Goal: Task Accomplishment & Management: Manage account settings

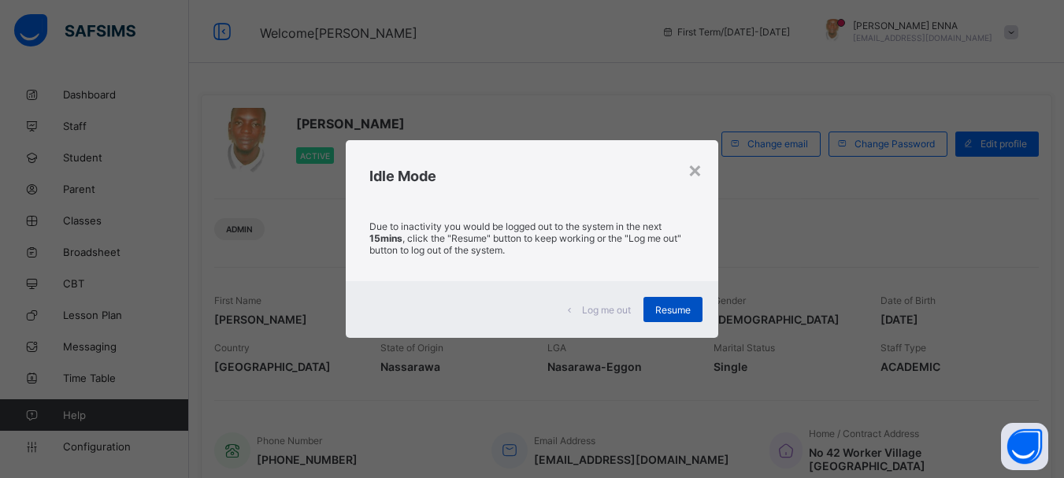
click at [681, 307] on span "Resume" at bounding box center [672, 310] width 35 height 12
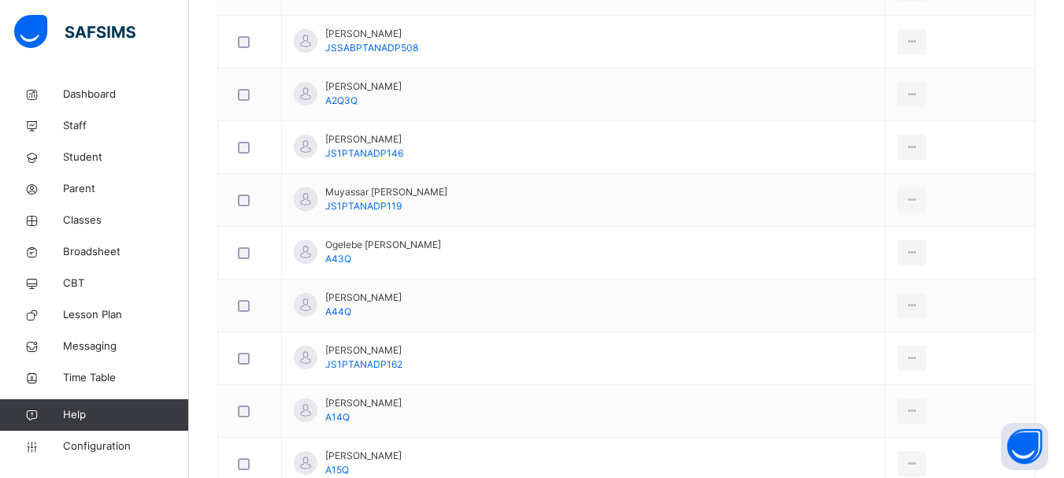
scroll to position [1544, 0]
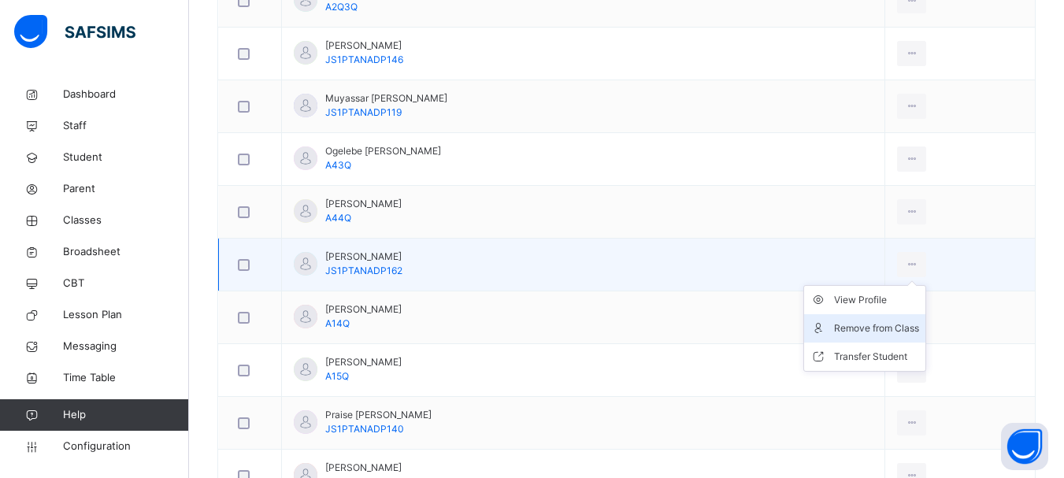
click at [851, 321] on div "Remove from Class" at bounding box center [876, 329] width 85 height 16
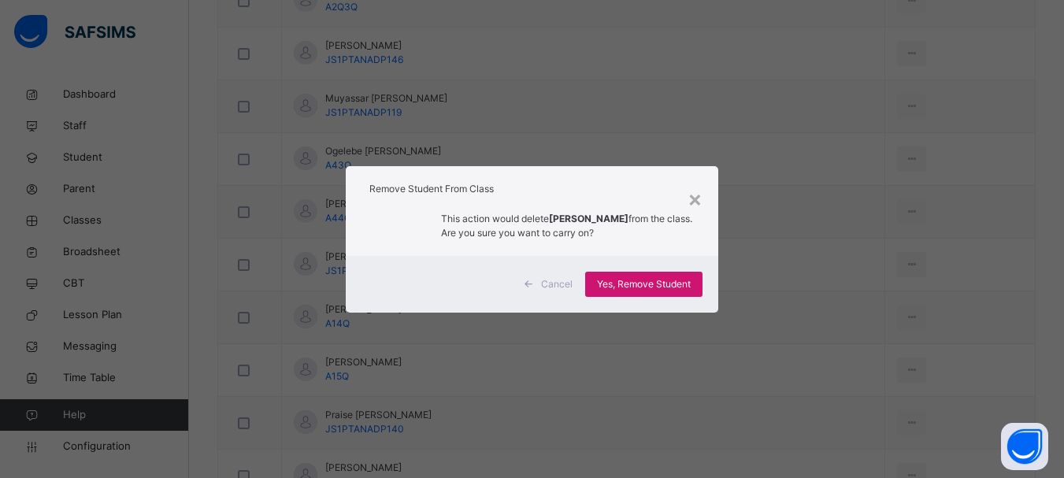
click at [677, 278] on span "Yes, Remove Student" at bounding box center [644, 284] width 94 height 14
click at [683, 274] on div "Yes, Remove Student" at bounding box center [643, 284] width 117 height 25
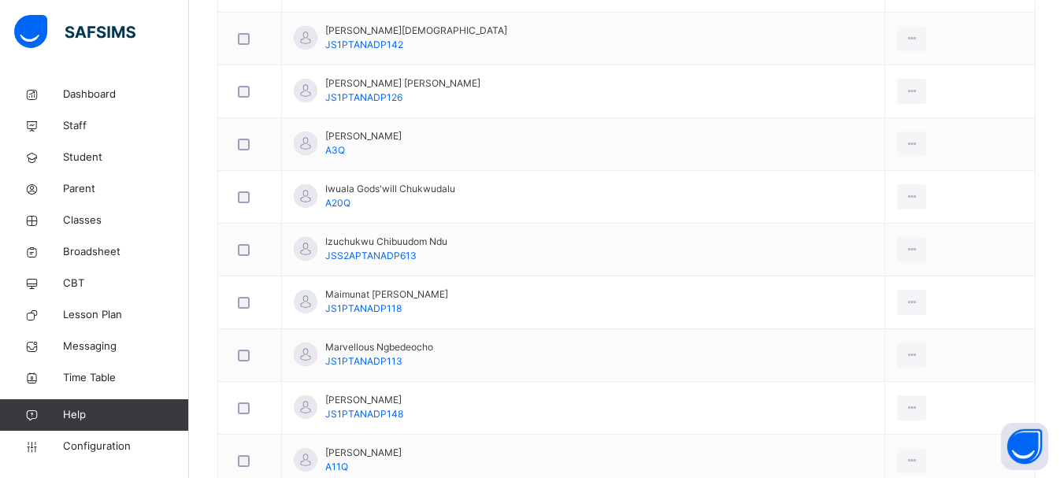
scroll to position [1499, 0]
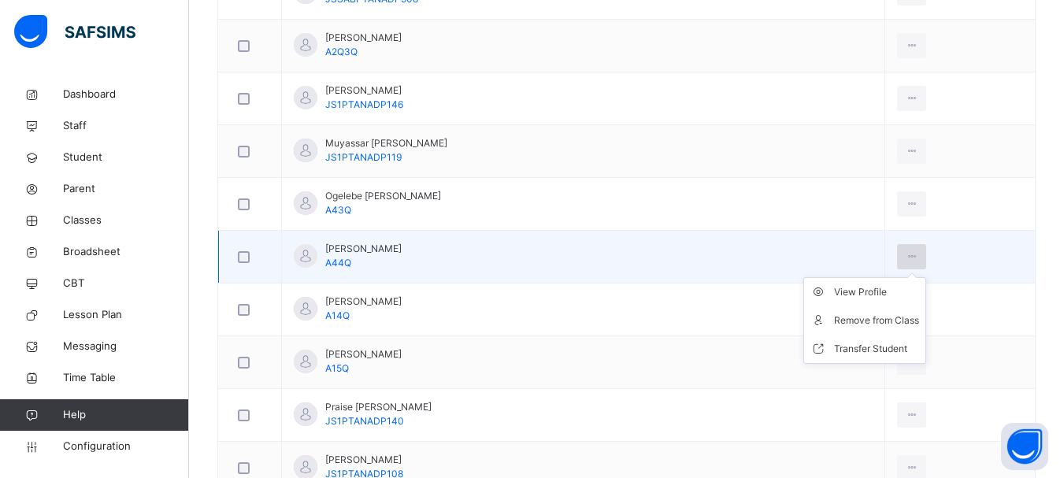
click at [905, 258] on icon at bounding box center [911, 257] width 13 height 14
click at [867, 324] on div "Remove from Class" at bounding box center [876, 321] width 85 height 16
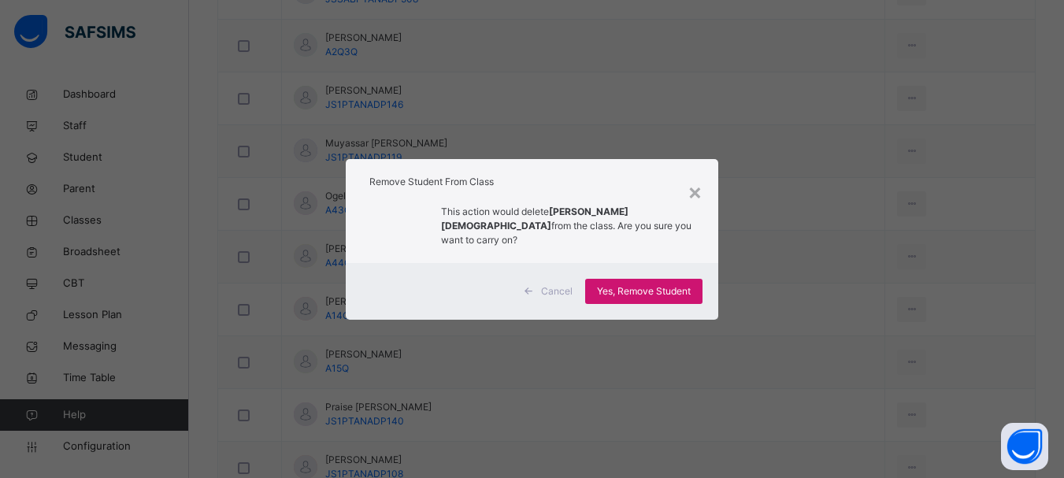
click at [693, 284] on div "Yes, Remove Student" at bounding box center [643, 291] width 117 height 25
click at [649, 279] on div "Yes, Remove Student" at bounding box center [643, 291] width 117 height 25
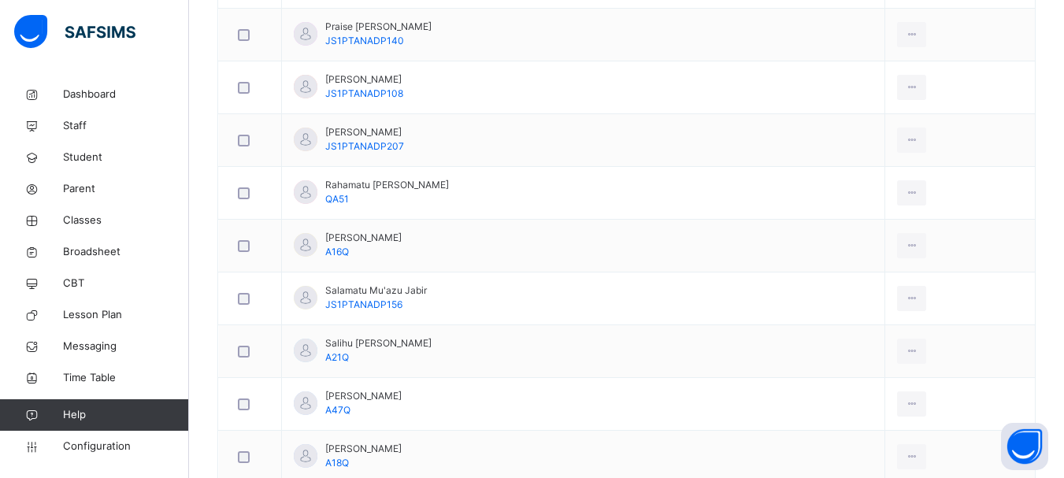
scroll to position [1835, 0]
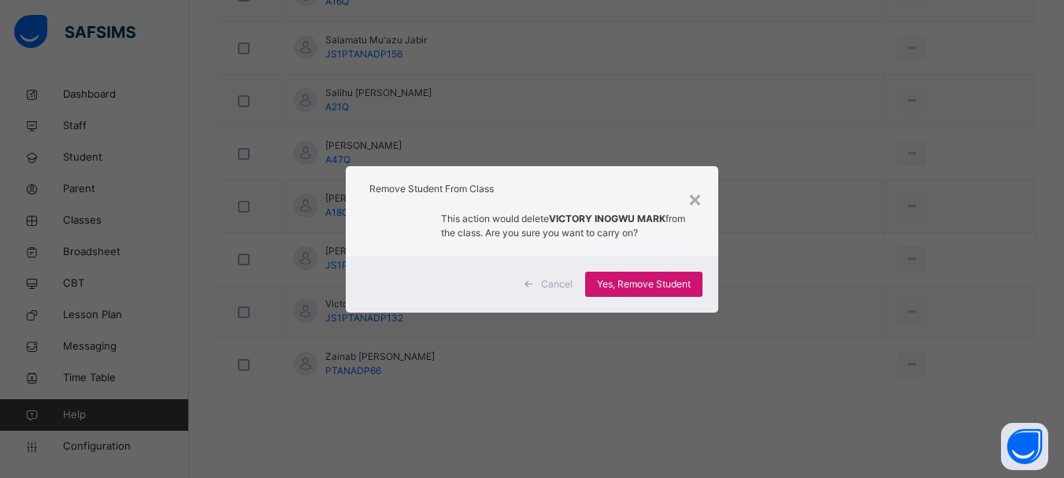
click at [656, 285] on span "Yes, Remove Student" at bounding box center [644, 284] width 94 height 14
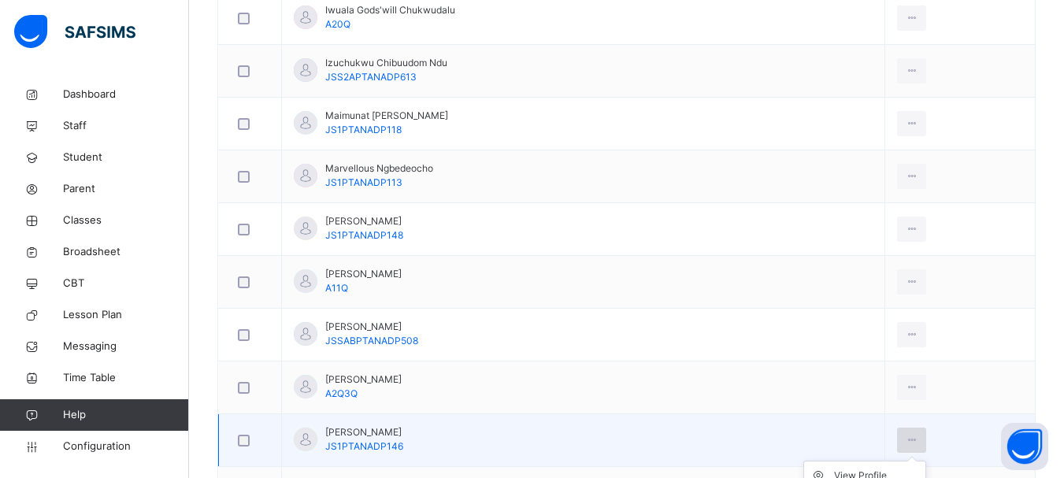
scroll to position [1441, 0]
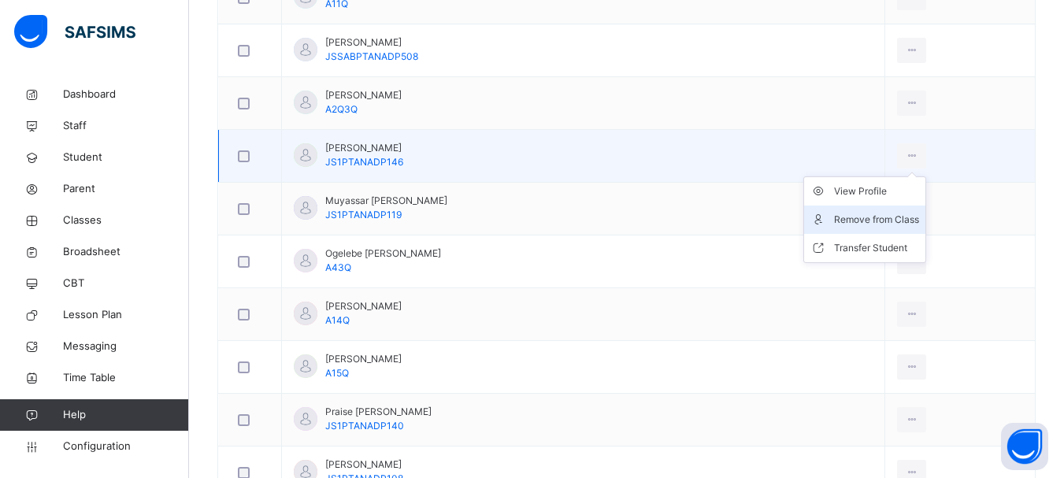
click at [878, 214] on div "Remove from Class" at bounding box center [876, 220] width 85 height 16
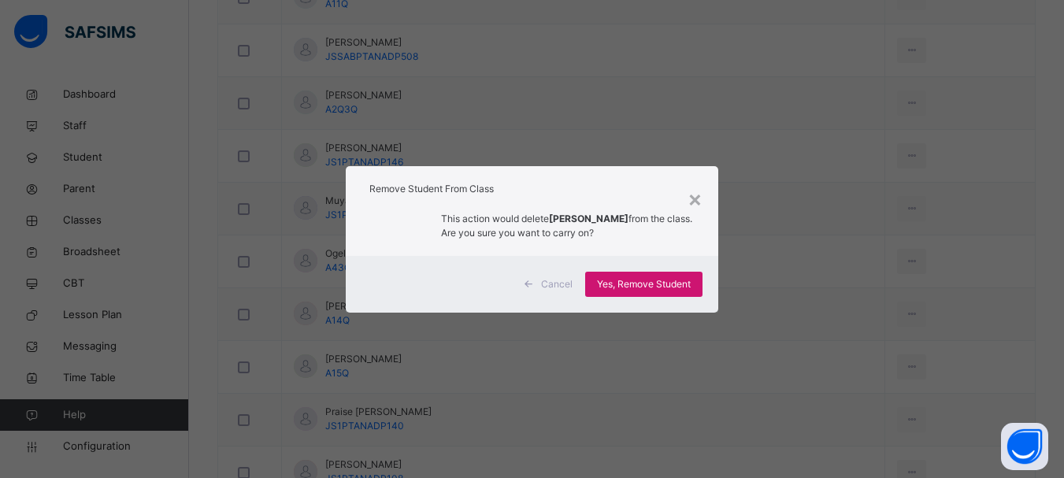
click at [631, 285] on span "Yes, Remove Student" at bounding box center [644, 284] width 94 height 14
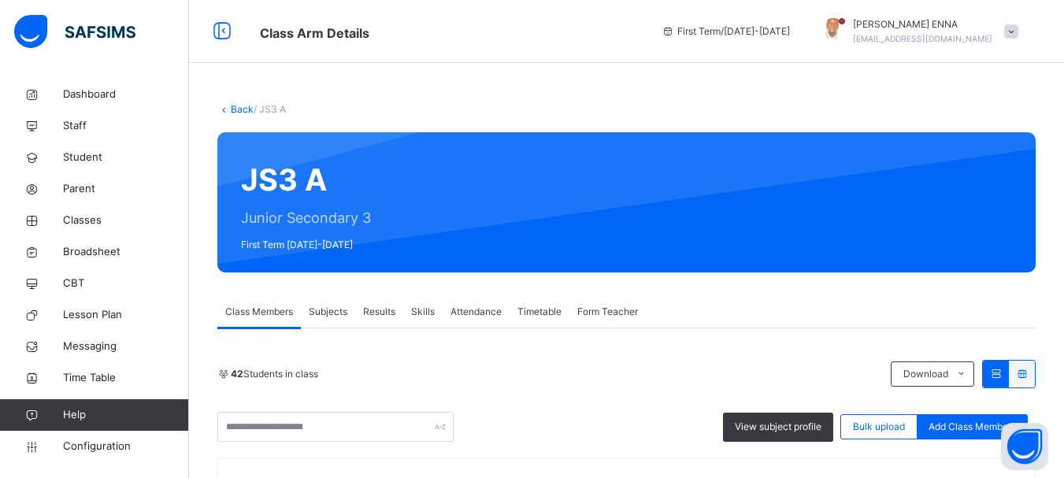
scroll to position [1624, 0]
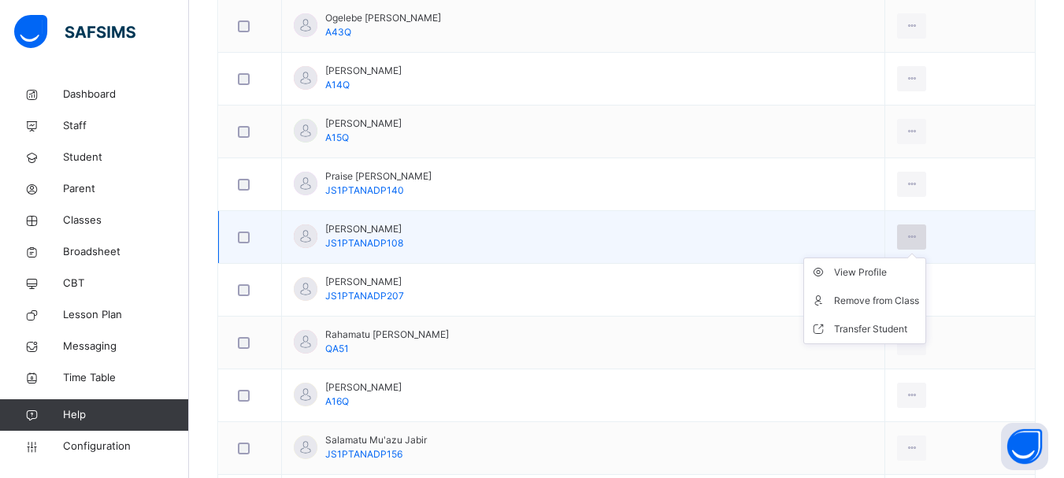
click at [897, 228] on div at bounding box center [911, 236] width 29 height 25
click at [847, 306] on div "Remove from Class" at bounding box center [876, 301] width 85 height 16
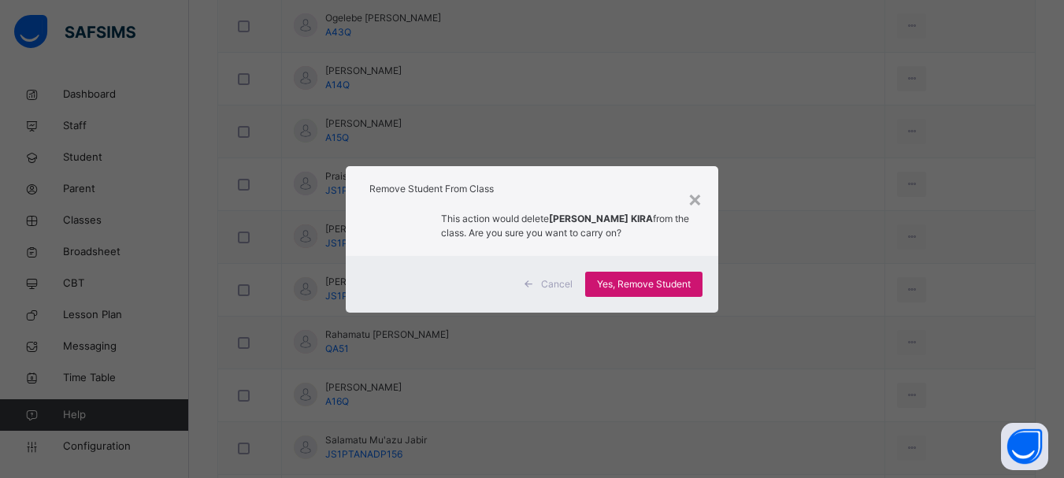
click at [647, 279] on span "Yes, Remove Student" at bounding box center [644, 284] width 94 height 14
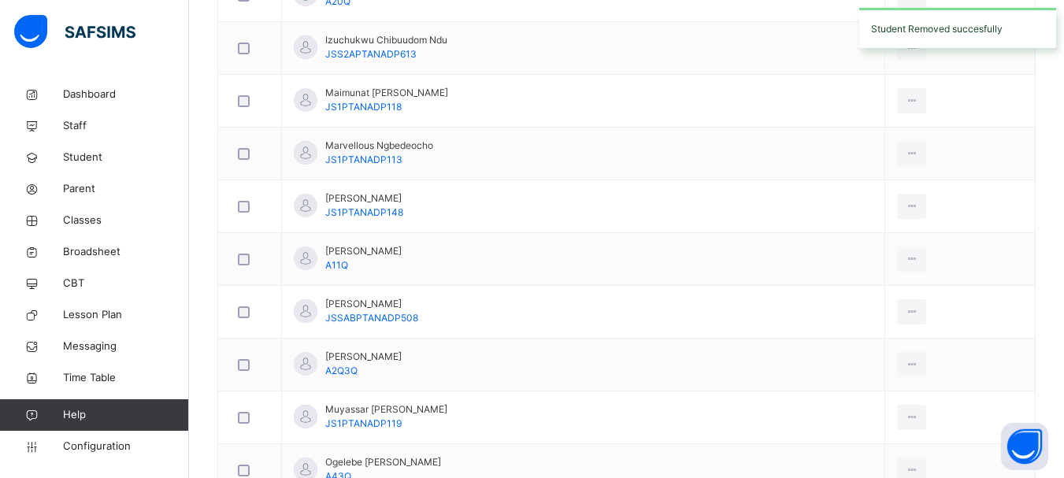
scroll to position [1276, 0]
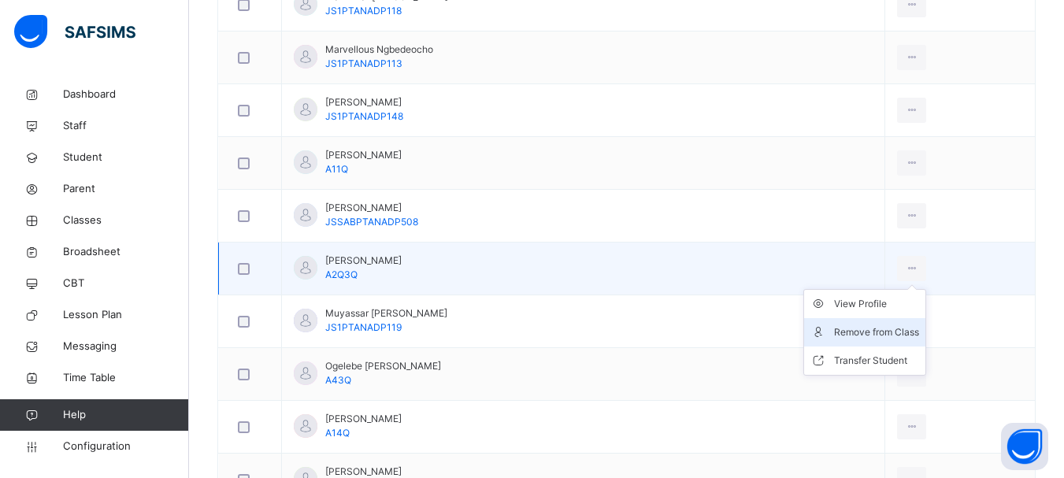
click at [866, 337] on div "Remove from Class" at bounding box center [876, 332] width 85 height 16
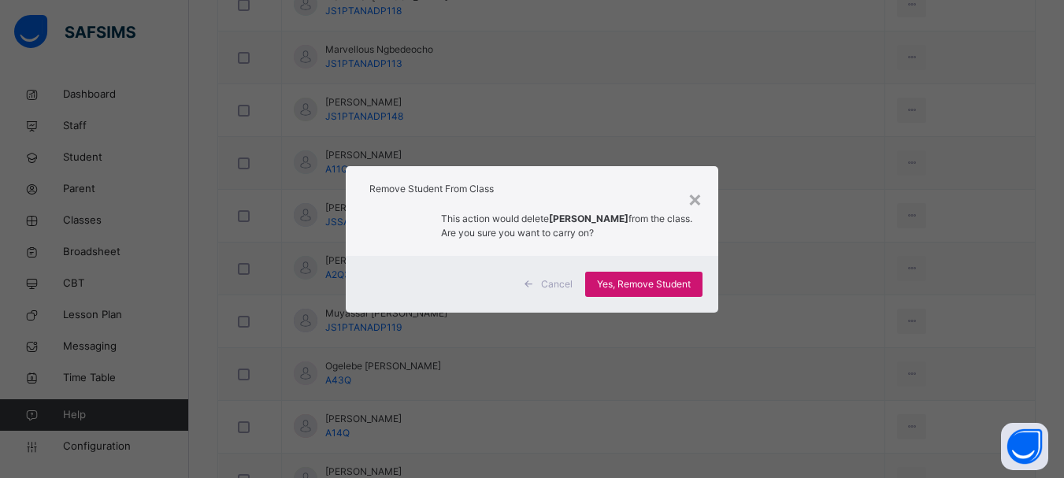
click at [647, 277] on span "Yes, Remove Student" at bounding box center [644, 284] width 94 height 14
click at [647, 277] on div "Yes, Remove Student" at bounding box center [643, 284] width 117 height 25
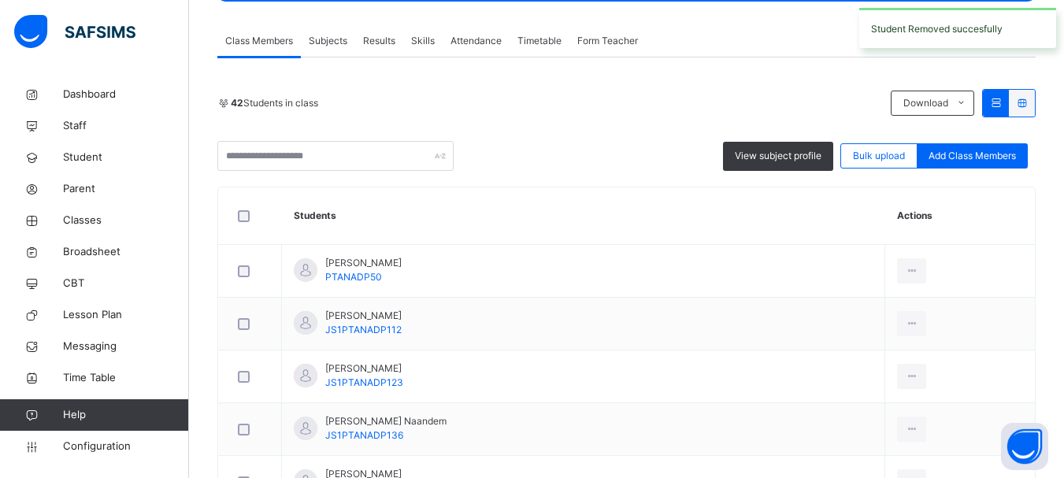
scroll to position [951, 0]
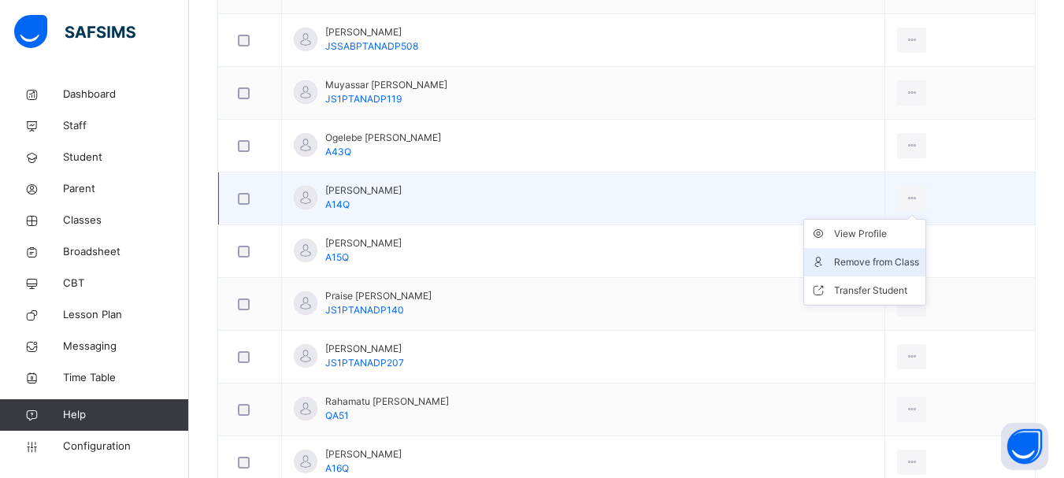
click at [855, 261] on div "Remove from Class" at bounding box center [876, 262] width 85 height 16
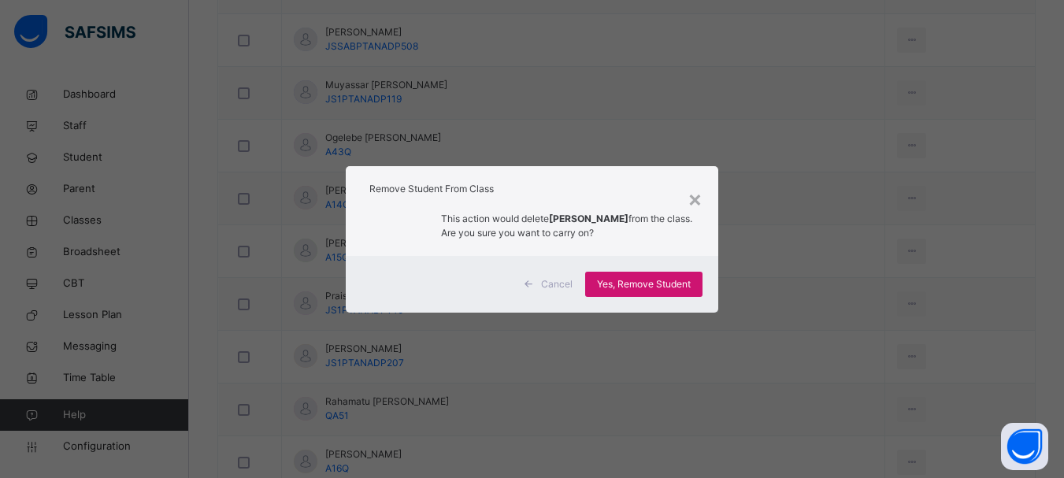
click at [640, 286] on span "Yes, Remove Student" at bounding box center [644, 284] width 94 height 14
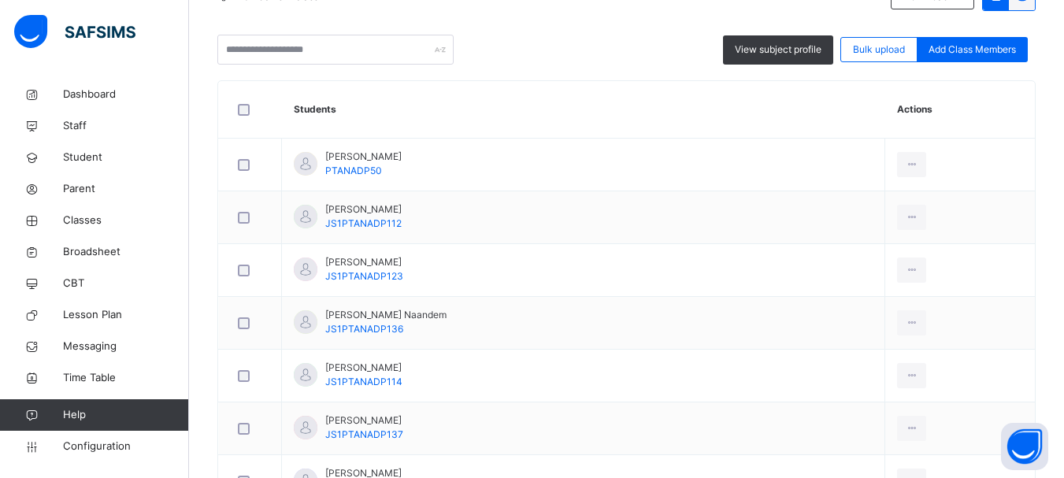
scroll to position [822, 0]
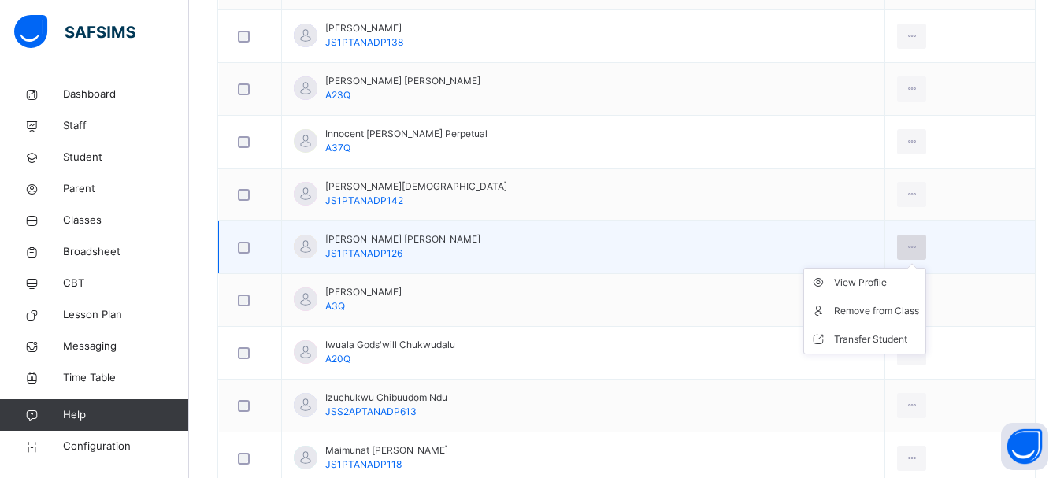
click at [905, 247] on icon at bounding box center [911, 247] width 13 height 14
click at [863, 311] on div "Remove from Class" at bounding box center [876, 311] width 85 height 16
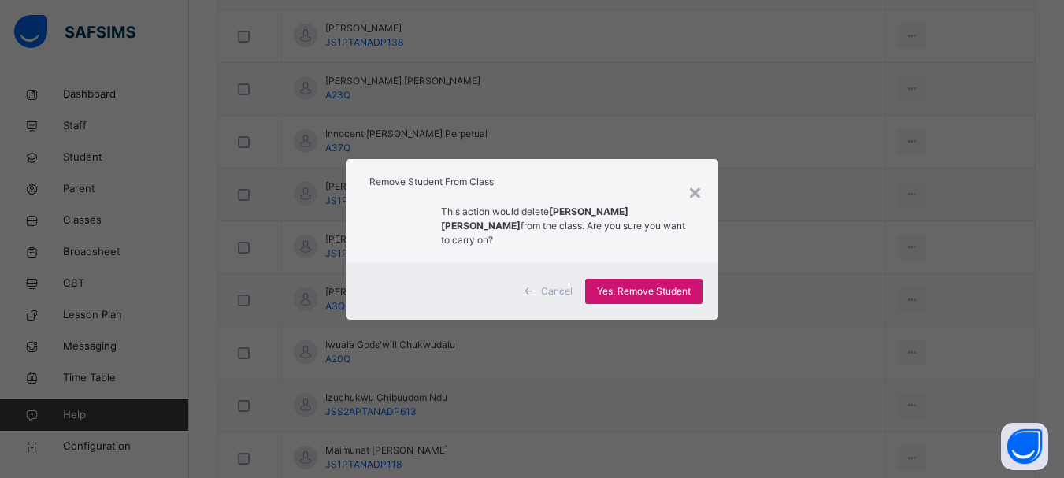
click at [654, 284] on span "Yes, Remove Student" at bounding box center [644, 291] width 94 height 14
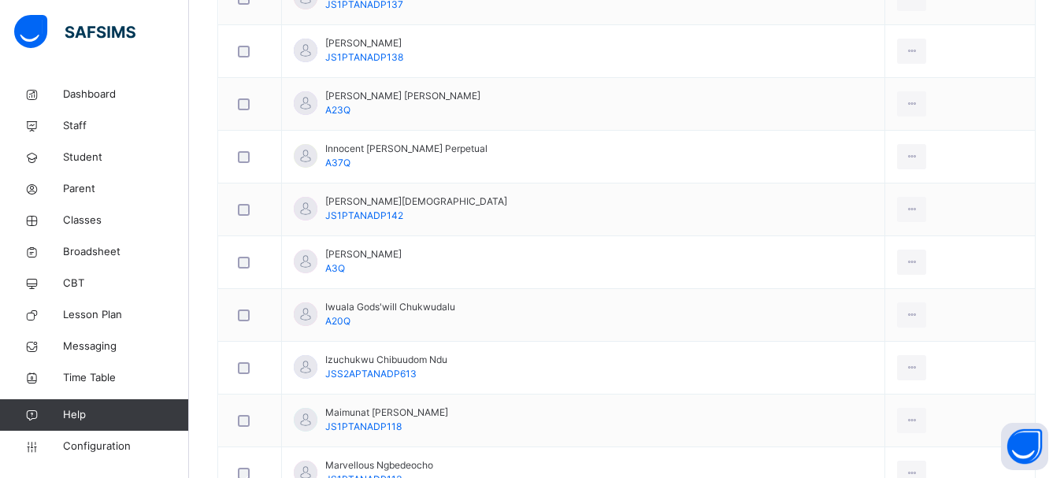
scroll to position [1486, 0]
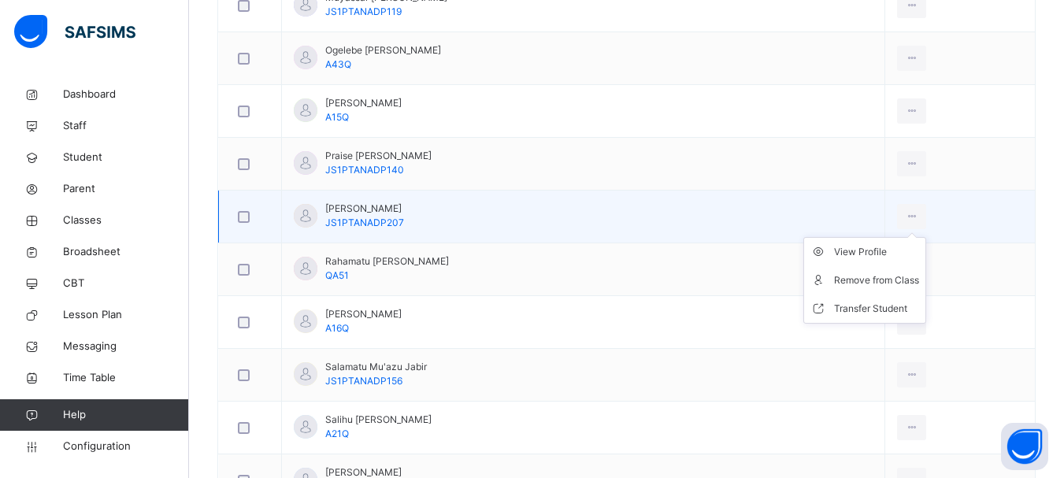
click at [893, 237] on ul "View Profile Remove from Class Transfer Student" at bounding box center [864, 280] width 123 height 87
click at [871, 280] on div "Remove from Class" at bounding box center [876, 281] width 85 height 16
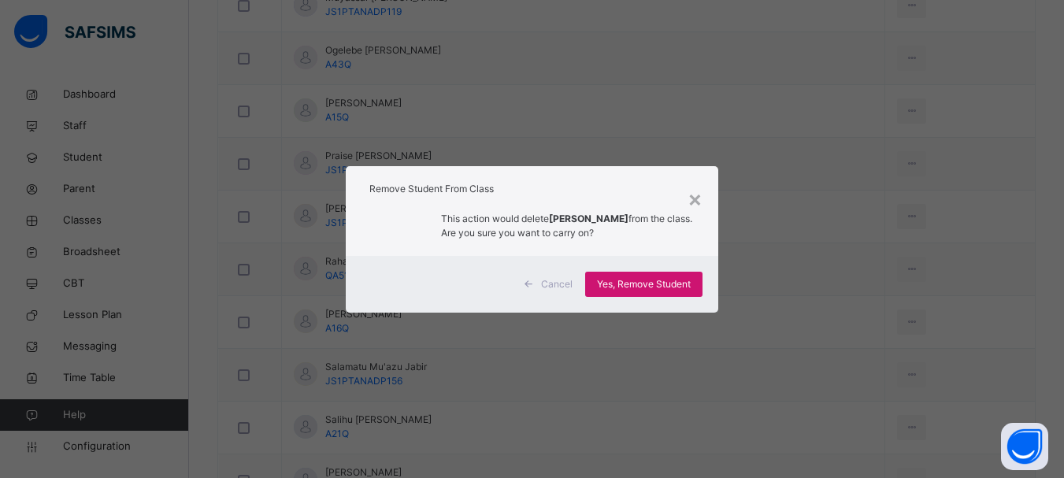
click at [680, 283] on span "Yes, Remove Student" at bounding box center [644, 284] width 94 height 14
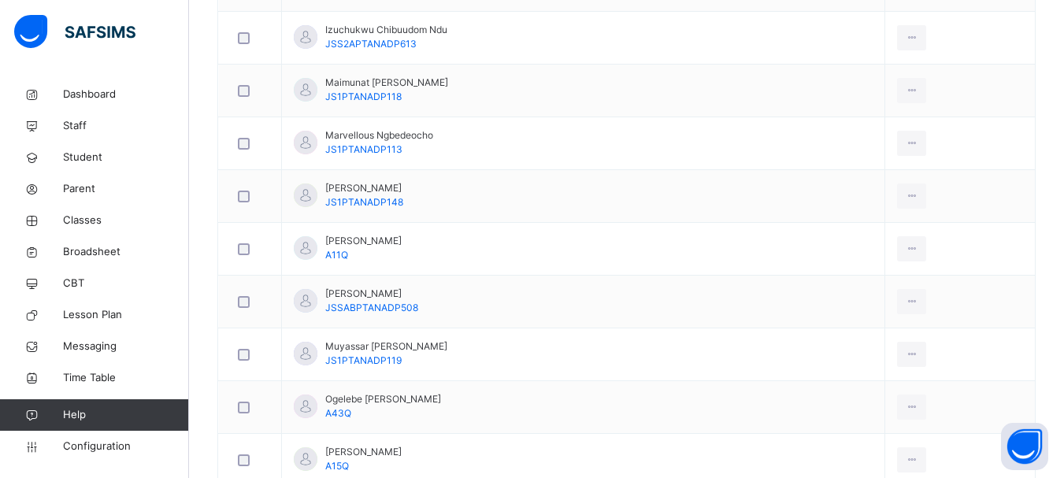
scroll to position [1329, 0]
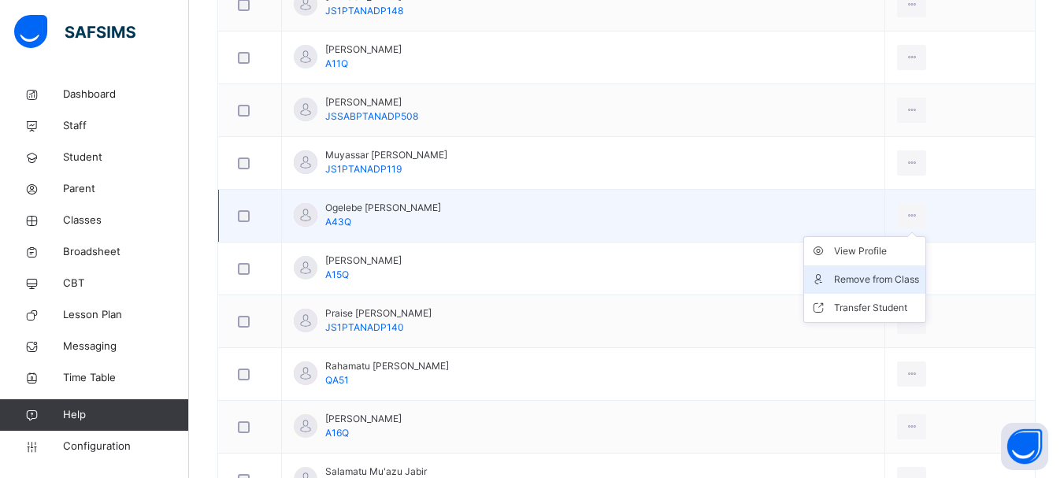
click at [868, 276] on div "Remove from Class" at bounding box center [876, 280] width 85 height 16
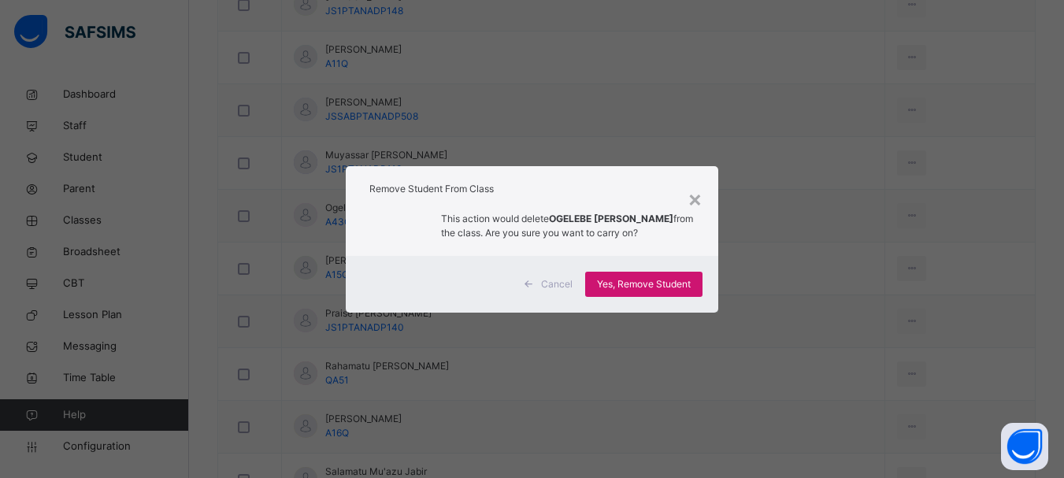
click at [625, 282] on span "Yes, Remove Student" at bounding box center [644, 284] width 94 height 14
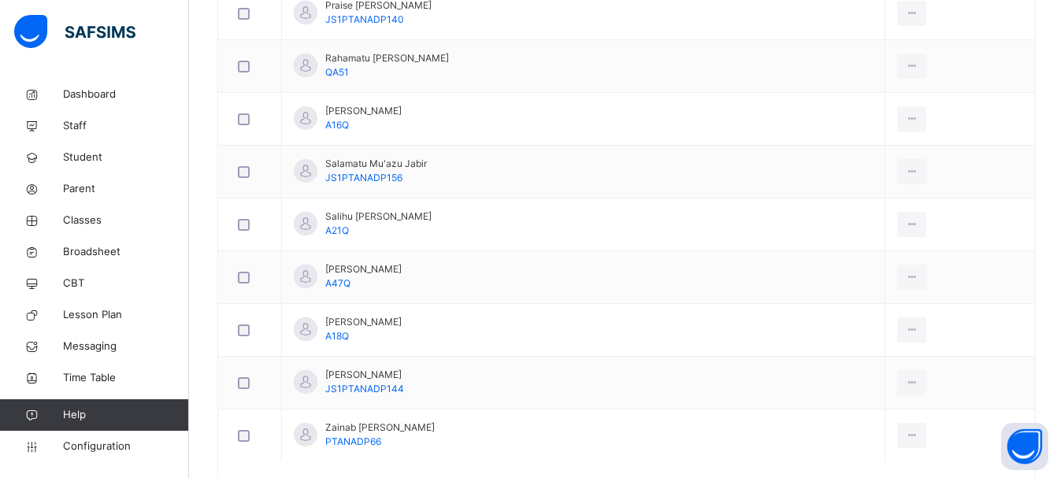
scroll to position [1655, 0]
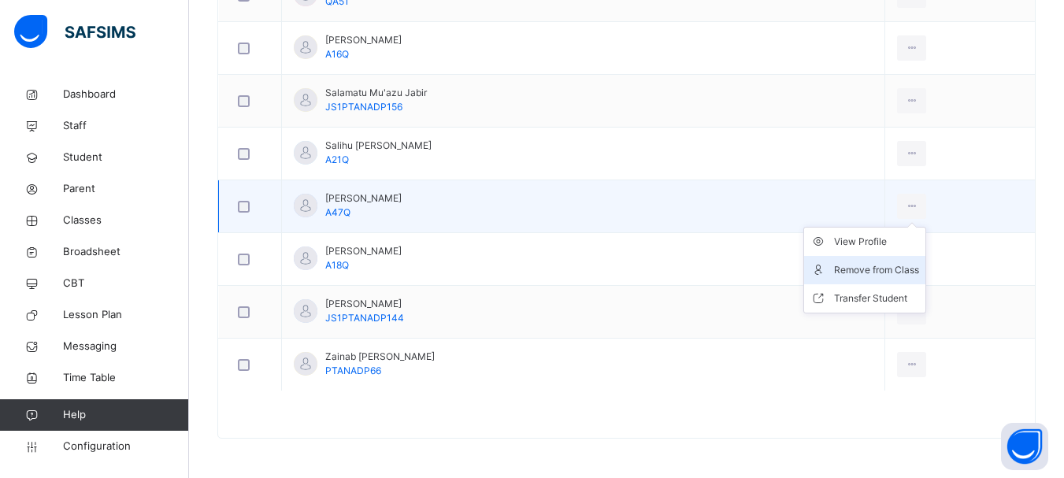
click at [855, 263] on div "Remove from Class" at bounding box center [876, 270] width 85 height 16
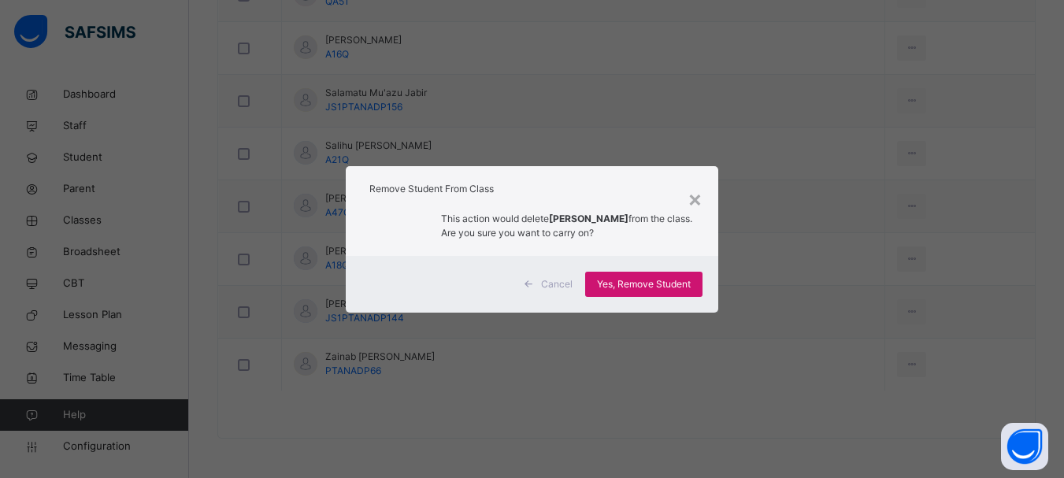
click at [632, 288] on span "Yes, Remove Student" at bounding box center [644, 284] width 94 height 14
click at [641, 279] on div "Yes, Remove Student" at bounding box center [643, 284] width 117 height 25
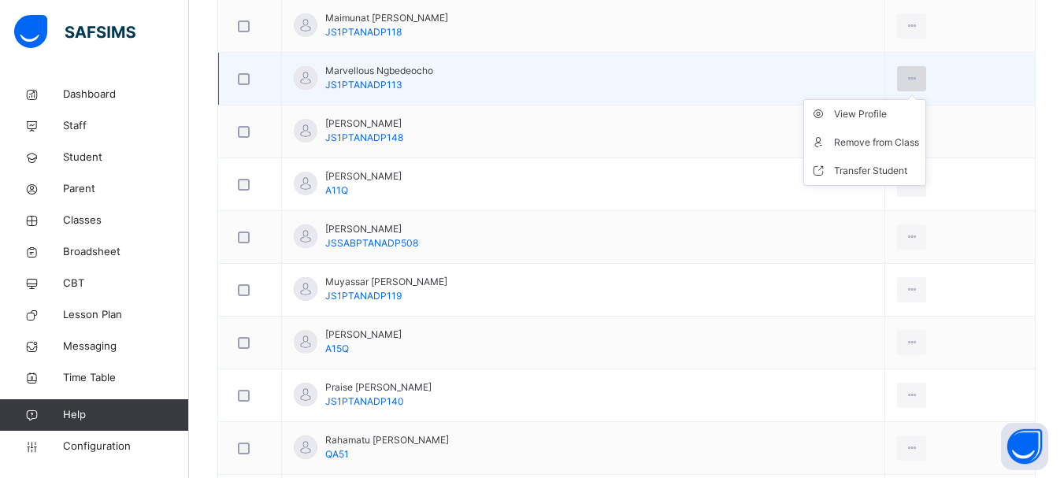
scroll to position [1176, 0]
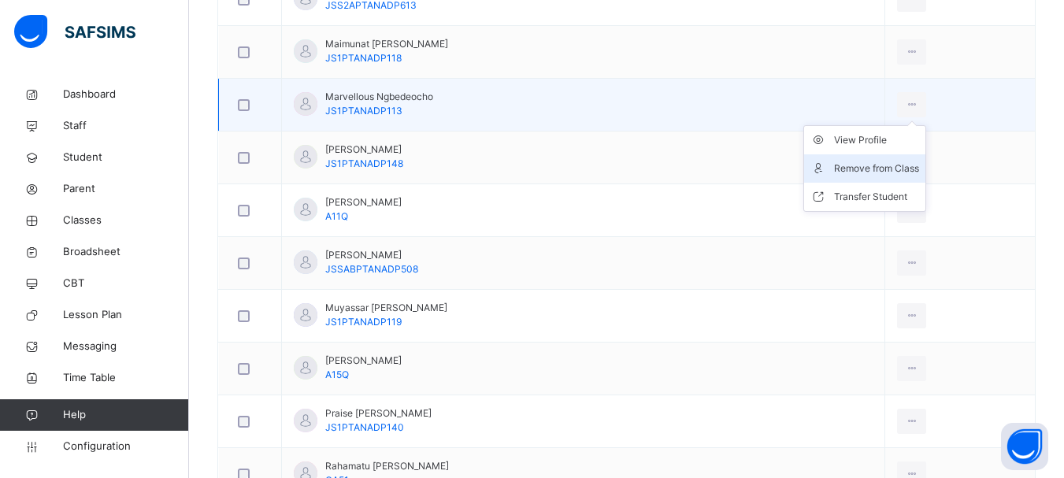
click at [865, 168] on div "Remove from Class" at bounding box center [876, 169] width 85 height 16
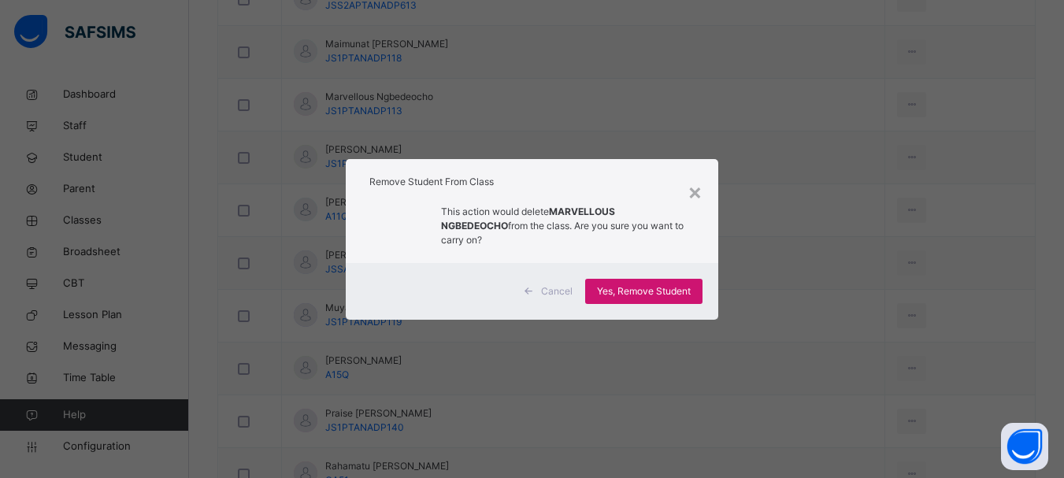
click at [661, 284] on span "Yes, Remove Student" at bounding box center [644, 291] width 94 height 14
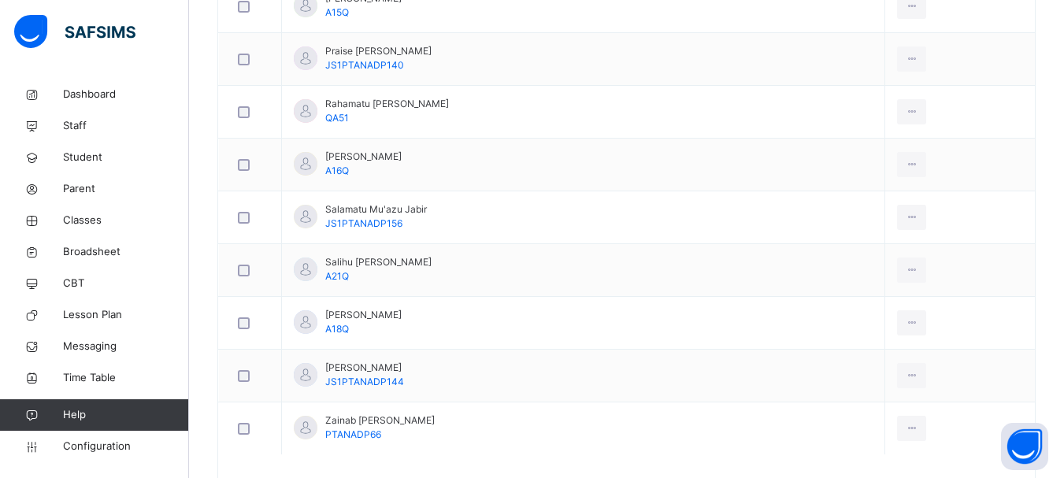
scroll to position [1496, 0]
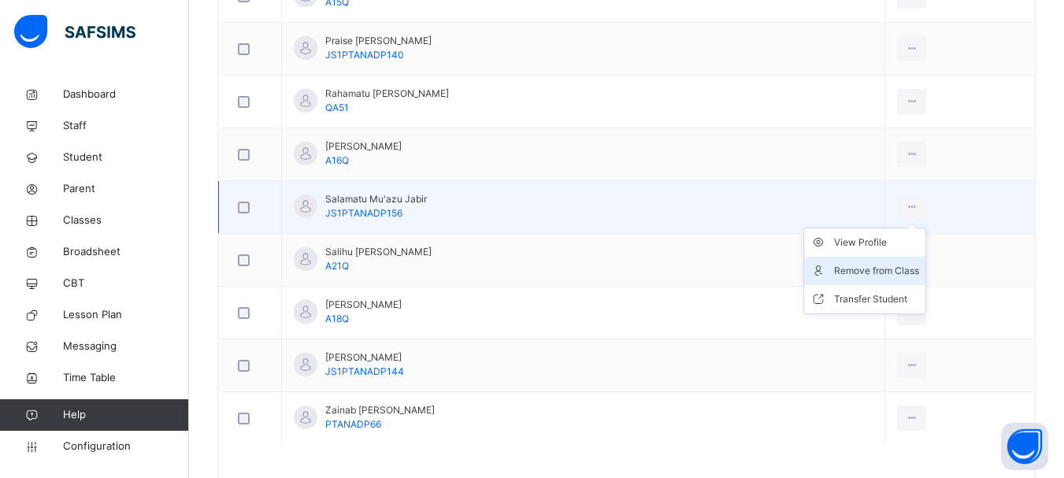
click at [867, 269] on div "Remove from Class" at bounding box center [876, 271] width 85 height 16
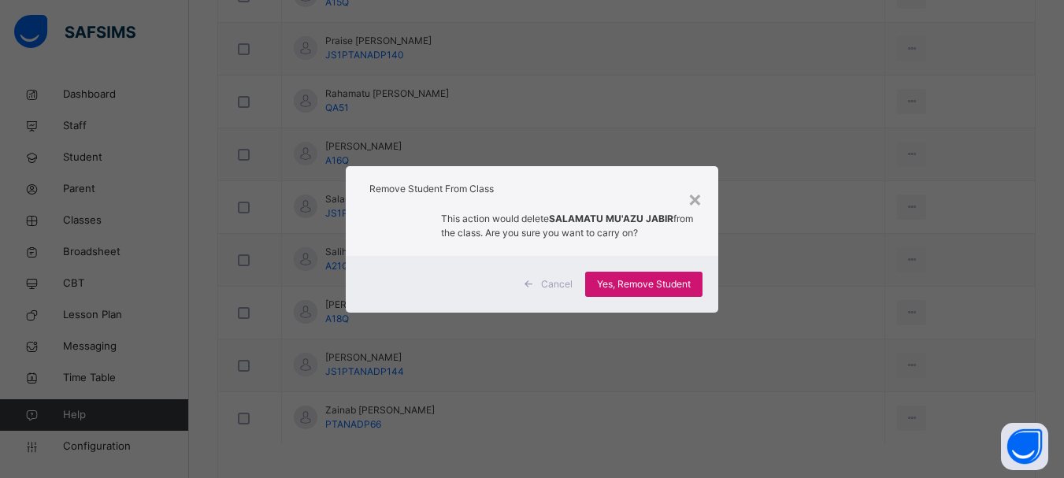
click at [654, 281] on span "Yes, Remove Student" at bounding box center [644, 284] width 94 height 14
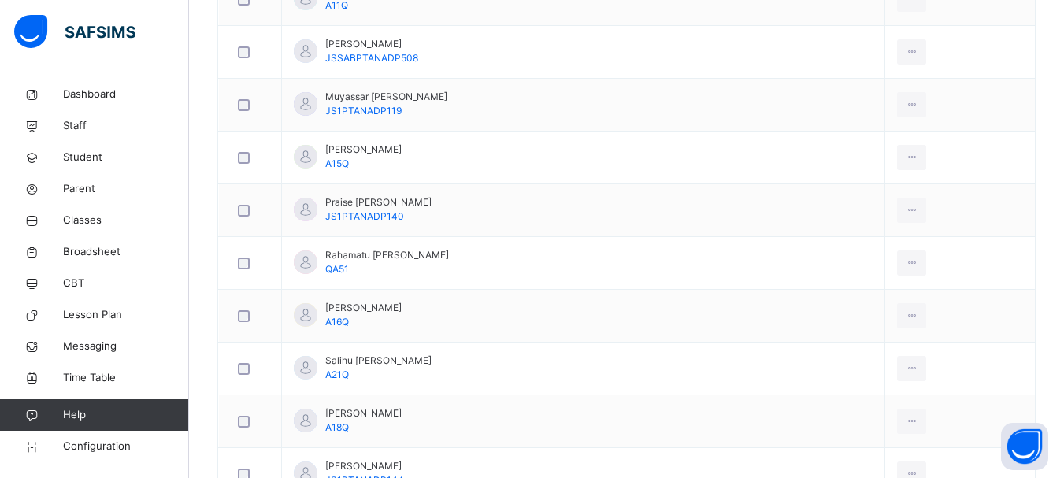
scroll to position [1496, 0]
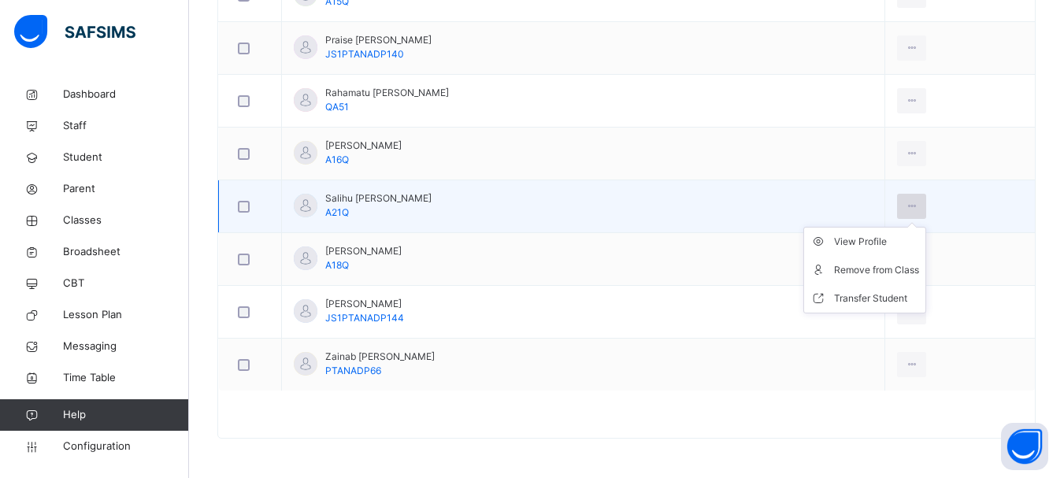
click at [905, 209] on icon at bounding box center [911, 206] width 13 height 14
click at [856, 273] on div "Remove from Class" at bounding box center [876, 270] width 85 height 16
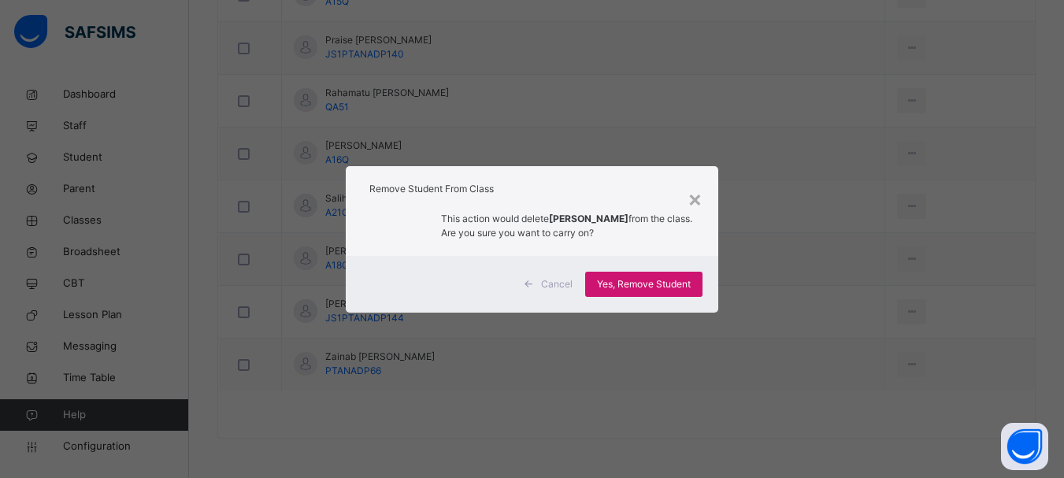
click at [620, 284] on span "Yes, Remove Student" at bounding box center [644, 284] width 94 height 14
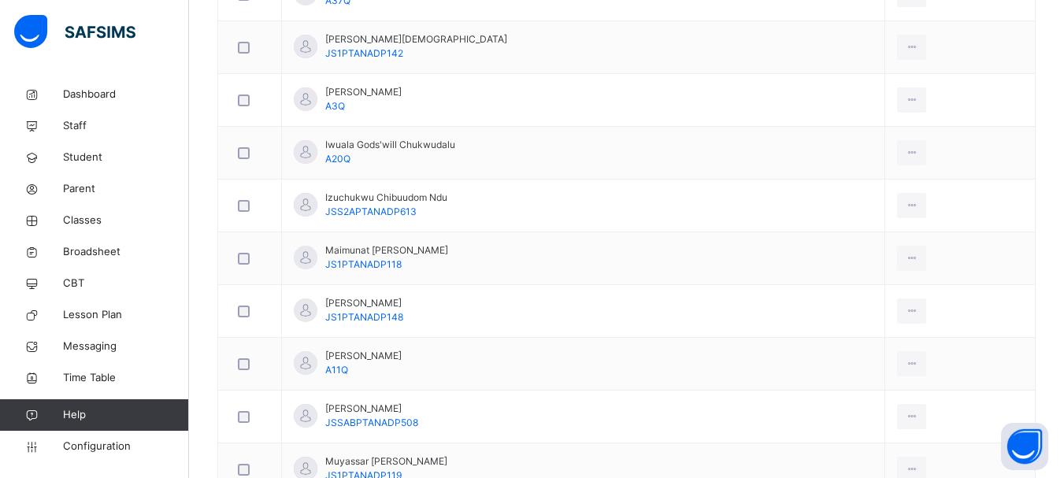
scroll to position [1007, 0]
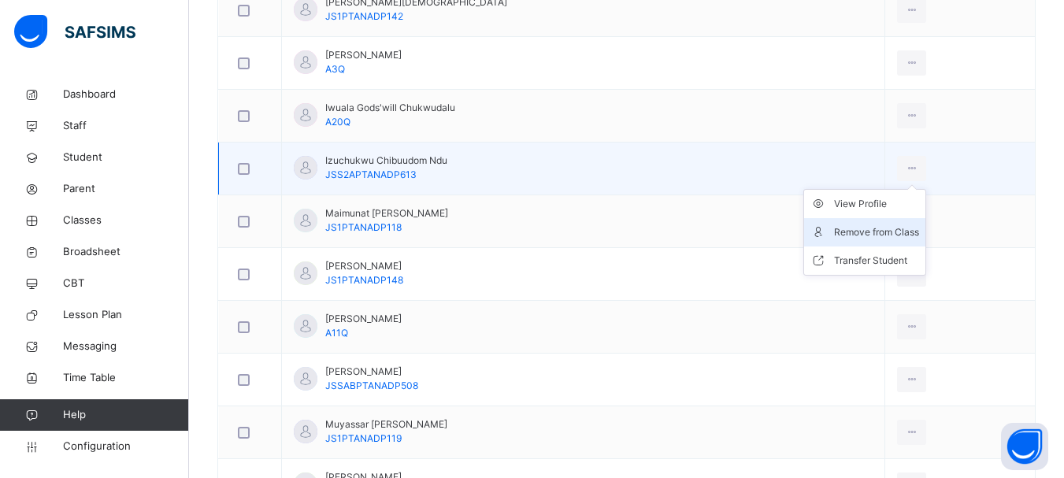
click at [855, 232] on div "Remove from Class" at bounding box center [876, 232] width 85 height 16
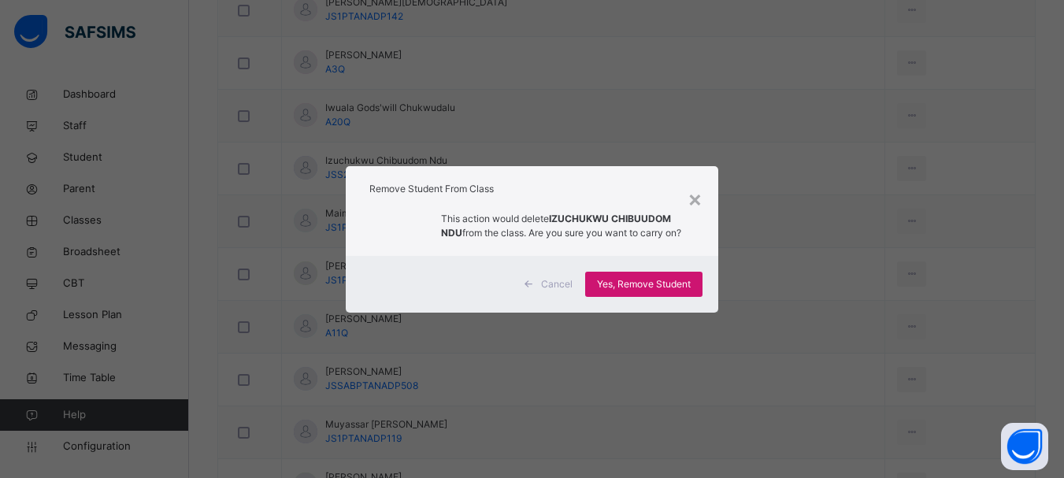
click at [661, 276] on div "Yes, Remove Student" at bounding box center [643, 284] width 117 height 25
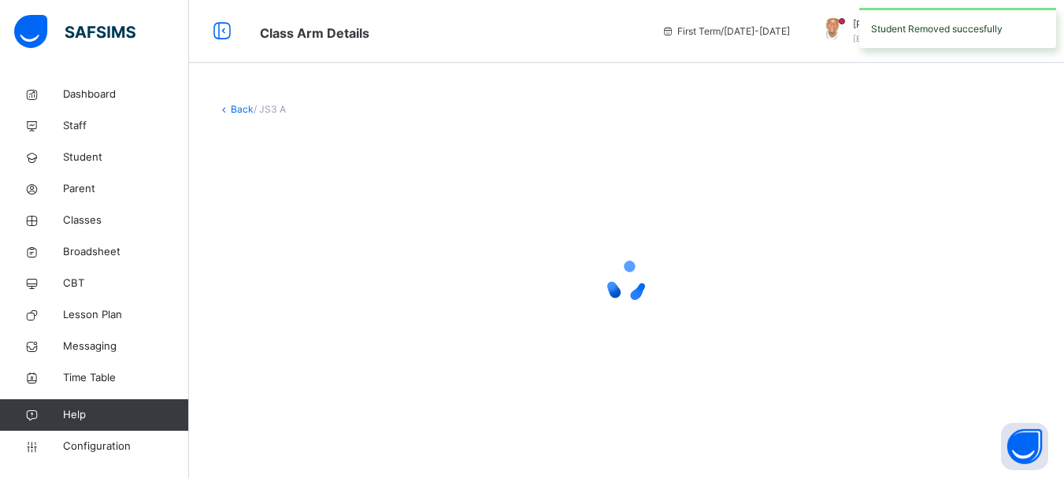
scroll to position [0, 0]
click at [661, 276] on icon at bounding box center [632, 281] width 63 height 63
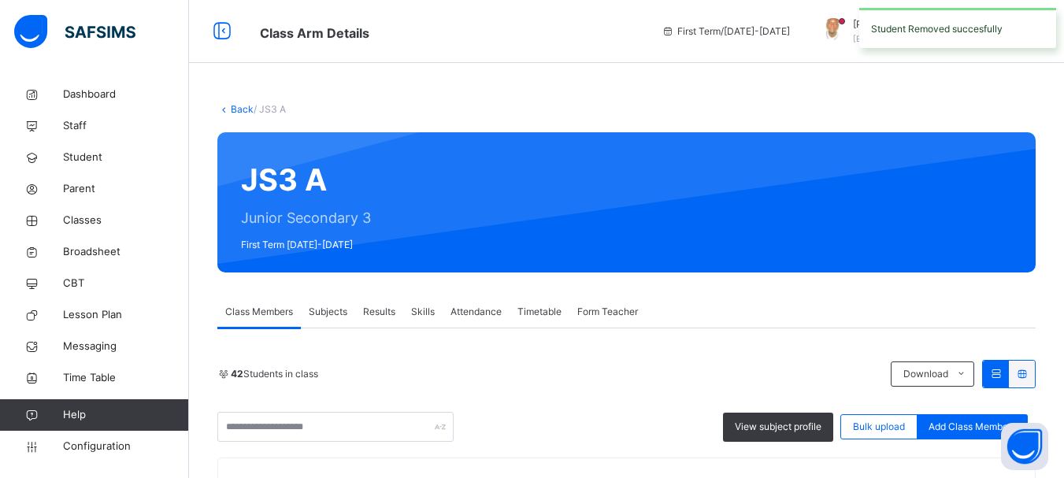
scroll to position [1391, 0]
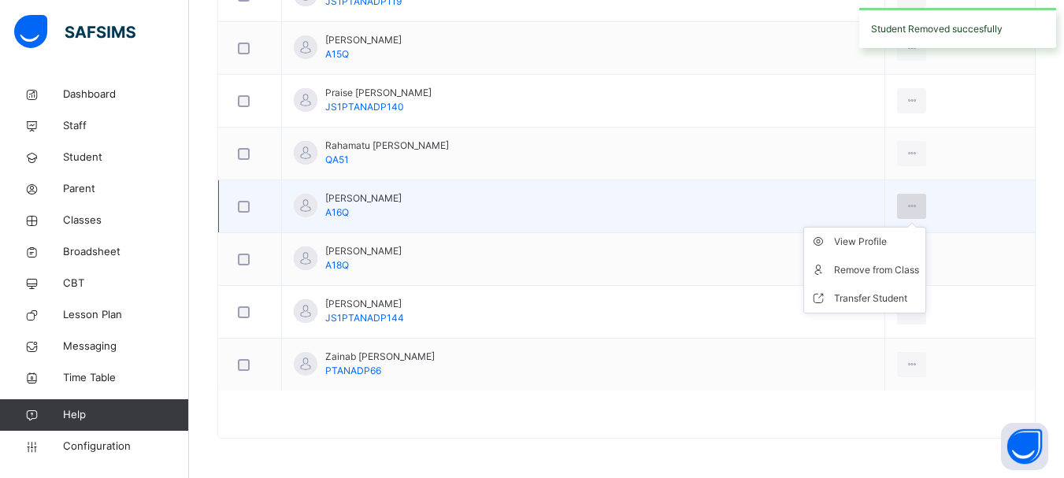
click at [905, 209] on icon at bounding box center [911, 206] width 13 height 14
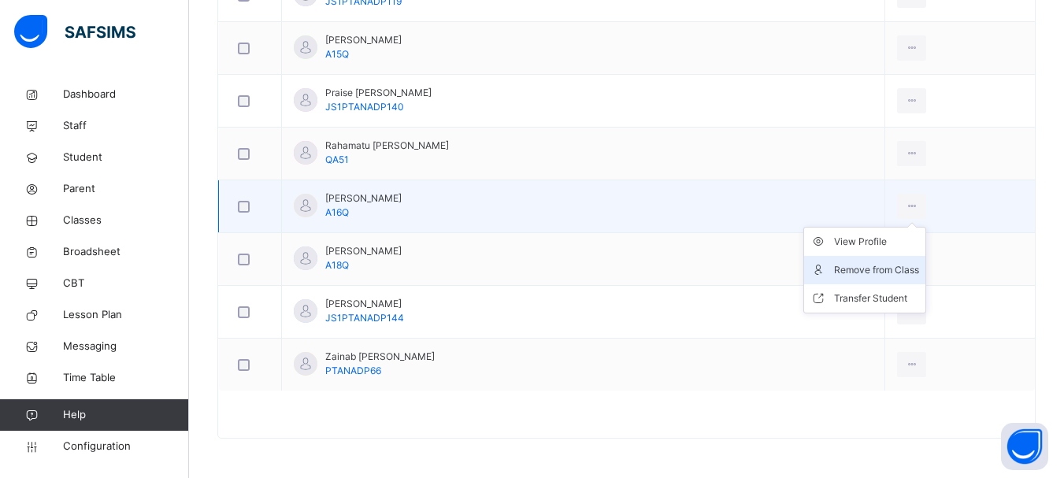
click at [842, 276] on div "Remove from Class" at bounding box center [876, 270] width 85 height 16
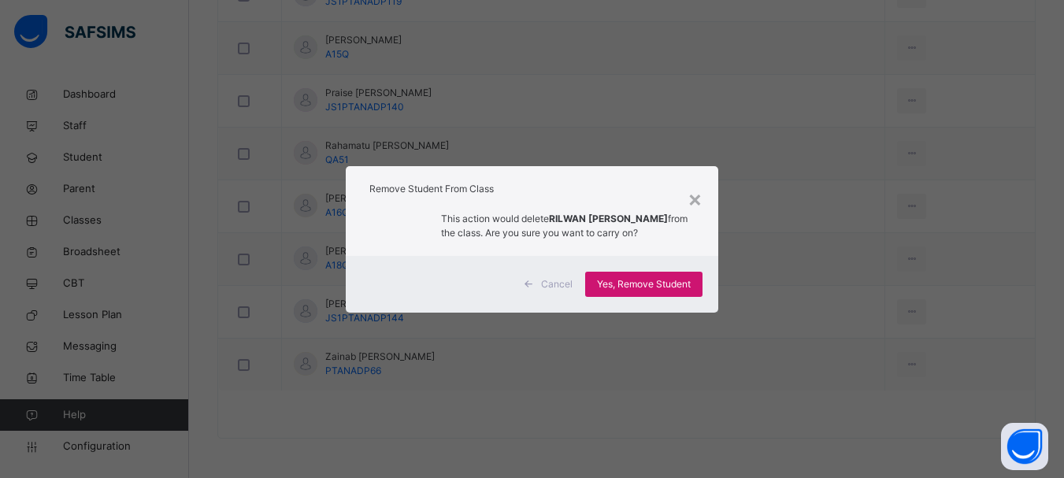
click at [650, 284] on span "Yes, Remove Student" at bounding box center [644, 284] width 94 height 14
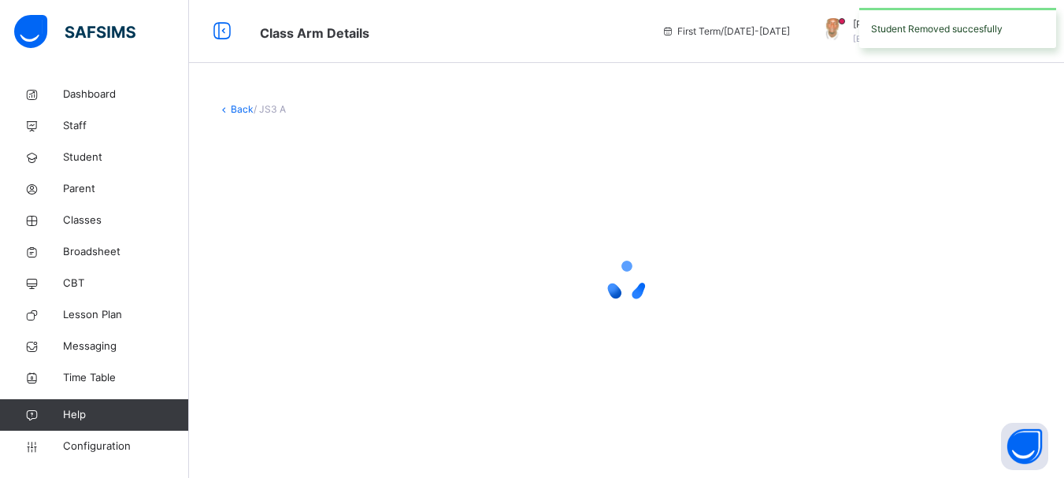
scroll to position [0, 0]
click at [650, 284] on icon at bounding box center [632, 281] width 63 height 63
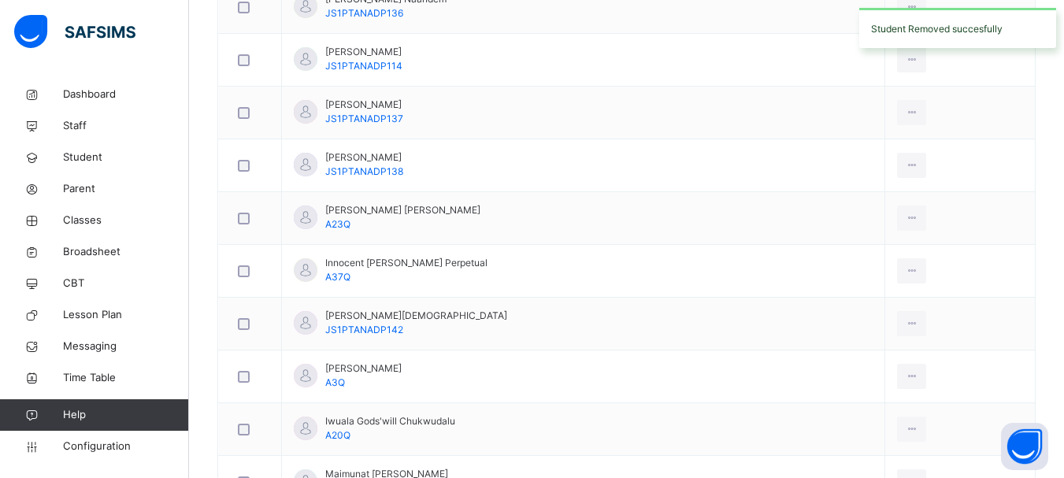
scroll to position [696, 0]
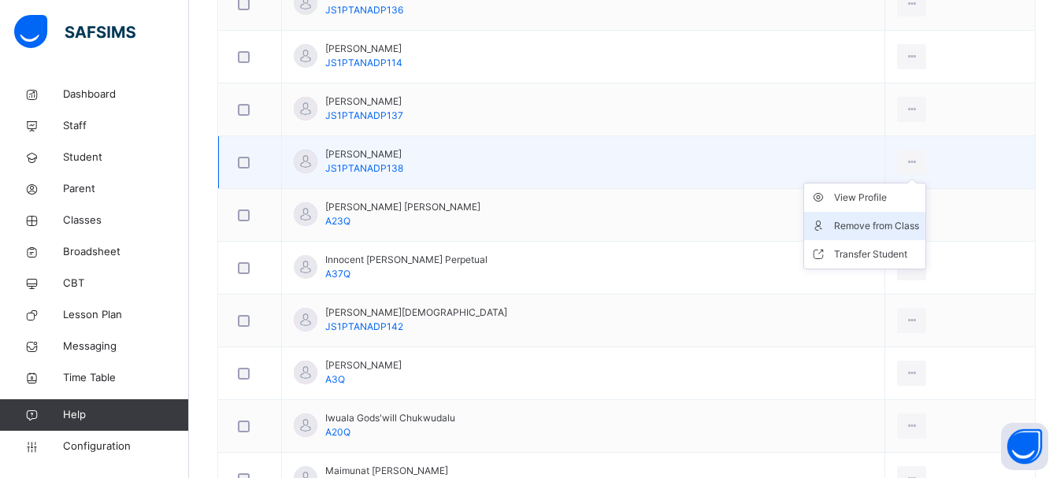
click at [867, 227] on div "Remove from Class" at bounding box center [876, 226] width 85 height 16
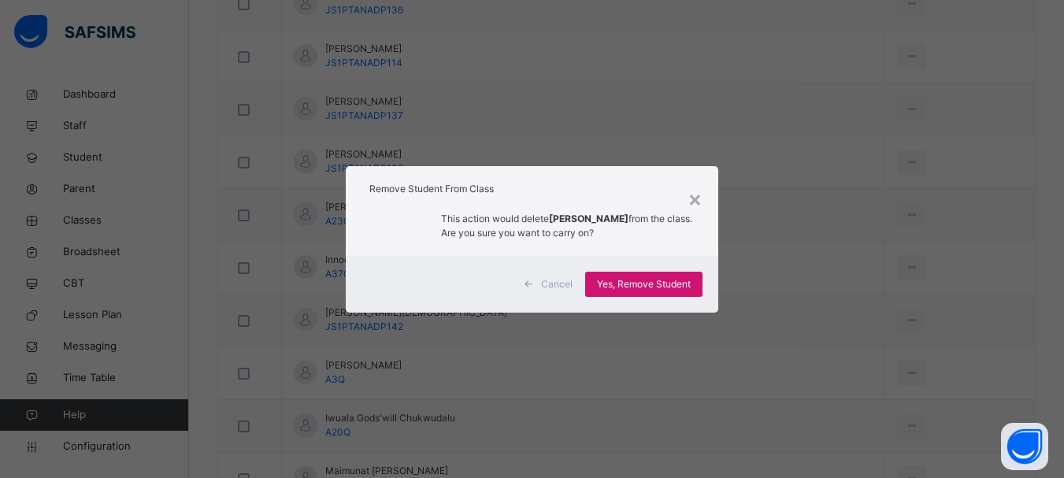
click at [664, 284] on span "Yes, Remove Student" at bounding box center [644, 284] width 94 height 14
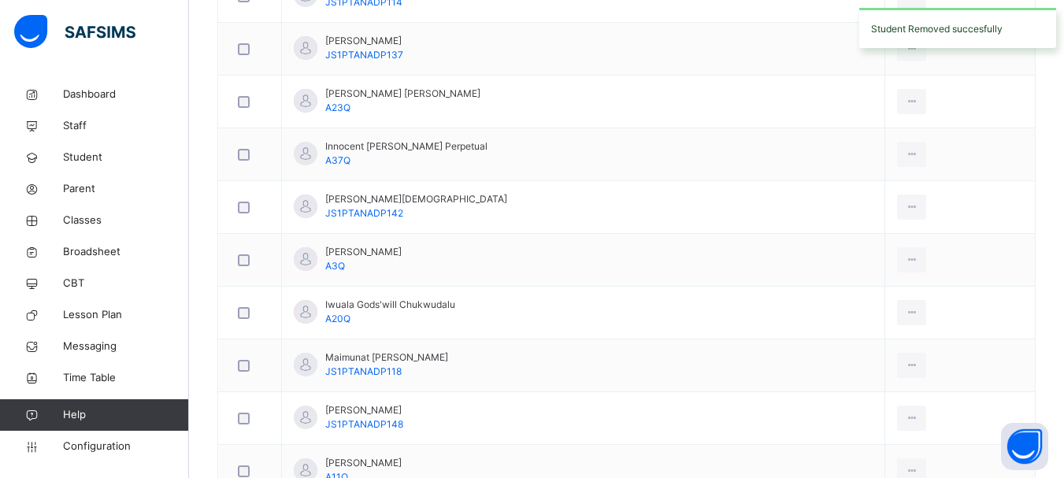
scroll to position [1189, 0]
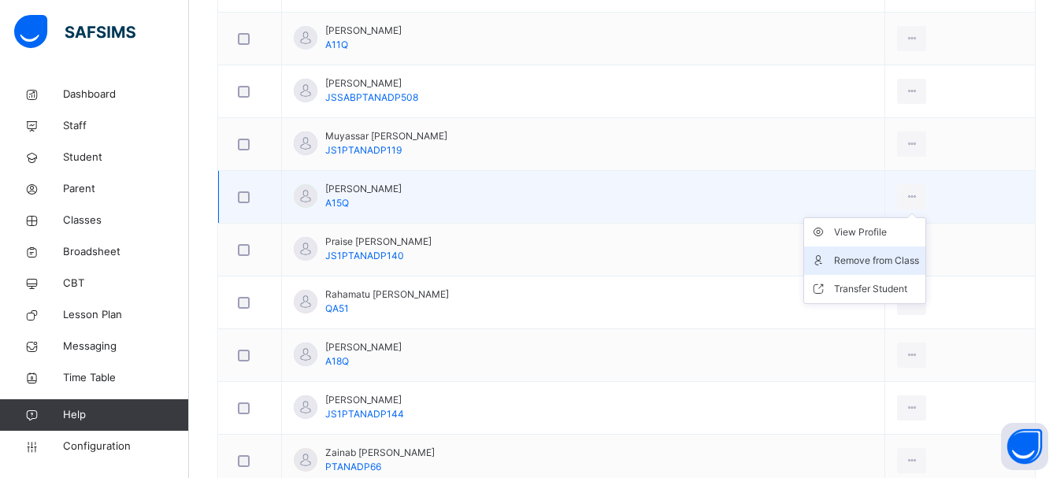
click at [869, 261] on div "Remove from Class" at bounding box center [876, 261] width 85 height 16
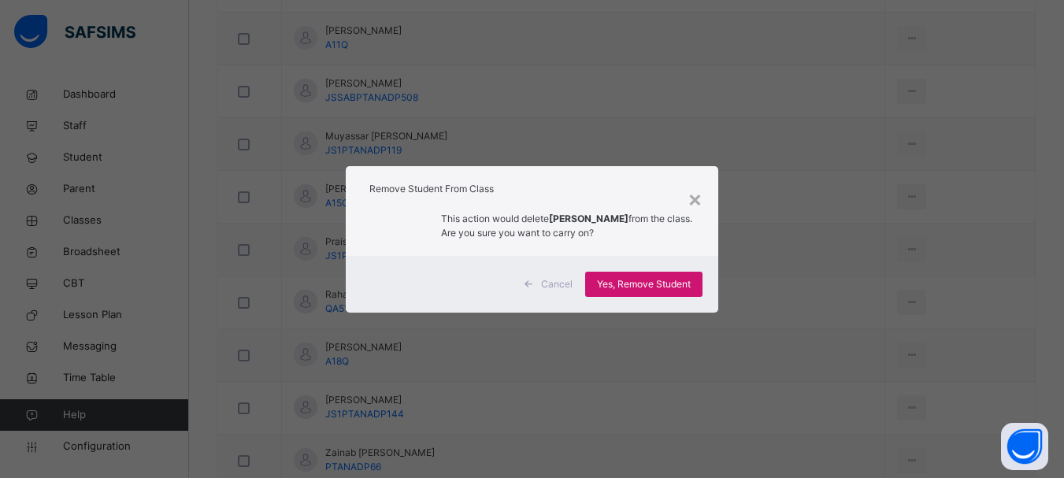
click at [642, 288] on span "Yes, Remove Student" at bounding box center [644, 284] width 94 height 14
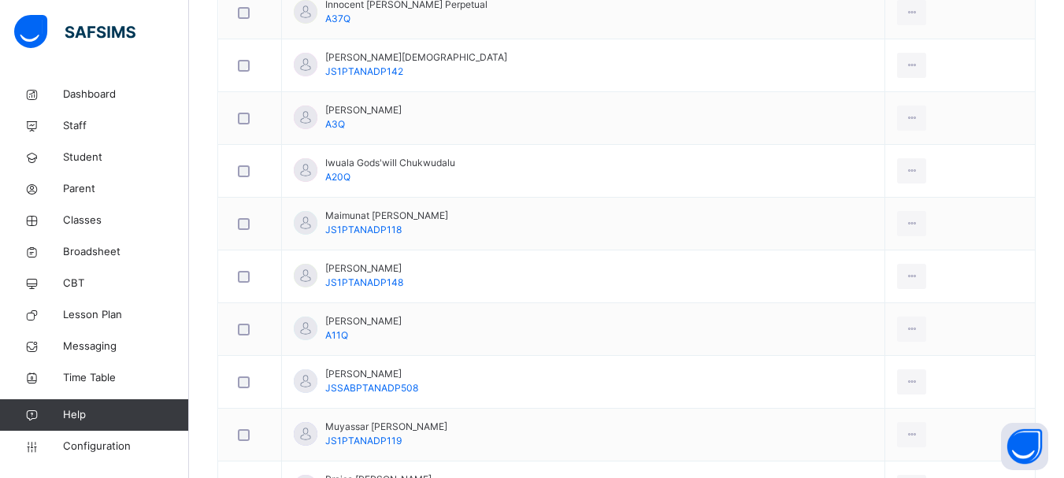
scroll to position [901, 0]
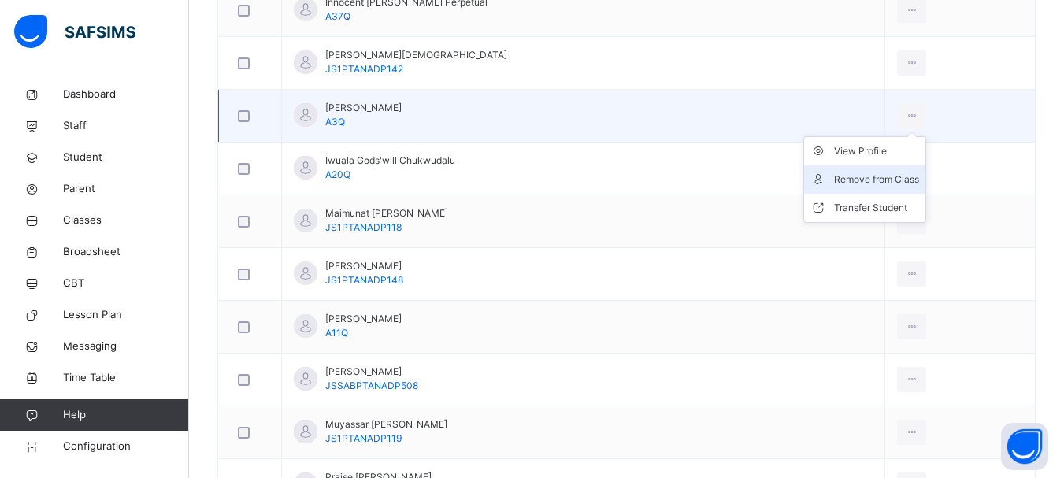
click at [879, 171] on li "Remove from Class" at bounding box center [864, 179] width 121 height 28
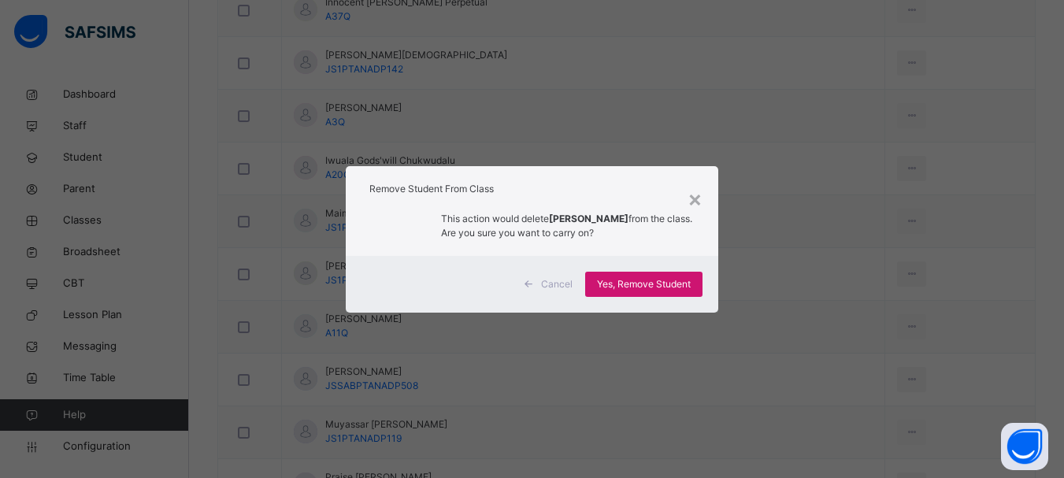
click at [640, 274] on div "Yes, Remove Student" at bounding box center [643, 284] width 117 height 25
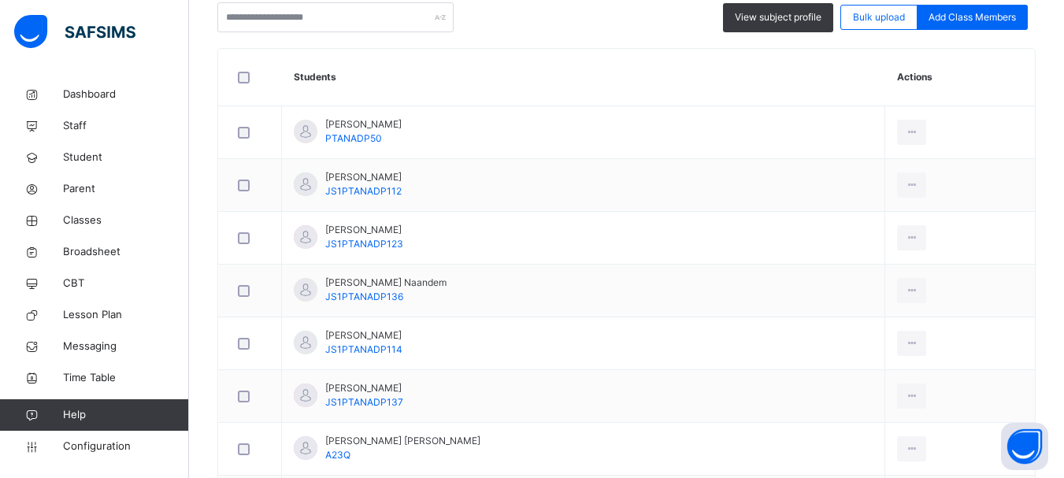
scroll to position [416, 0]
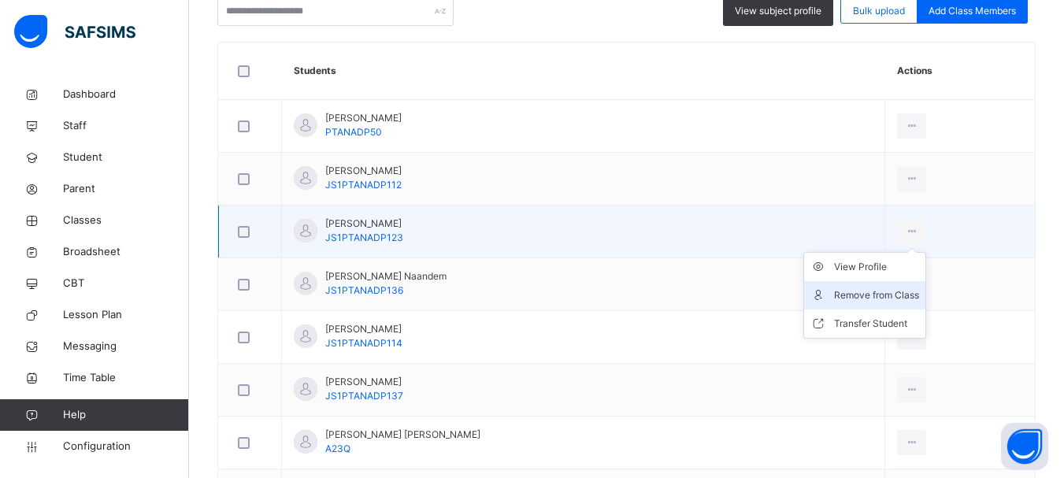
click at [843, 296] on div "Remove from Class" at bounding box center [876, 295] width 85 height 16
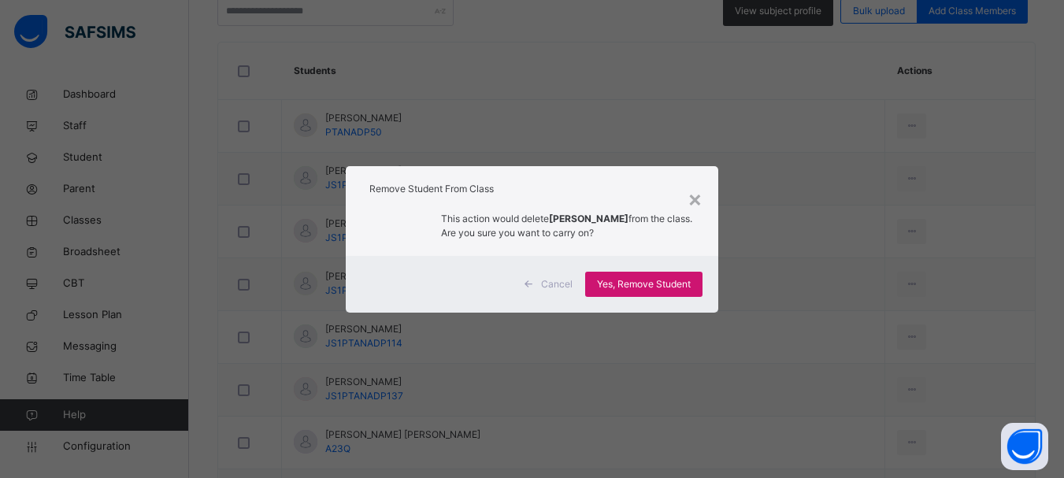
click at [634, 284] on span "Yes, Remove Student" at bounding box center [644, 284] width 94 height 14
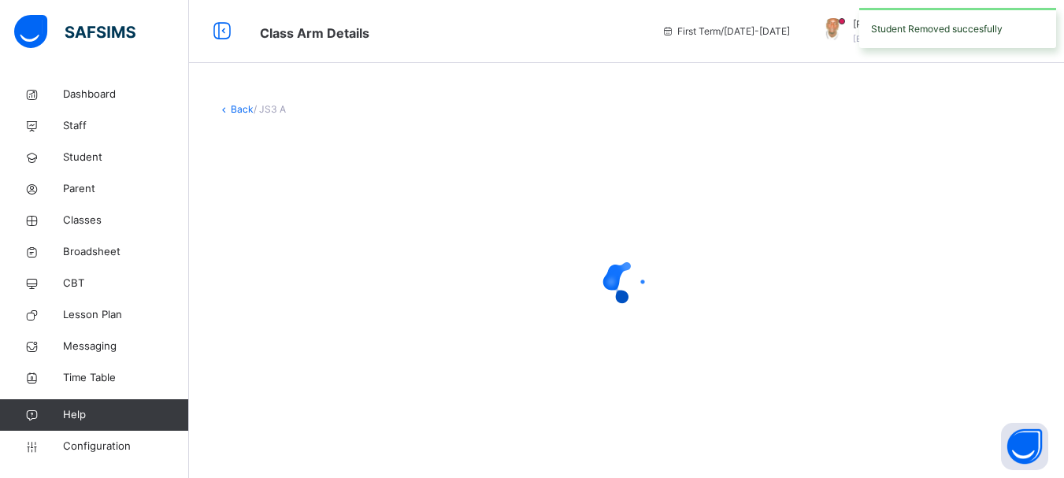
scroll to position [0, 0]
click at [648, 272] on icon at bounding box center [632, 281] width 63 height 63
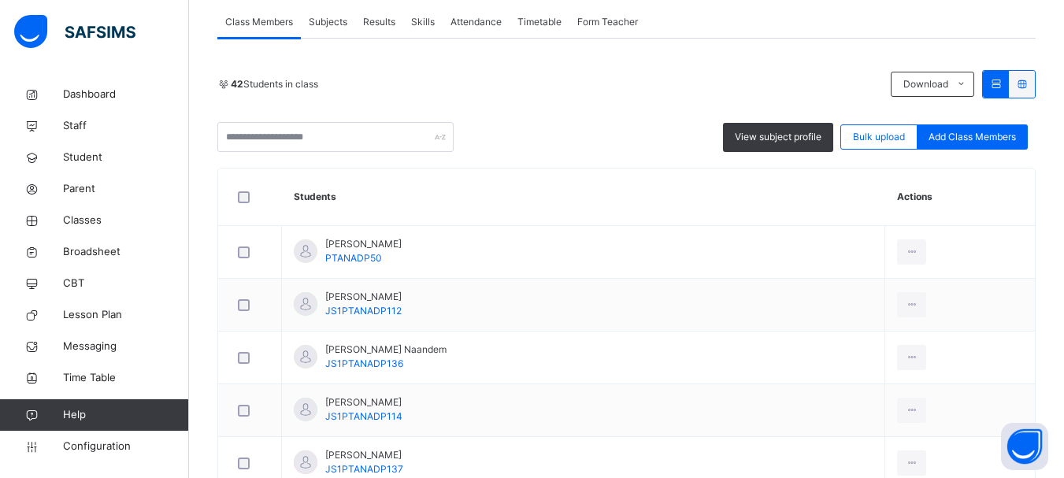
scroll to position [790, 0]
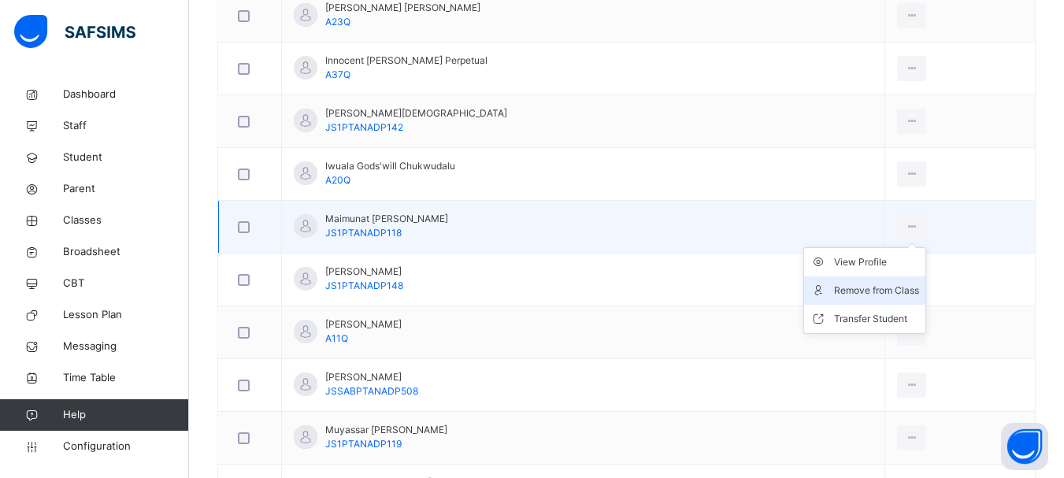
click at [854, 290] on div "Remove from Class" at bounding box center [876, 291] width 85 height 16
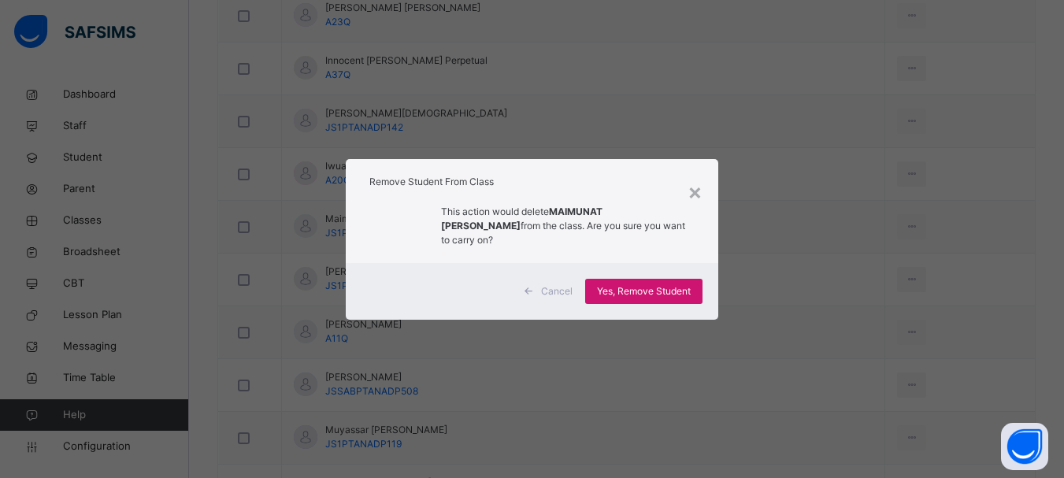
click at [659, 284] on span "Yes, Remove Student" at bounding box center [644, 291] width 94 height 14
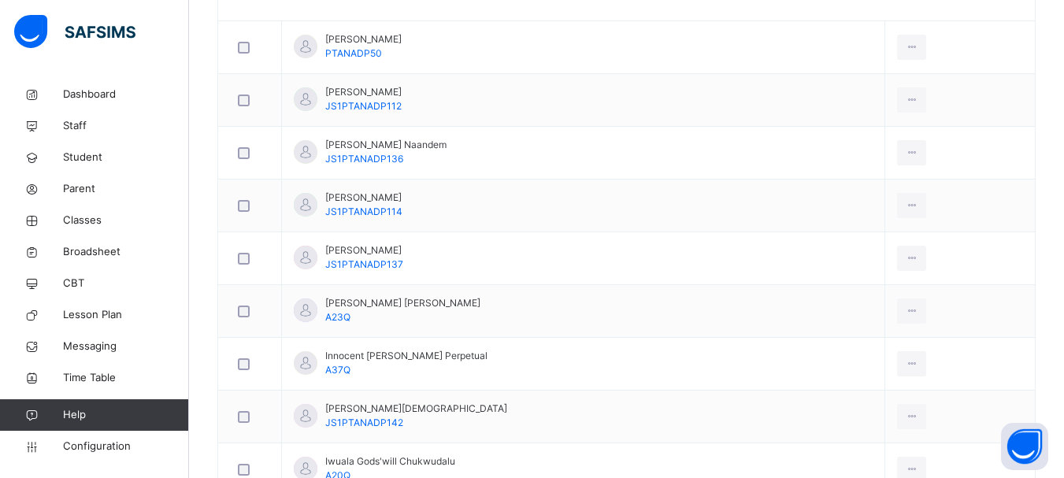
scroll to position [832, 0]
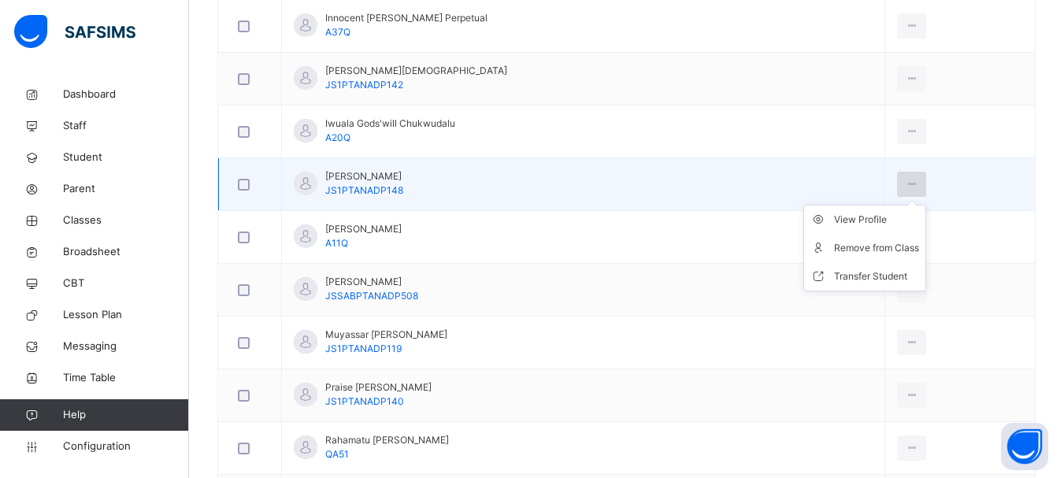
click at [905, 185] on icon at bounding box center [911, 184] width 13 height 14
click at [858, 245] on div "Remove from Class" at bounding box center [876, 248] width 85 height 16
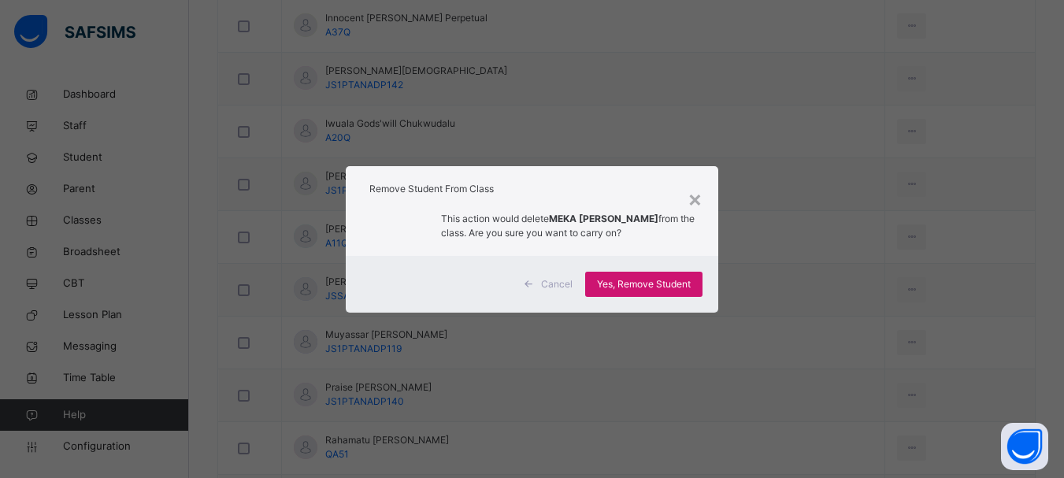
click at [699, 286] on div "Yes, Remove Student" at bounding box center [643, 284] width 117 height 25
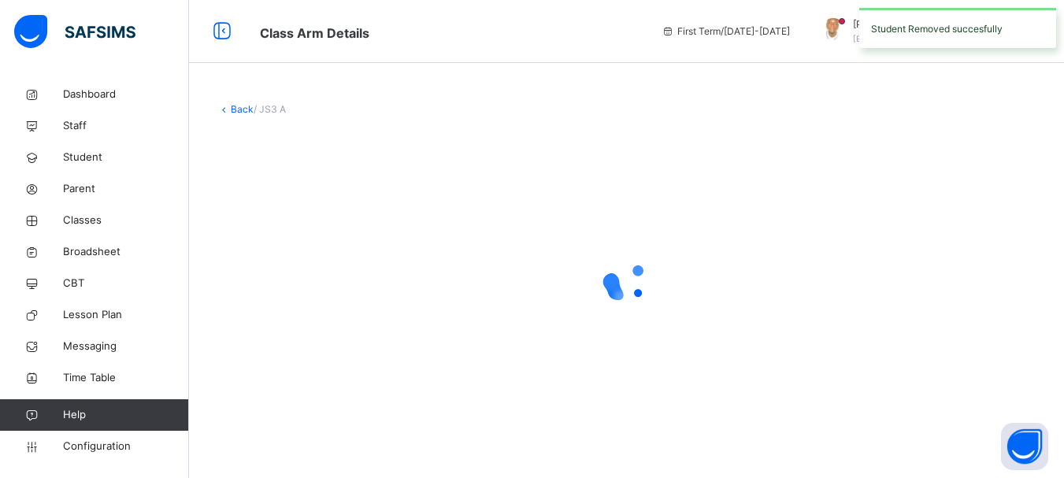
scroll to position [0, 0]
click at [651, 288] on icon at bounding box center [632, 281] width 63 height 63
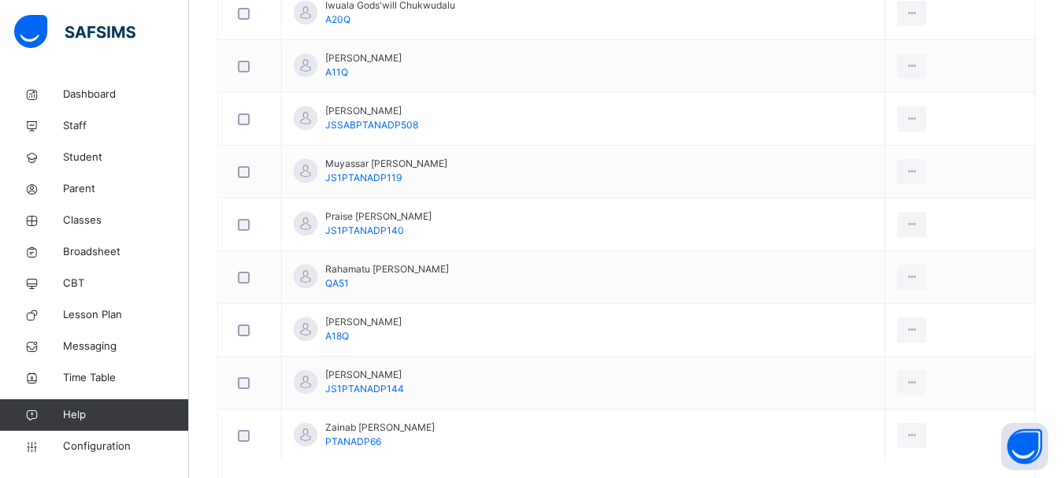
scroll to position [972, 0]
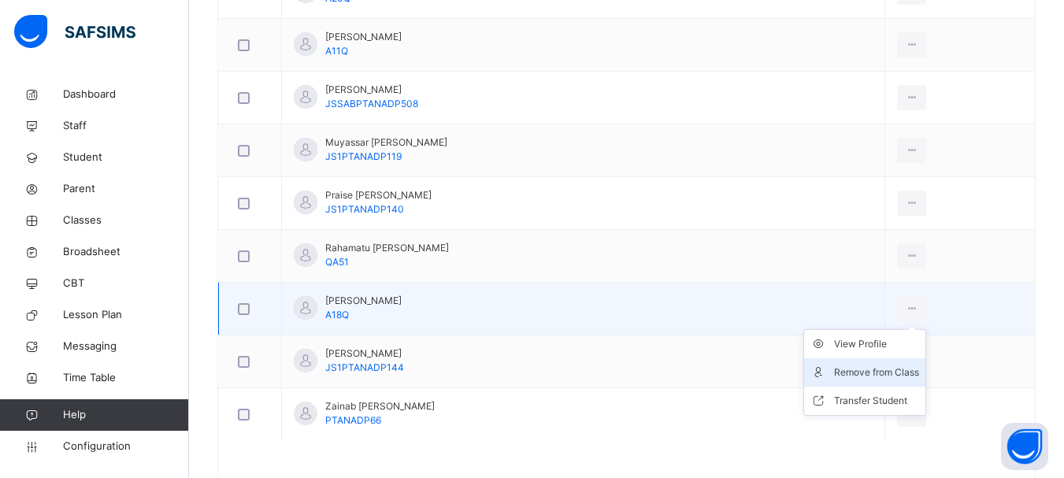
click at [876, 369] on div "Remove from Class" at bounding box center [876, 373] width 85 height 16
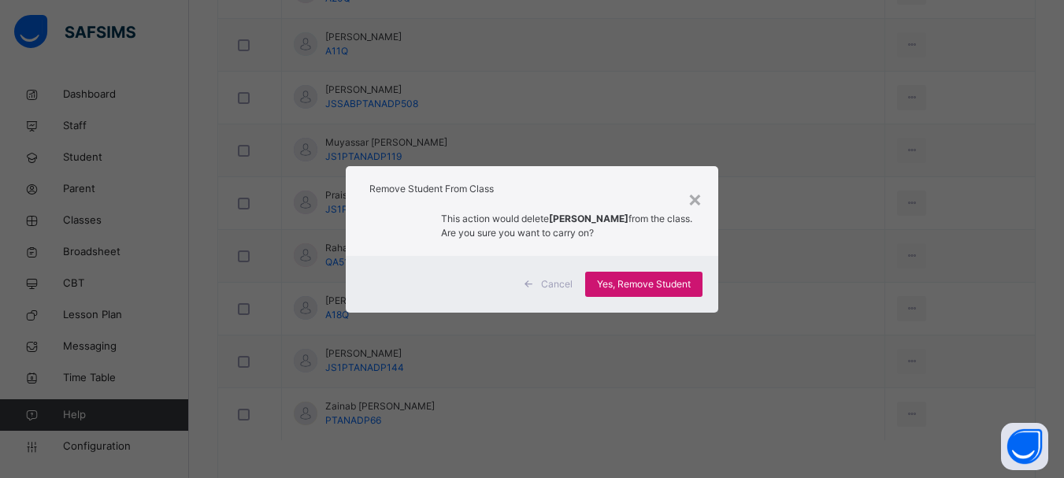
click at [663, 283] on span "Yes, Remove Student" at bounding box center [644, 284] width 94 height 14
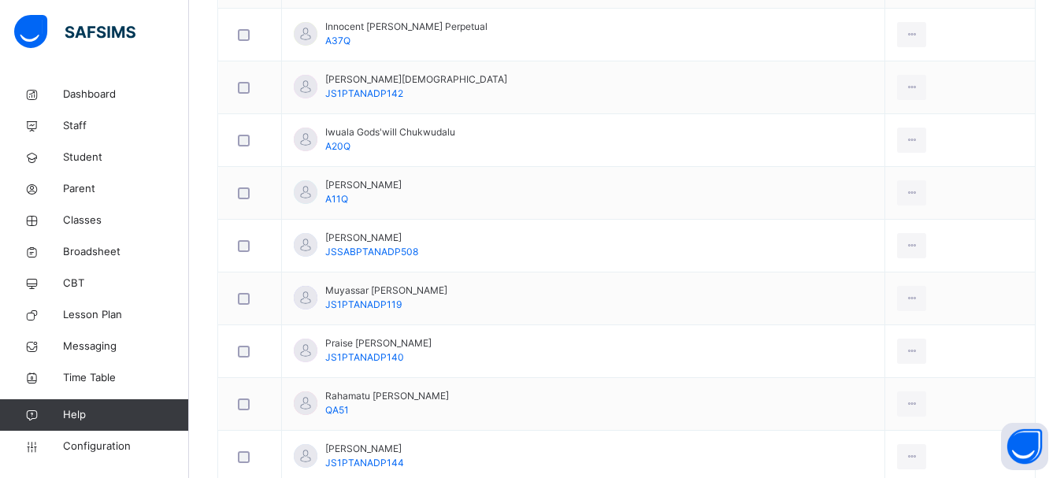
scroll to position [865, 0]
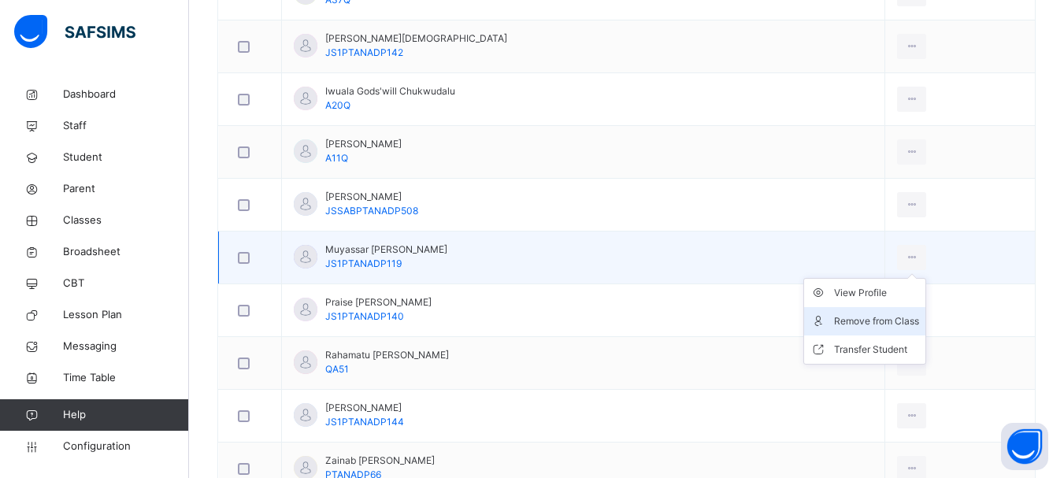
click at [867, 322] on div "Remove from Class" at bounding box center [876, 321] width 85 height 16
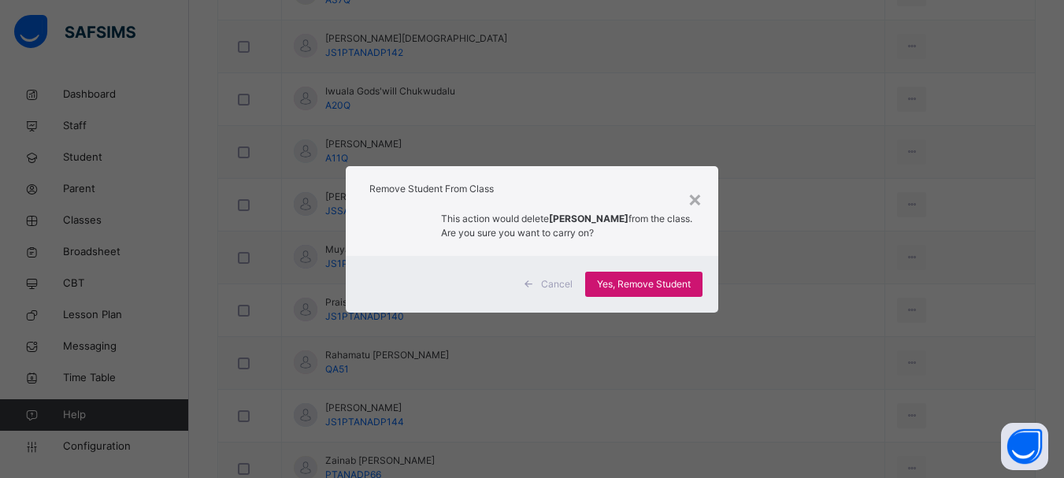
click at [651, 285] on span "Yes, Remove Student" at bounding box center [644, 284] width 94 height 14
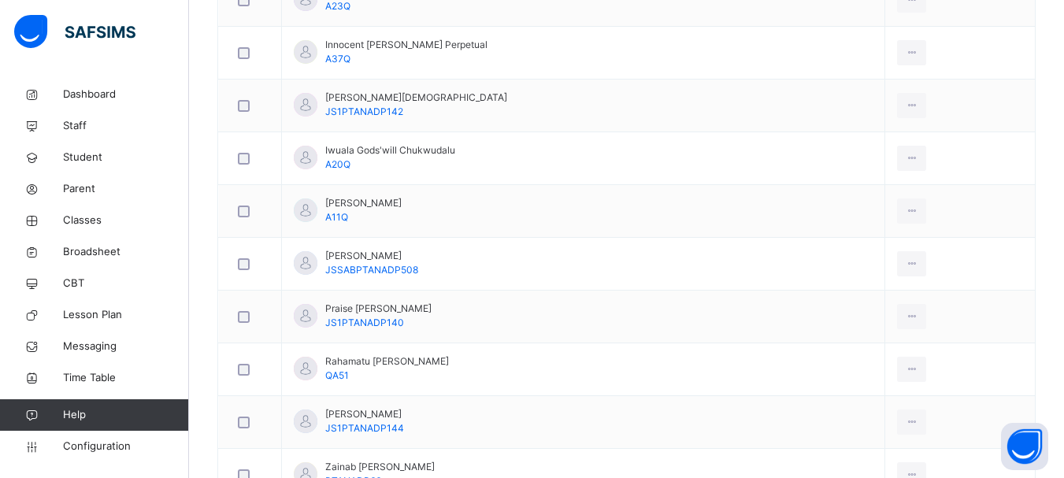
scroll to position [814, 0]
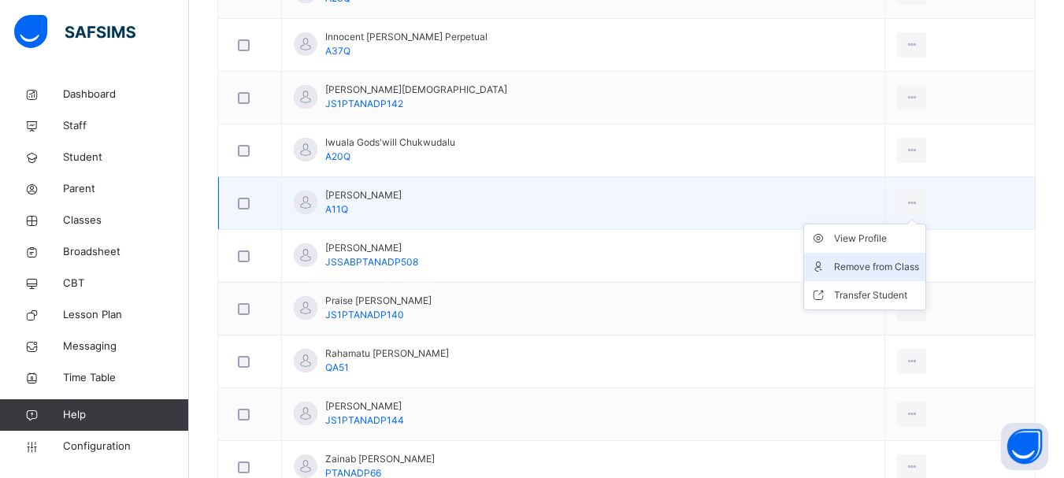
click at [855, 269] on div "Remove from Class" at bounding box center [876, 267] width 85 height 16
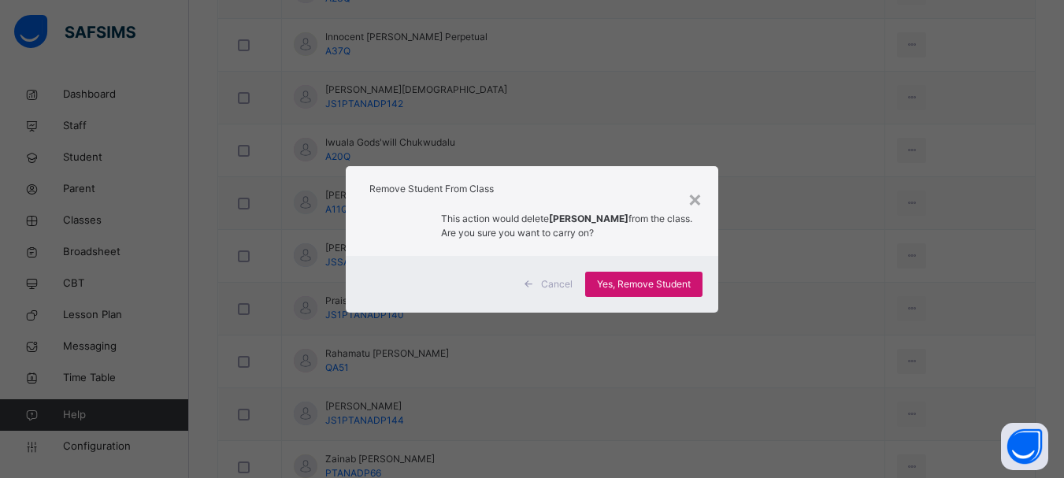
click at [662, 279] on span "Yes, Remove Student" at bounding box center [644, 284] width 94 height 14
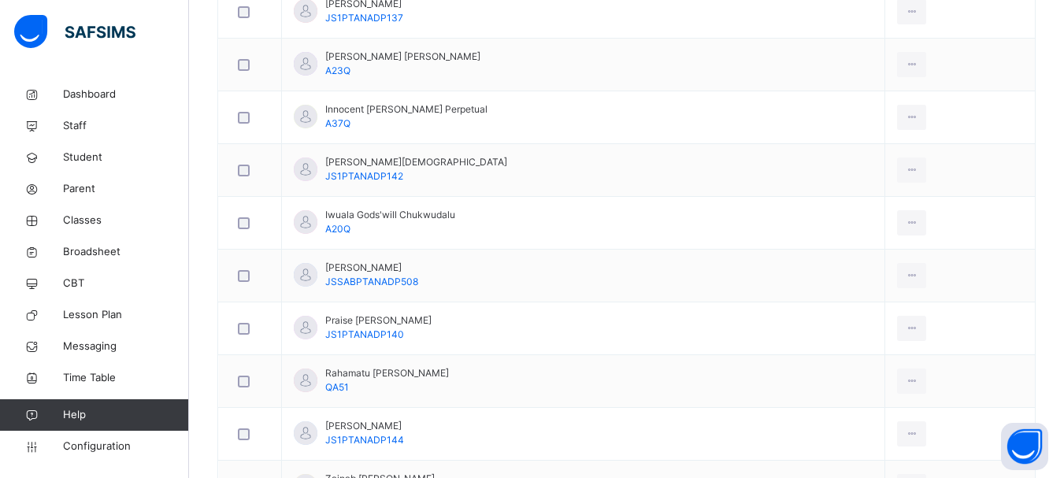
scroll to position [863, 0]
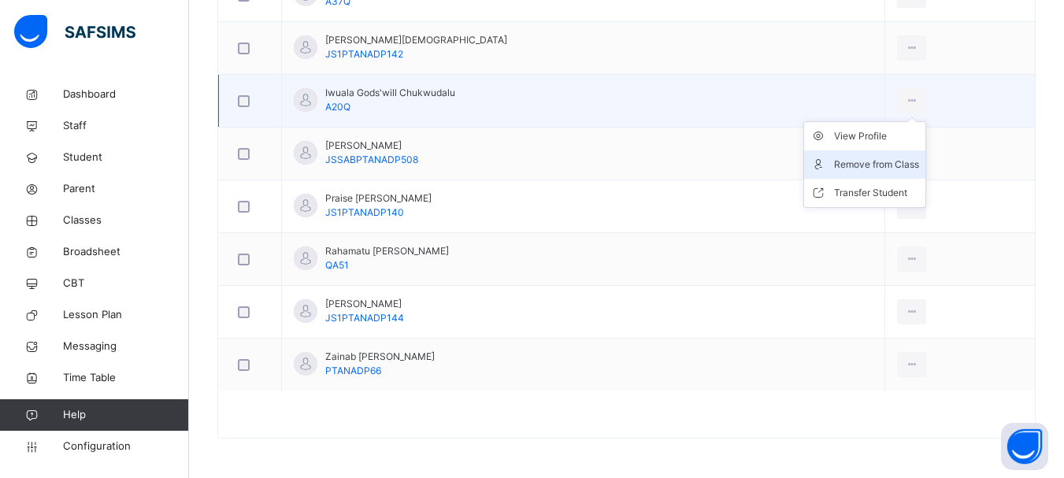
click at [866, 160] on div "Remove from Class" at bounding box center [876, 165] width 85 height 16
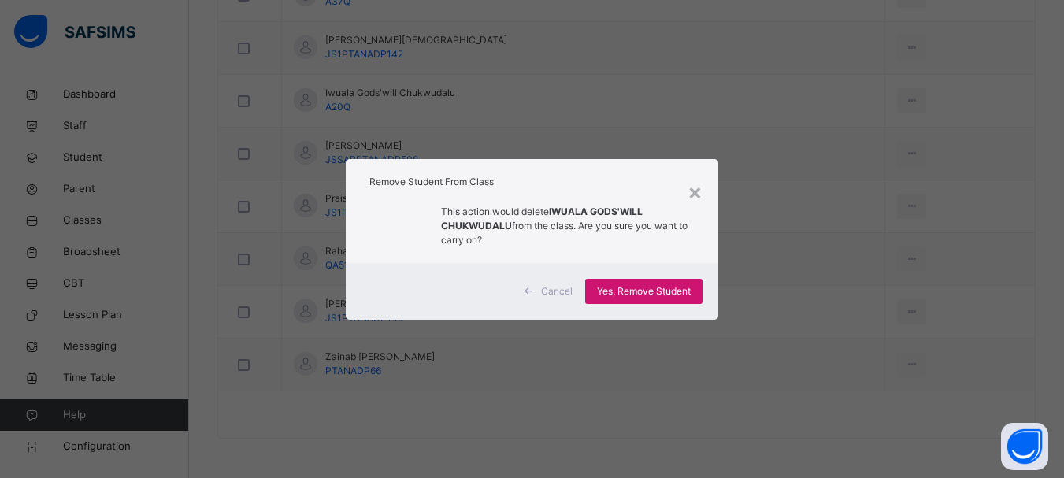
click at [645, 287] on span "Yes, Remove Student" at bounding box center [644, 291] width 94 height 14
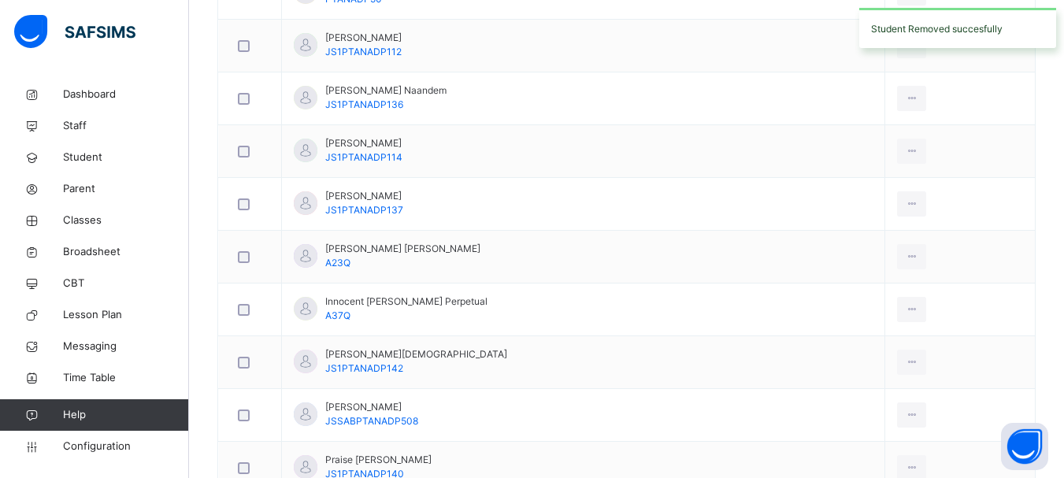
scroll to position [553, 0]
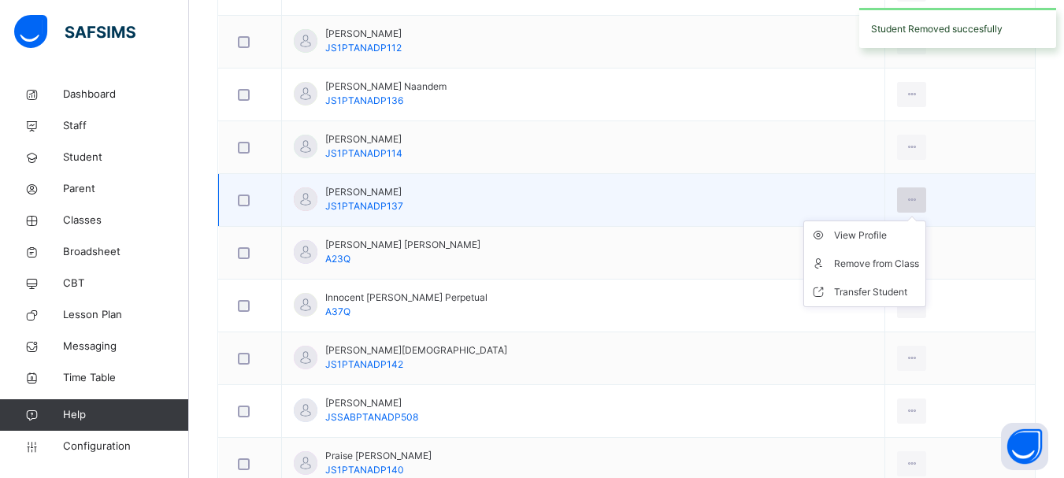
click at [905, 200] on icon at bounding box center [911, 200] width 13 height 14
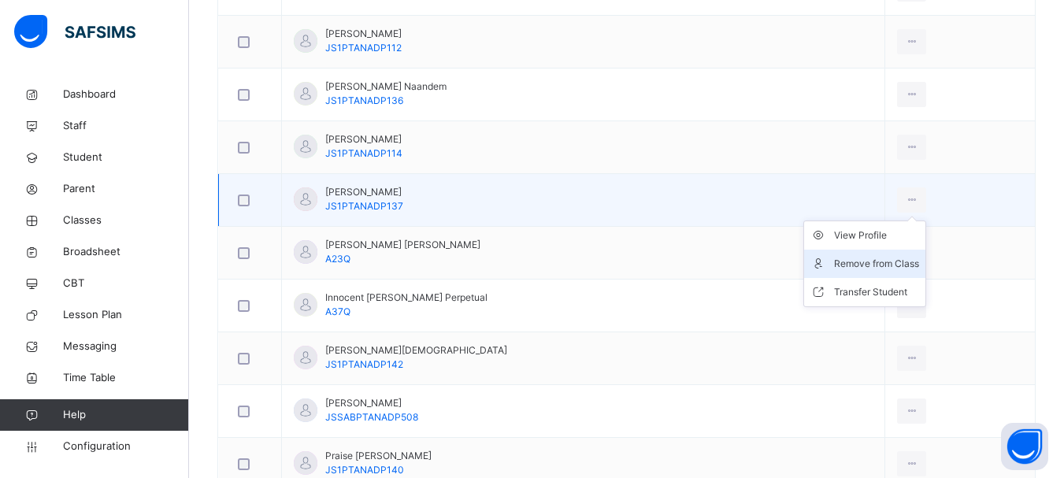
click at [849, 263] on div "Remove from Class" at bounding box center [876, 264] width 85 height 16
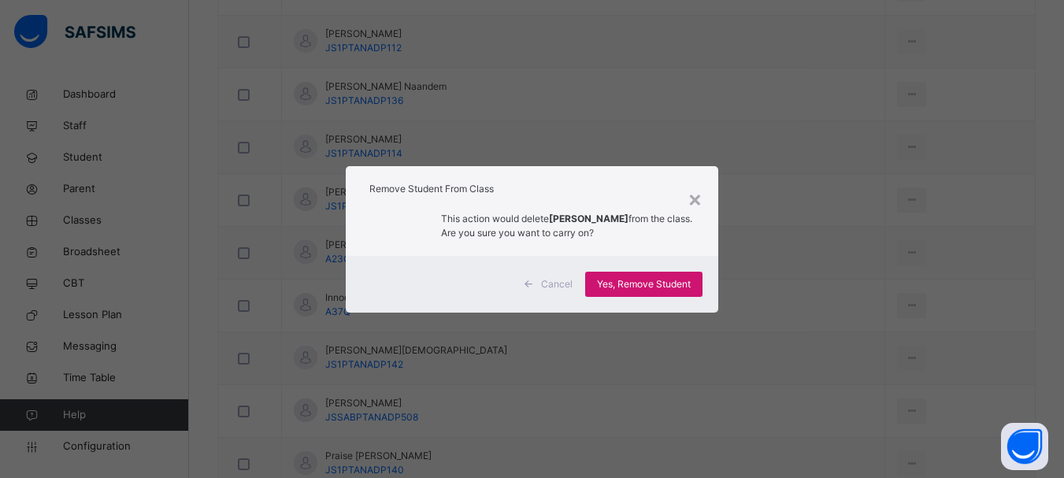
click at [642, 293] on div "Yes, Remove Student" at bounding box center [643, 284] width 117 height 25
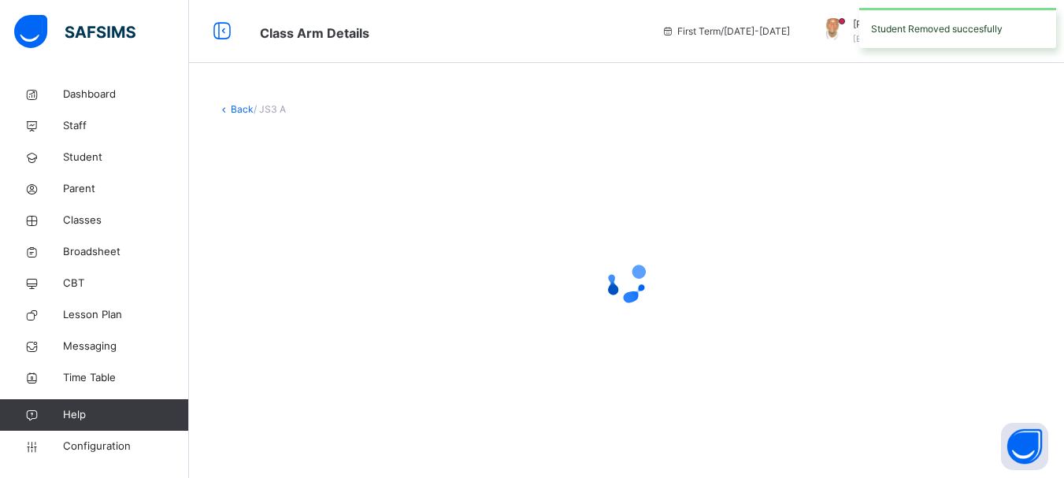
scroll to position [0, 0]
click at [643, 282] on icon at bounding box center [632, 281] width 63 height 63
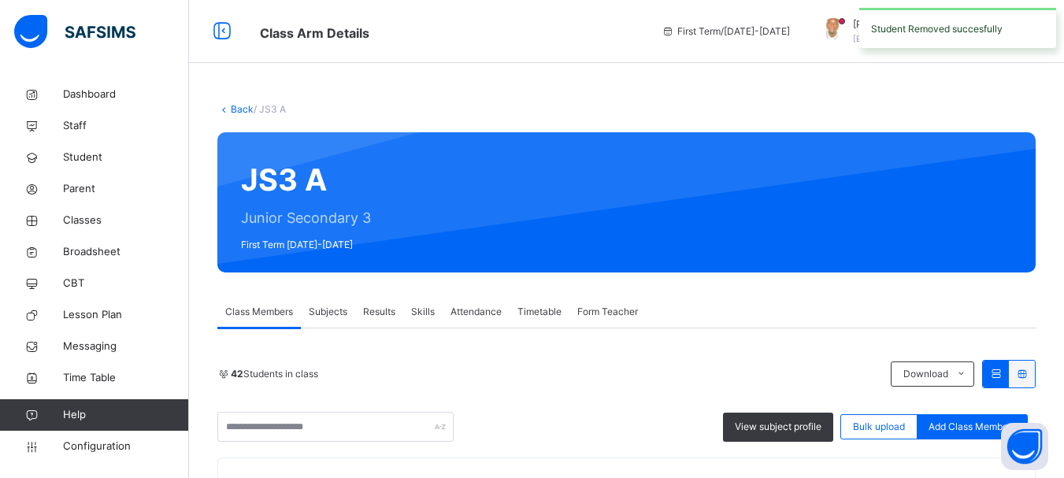
drag, startPoint x: 1063, startPoint y: 135, endPoint x: 1075, endPoint y: 192, distance: 58.7
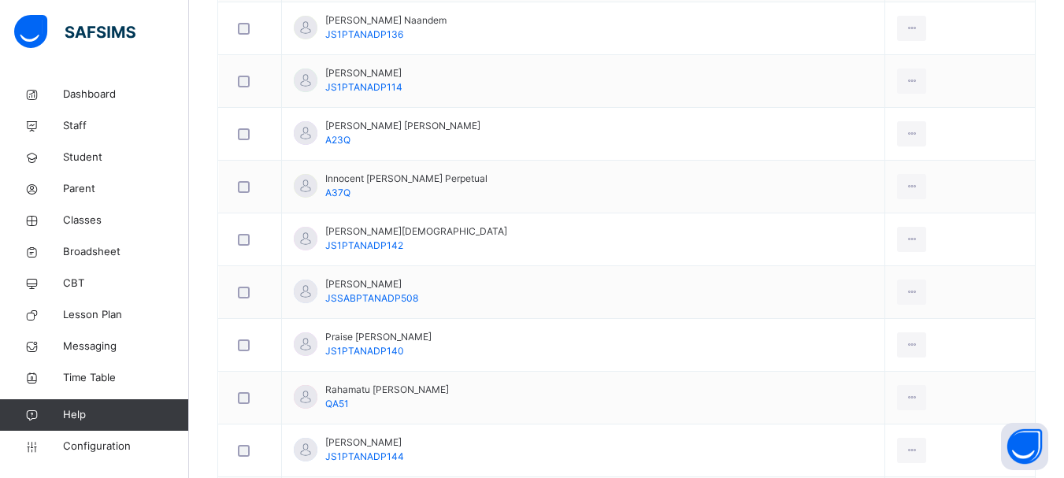
scroll to position [639, 0]
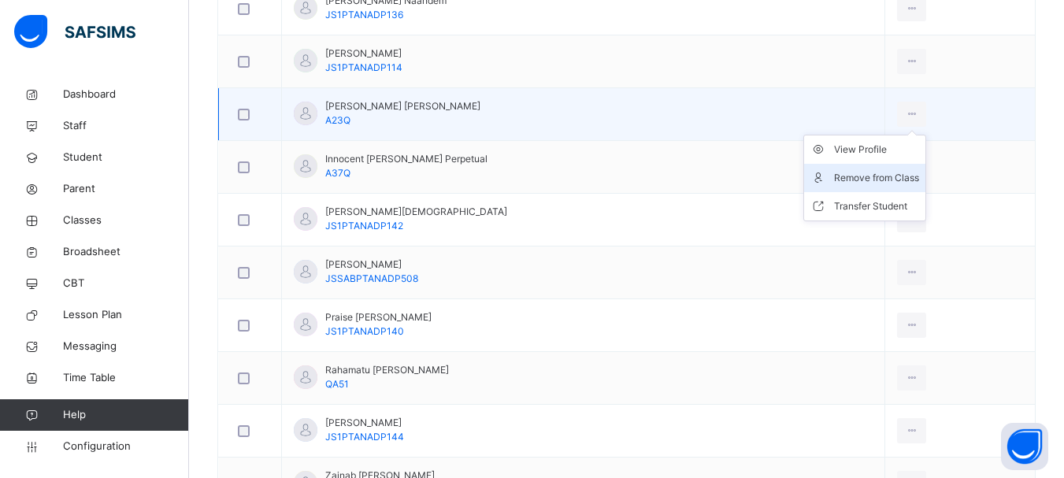
click at [856, 186] on li "Remove from Class" at bounding box center [864, 178] width 121 height 28
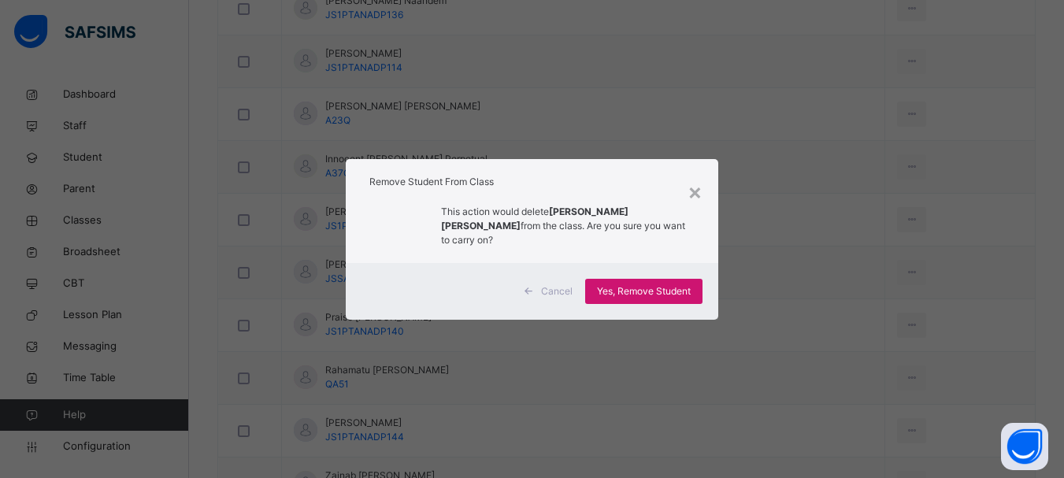
click at [648, 291] on div "Yes, Remove Student" at bounding box center [643, 291] width 117 height 25
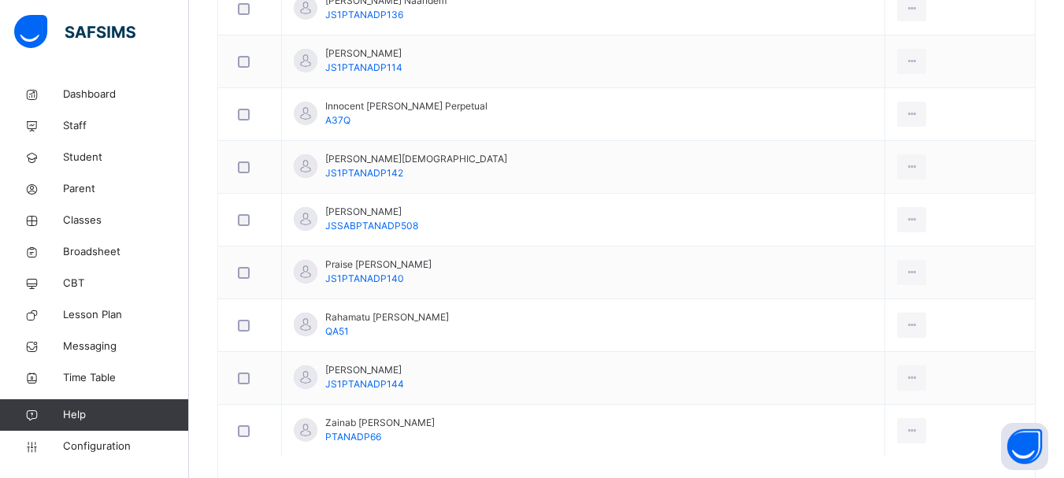
scroll to position [696, 0]
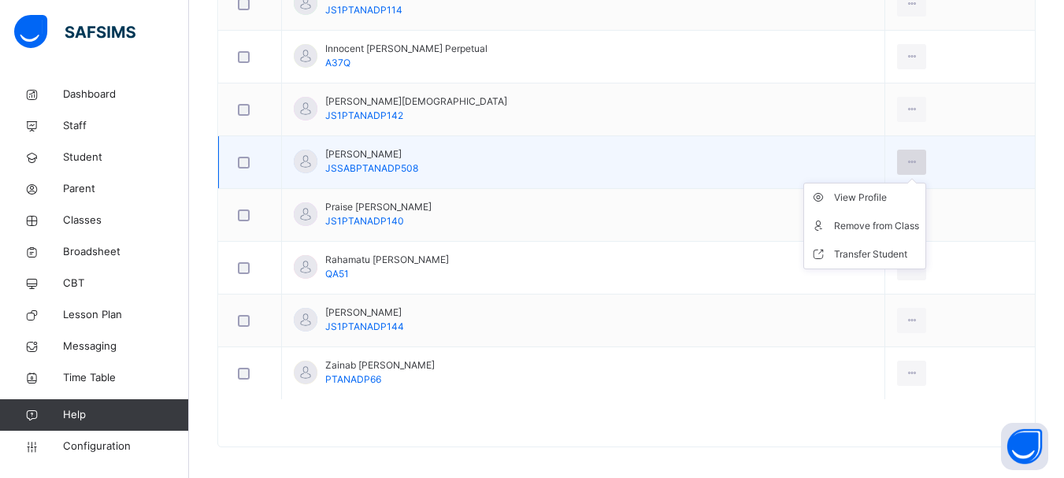
click at [905, 161] on icon at bounding box center [911, 162] width 13 height 14
click at [856, 223] on div "Remove from Class" at bounding box center [876, 226] width 85 height 16
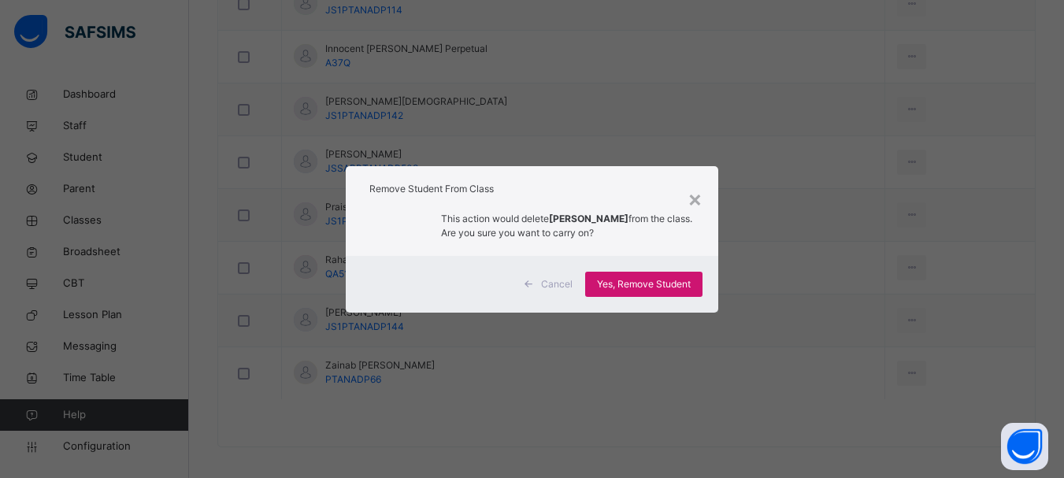
click at [666, 280] on span "Yes, Remove Student" at bounding box center [644, 284] width 94 height 14
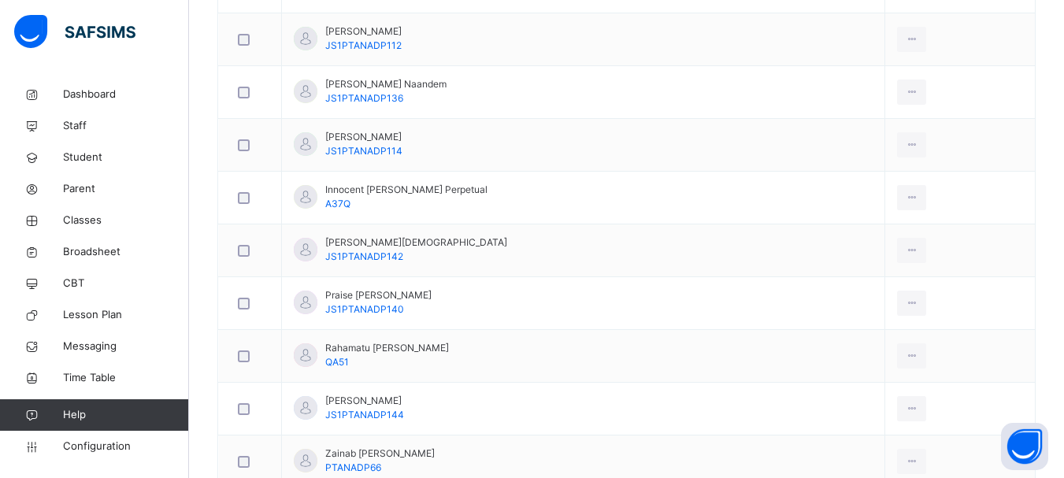
scroll to position [602, 0]
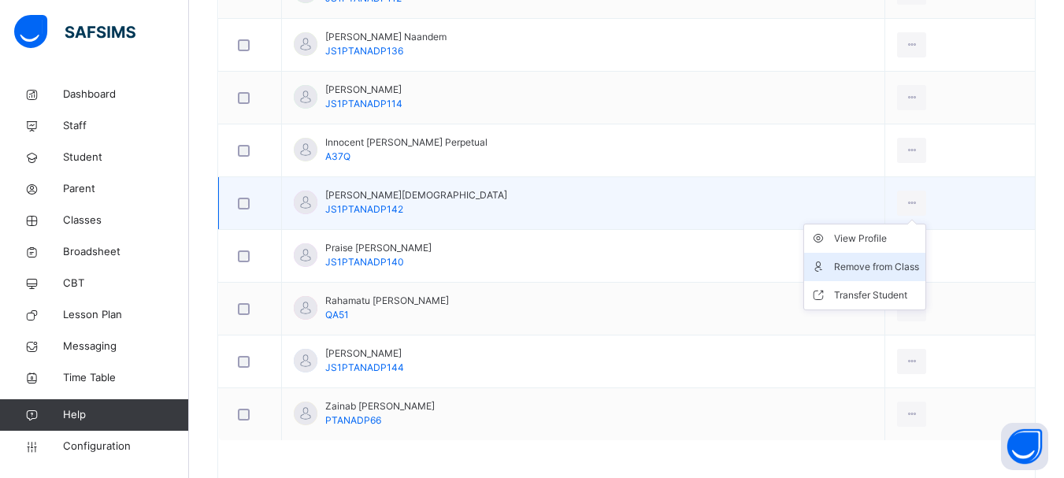
click at [881, 265] on div "Remove from Class" at bounding box center [876, 267] width 85 height 16
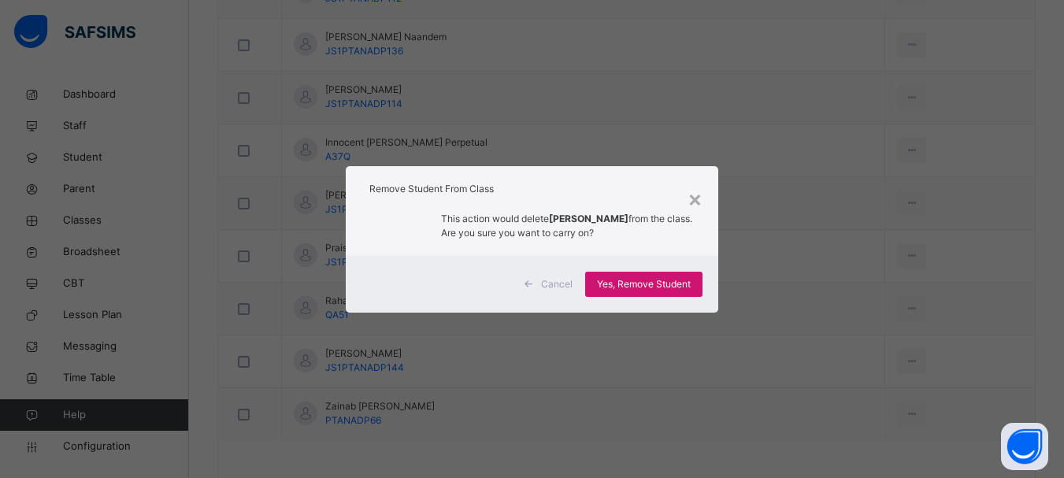
click at [640, 281] on span "Yes, Remove Student" at bounding box center [644, 284] width 94 height 14
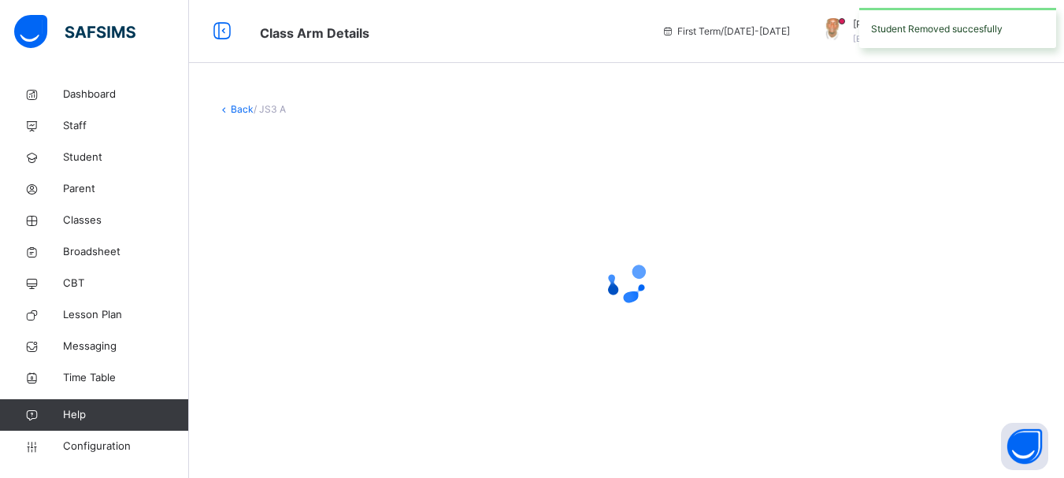
scroll to position [0, 0]
click at [682, 276] on div at bounding box center [632, 281] width 830 height 63
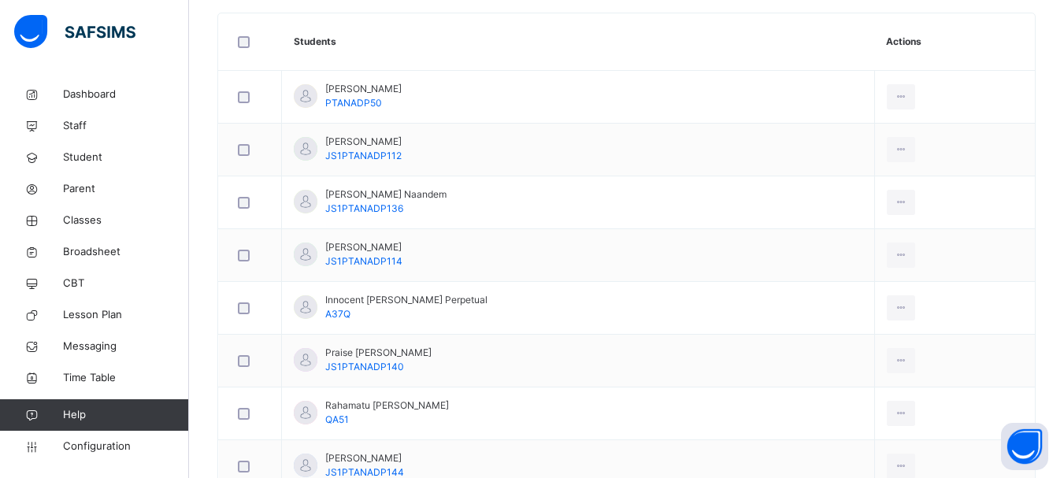
scroll to position [599, 0]
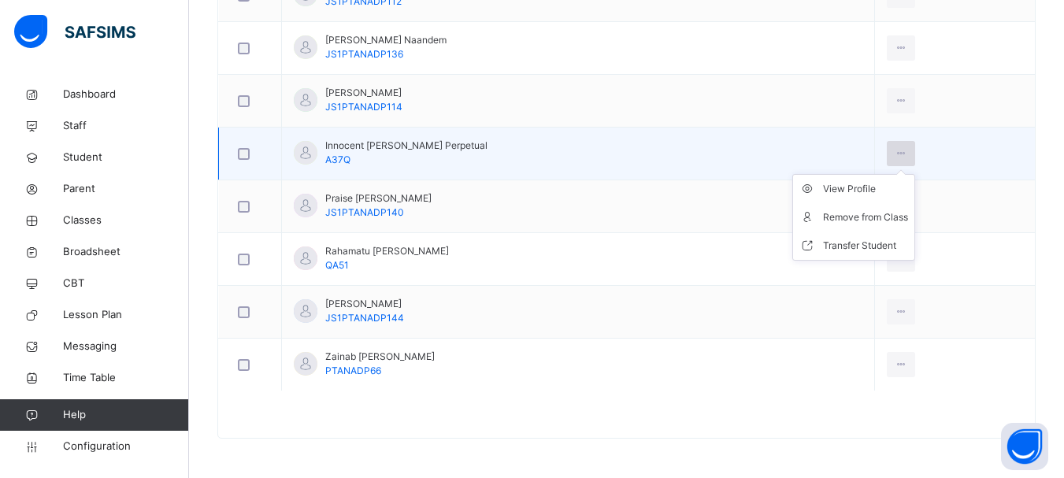
click at [895, 158] on icon at bounding box center [901, 153] width 13 height 14
click at [851, 220] on div "Remove from Class" at bounding box center [865, 217] width 85 height 16
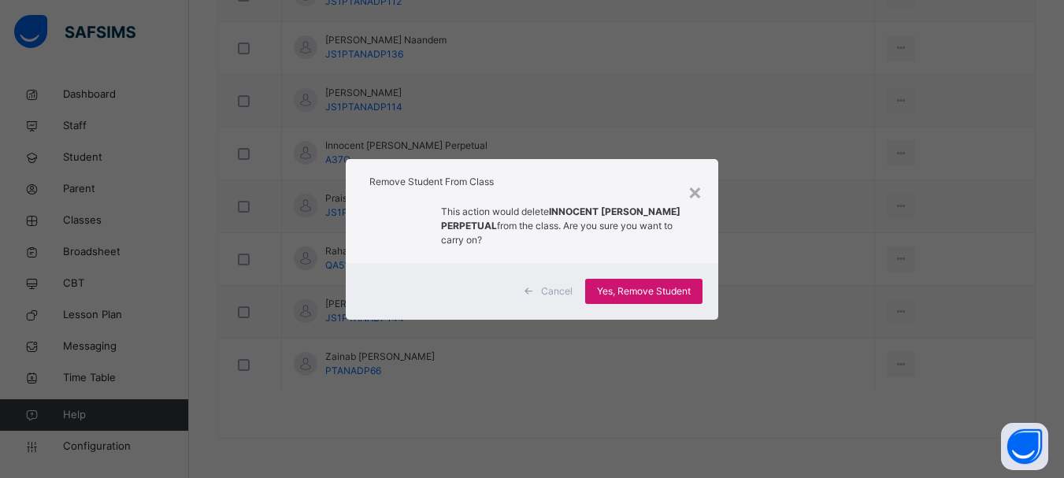
click at [667, 288] on span "Yes, Remove Student" at bounding box center [644, 291] width 94 height 14
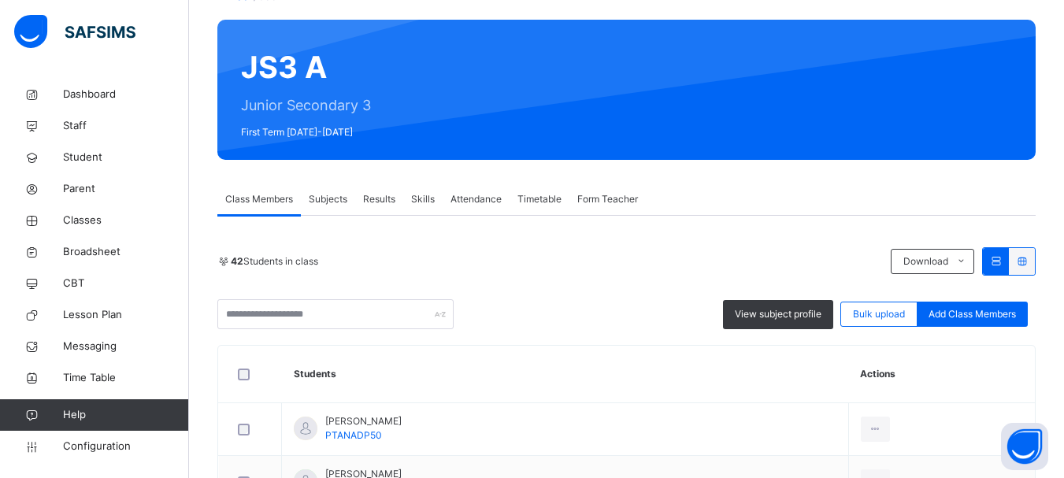
scroll to position [547, 0]
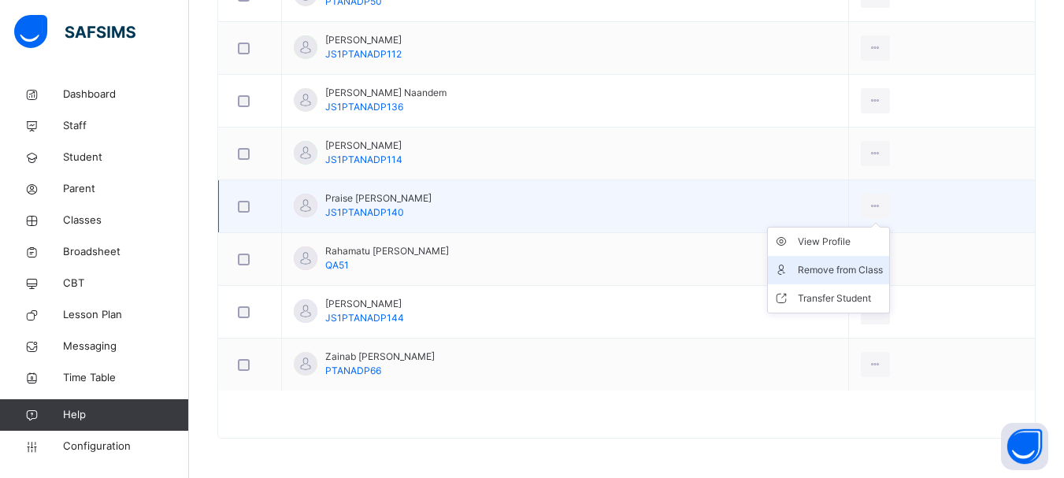
click at [862, 272] on div "Remove from Class" at bounding box center [840, 270] width 85 height 16
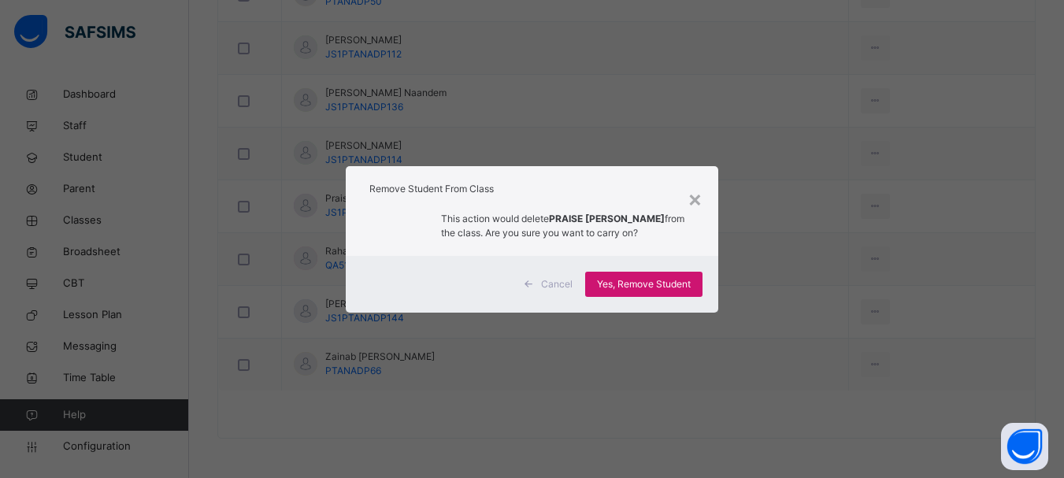
click at [647, 284] on span "Yes, Remove Student" at bounding box center [644, 284] width 94 height 14
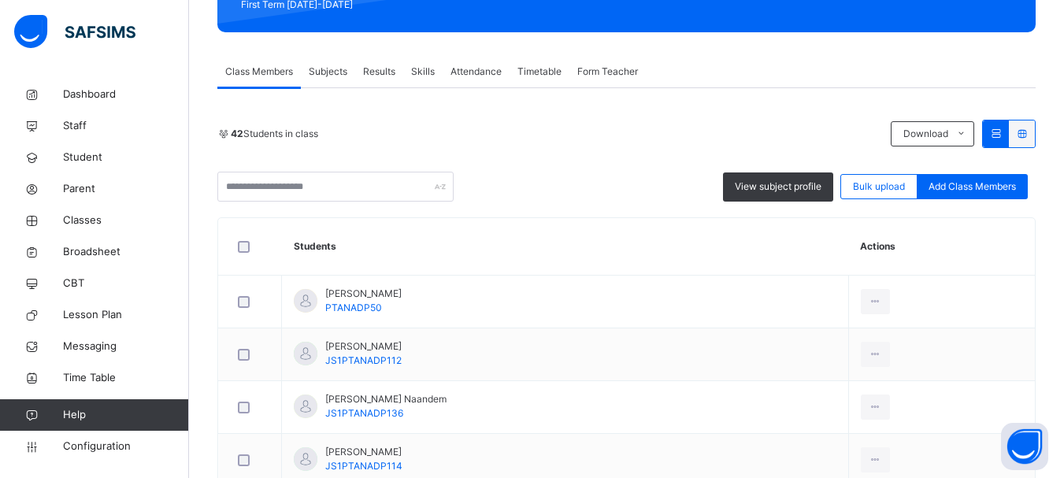
scroll to position [286, 0]
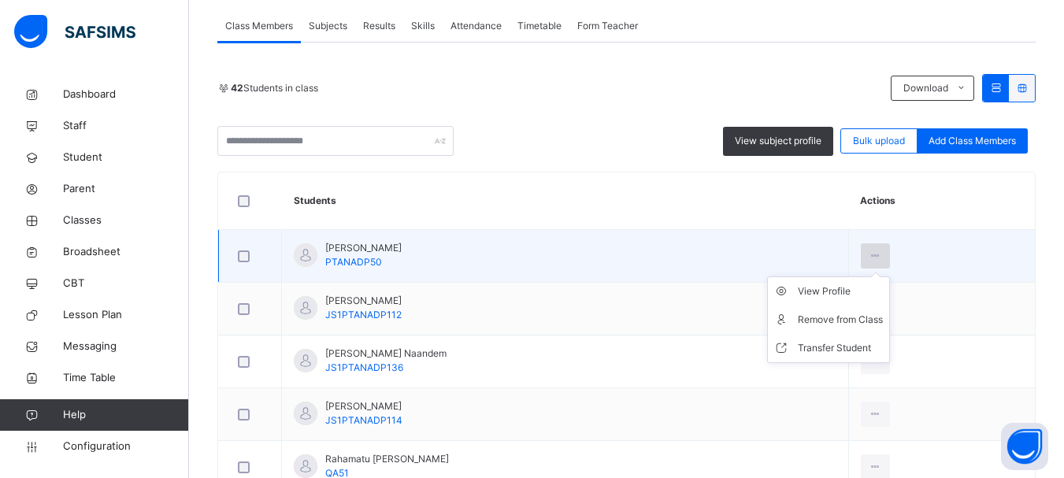
click at [882, 251] on icon at bounding box center [875, 256] width 13 height 14
click at [862, 313] on div "Remove from Class" at bounding box center [840, 320] width 85 height 16
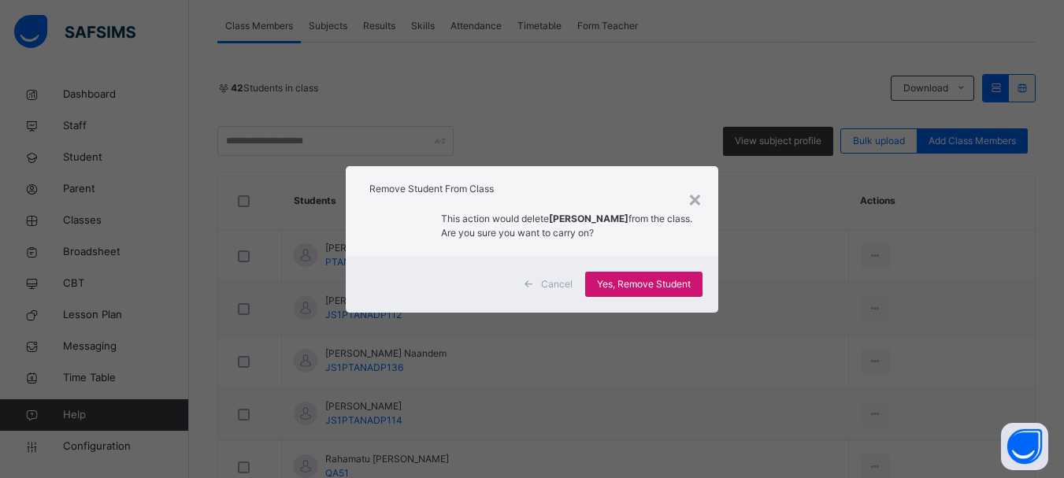
click at [647, 288] on span "Yes, Remove Student" at bounding box center [644, 284] width 94 height 14
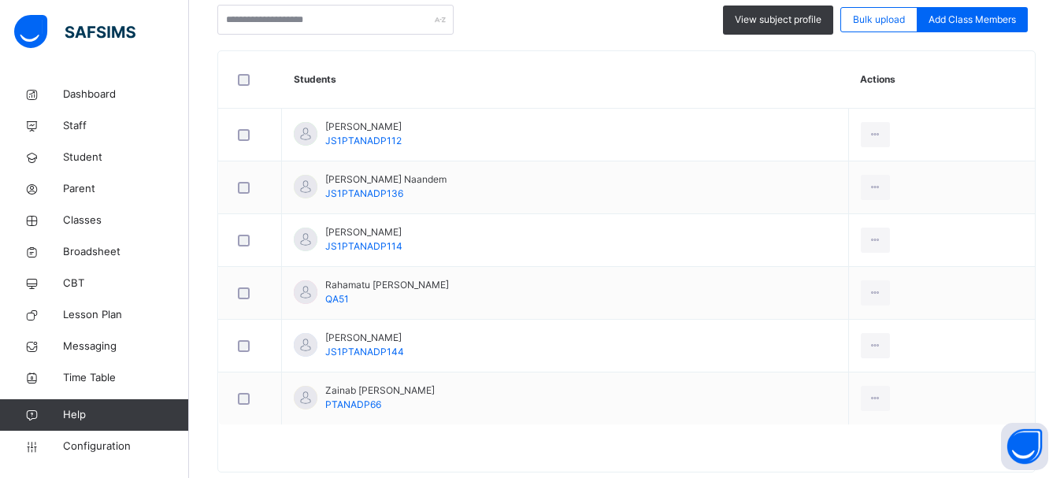
scroll to position [441, 0]
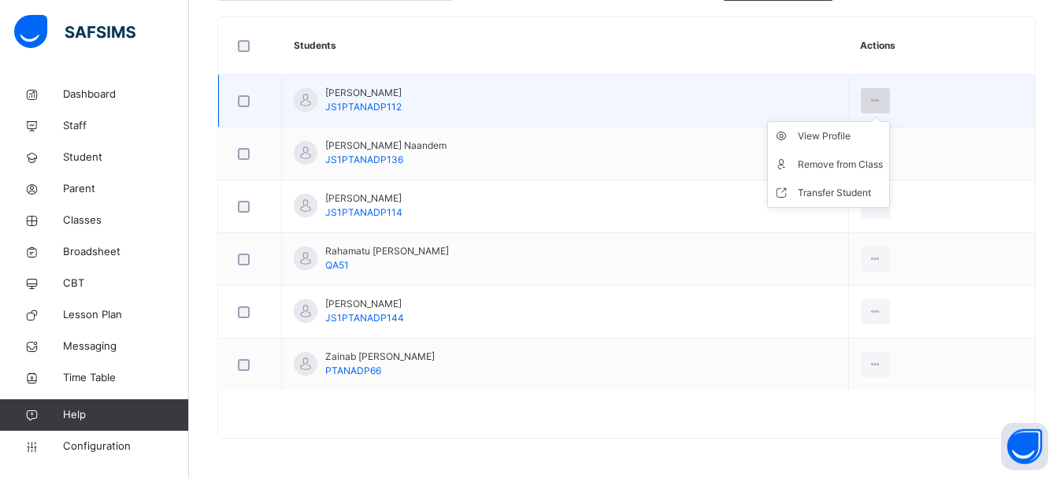
click at [881, 98] on icon at bounding box center [875, 101] width 13 height 14
click at [869, 169] on div "Remove from Class" at bounding box center [840, 165] width 85 height 16
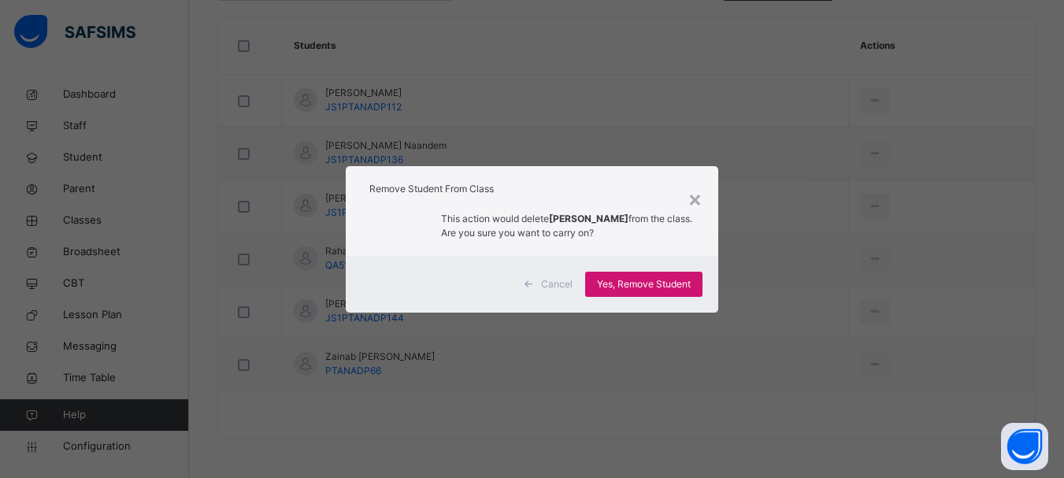
click at [662, 286] on span "Yes, Remove Student" at bounding box center [644, 284] width 94 height 14
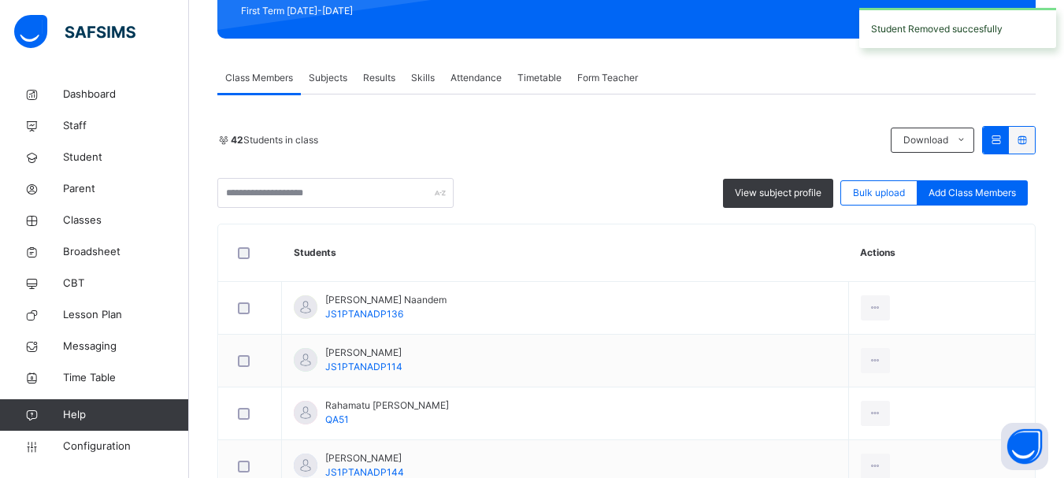
scroll to position [388, 0]
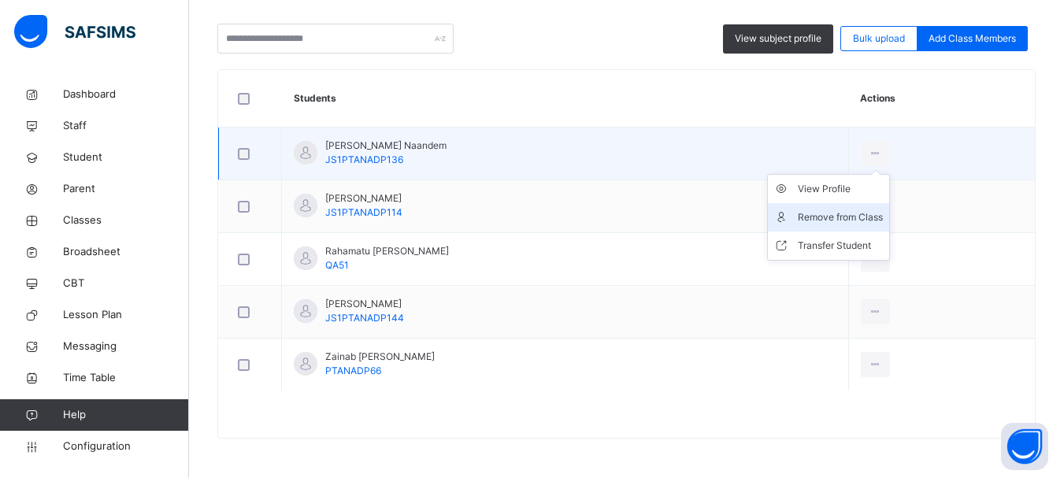
click at [859, 217] on div "Remove from Class" at bounding box center [840, 217] width 85 height 16
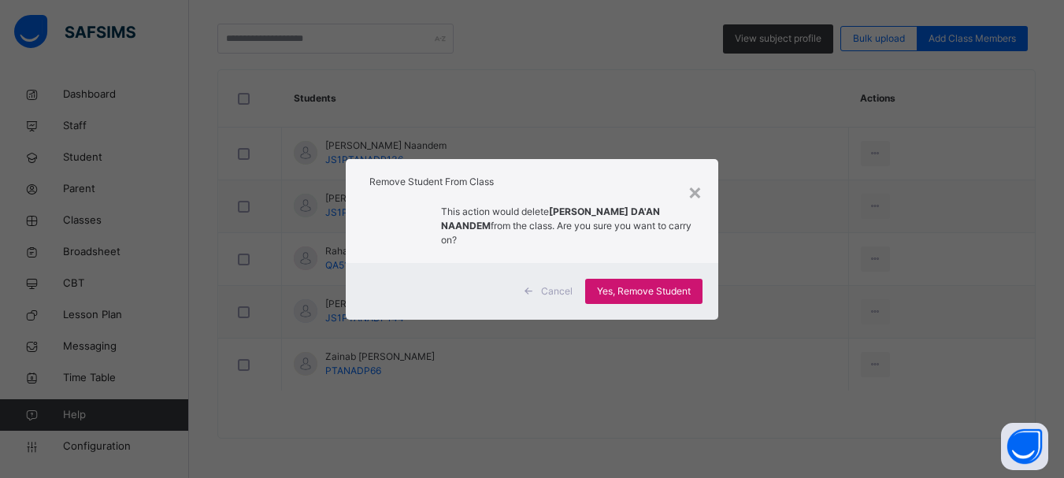
click at [666, 284] on span "Yes, Remove Student" at bounding box center [644, 291] width 94 height 14
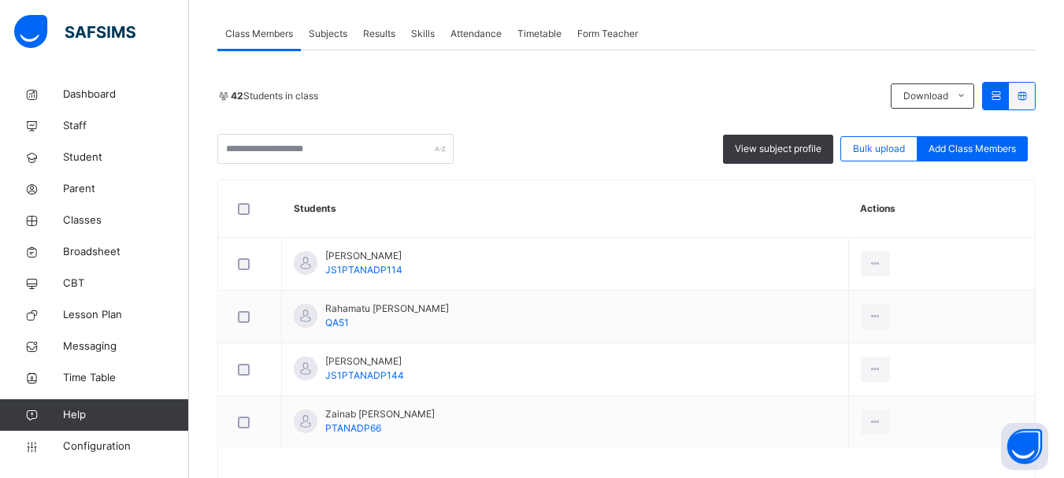
scroll to position [336, 0]
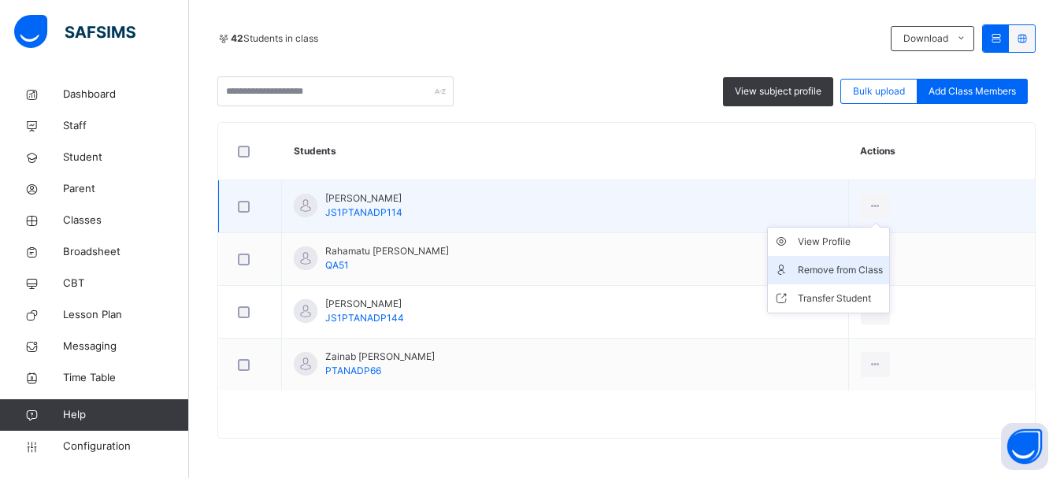
click at [866, 266] on div "Remove from Class" at bounding box center [840, 270] width 85 height 16
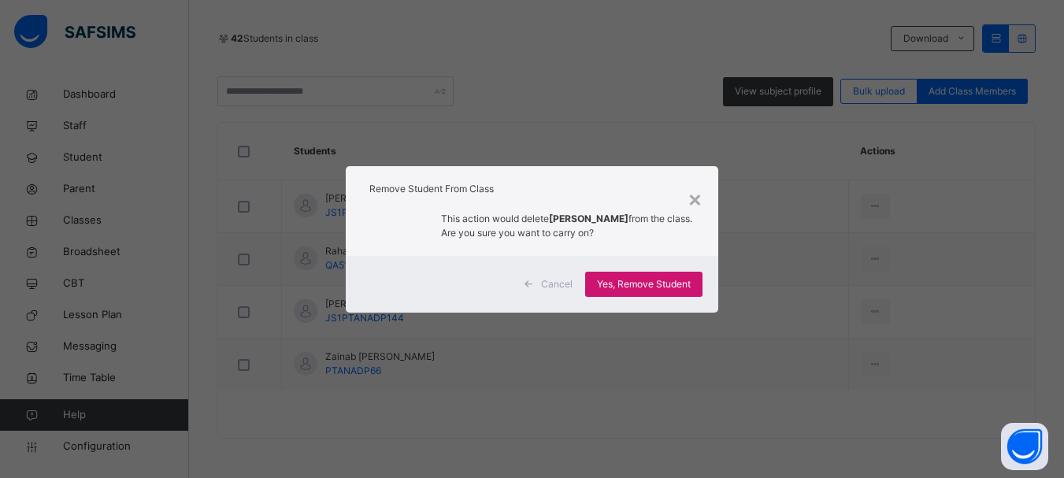
click at [640, 280] on span "Yes, Remove Student" at bounding box center [644, 284] width 94 height 14
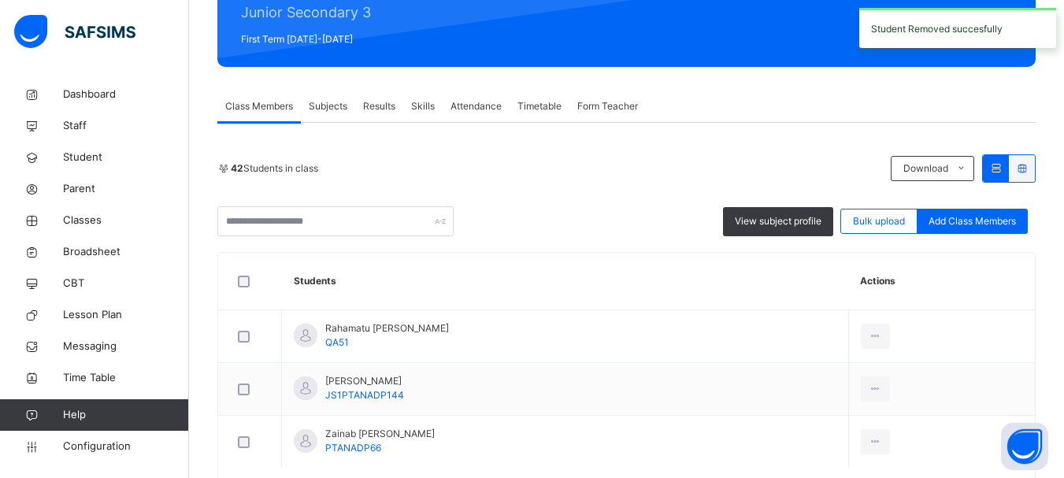
scroll to position [283, 0]
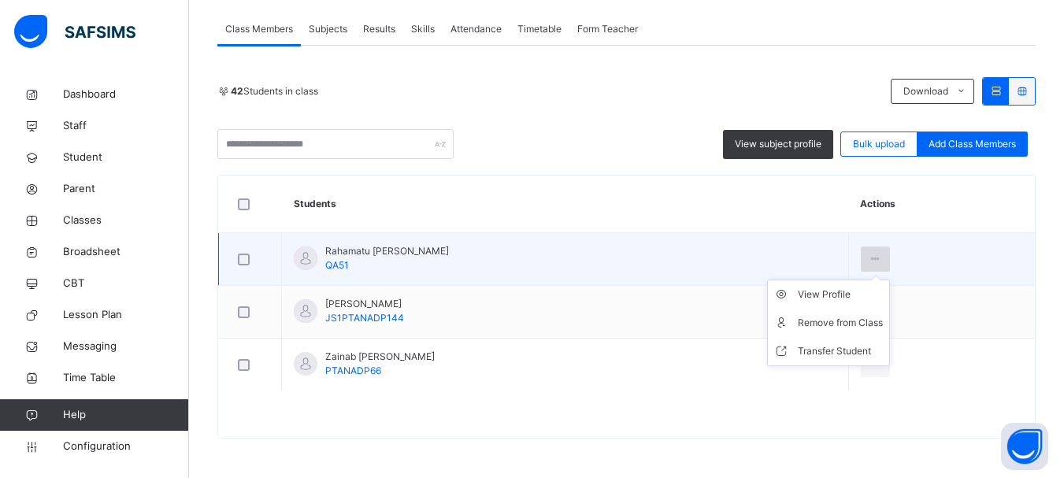
click at [881, 250] on div at bounding box center [875, 259] width 29 height 25
click at [868, 311] on li "Remove from Class" at bounding box center [828, 323] width 121 height 28
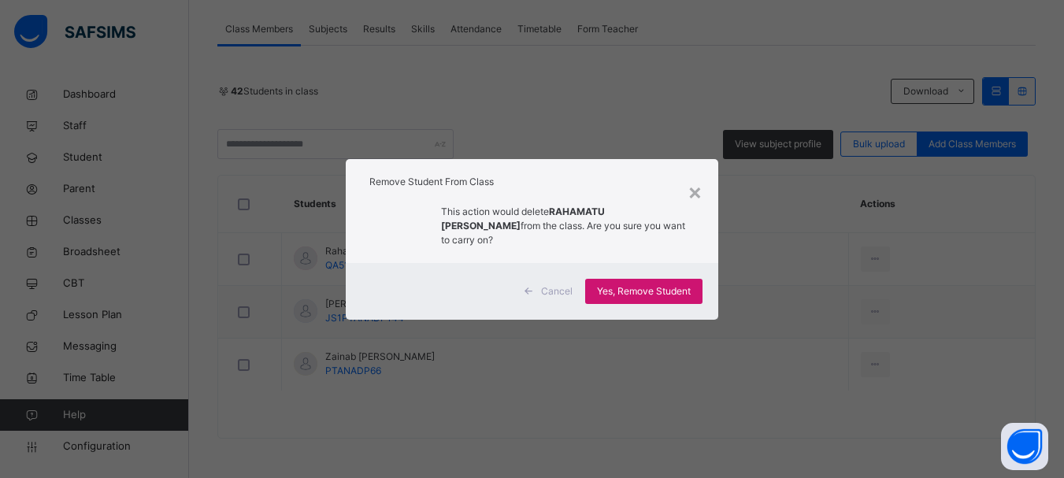
click at [635, 284] on span "Yes, Remove Student" at bounding box center [644, 291] width 94 height 14
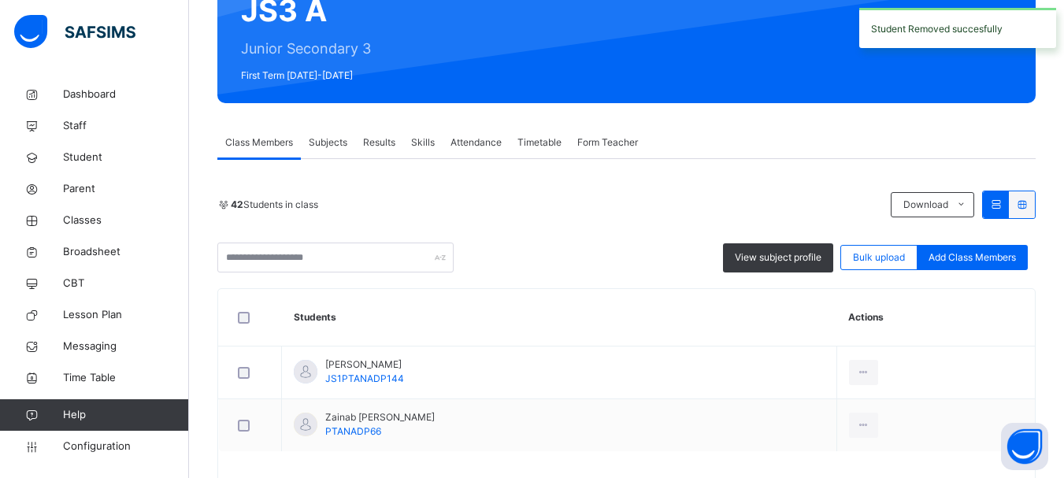
scroll to position [230, 0]
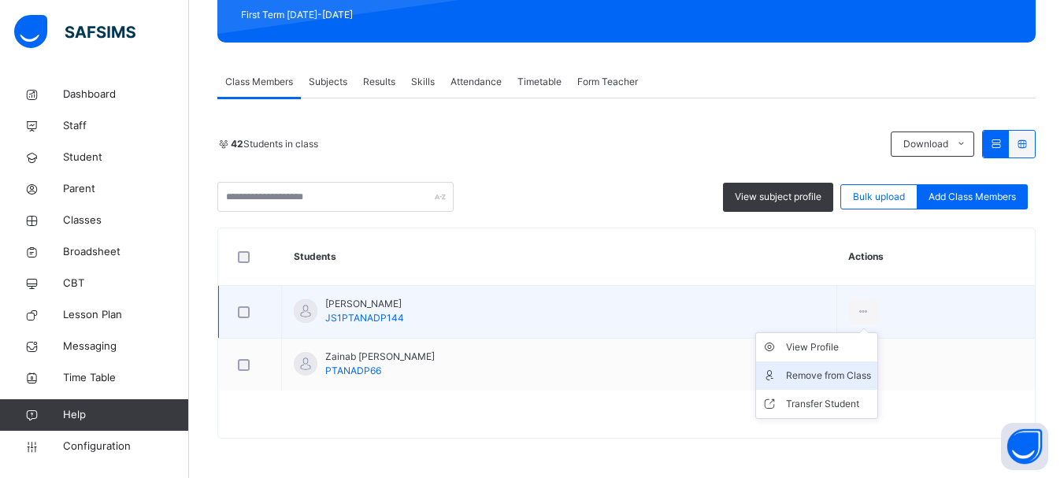
click at [854, 376] on div "Remove from Class" at bounding box center [828, 376] width 85 height 16
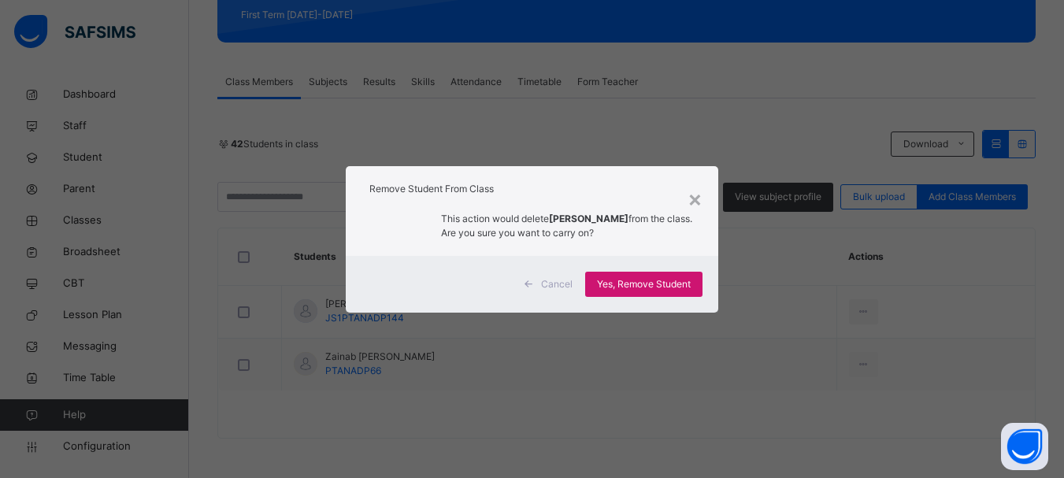
click at [639, 287] on span "Yes, Remove Student" at bounding box center [644, 284] width 94 height 14
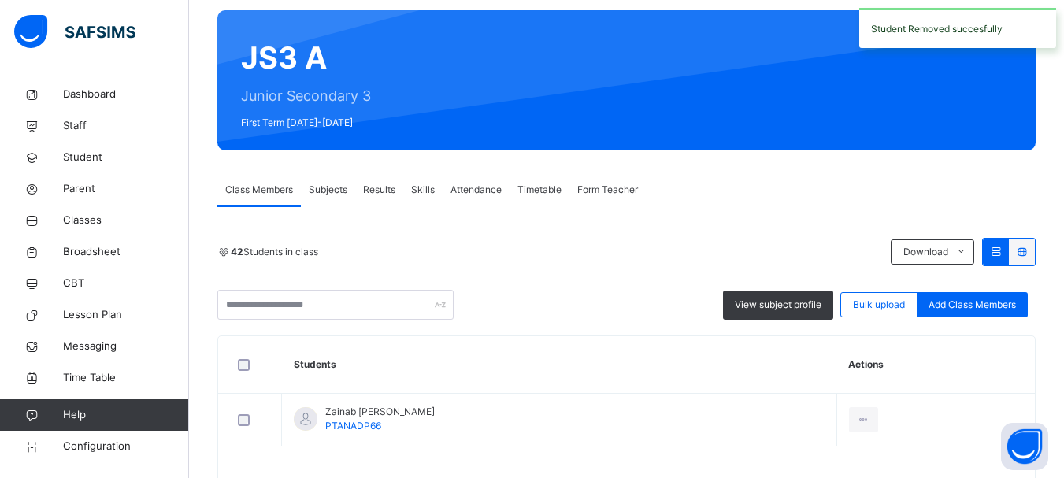
scroll to position [177, 0]
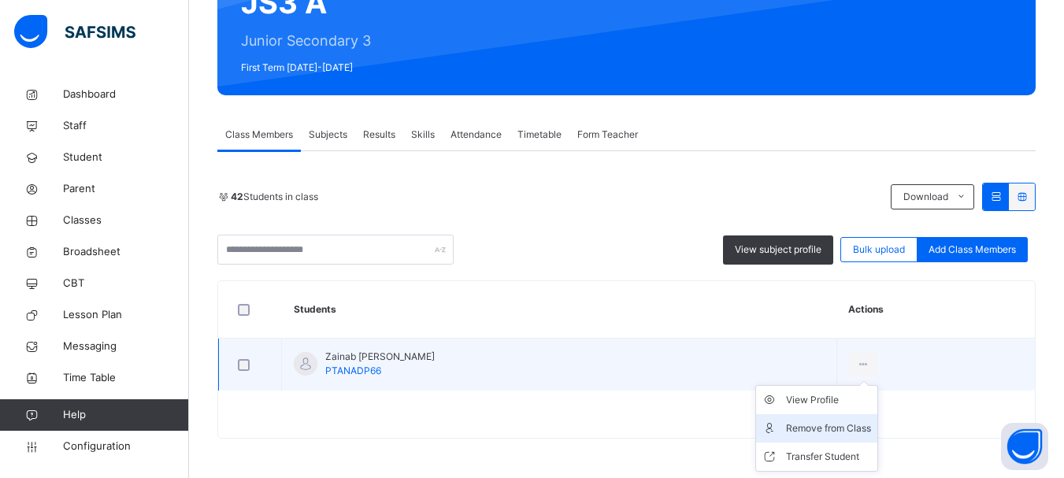
click at [842, 423] on div "Remove from Class" at bounding box center [828, 429] width 85 height 16
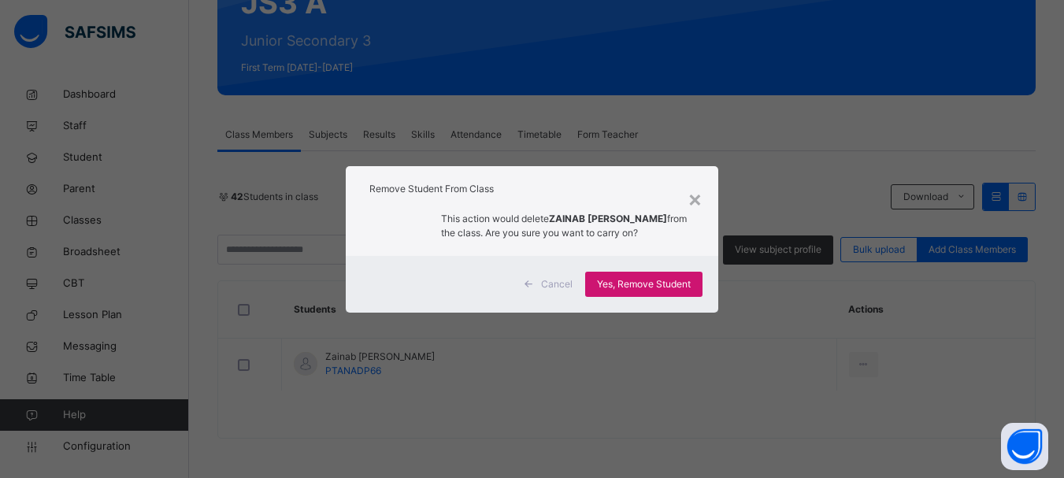
click at [667, 277] on span "Yes, Remove Student" at bounding box center [644, 284] width 94 height 14
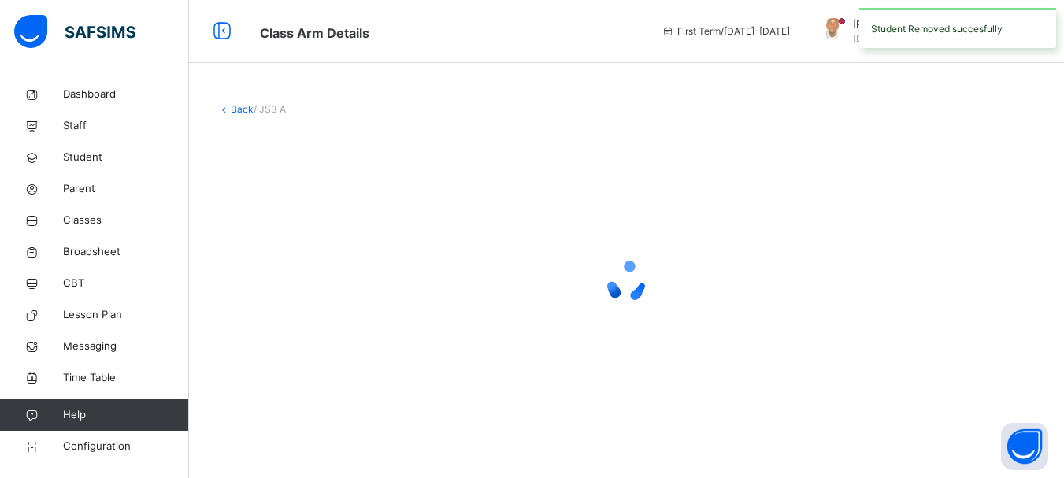
scroll to position [0, 0]
click at [667, 277] on div at bounding box center [632, 281] width 830 height 63
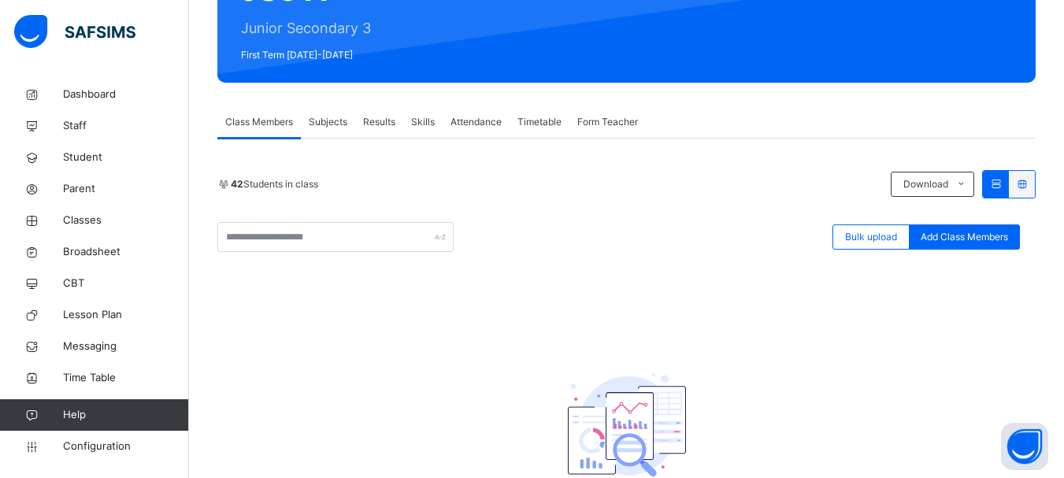
scroll to position [63, 0]
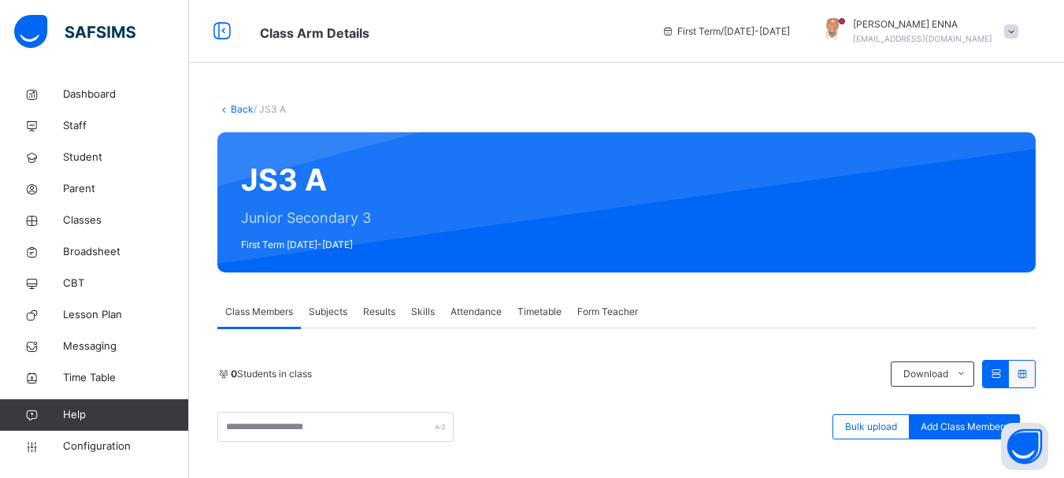
scroll to position [63, 0]
click at [235, 110] on link "Back" at bounding box center [242, 109] width 23 height 12
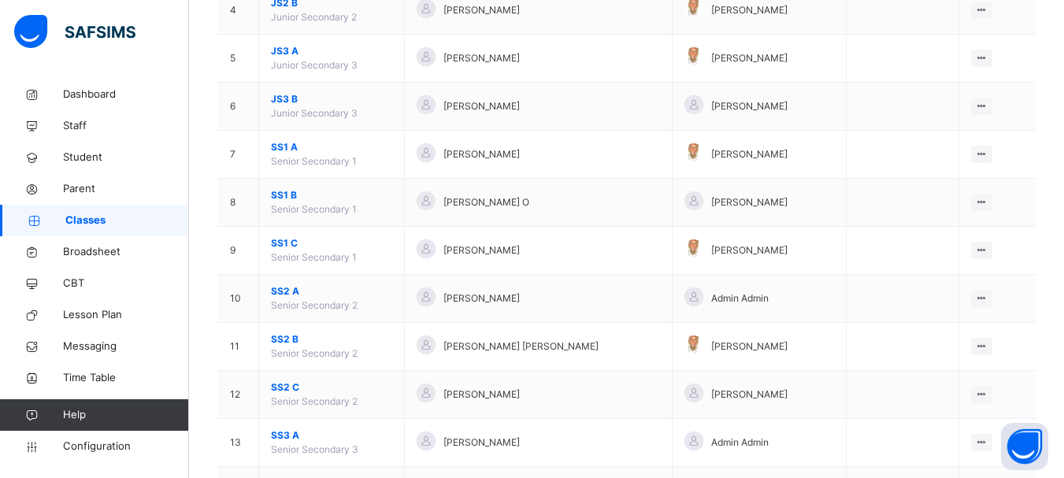
scroll to position [347, 0]
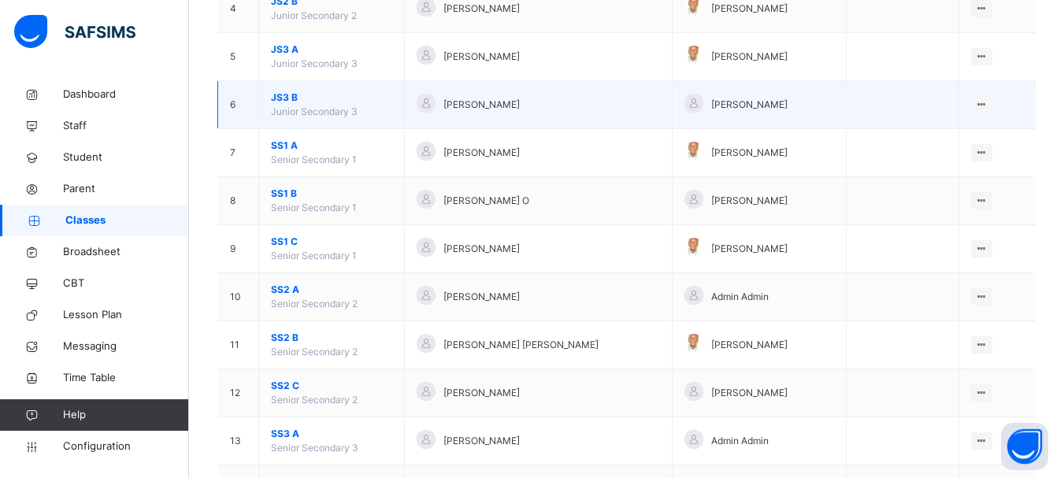
click at [288, 95] on span "JS3 B" at bounding box center [331, 98] width 121 height 14
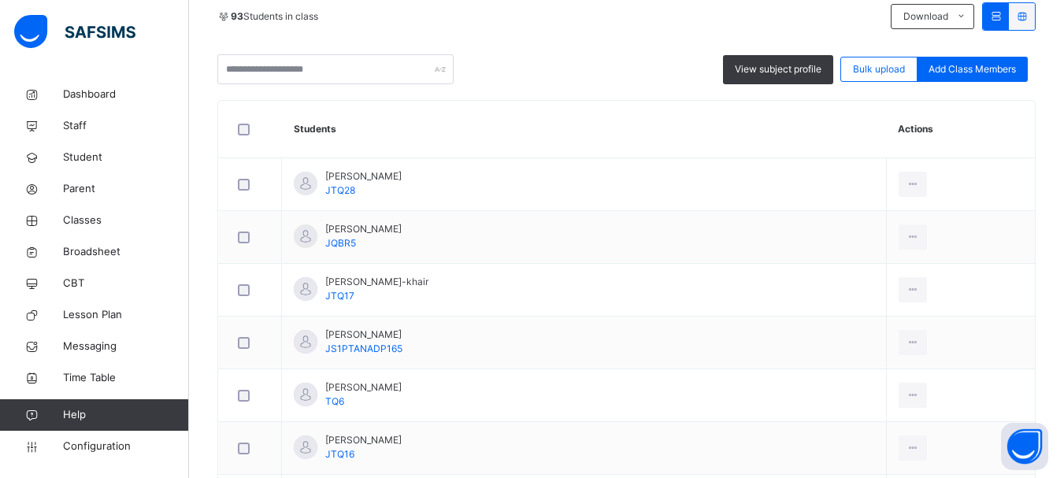
scroll to position [319, 0]
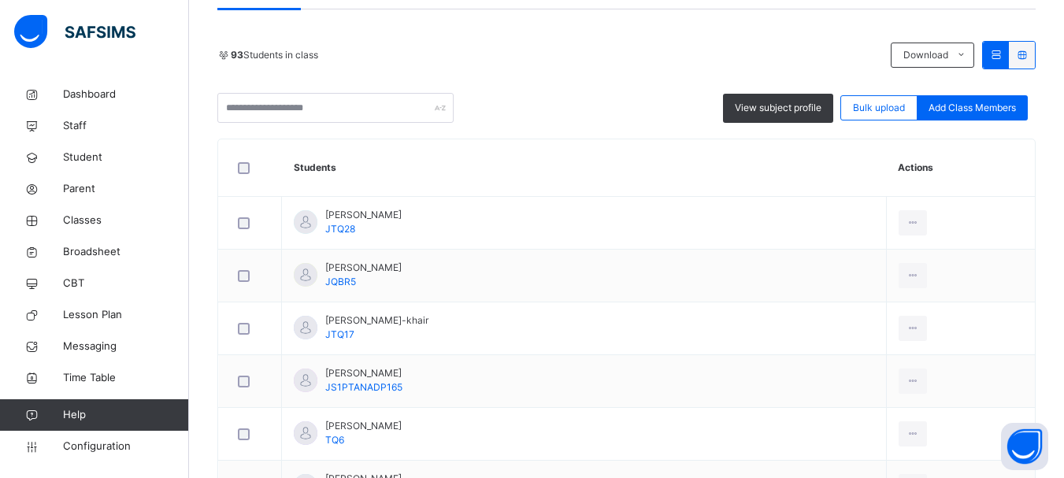
click at [906, 221] on icon at bounding box center [912, 223] width 13 height 14
click at [0, 0] on div "Remove from Class" at bounding box center [0, 0] width 0 height 0
click at [0, 0] on span "Yes, Remove Student" at bounding box center [0, 0] width 0 height 0
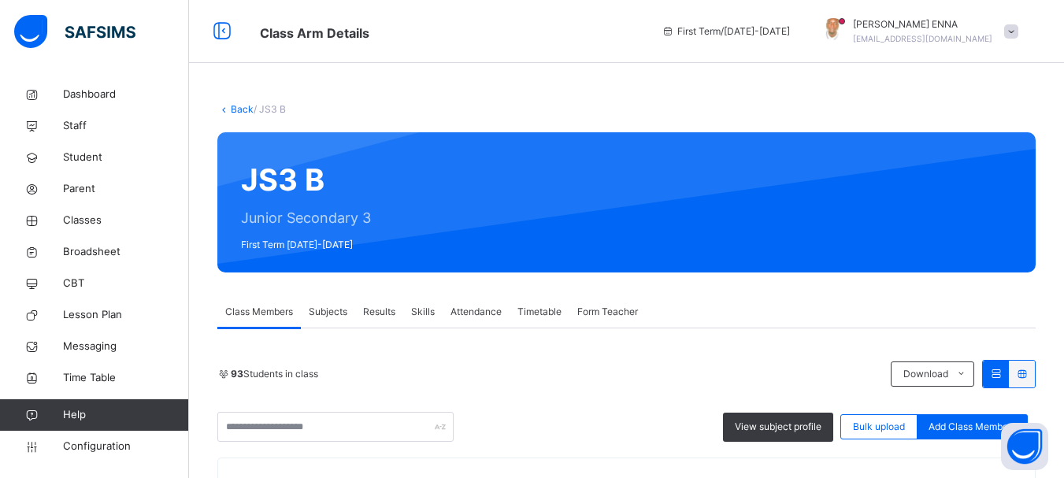
scroll to position [354, 0]
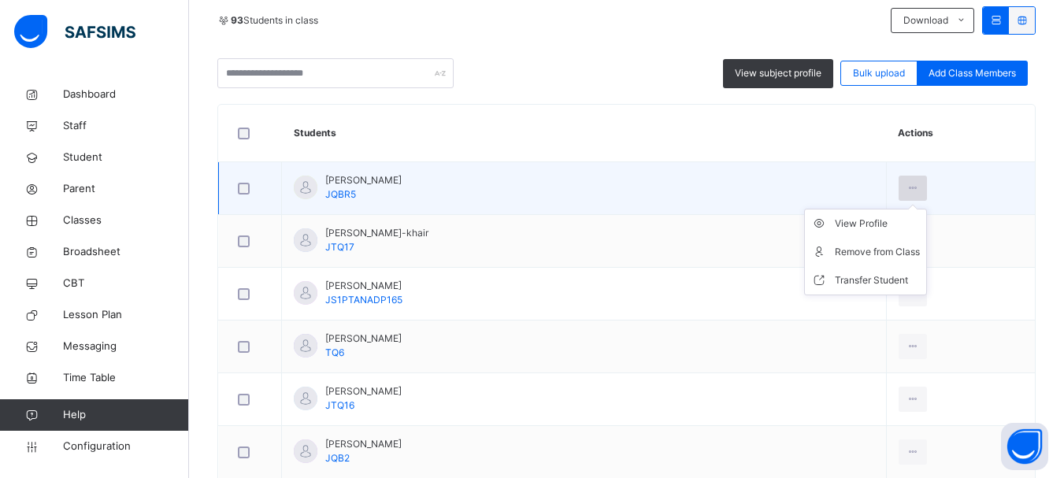
click at [906, 187] on icon at bounding box center [912, 188] width 13 height 14
click at [865, 259] on div "Remove from Class" at bounding box center [877, 252] width 85 height 16
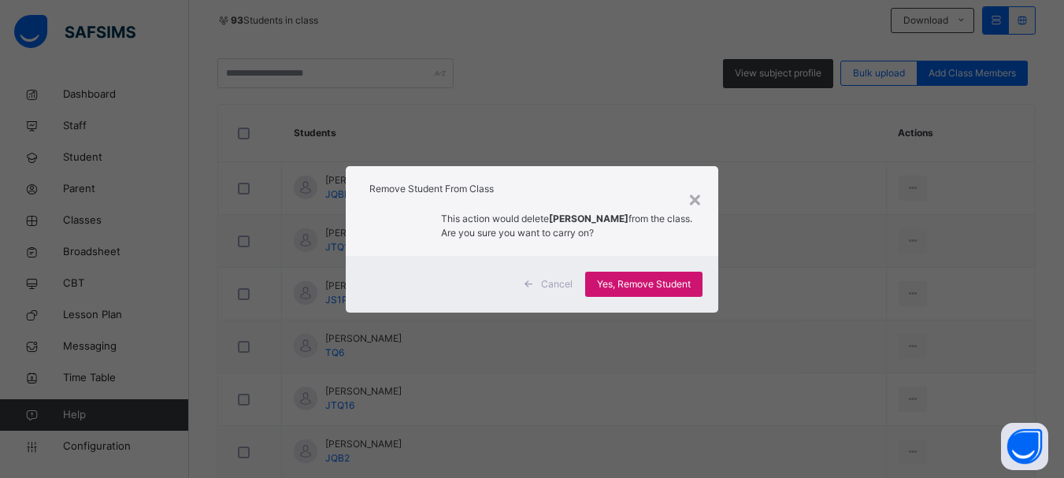
click at [666, 277] on span "Yes, Remove Student" at bounding box center [644, 284] width 94 height 14
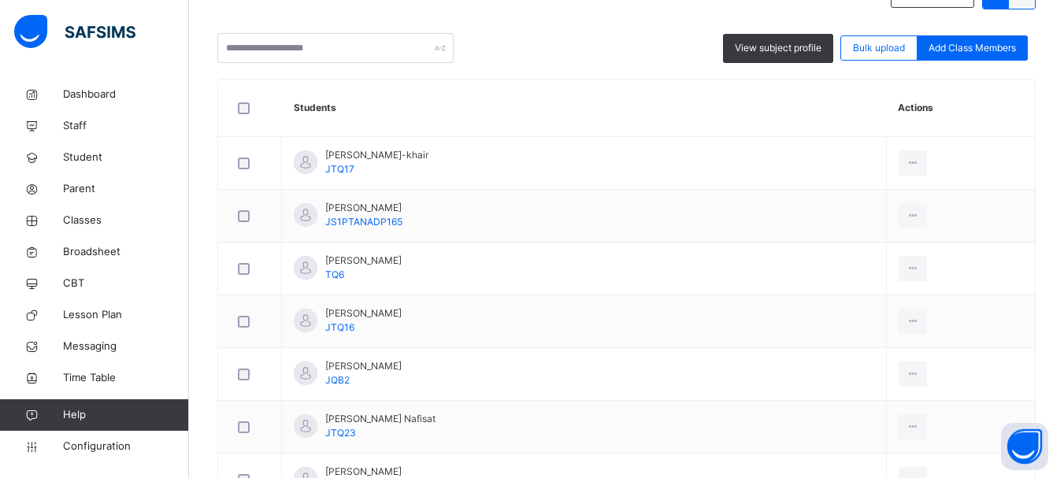
scroll to position [369, 0]
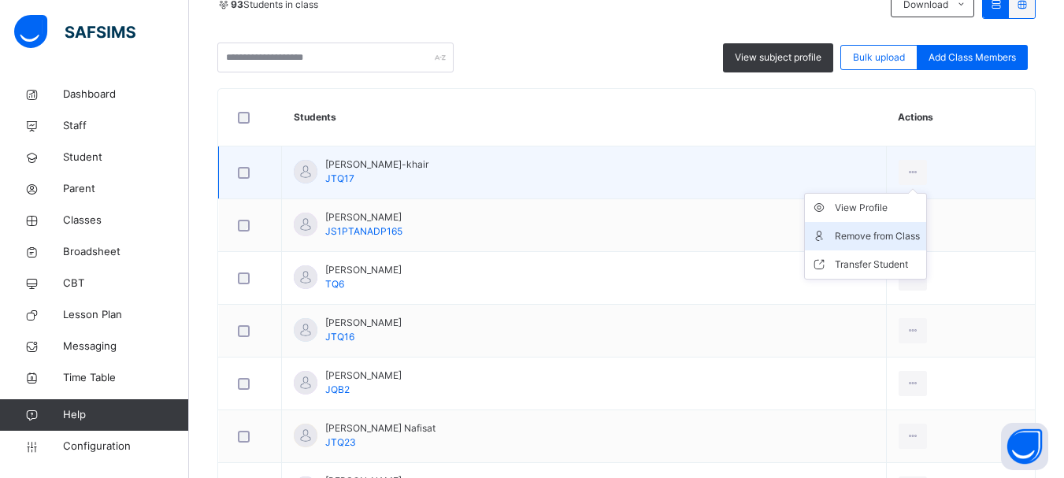
click at [862, 235] on div "Remove from Class" at bounding box center [877, 236] width 85 height 16
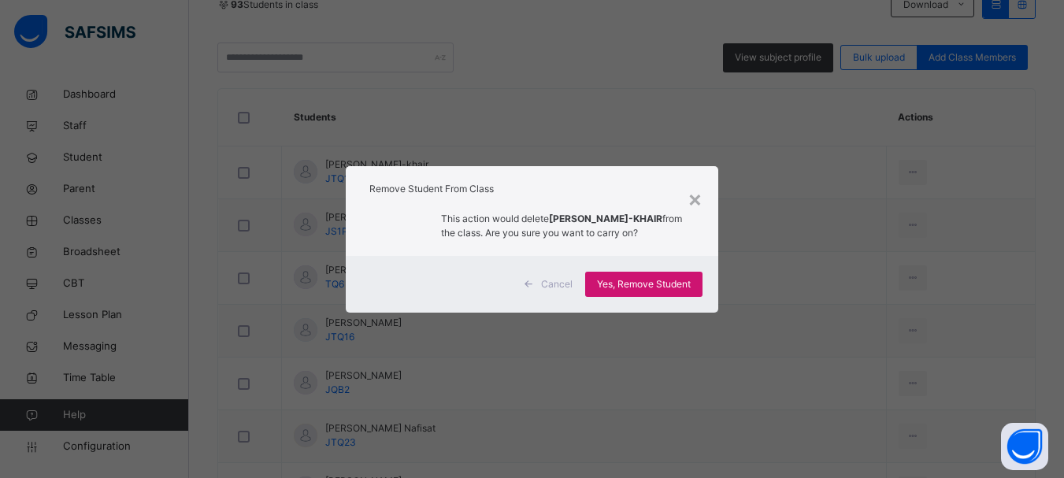
click at [662, 277] on span "Yes, Remove Student" at bounding box center [644, 284] width 94 height 14
click at [640, 281] on div "Yes, Remove Student" at bounding box center [643, 284] width 117 height 25
click at [640, 281] on span "Yes, Remove Student" at bounding box center [644, 284] width 94 height 14
click at [668, 287] on div "Yes, Remove Student" at bounding box center [643, 284] width 117 height 25
click at [633, 278] on div "Yes, Remove Student" at bounding box center [643, 284] width 117 height 25
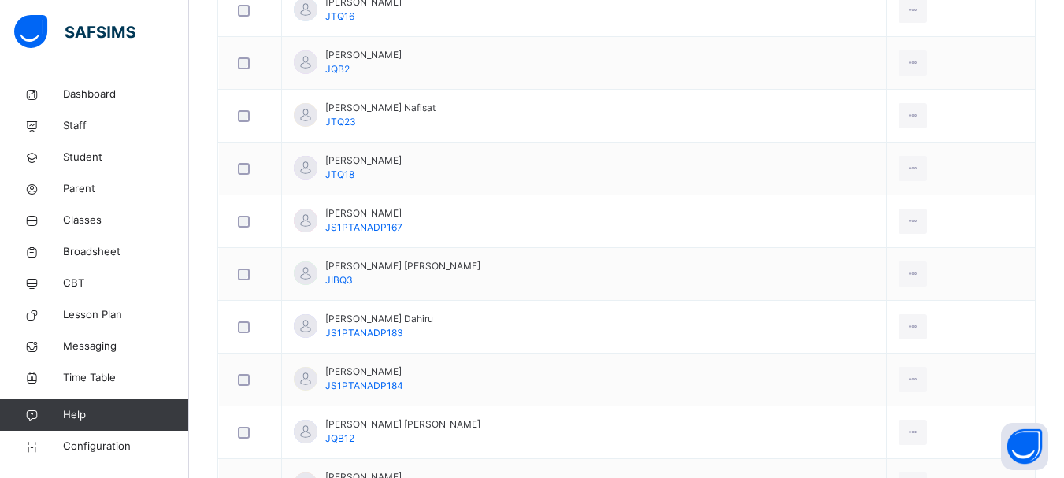
scroll to position [384, 0]
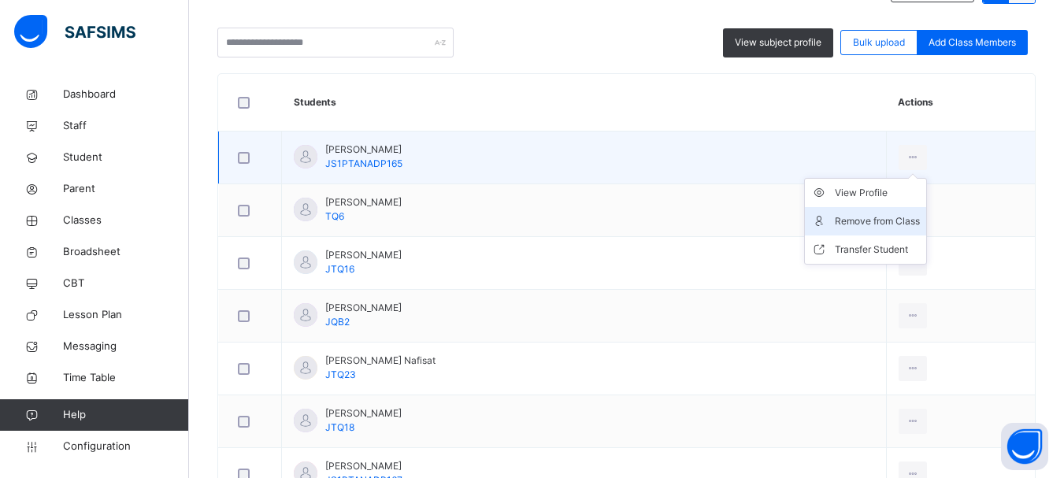
click at [906, 165] on icon at bounding box center [912, 157] width 13 height 14
click at [849, 229] on div "Remove from Class" at bounding box center [877, 221] width 85 height 16
click at [0, 0] on div "× Remove Student From Class This action would delete from the class. Are you su…" at bounding box center [0, 0] width 0 height 0
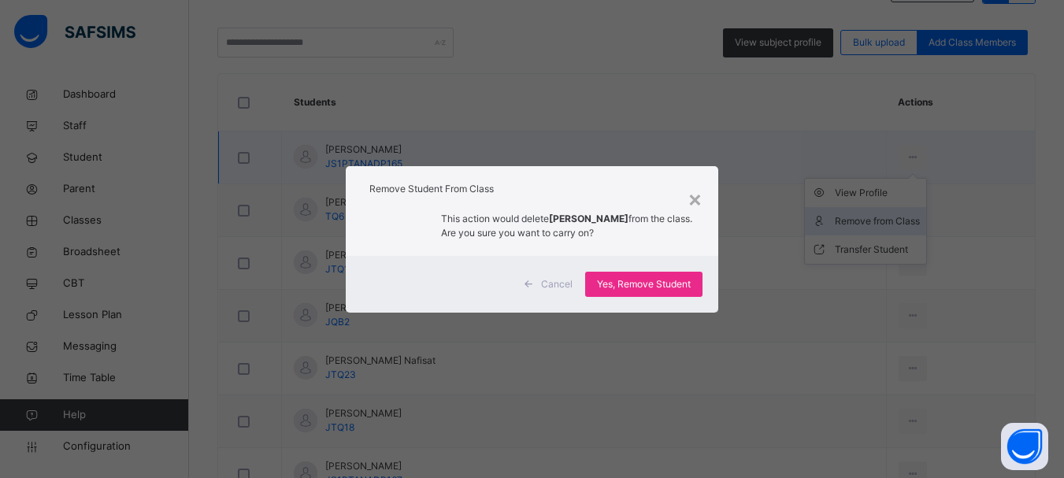
scroll to position [347, 0]
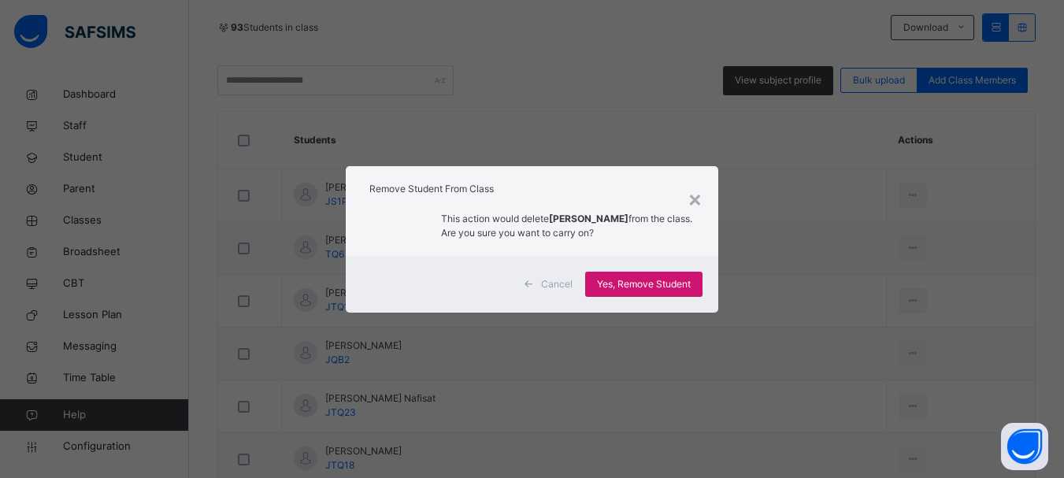
click at [645, 284] on span "Yes, Remove Student" at bounding box center [644, 284] width 94 height 14
click at [645, 284] on div "Yes, Remove Student" at bounding box center [643, 284] width 117 height 25
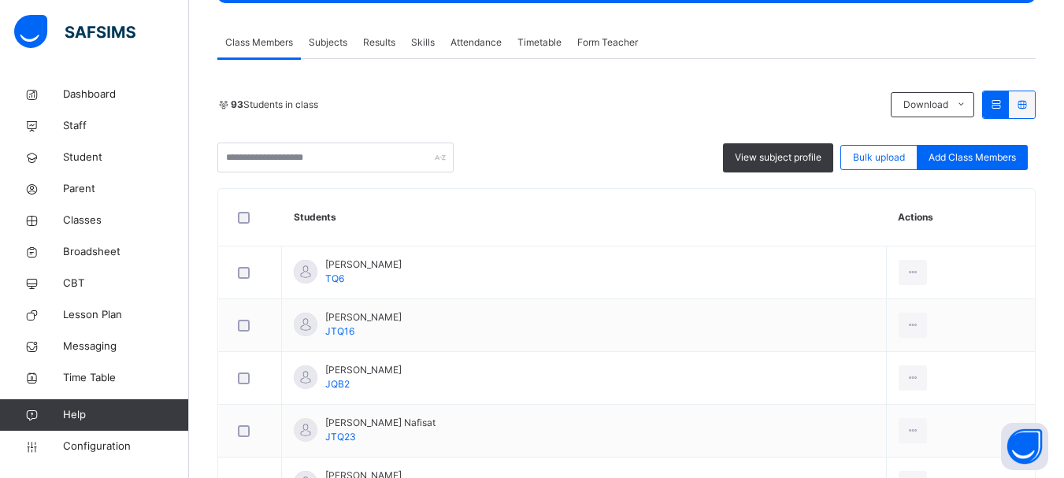
scroll to position [279, 0]
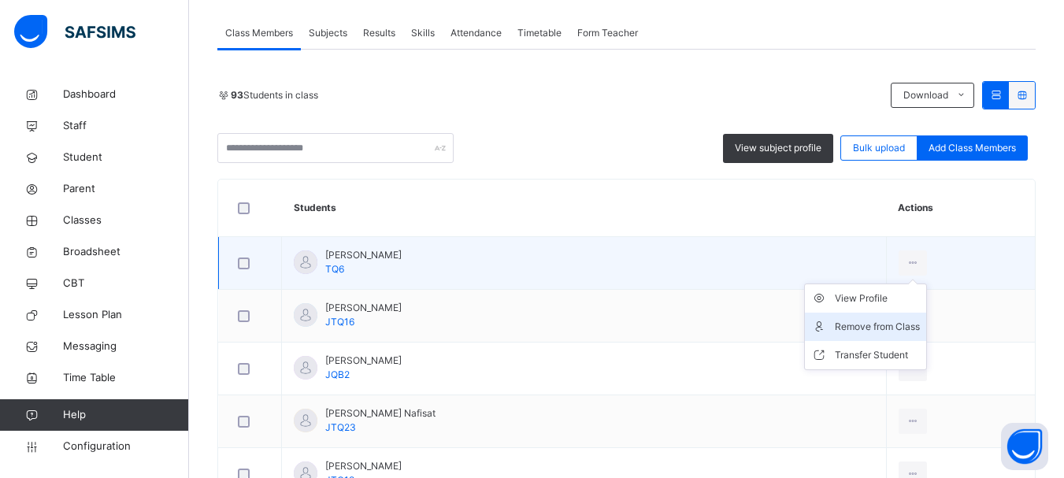
click at [858, 328] on div "Remove from Class" at bounding box center [877, 327] width 85 height 16
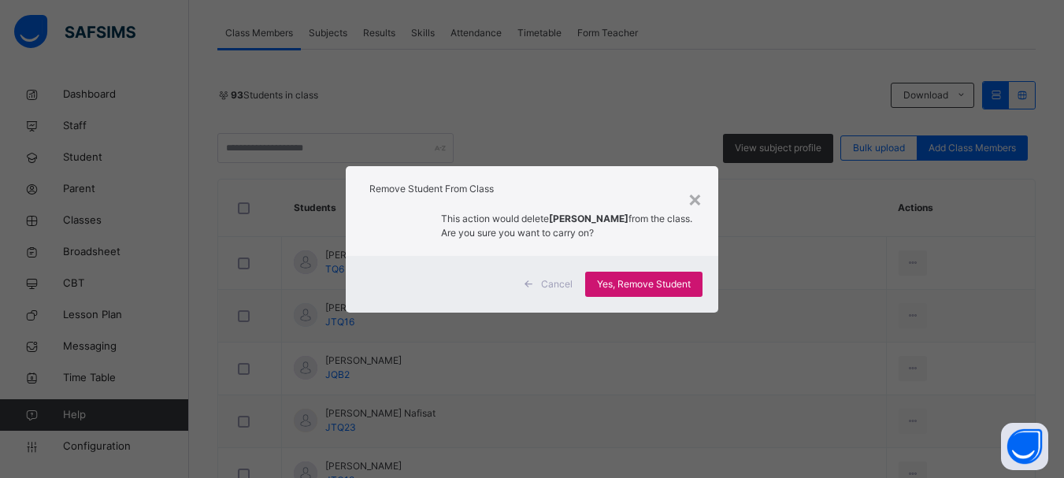
click at [629, 291] on span "Yes, Remove Student" at bounding box center [644, 284] width 94 height 14
click at [629, 295] on div "Yes, Remove Student" at bounding box center [643, 284] width 117 height 25
click at [639, 291] on span "Yes, Remove Student" at bounding box center [644, 284] width 94 height 14
click at [639, 291] on div "Yes, Remove Student" at bounding box center [643, 284] width 117 height 25
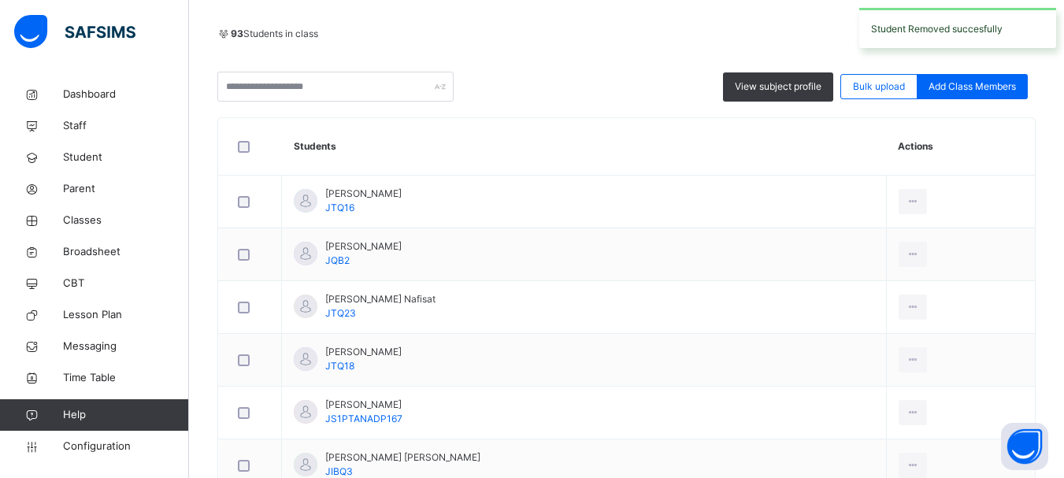
scroll to position [358, 0]
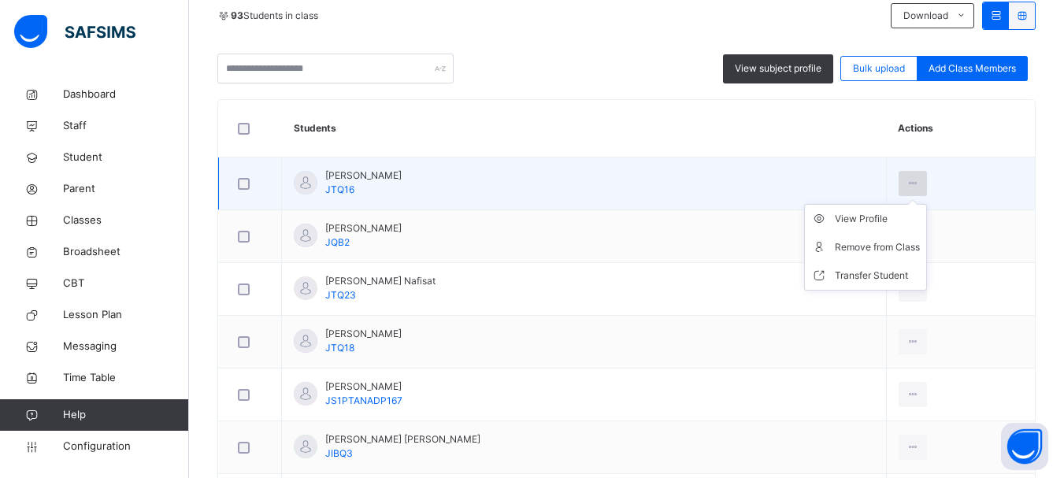
click at [906, 184] on icon at bounding box center [912, 183] width 13 height 14
click at [862, 241] on div "Remove from Class" at bounding box center [877, 247] width 85 height 16
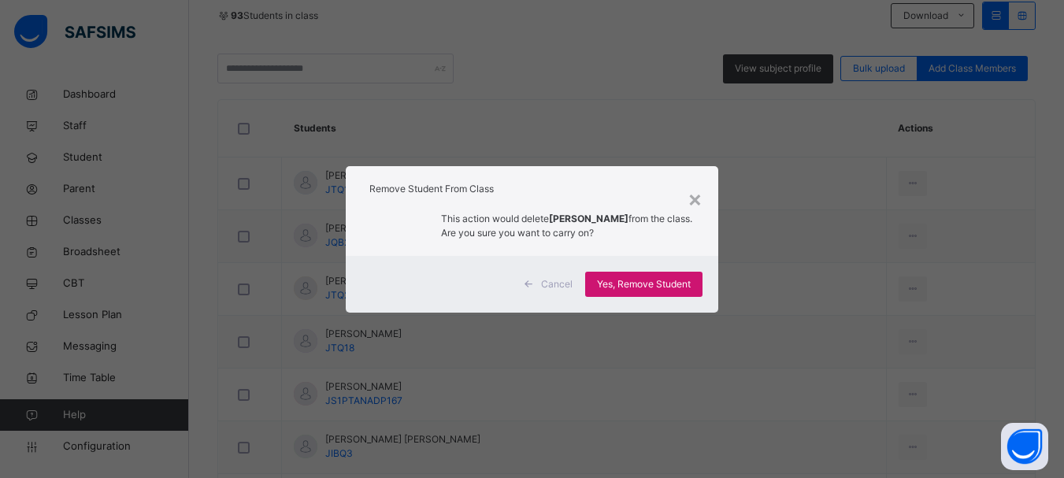
click at [630, 285] on span "Yes, Remove Student" at bounding box center [644, 284] width 94 height 14
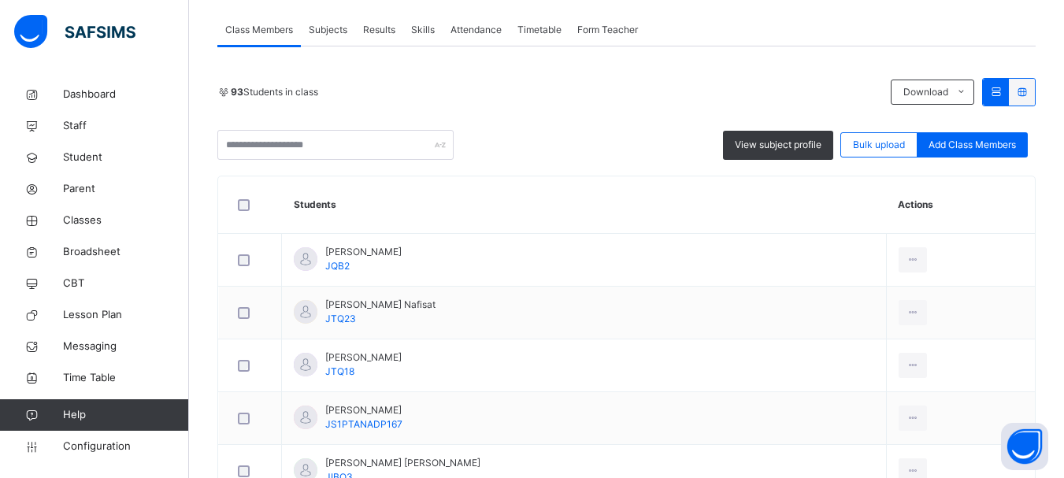
scroll to position [264, 0]
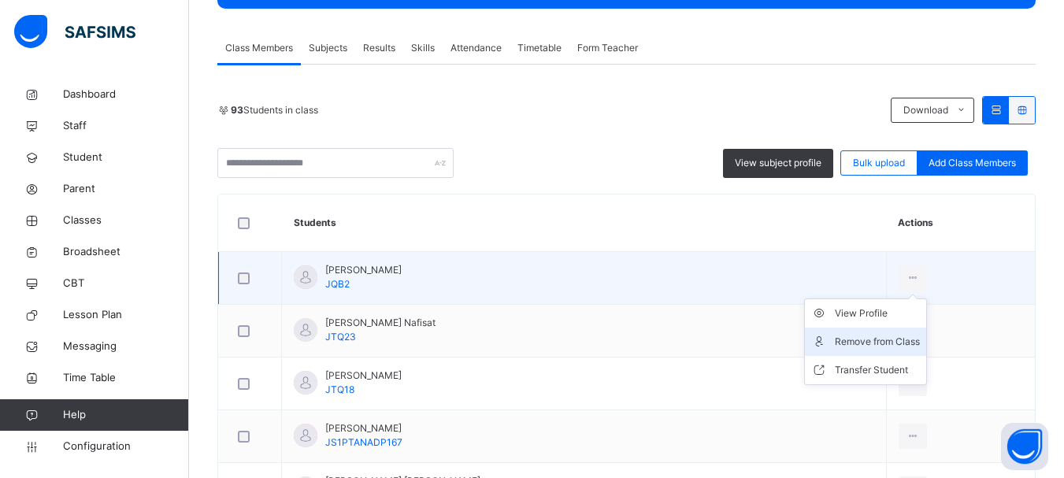
click at [906, 280] on icon at bounding box center [912, 278] width 13 height 14
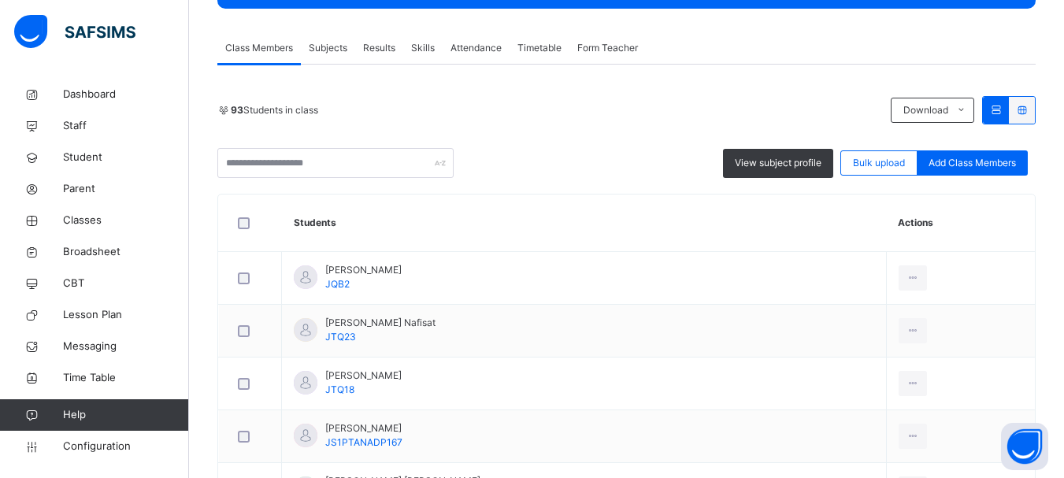
click at [0, 0] on div "Remove from Class" at bounding box center [0, 0] width 0 height 0
click at [0, 0] on div "× Remove Student From Class This action would delete from the class. Are you su…" at bounding box center [0, 0] width 0 height 0
click at [0, 0] on span "Yes, Remove Student" at bounding box center [0, 0] width 0 height 0
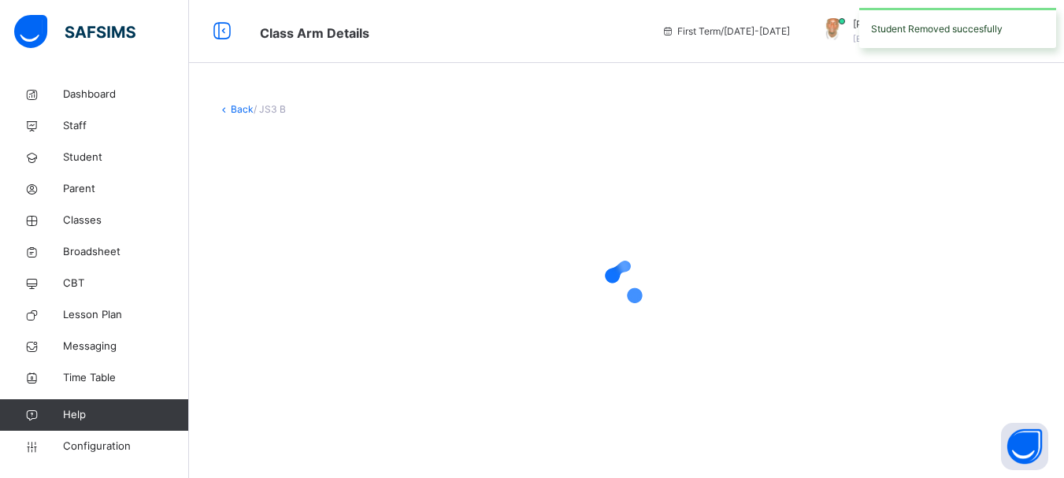
scroll to position [0, 0]
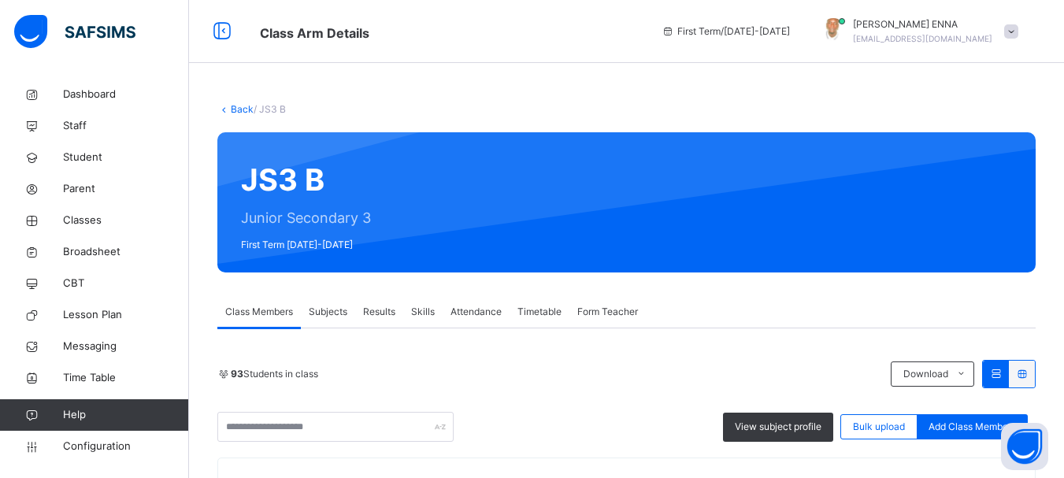
click at [0, 0] on div "× Remove Student From Class This action would delete from the class. Are you su…" at bounding box center [0, 0] width 0 height 0
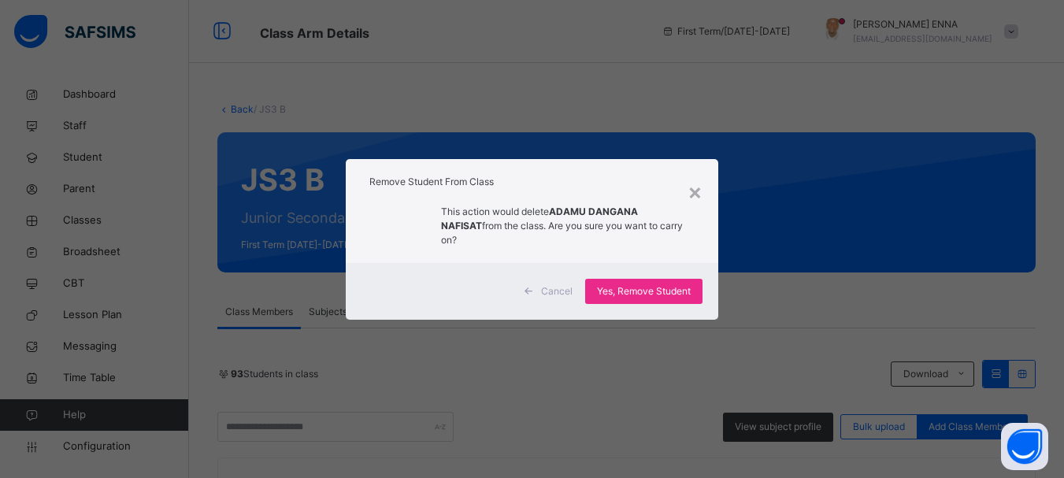
scroll to position [387, 0]
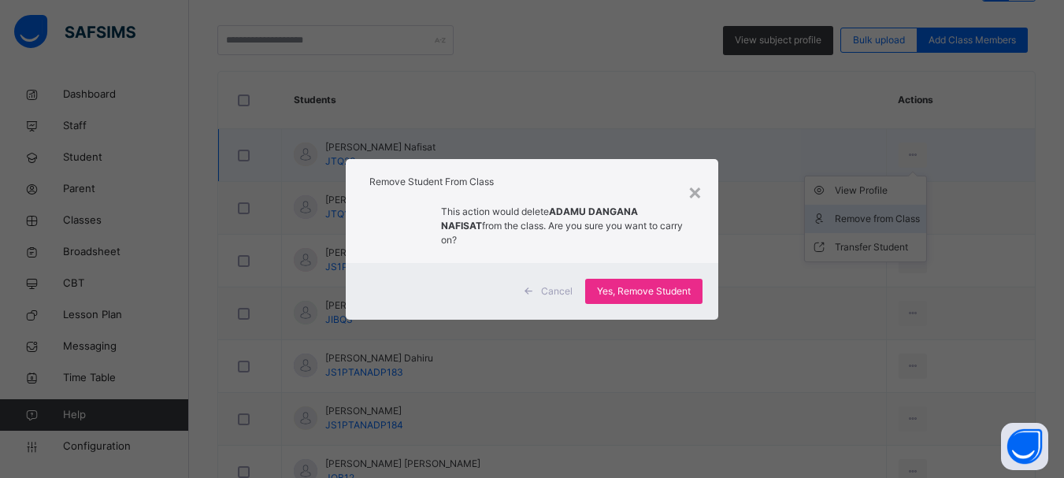
click at [851, 217] on div "× Remove Student From Class This action would delete ADAMU DANGANA NAFISAT from…" at bounding box center [532, 239] width 1064 height 478
click at [651, 284] on span "Yes, Remove Student" at bounding box center [644, 291] width 94 height 14
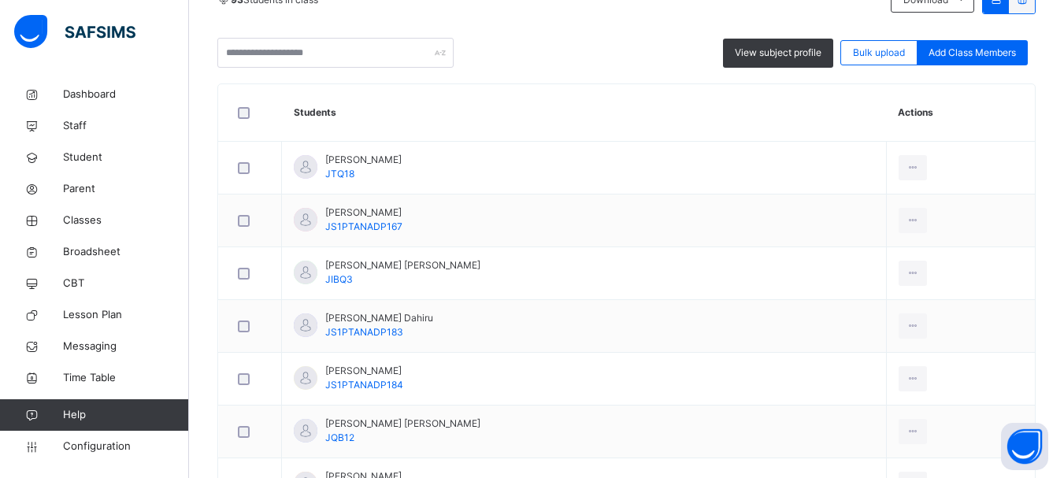
scroll to position [419, 0]
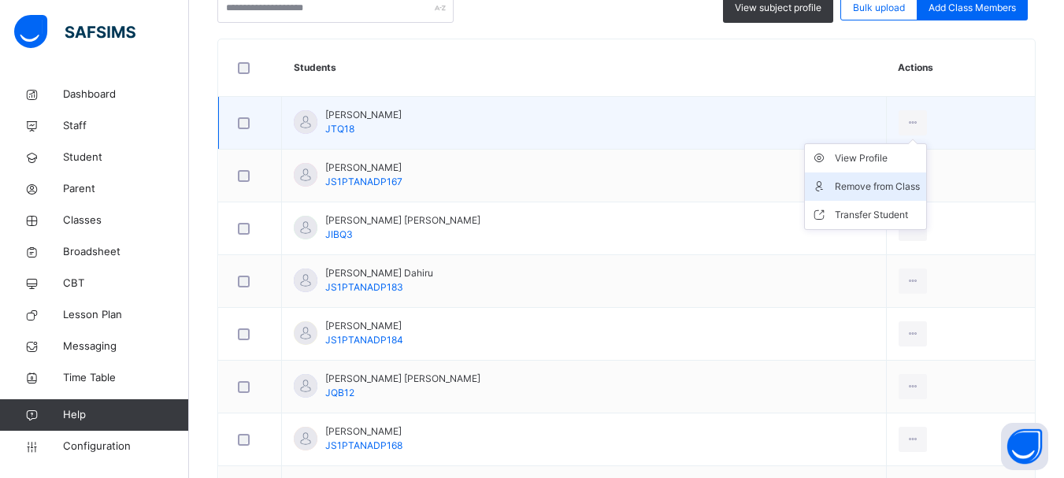
click at [862, 176] on li "Remove from Class" at bounding box center [865, 186] width 121 height 28
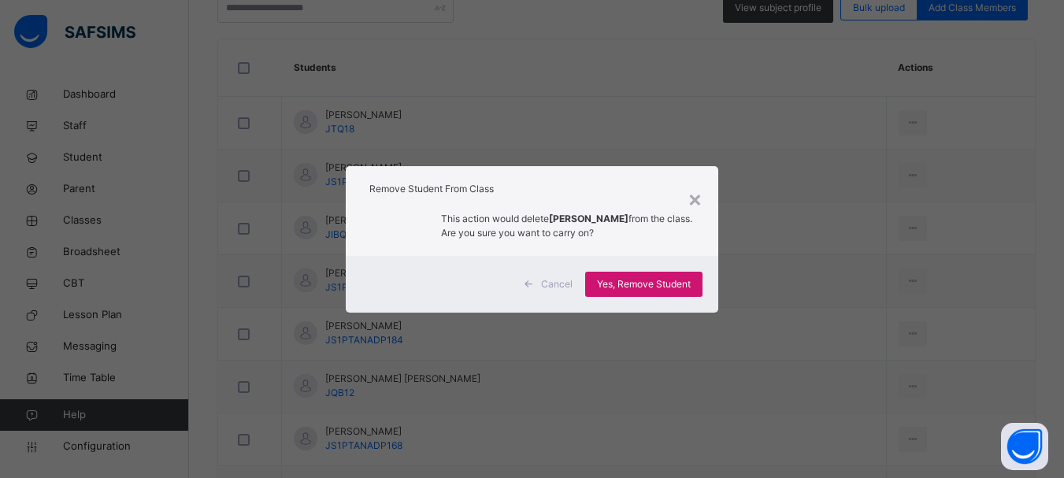
click at [645, 286] on span "Yes, Remove Student" at bounding box center [644, 284] width 94 height 14
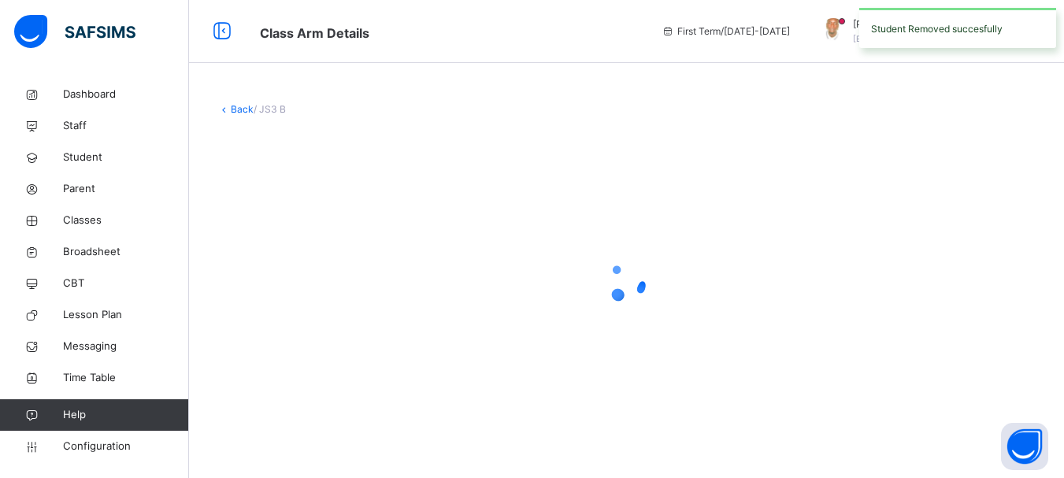
scroll to position [0, 0]
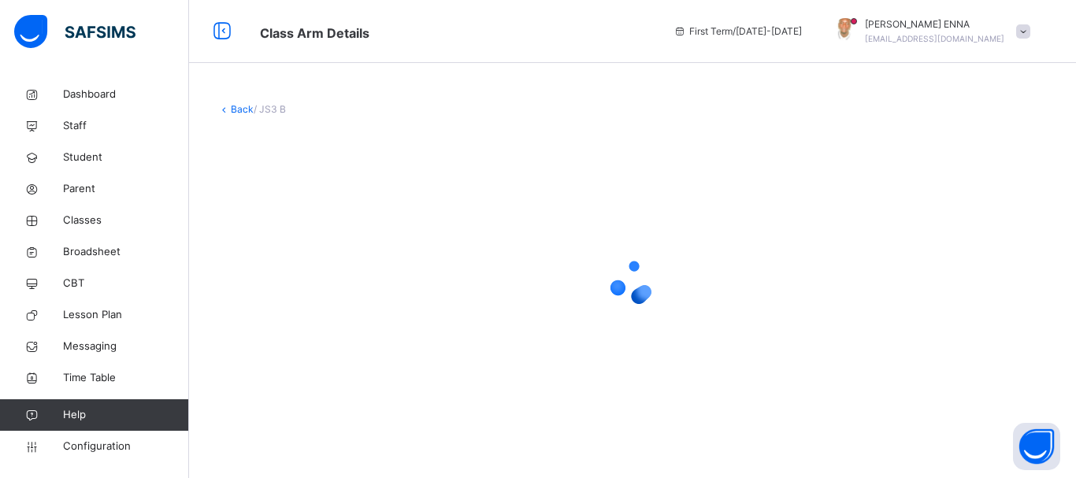
click at [436, 250] on div at bounding box center [632, 281] width 830 height 63
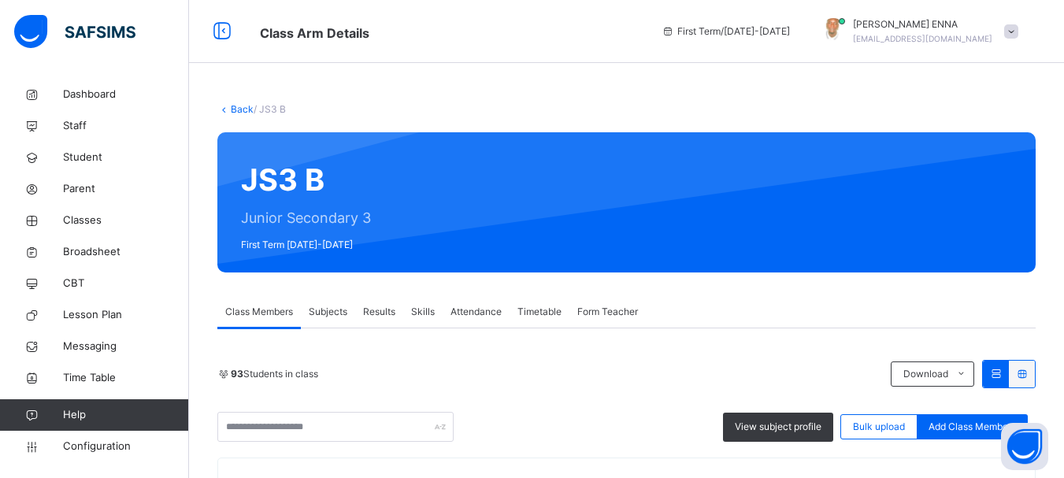
scroll to position [335, 0]
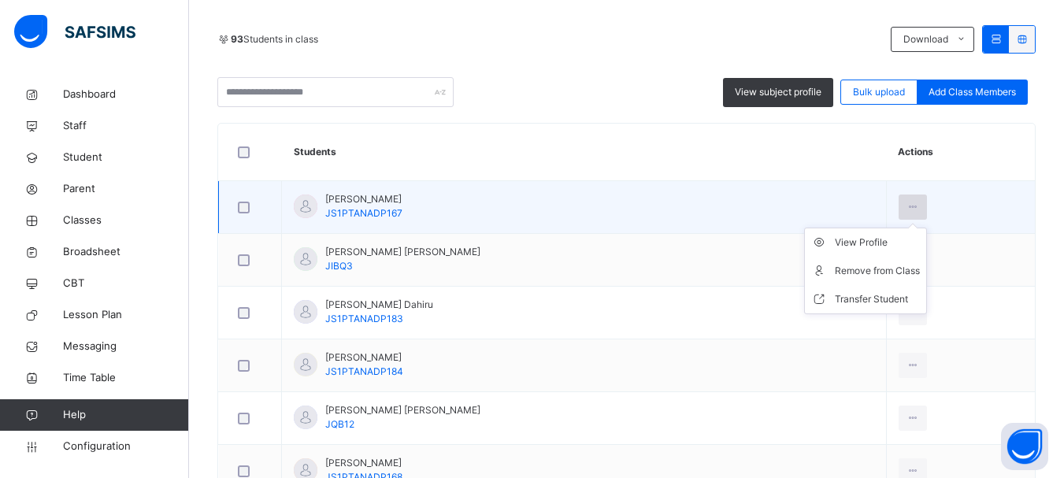
click at [906, 207] on icon at bounding box center [912, 207] width 13 height 14
click at [873, 268] on div "Remove from Class" at bounding box center [877, 271] width 85 height 16
click at [0, 0] on div "× Remove Student From Class This action would delete from the class. Are you su…" at bounding box center [0, 0] width 0 height 0
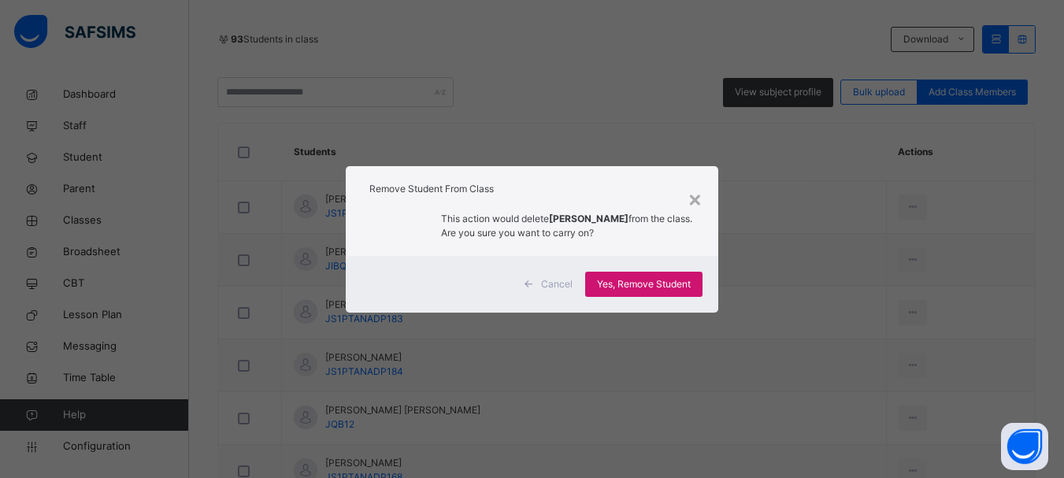
click at [662, 282] on span "Yes, Remove Student" at bounding box center [644, 284] width 94 height 14
click at [614, 284] on div "Yes, Remove Student" at bounding box center [643, 284] width 117 height 25
click at [614, 284] on span "Yes, Remove Student" at bounding box center [644, 284] width 94 height 14
click at [614, 284] on div "Yes, Remove Student" at bounding box center [643, 284] width 117 height 25
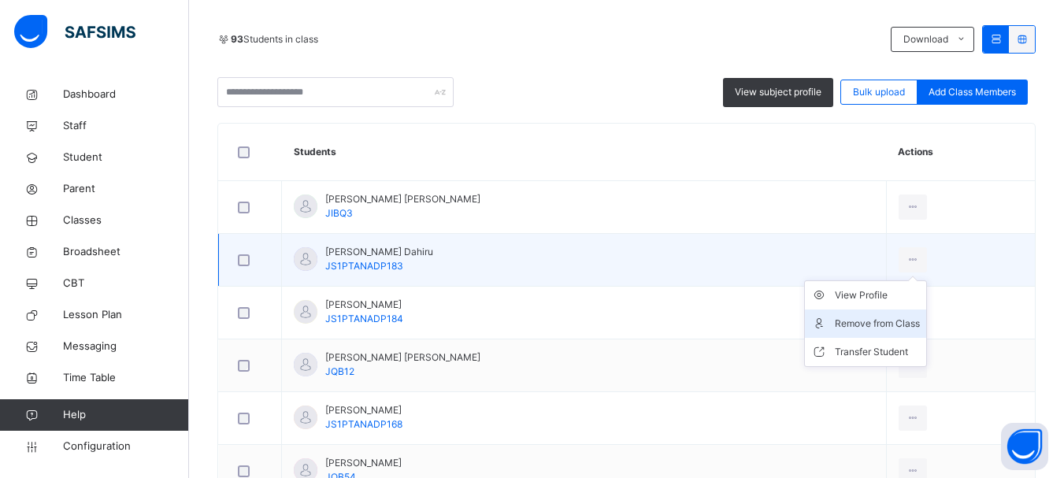
click at [857, 323] on div "Remove from Class" at bounding box center [877, 324] width 85 height 16
click at [0, 0] on div "× Remove Student From Class This action would delete from the class. Are you su…" at bounding box center [0, 0] width 0 height 0
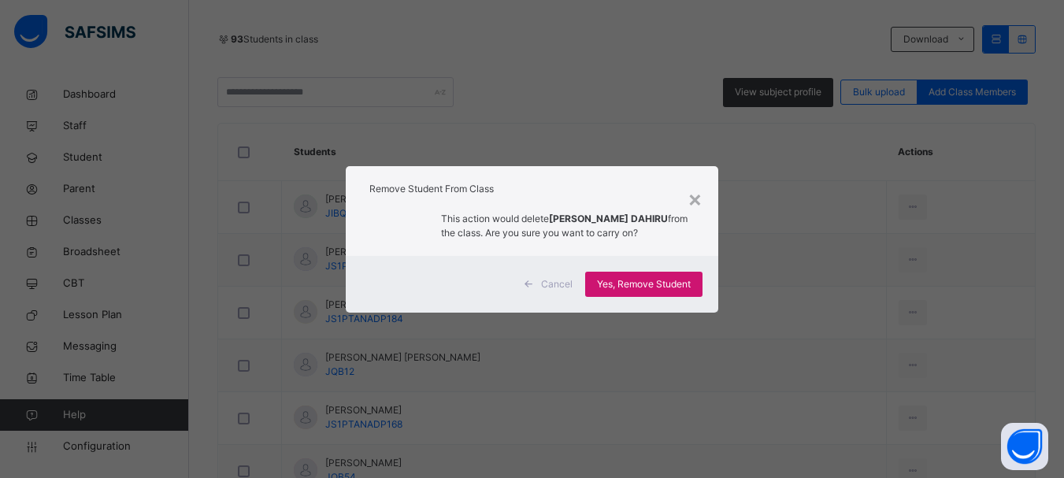
click at [680, 277] on span "Yes, Remove Student" at bounding box center [644, 284] width 94 height 14
click at [654, 280] on div "Yes, Remove Student" at bounding box center [643, 284] width 117 height 25
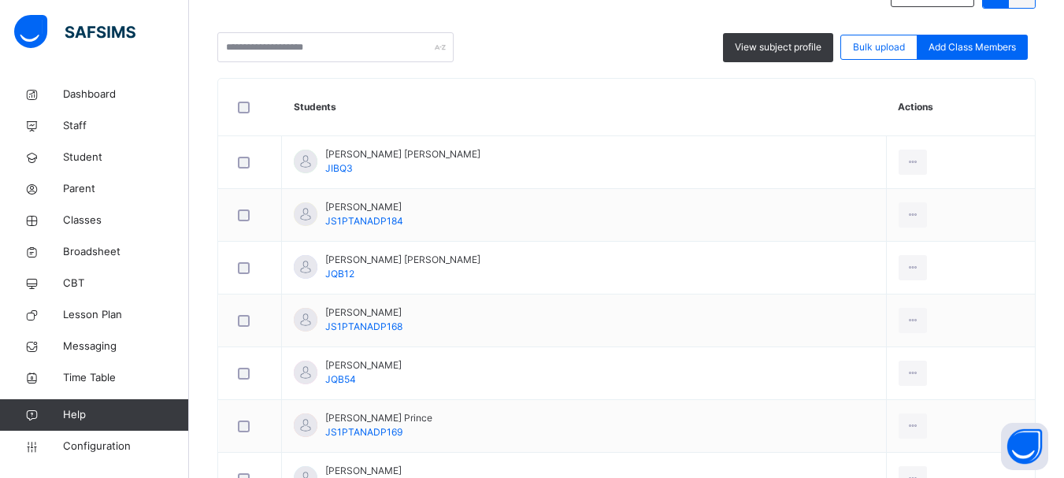
scroll to position [621, 0]
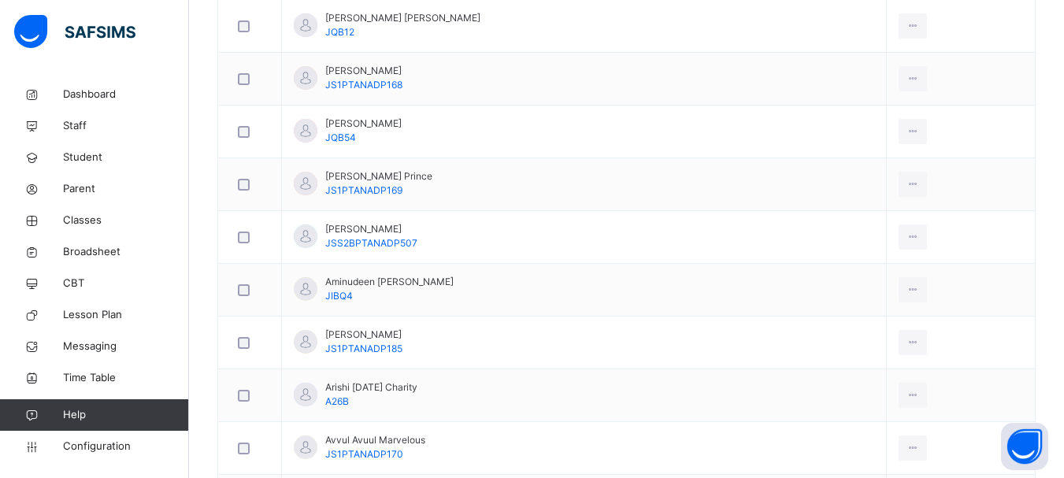
click at [0, 0] on div "Remove from Class" at bounding box center [0, 0] width 0 height 0
click at [0, 0] on div "× Remove Student From Class This action would delete from the class. Are you su…" at bounding box center [0, 0] width 0 height 0
click at [0, 0] on div "Yes, Remove Student" at bounding box center [0, 0] width 0 height 0
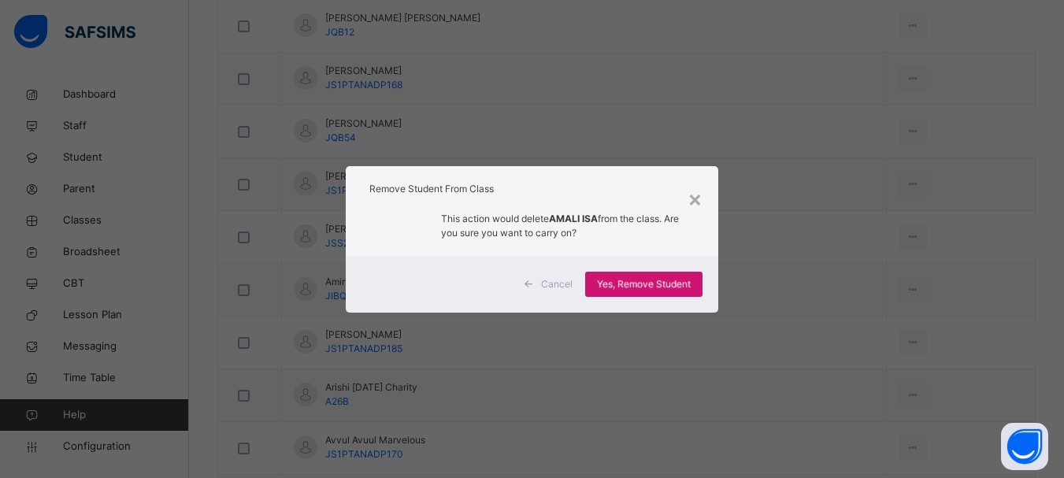
click at [644, 276] on div "Yes, Remove Student" at bounding box center [643, 284] width 117 height 25
click at [657, 278] on span "Yes, Remove Student" at bounding box center [644, 284] width 94 height 14
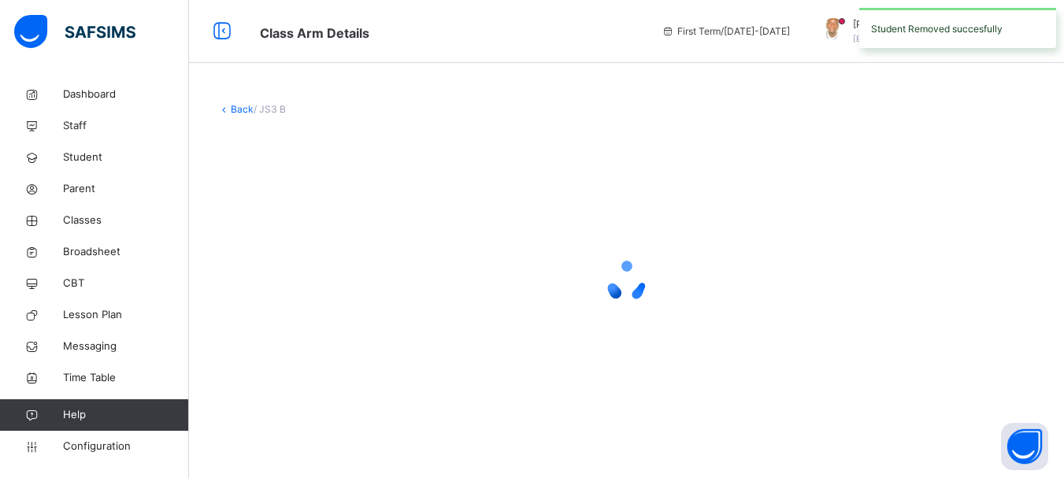
scroll to position [0, 0]
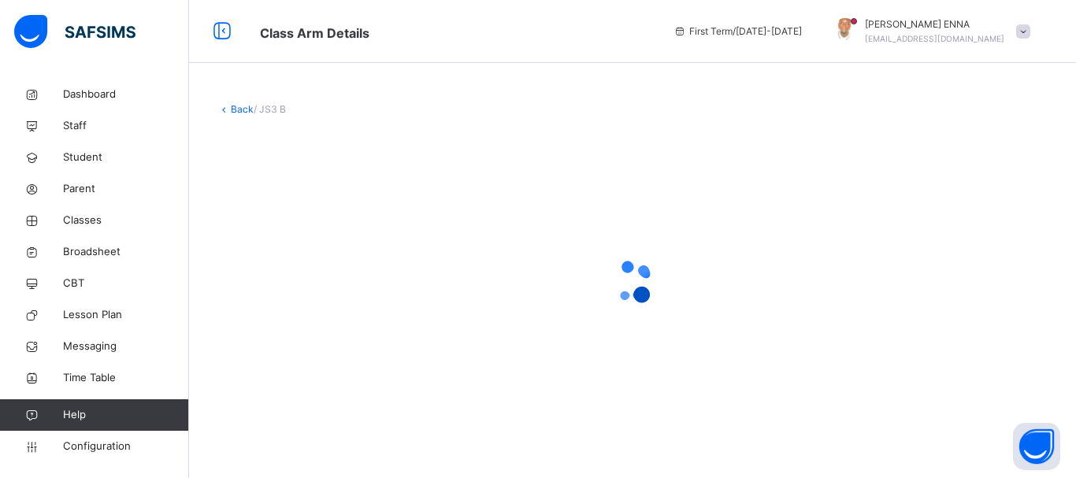
click at [907, 355] on div at bounding box center [632, 281] width 830 height 299
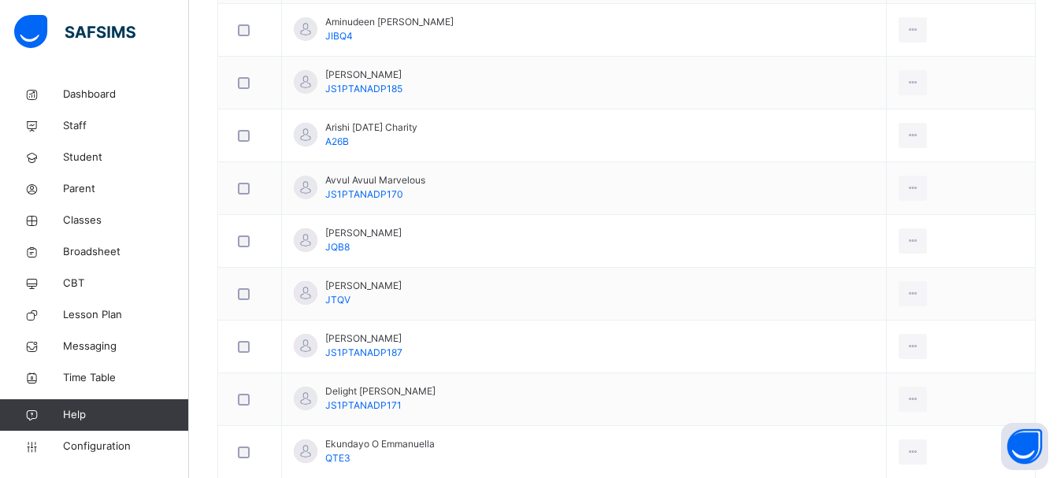
scroll to position [1093, 0]
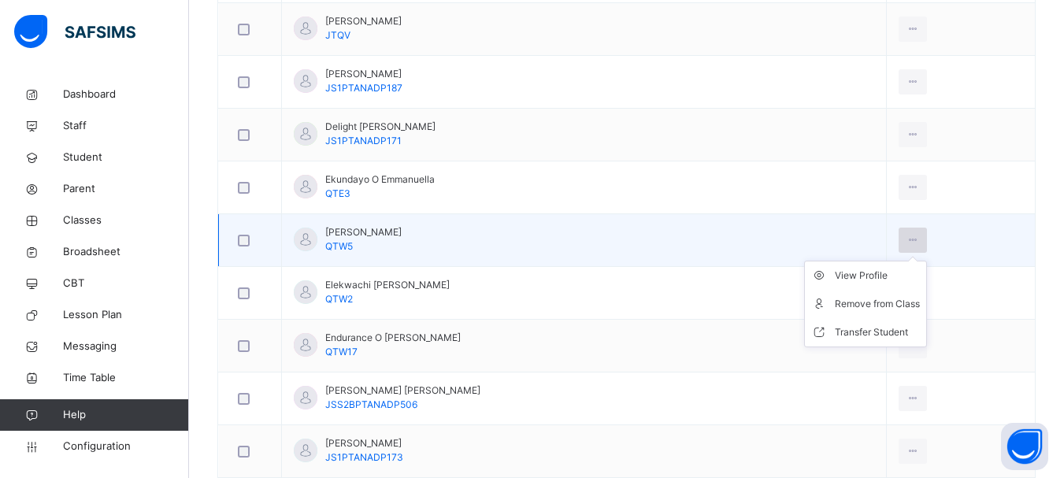
click at [906, 239] on icon at bounding box center [912, 240] width 13 height 14
click at [870, 304] on div "Remove from Class" at bounding box center [877, 304] width 85 height 16
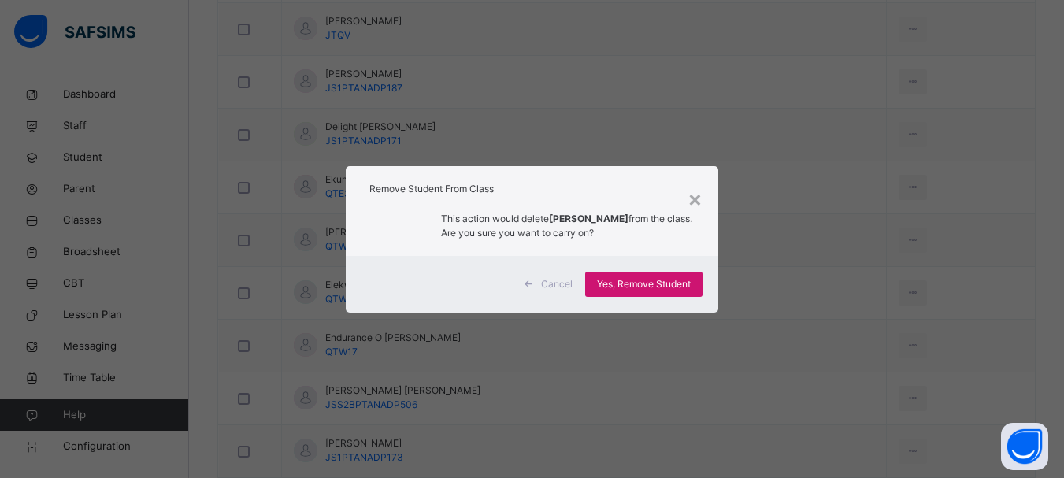
click at [647, 283] on span "Yes, Remove Student" at bounding box center [644, 284] width 94 height 14
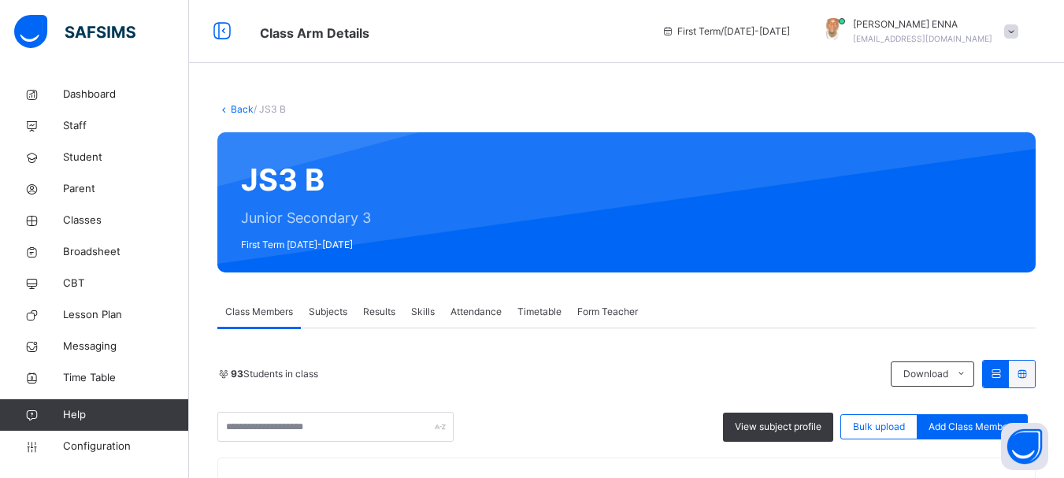
scroll to position [1885, 0]
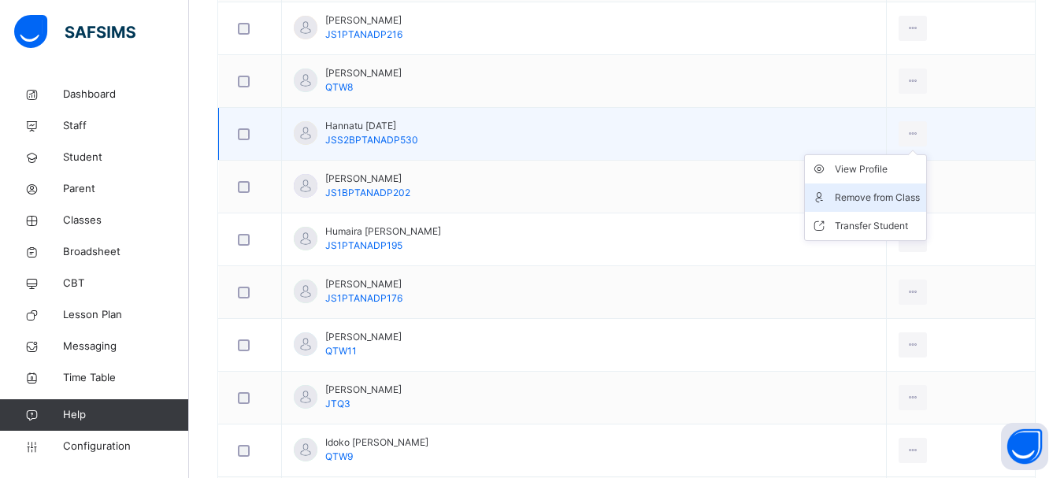
click at [875, 196] on div "Remove from Class" at bounding box center [877, 198] width 85 height 16
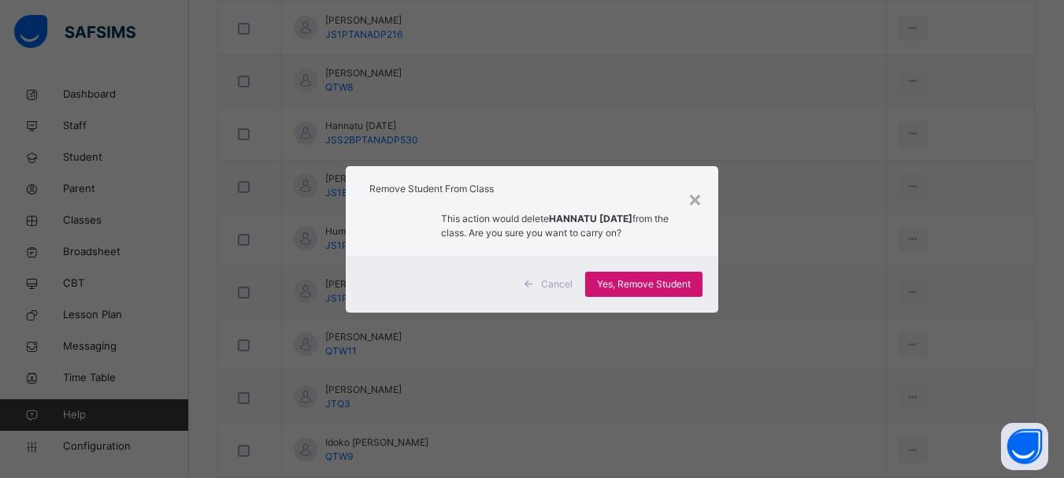
click at [666, 289] on span "Yes, Remove Student" at bounding box center [644, 284] width 94 height 14
click at [640, 284] on div "Yes, Remove Student" at bounding box center [643, 284] width 117 height 25
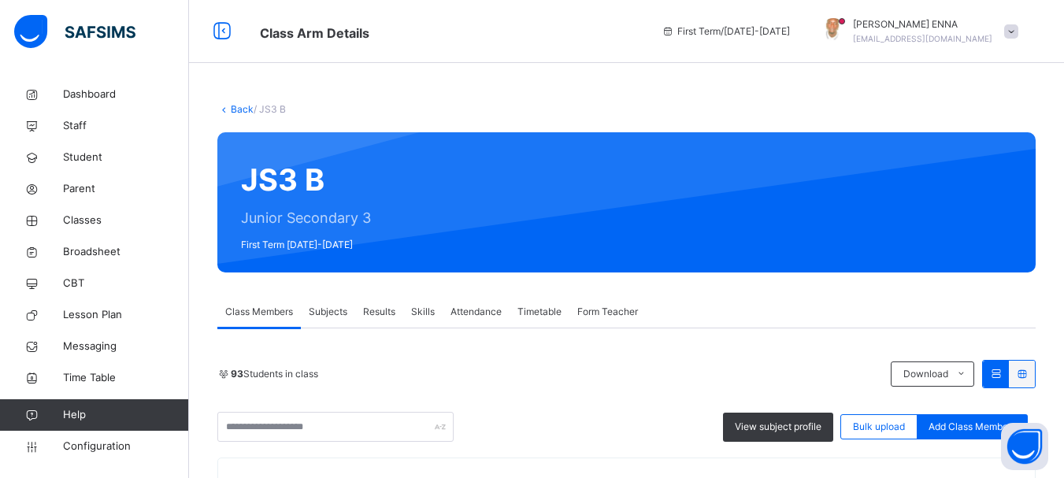
scroll to position [710, 0]
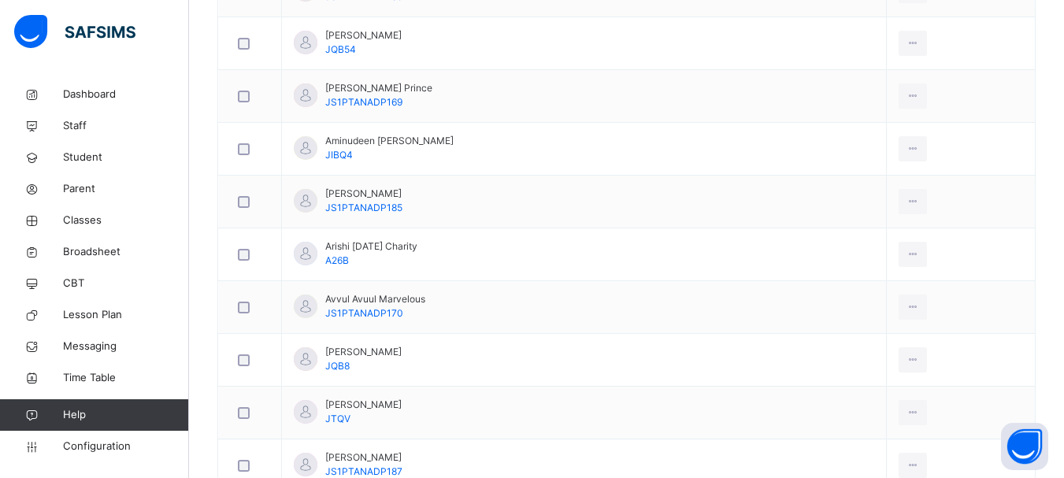
click at [0, 0] on div "Remove from Class" at bounding box center [0, 0] width 0 height 0
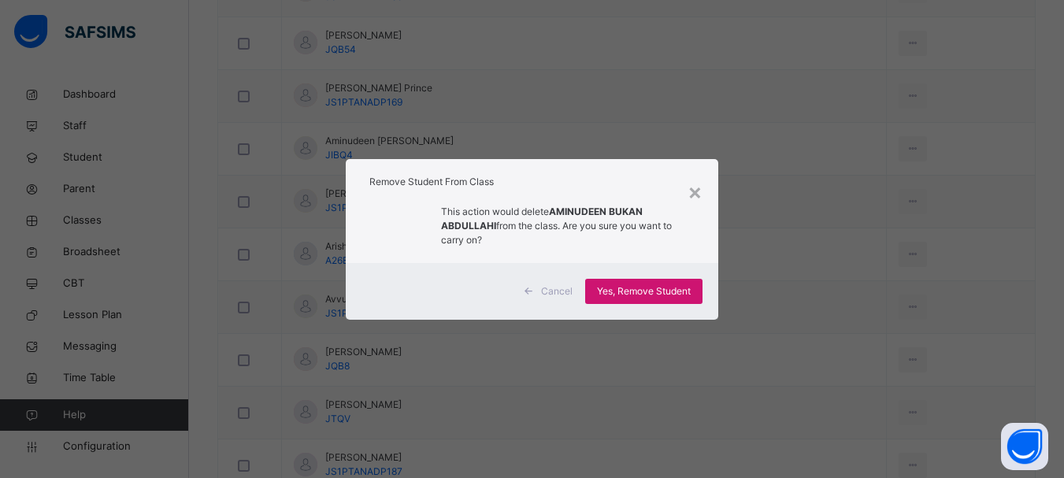
click at [662, 287] on span "Yes, Remove Student" at bounding box center [644, 291] width 94 height 14
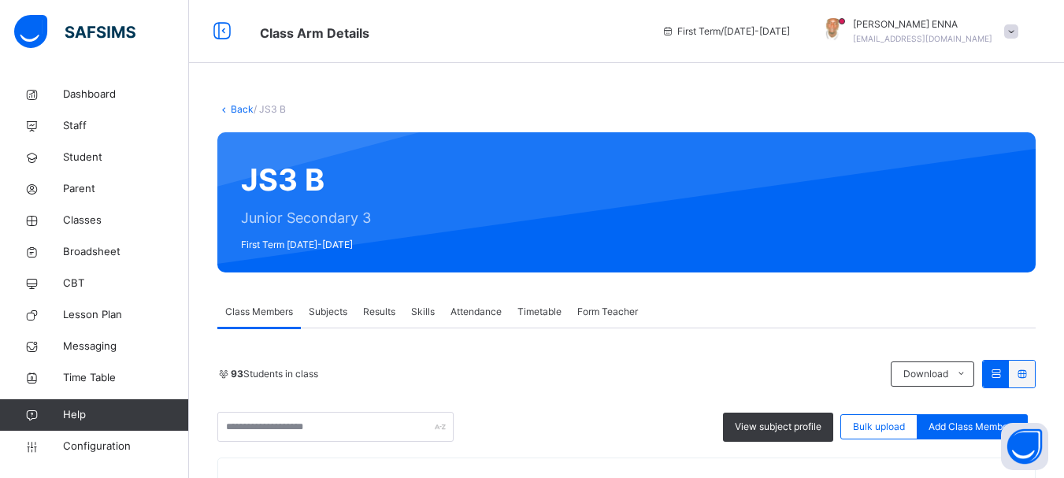
scroll to position [2124, 0]
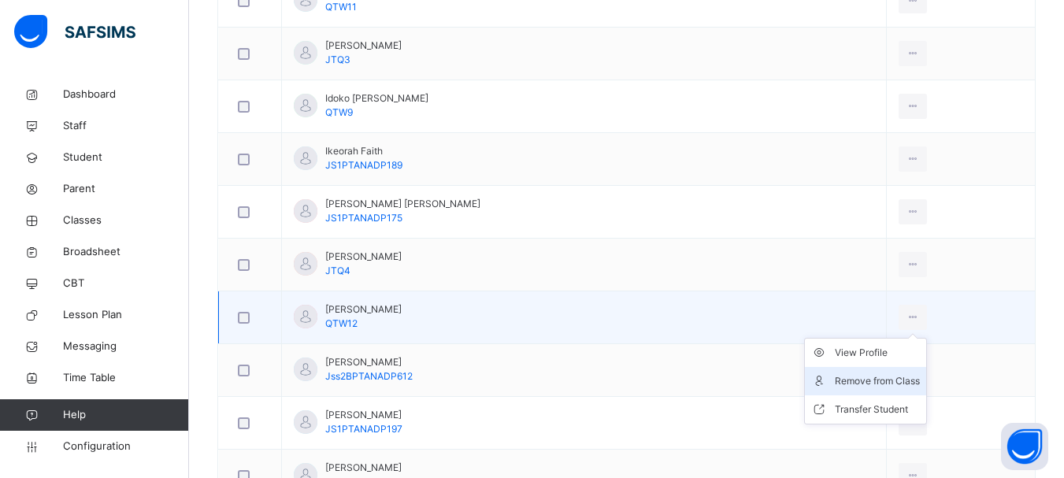
click at [878, 382] on div "Remove from Class" at bounding box center [877, 381] width 85 height 16
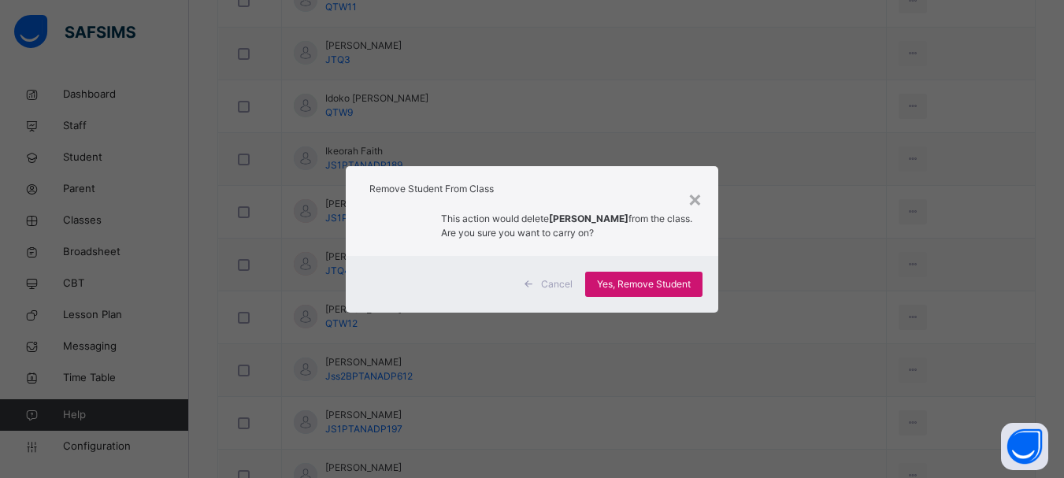
click at [645, 280] on span "Yes, Remove Student" at bounding box center [644, 284] width 94 height 14
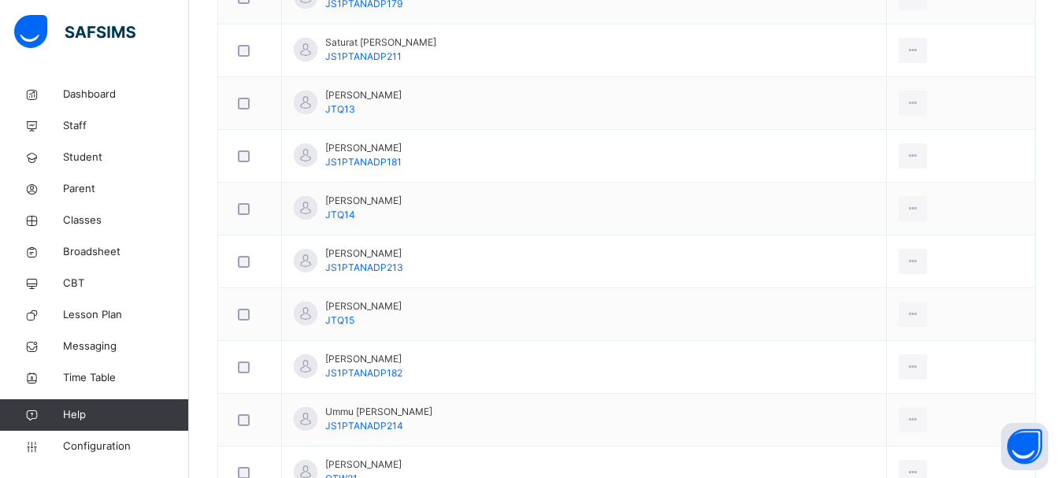
scroll to position [4188, 0]
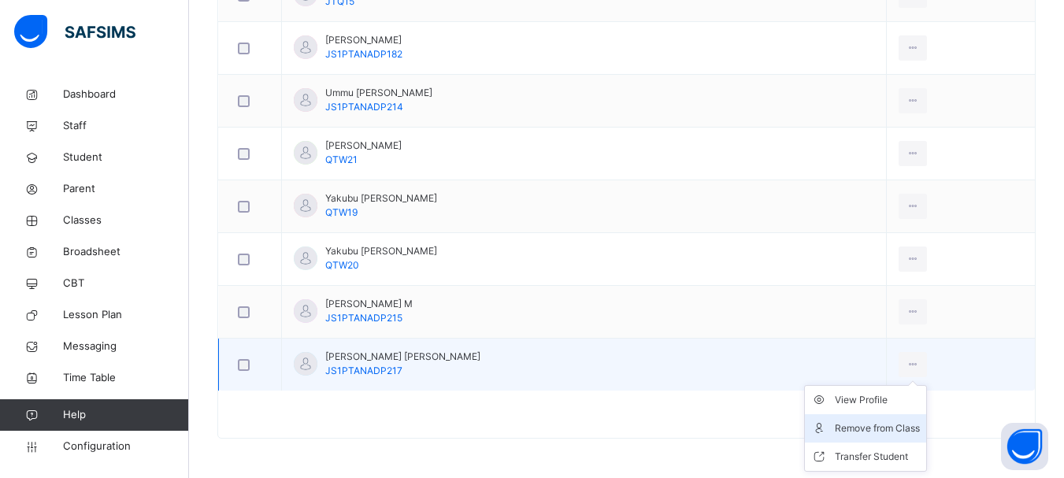
click at [870, 423] on div "Remove from Class" at bounding box center [877, 429] width 85 height 16
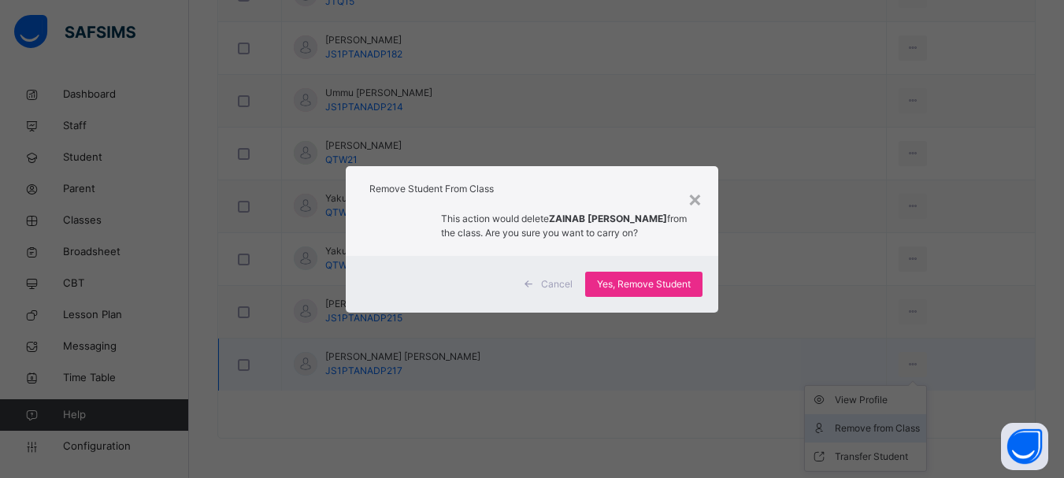
click at [870, 423] on div "× Remove Student From Class This action would delete ZAINAB DANIYA ABDULLAHI fr…" at bounding box center [532, 239] width 1064 height 478
click at [680, 284] on span "Yes, Remove Student" at bounding box center [644, 284] width 94 height 14
click at [680, 284] on div "Yes, Remove Student" at bounding box center [643, 284] width 117 height 25
click at [629, 278] on span "Yes, Remove Student" at bounding box center [644, 284] width 94 height 14
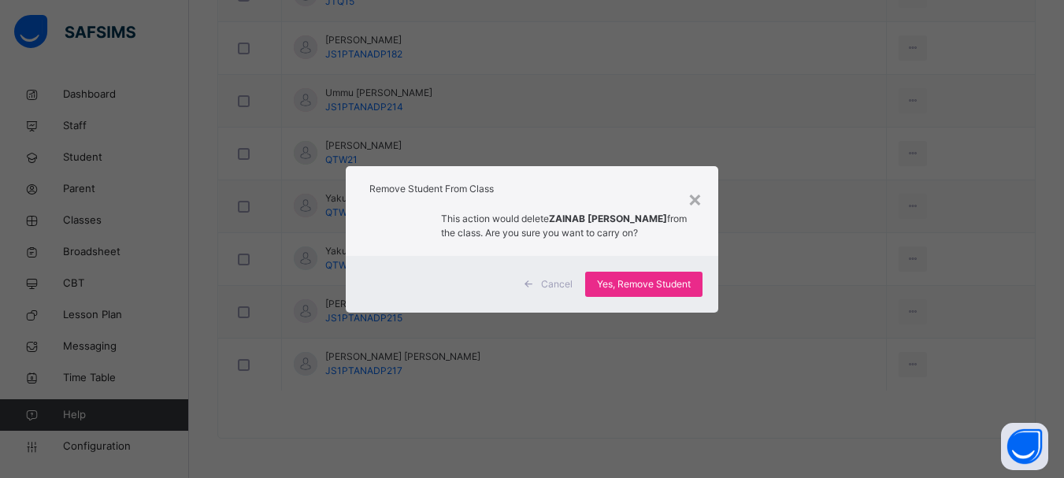
click at [853, 374] on div "× Remove Student From Class This action would delete ZAINAB DANIYA ABDULLAHI fr…" at bounding box center [532, 239] width 1064 height 478
click at [673, 284] on span "Yes, Remove Student" at bounding box center [644, 284] width 94 height 14
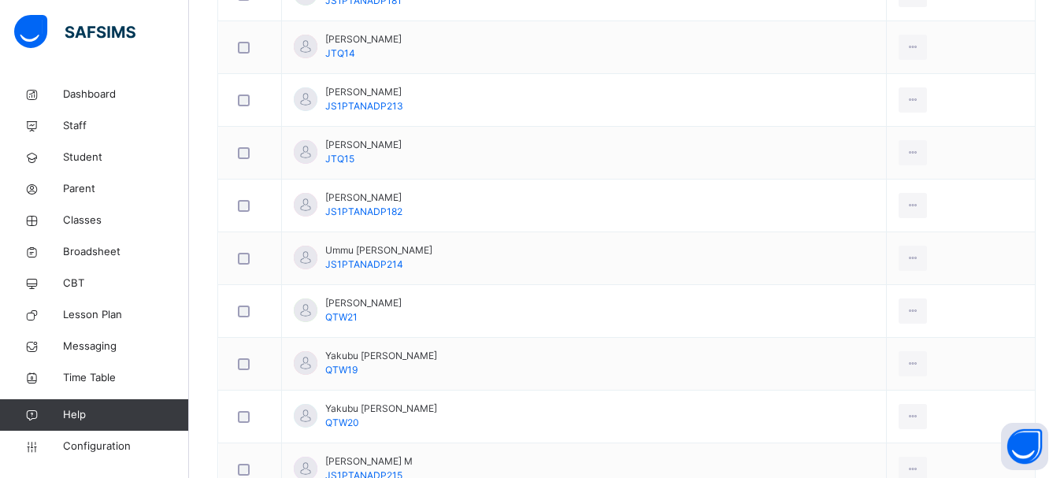
scroll to position [4135, 0]
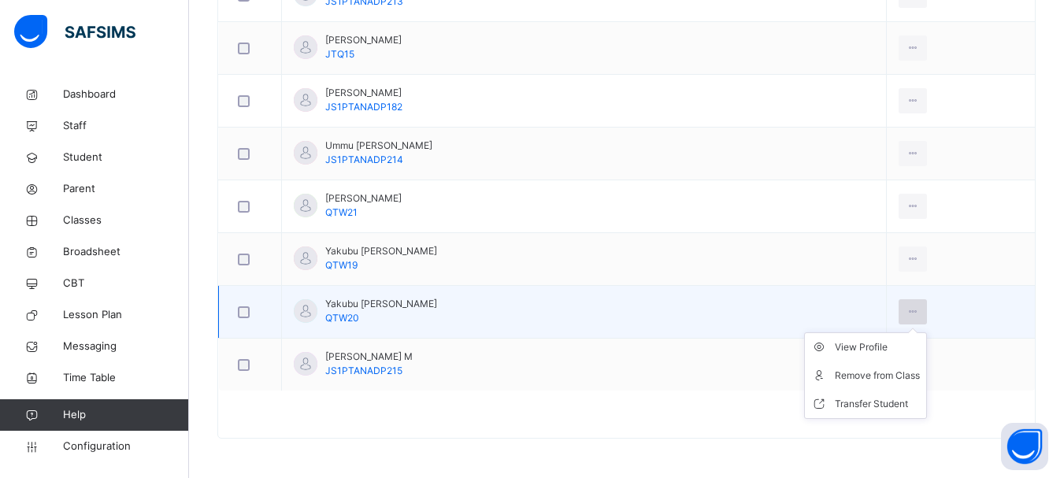
click at [899, 302] on div at bounding box center [913, 311] width 29 height 25
click at [855, 376] on div "Remove from Class" at bounding box center [877, 376] width 85 height 16
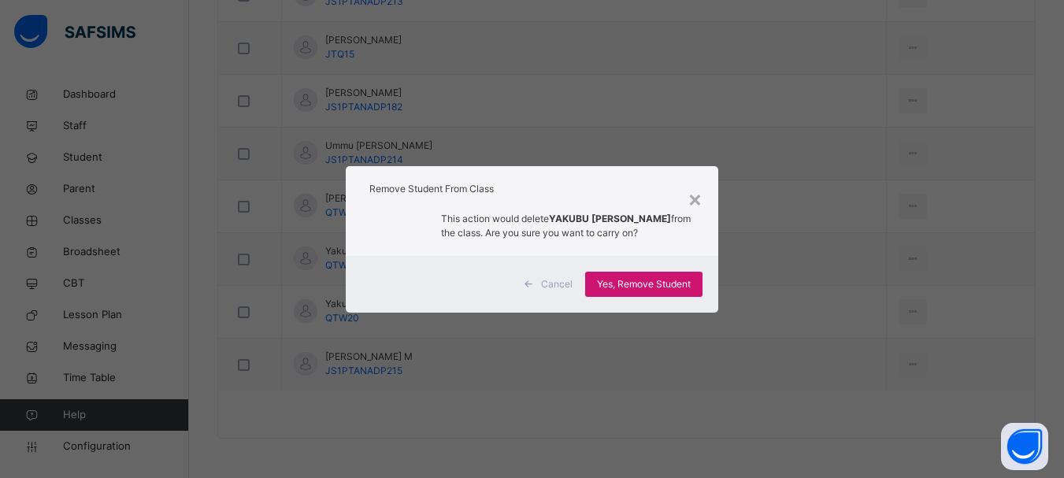
click at [652, 280] on span "Yes, Remove Student" at bounding box center [644, 284] width 94 height 14
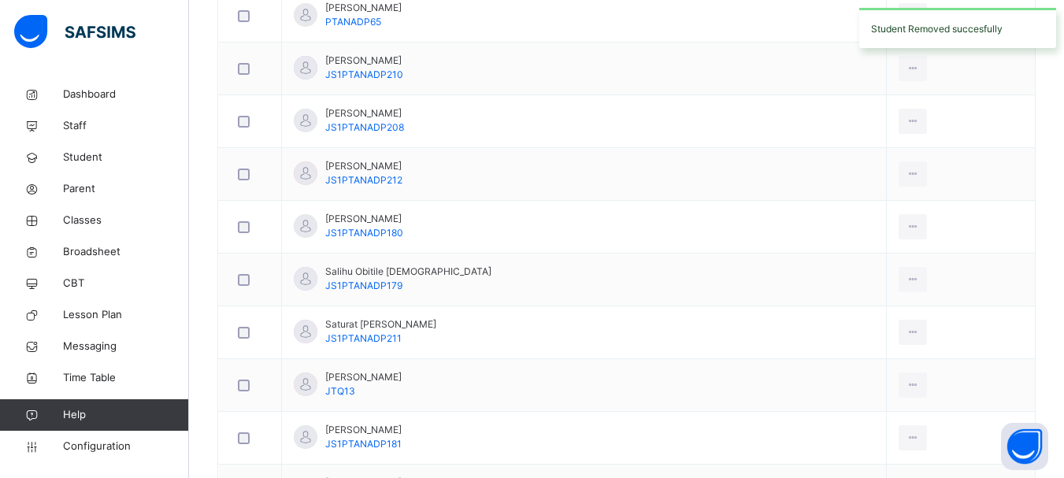
scroll to position [4082, 0]
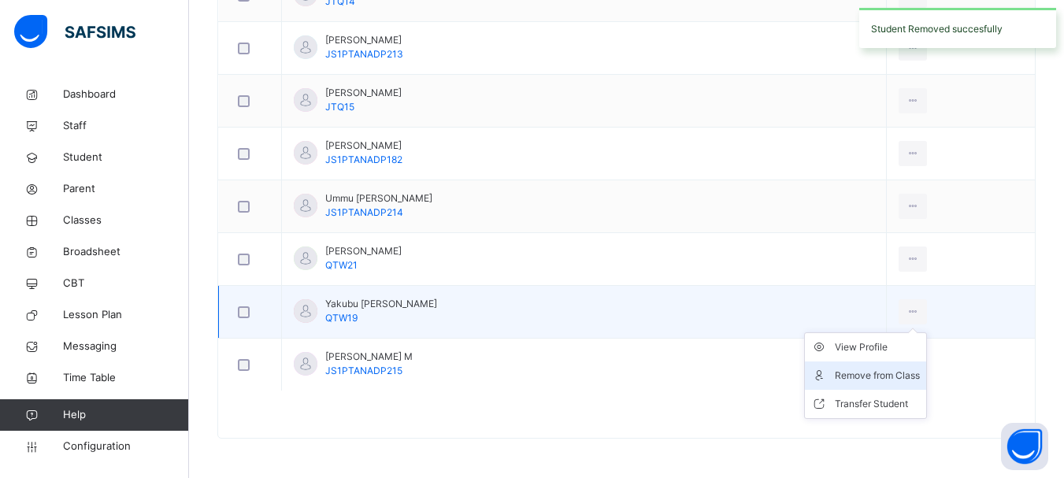
click at [906, 313] on icon at bounding box center [912, 312] width 13 height 14
click at [845, 374] on div "Remove from Class" at bounding box center [877, 376] width 85 height 16
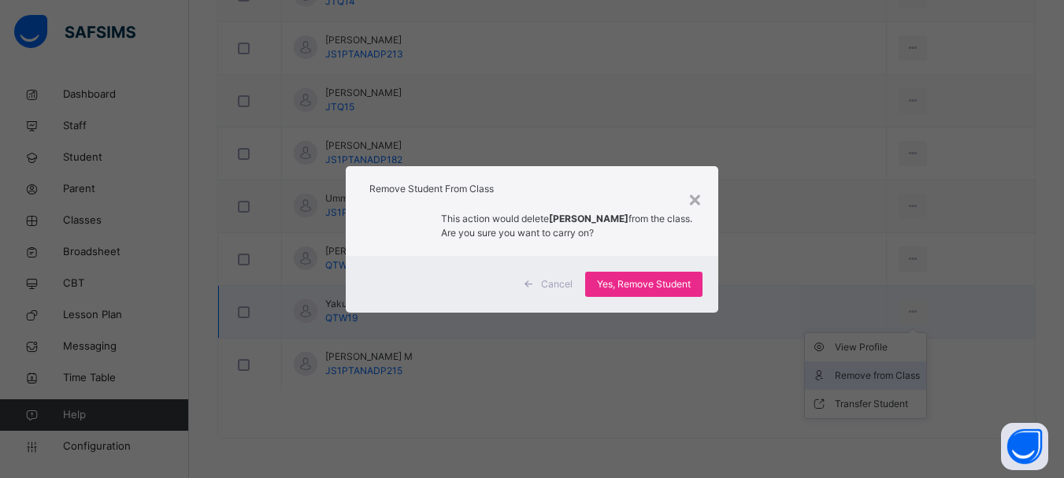
click at [845, 374] on div "× Remove Student From Class This action would delete YAKUBU ADAMU HALIMA from t…" at bounding box center [532, 239] width 1064 height 478
click at [624, 291] on span "Yes, Remove Student" at bounding box center [644, 284] width 94 height 14
click at [640, 285] on div "Yes, Remove Student" at bounding box center [643, 284] width 117 height 25
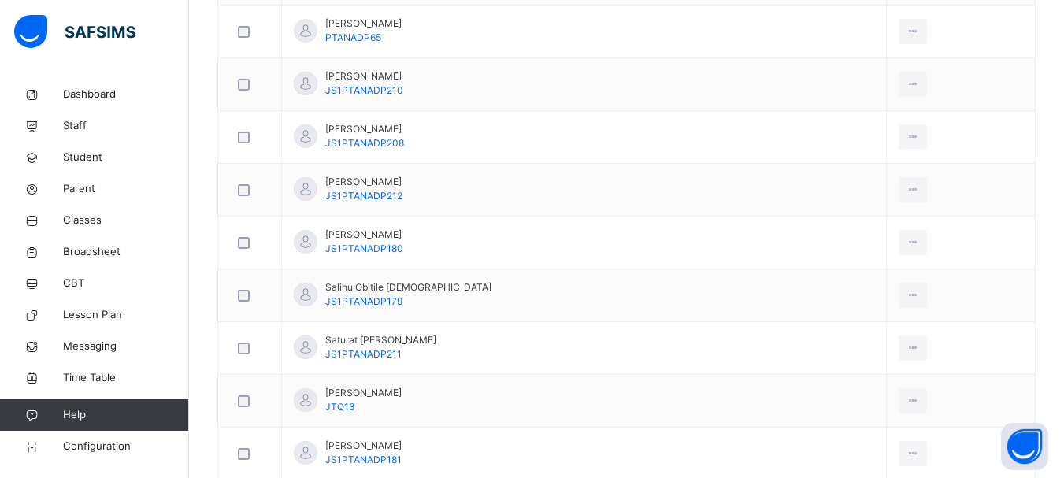
scroll to position [4029, 0]
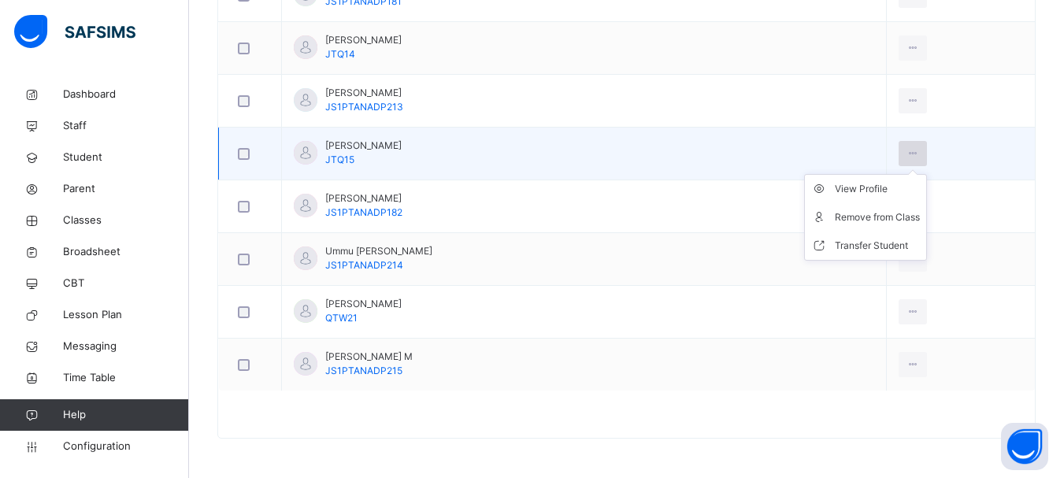
click at [906, 148] on icon at bounding box center [912, 153] width 13 height 14
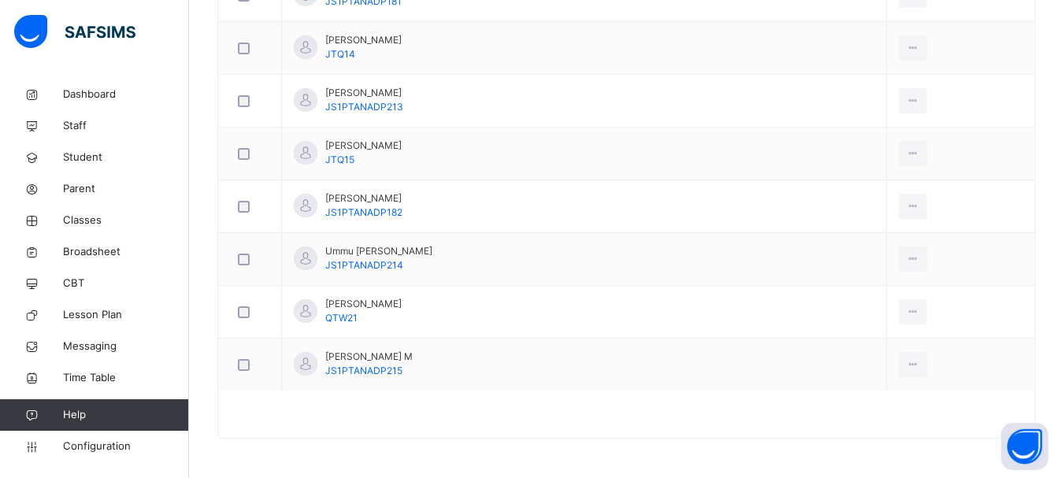
click at [0, 0] on div "Remove from Class" at bounding box center [0, 0] width 0 height 0
click at [0, 0] on span "Yes, Remove Student" at bounding box center [0, 0] width 0 height 0
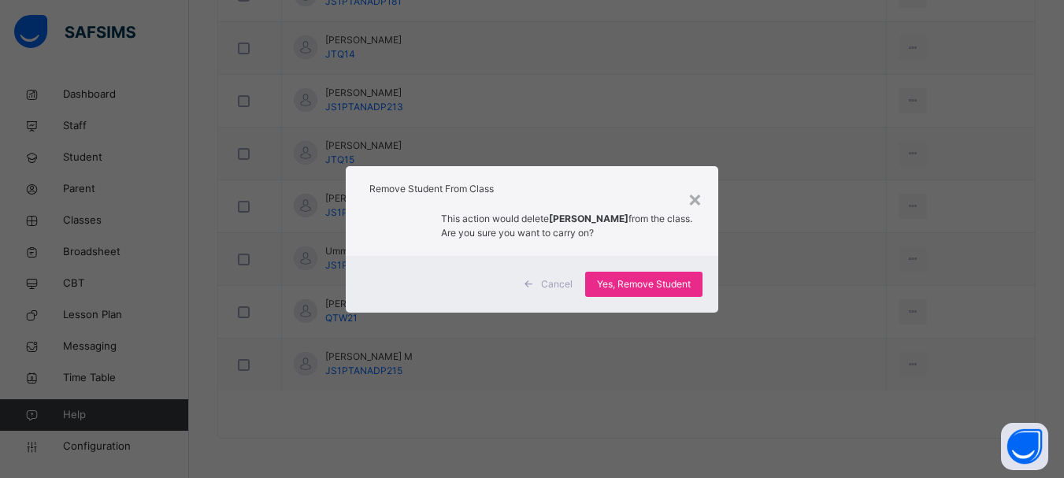
click at [635, 277] on div "Yes, Remove Student" at bounding box center [643, 284] width 117 height 25
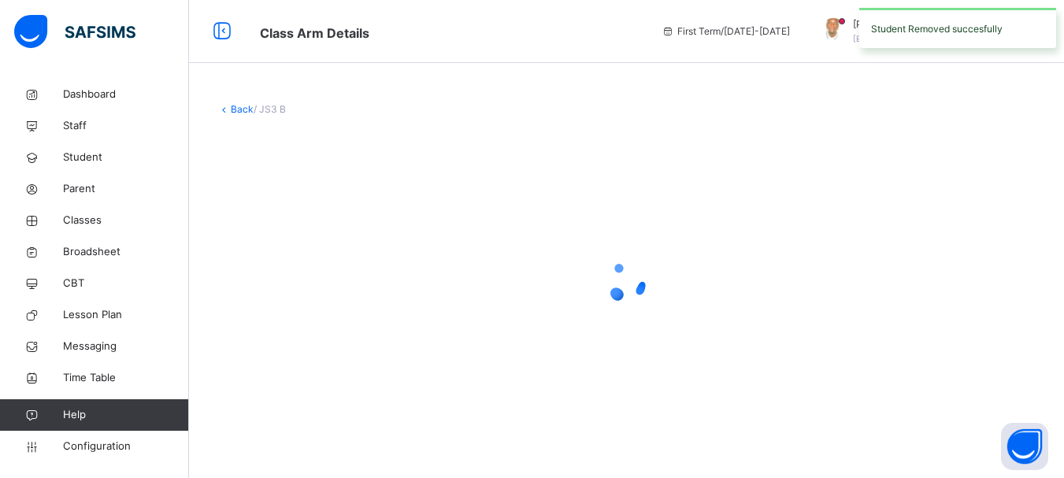
scroll to position [0, 0]
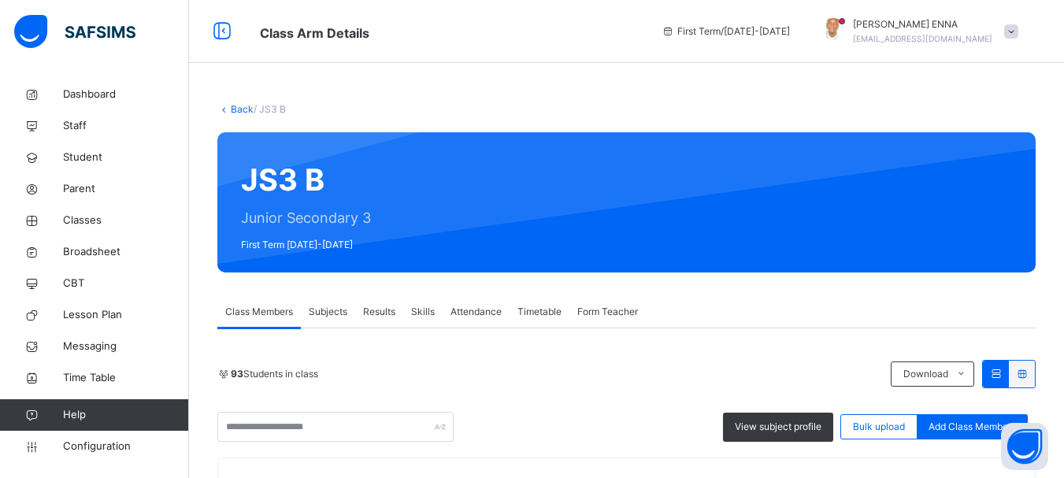
drag, startPoint x: 1061, startPoint y: 54, endPoint x: 1075, endPoint y: 41, distance: 19.5
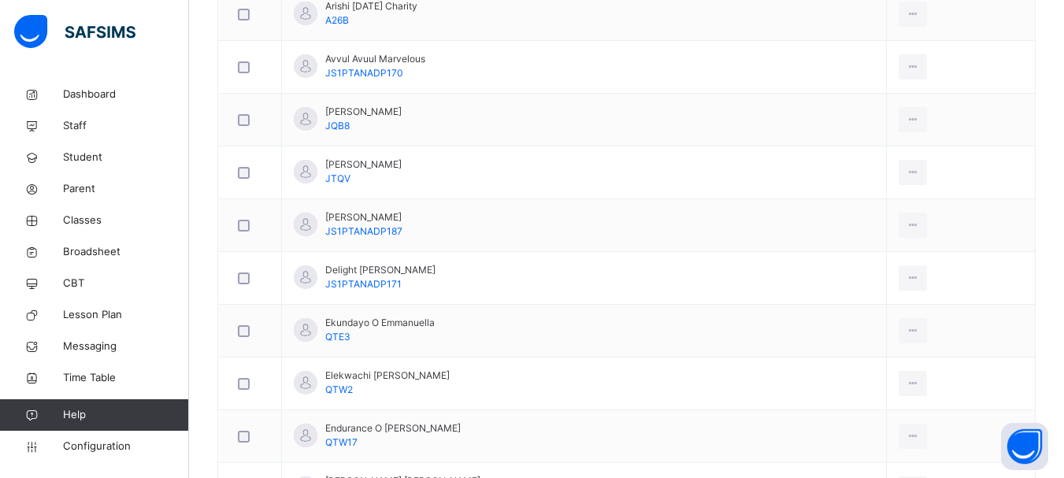
scroll to position [1637, 0]
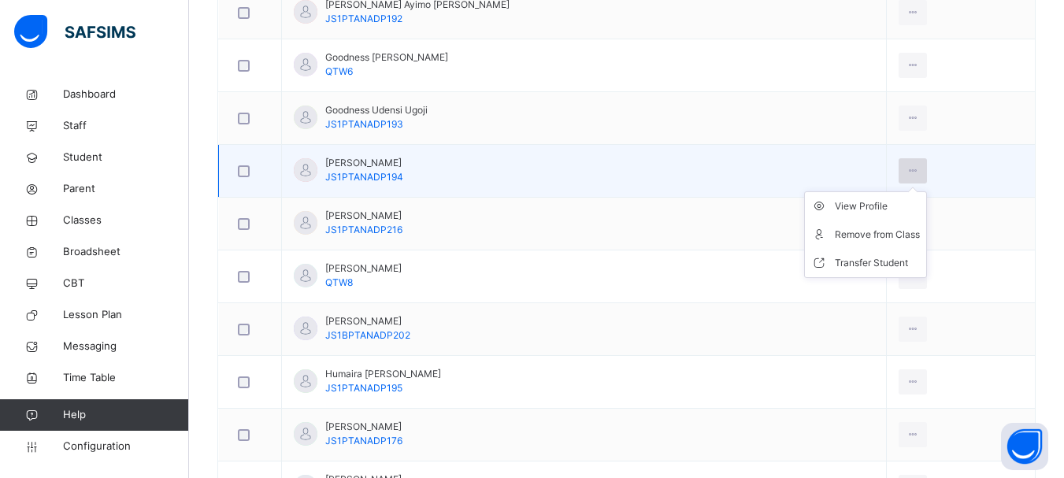
click at [906, 165] on icon at bounding box center [912, 171] width 13 height 14
click at [869, 228] on div "Remove from Class" at bounding box center [877, 235] width 85 height 16
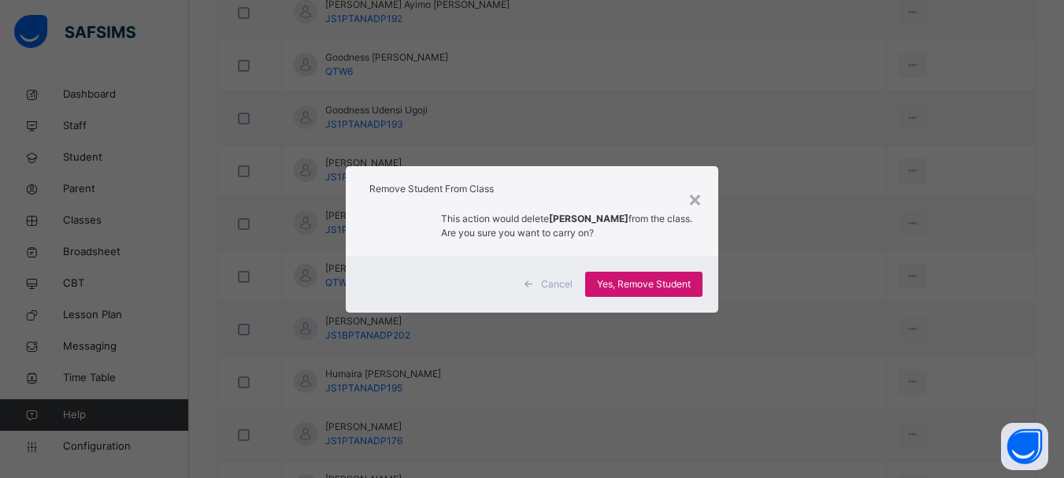
click at [671, 274] on div "Yes, Remove Student" at bounding box center [643, 284] width 117 height 25
click at [649, 283] on span "Yes, Remove Student" at bounding box center [644, 284] width 94 height 14
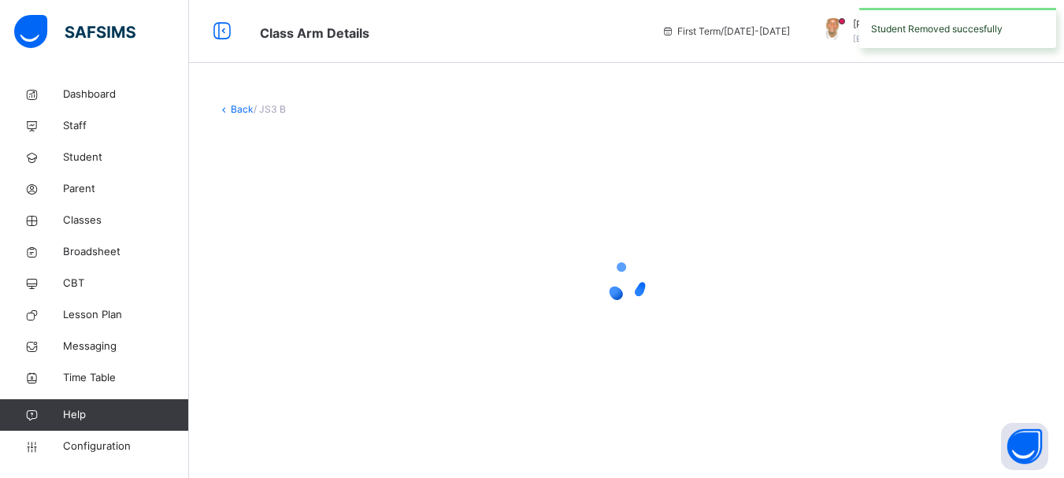
scroll to position [0, 0]
click at [649, 283] on icon at bounding box center [632, 281] width 63 height 63
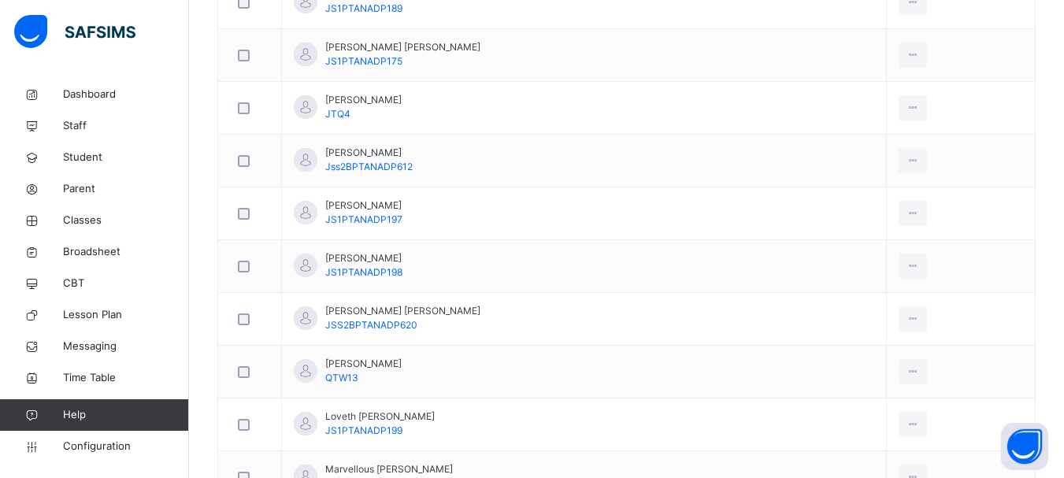
scroll to position [2613, 0]
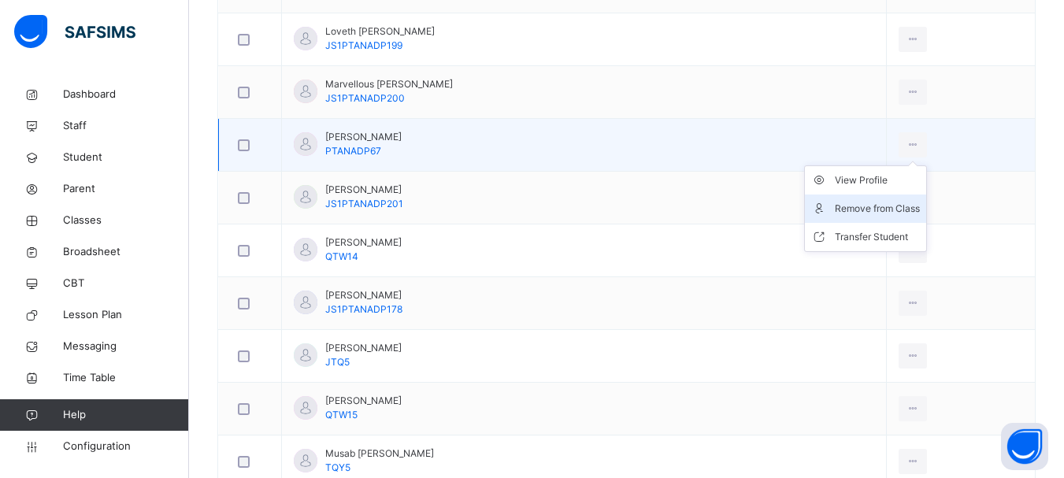
click at [852, 202] on div "Remove from Class" at bounding box center [877, 209] width 85 height 16
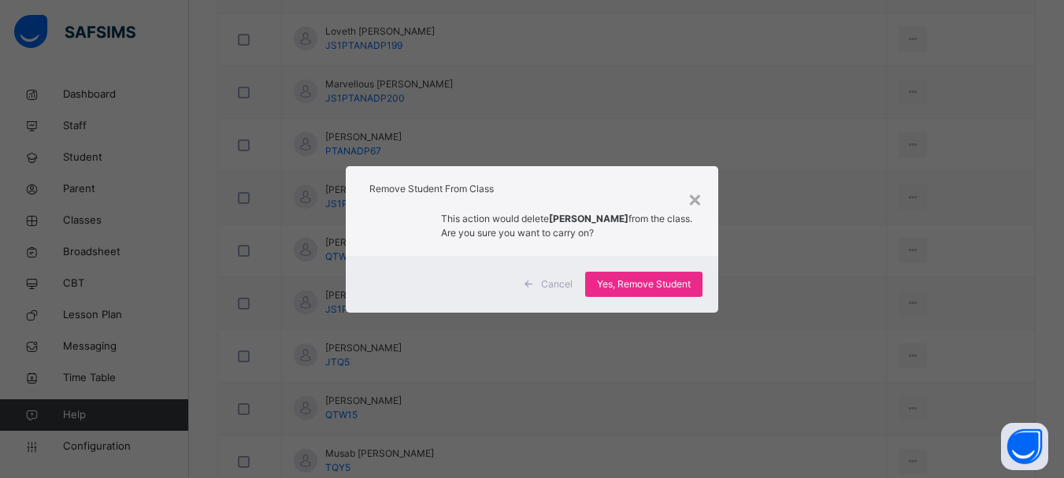
click at [677, 283] on span "Yes, Remove Student" at bounding box center [644, 284] width 94 height 14
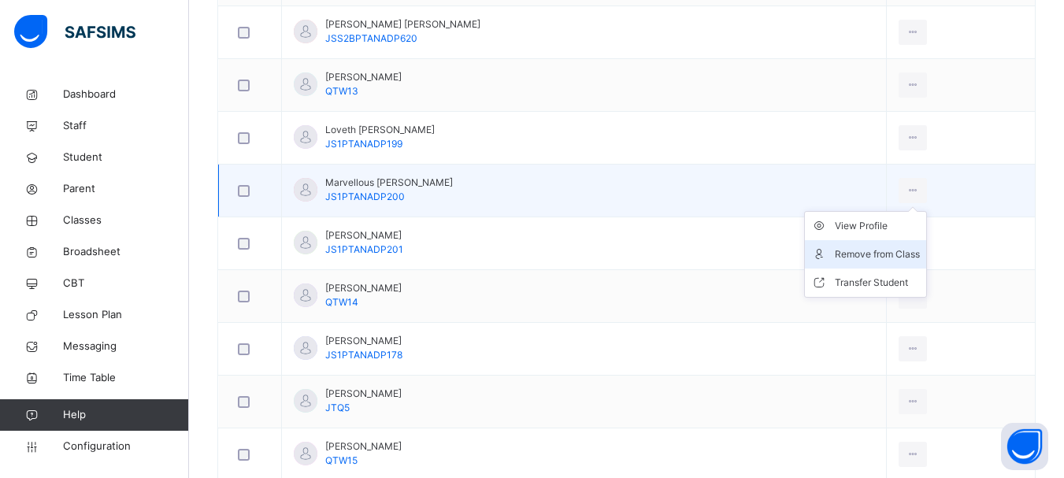
click at [857, 252] on div "Remove from Class" at bounding box center [877, 255] width 85 height 16
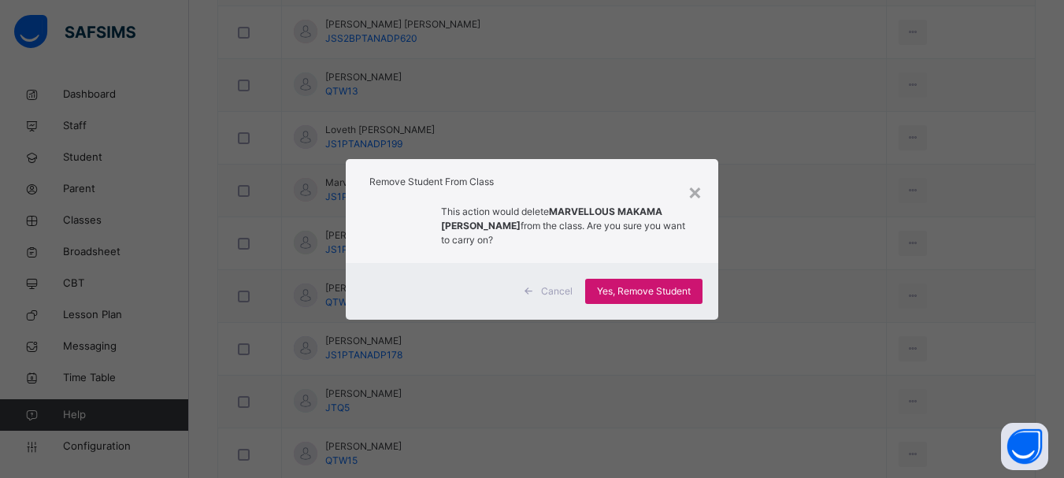
click at [651, 287] on span "Yes, Remove Student" at bounding box center [644, 291] width 94 height 14
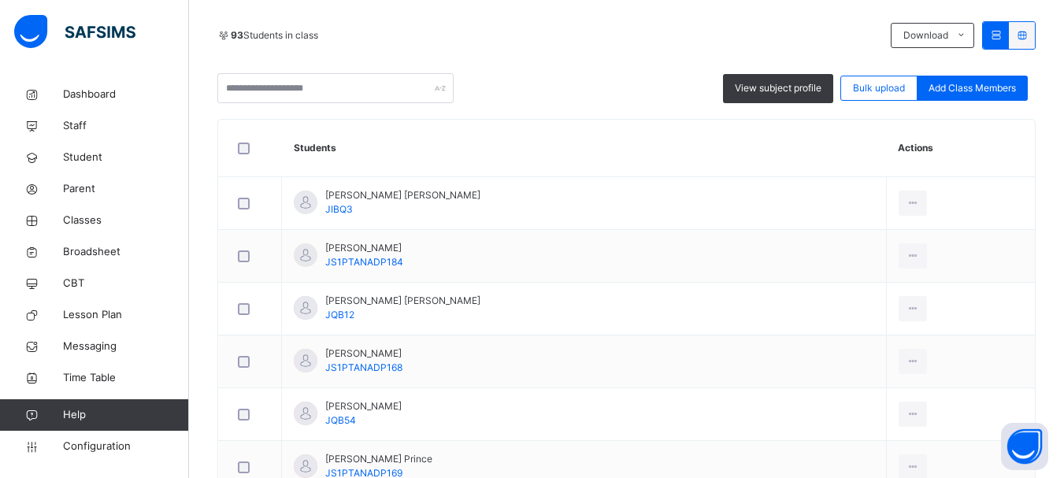
scroll to position [429, 0]
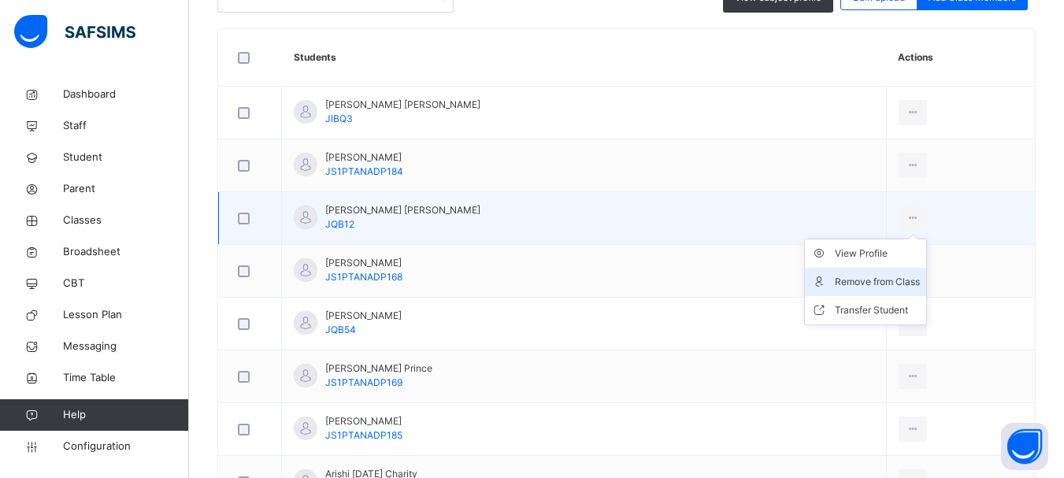
click at [882, 273] on li "Remove from Class" at bounding box center [865, 282] width 121 height 28
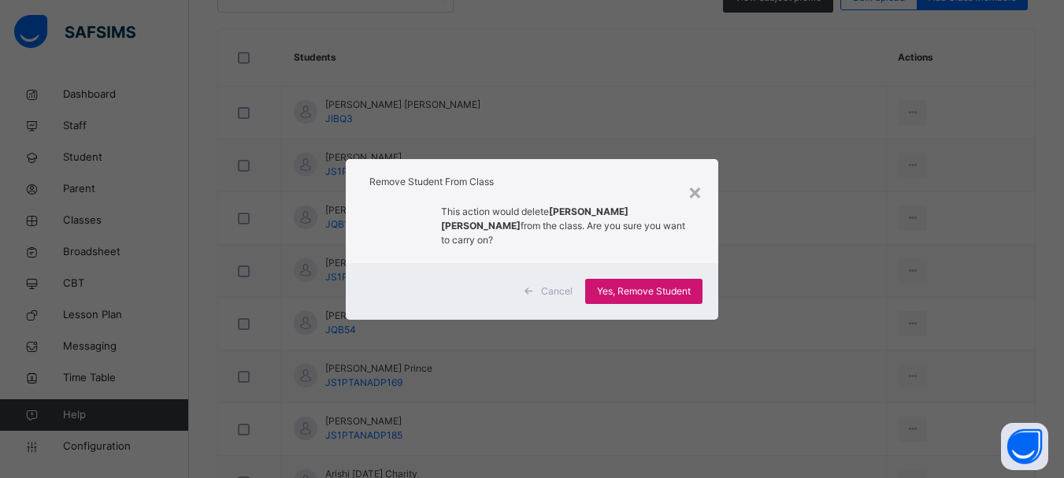
click at [677, 284] on span "Yes, Remove Student" at bounding box center [644, 291] width 94 height 14
click at [677, 280] on div "Yes, Remove Student" at bounding box center [643, 291] width 117 height 25
click at [640, 286] on div "Yes, Remove Student" at bounding box center [643, 291] width 117 height 25
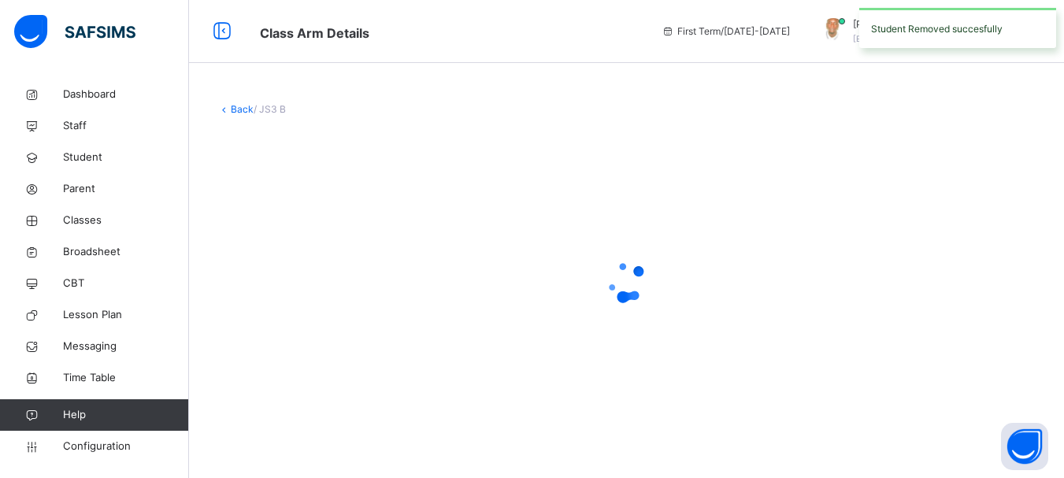
click at [639, 276] on icon at bounding box center [626, 281] width 63 height 63
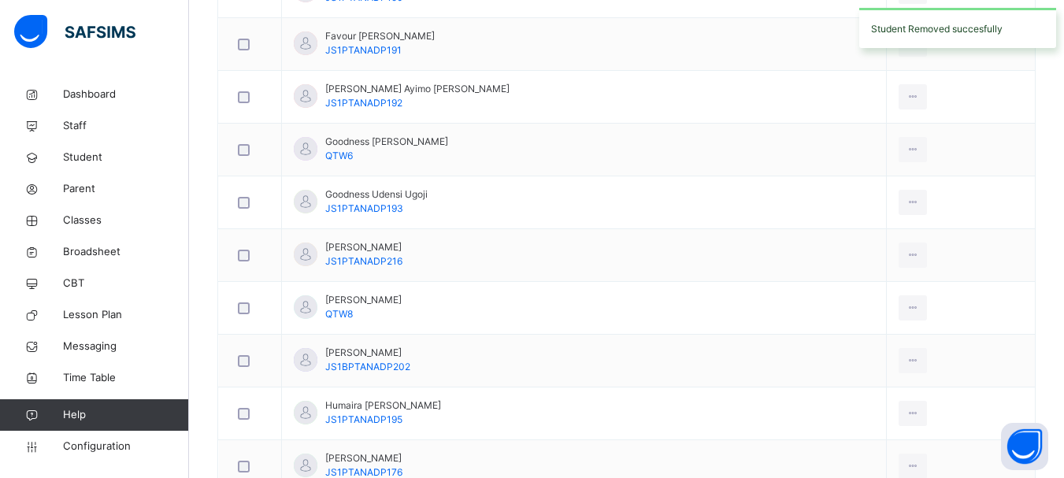
scroll to position [1582, 0]
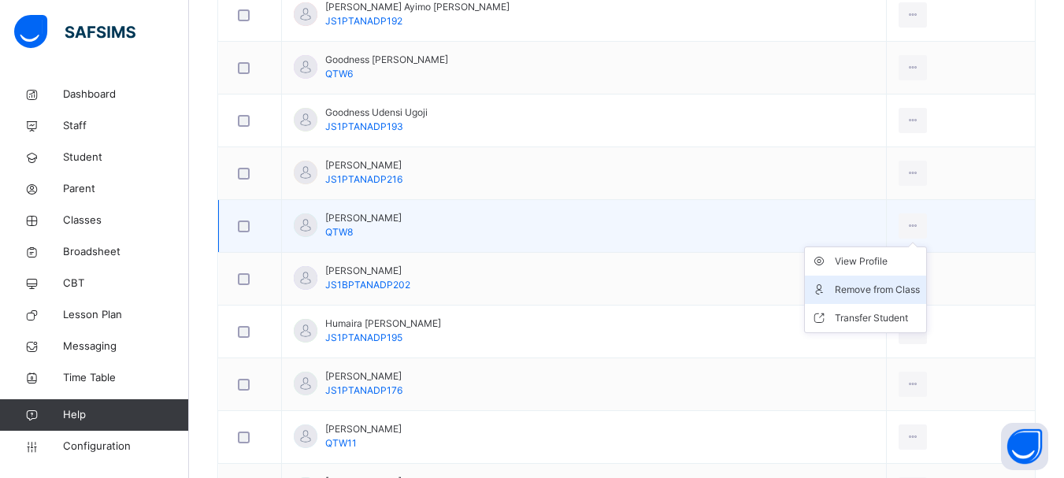
click at [855, 284] on div "Remove from Class" at bounding box center [877, 290] width 85 height 16
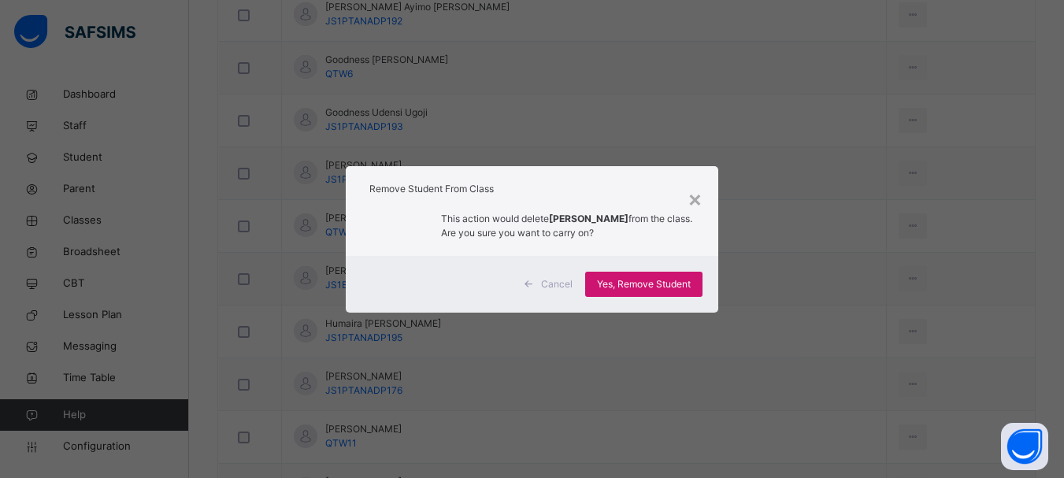
click at [658, 291] on span "Yes, Remove Student" at bounding box center [644, 284] width 94 height 14
click at [658, 291] on div "Yes, Remove Student" at bounding box center [643, 284] width 117 height 25
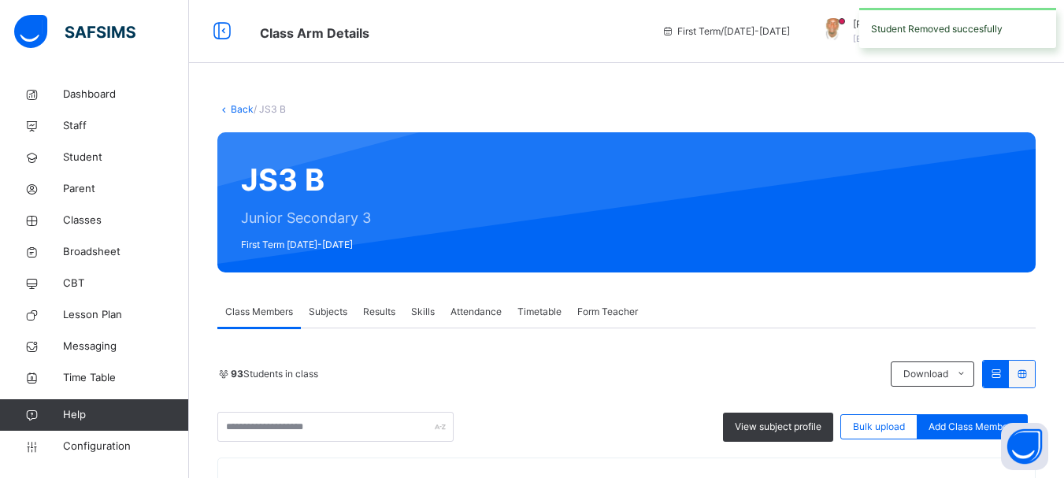
scroll to position [1431, 0]
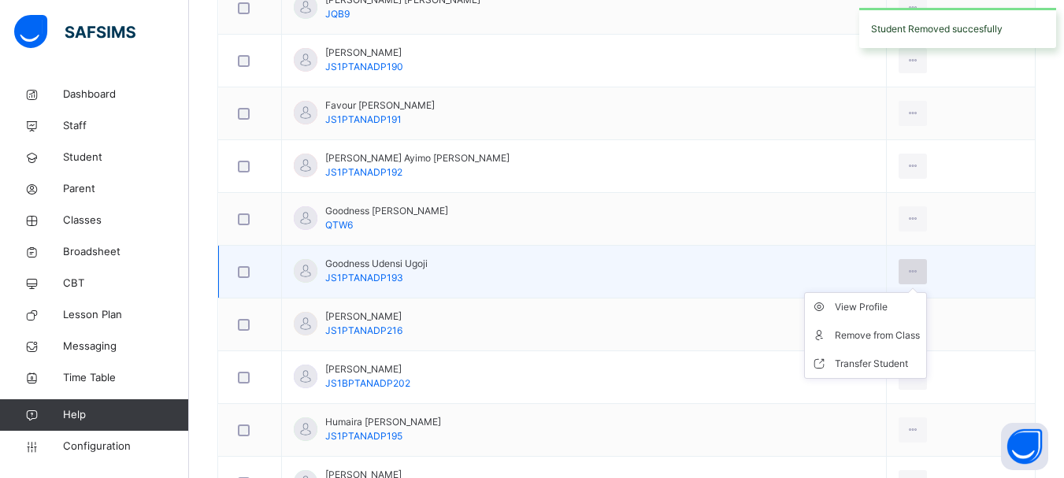
click at [906, 265] on icon at bounding box center [912, 272] width 13 height 14
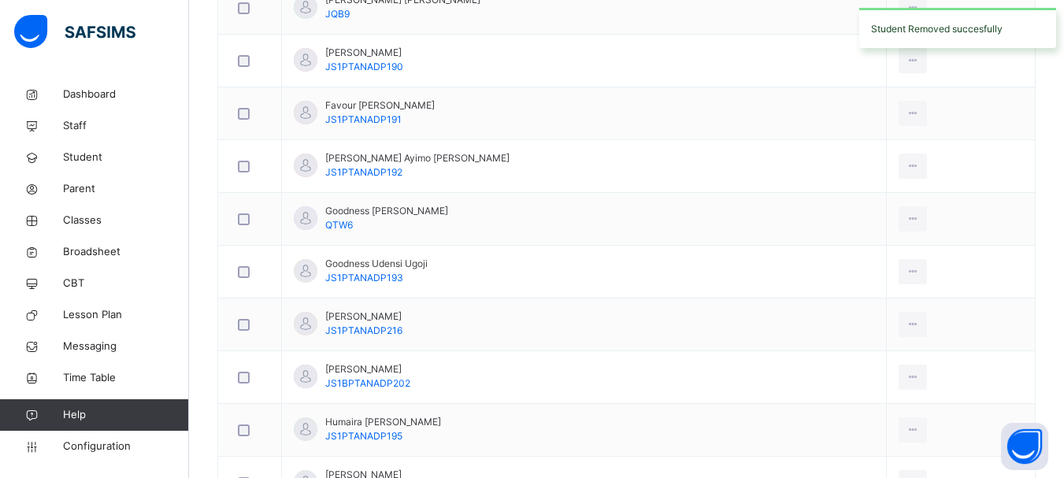
click at [0, 0] on div "Remove from Class" at bounding box center [0, 0] width 0 height 0
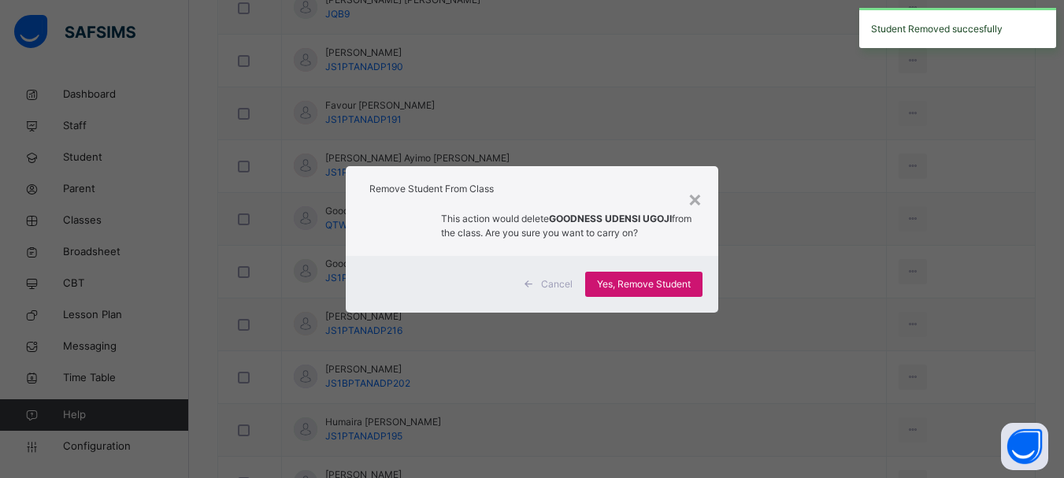
click at [669, 284] on span "Yes, Remove Student" at bounding box center [644, 284] width 94 height 14
click at [669, 284] on div "Yes, Remove Student" at bounding box center [643, 284] width 117 height 25
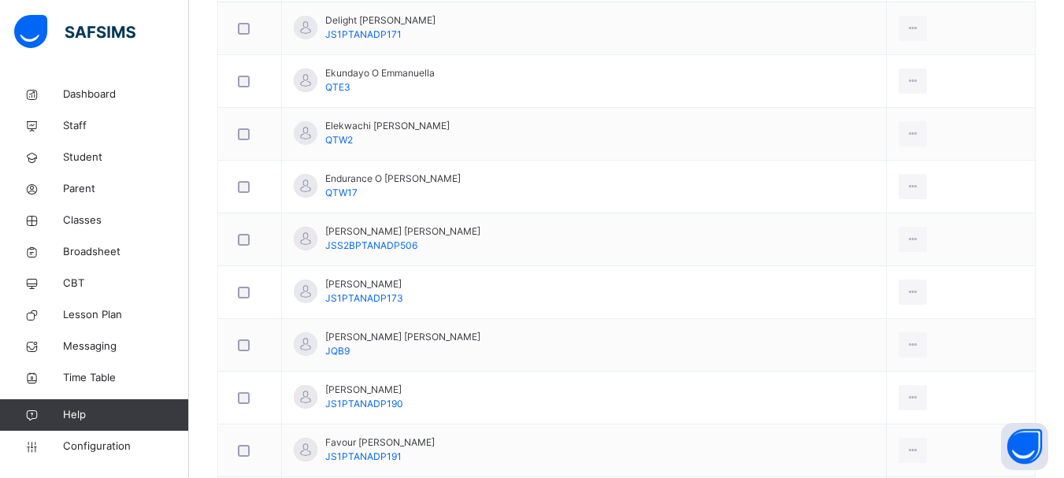
scroll to position [1240, 0]
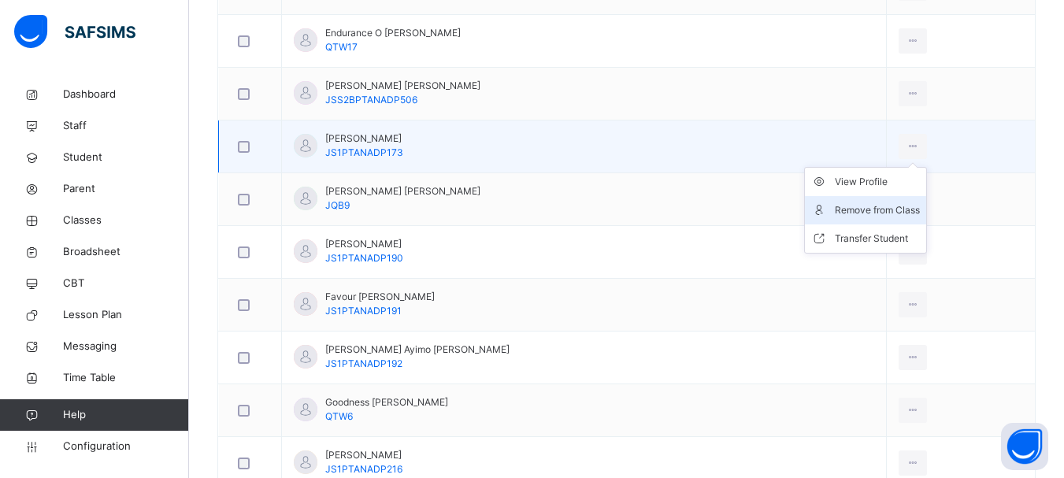
click at [855, 209] on div "Remove from Class" at bounding box center [877, 210] width 85 height 16
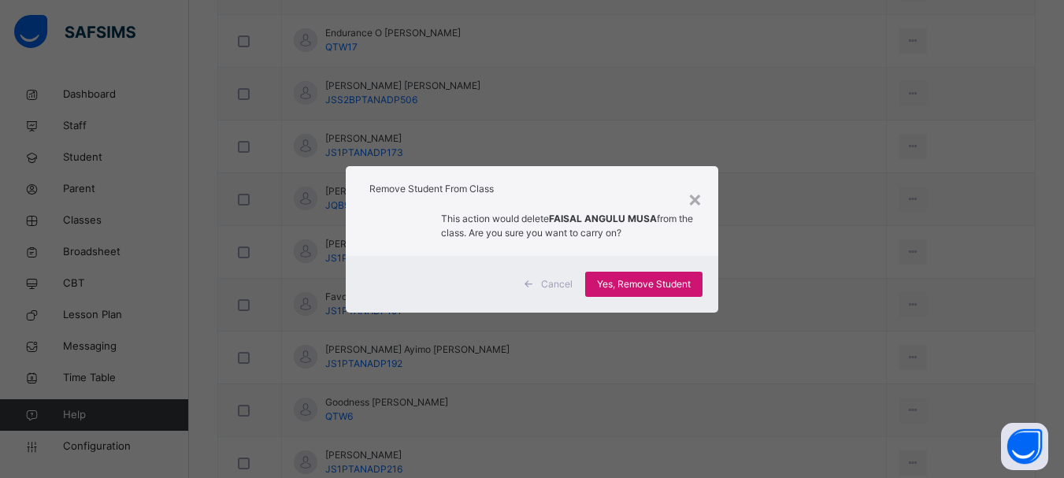
click at [657, 287] on span "Yes, Remove Student" at bounding box center [644, 284] width 94 height 14
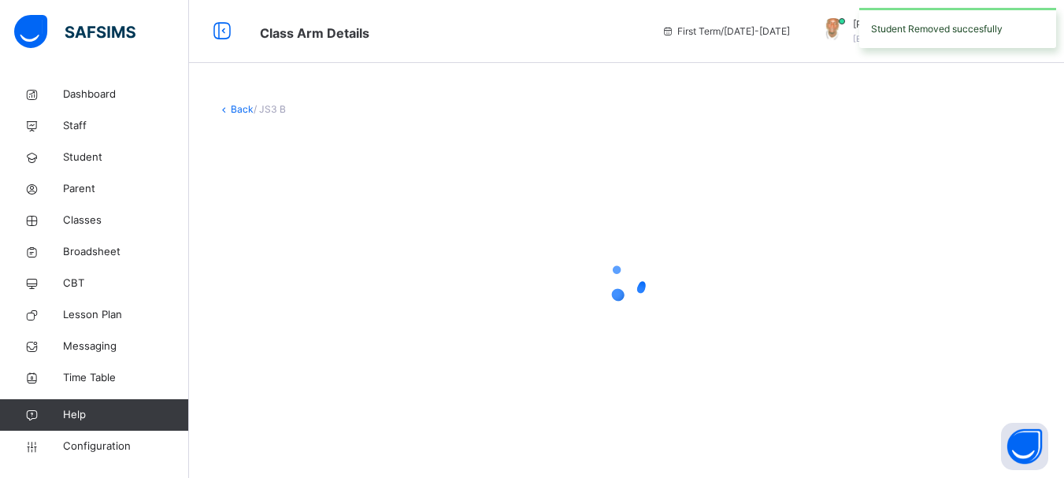
scroll to position [0, 0]
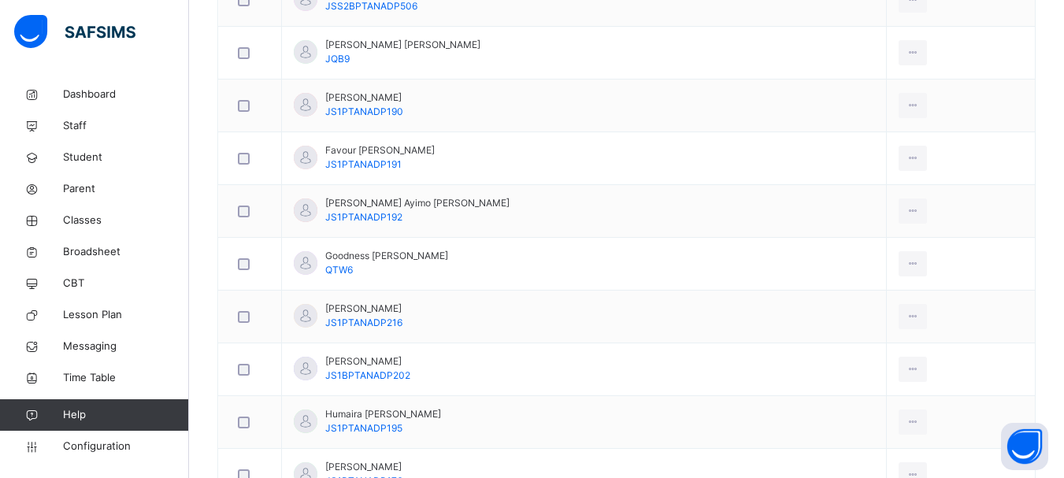
scroll to position [1325, 0]
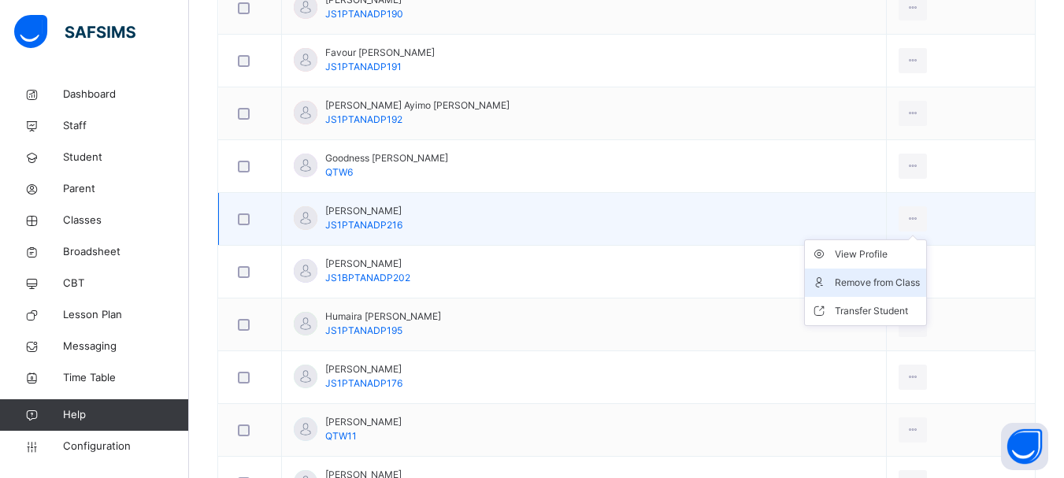
click at [852, 276] on div "Remove from Class" at bounding box center [877, 283] width 85 height 16
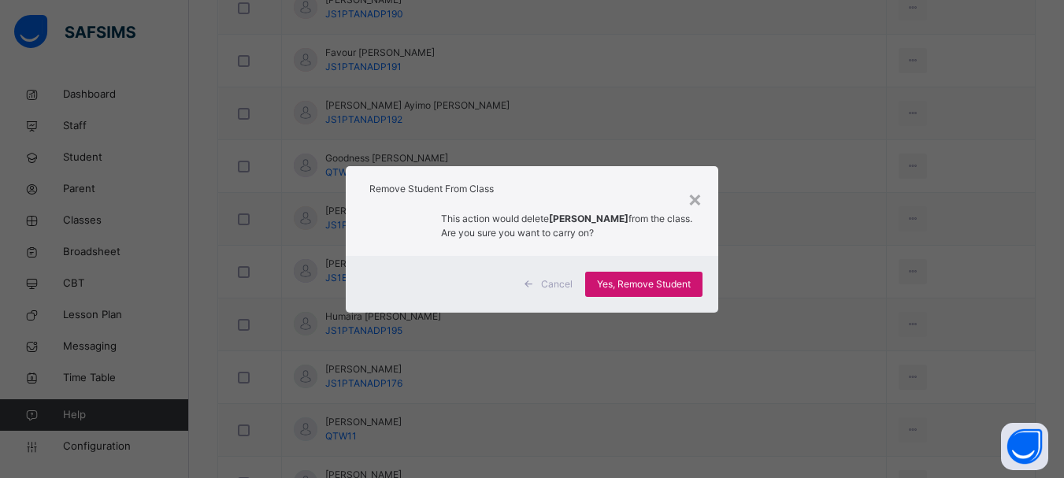
click at [650, 277] on span "Yes, Remove Student" at bounding box center [644, 284] width 94 height 14
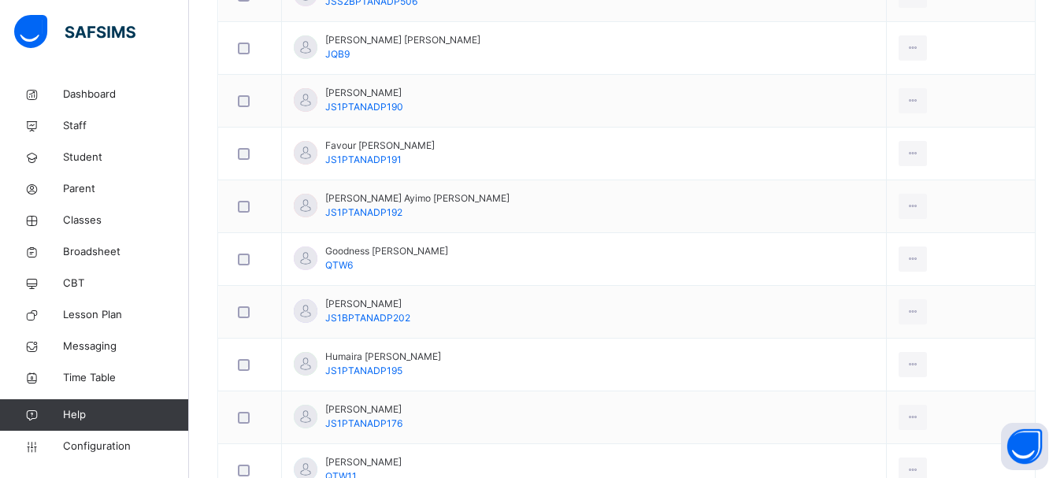
scroll to position [1515, 0]
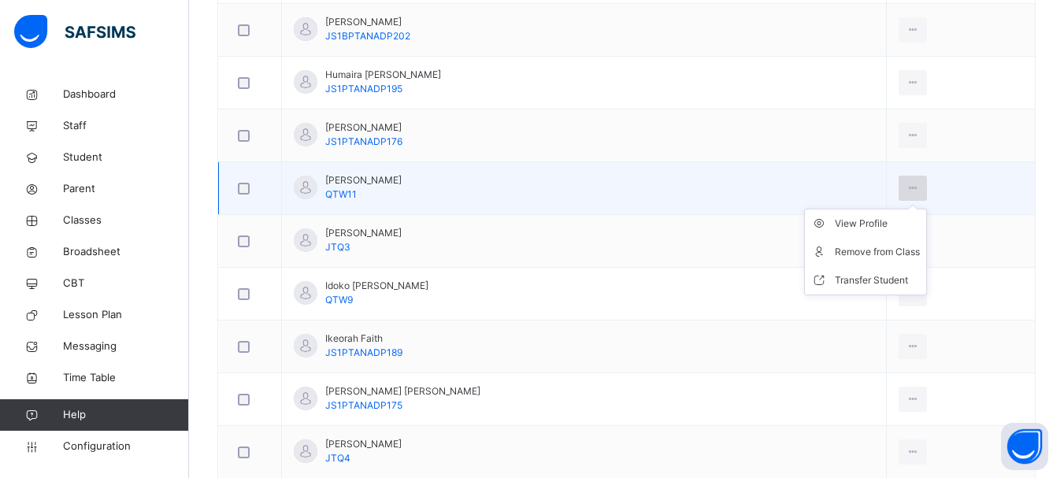
click at [906, 182] on icon at bounding box center [912, 188] width 13 height 14
click at [860, 248] on div "Remove from Class" at bounding box center [877, 252] width 85 height 16
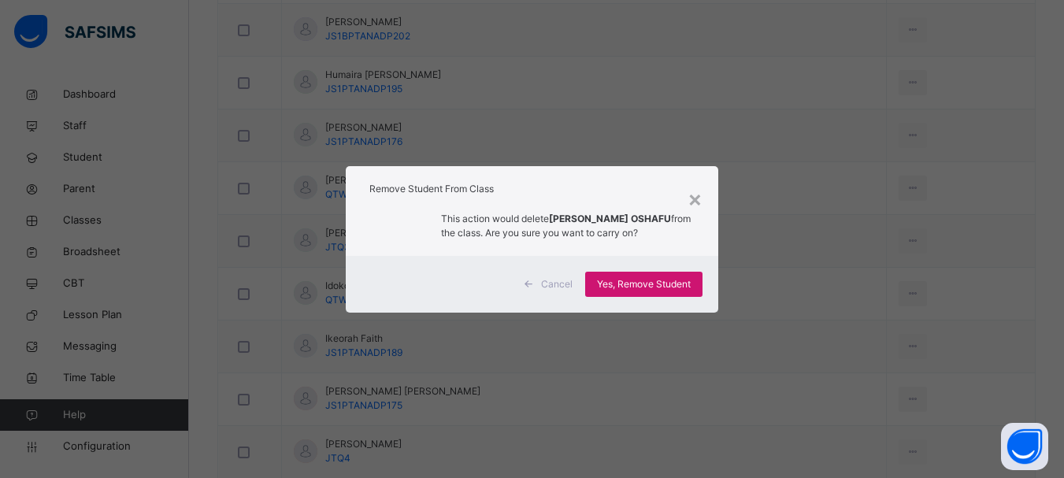
click at [653, 287] on span "Yes, Remove Student" at bounding box center [644, 284] width 94 height 14
click at [653, 287] on div "Yes, Remove Student" at bounding box center [643, 284] width 117 height 25
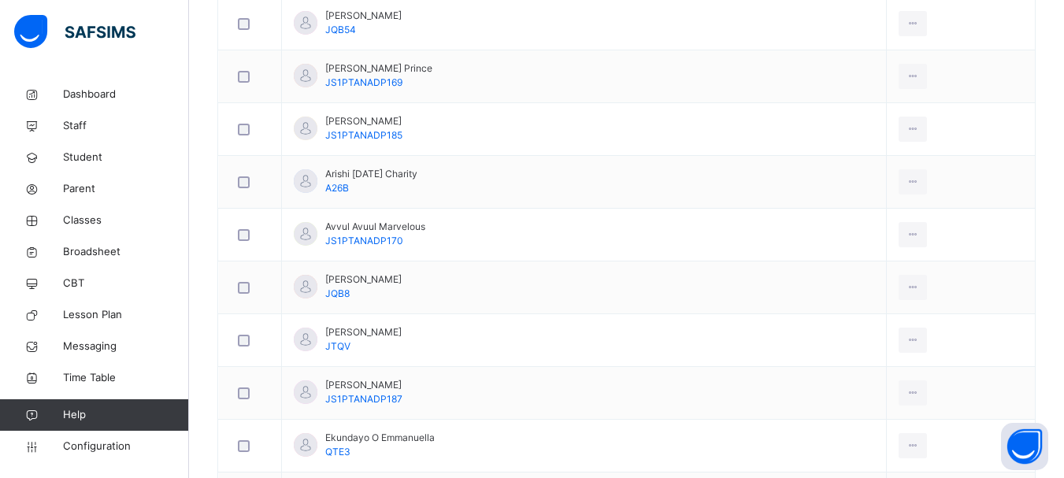
scroll to position [644, 0]
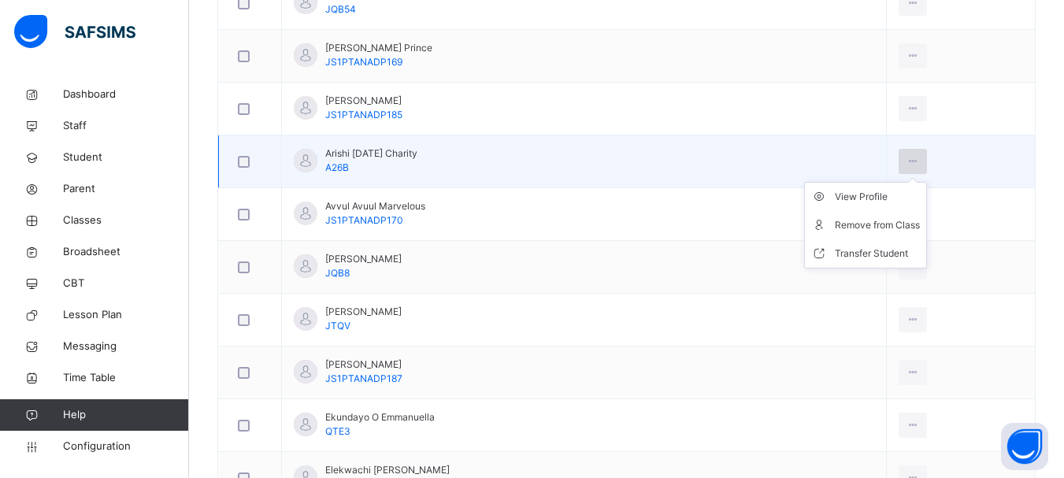
click at [906, 160] on icon at bounding box center [912, 161] width 13 height 14
click at [855, 221] on div "Remove from Class" at bounding box center [877, 225] width 85 height 16
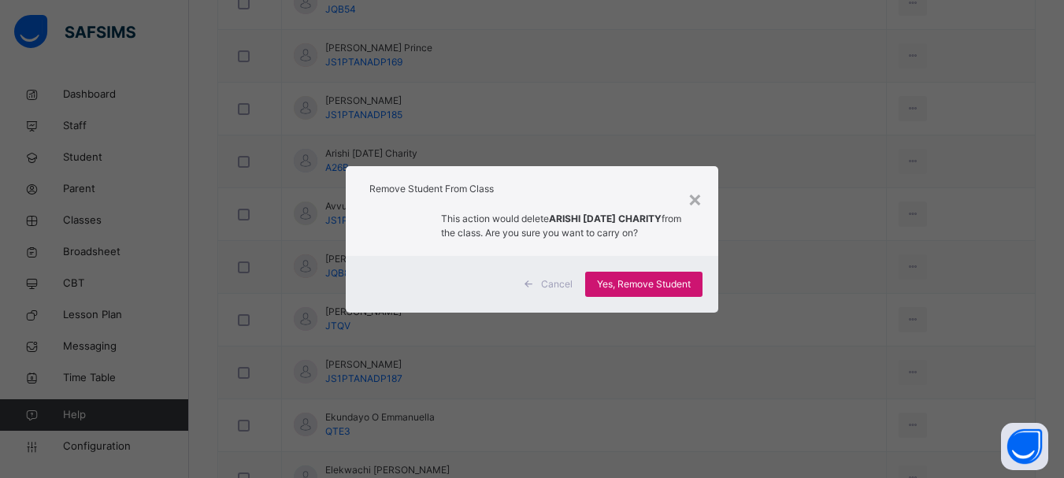
click at [655, 281] on span "Yes, Remove Student" at bounding box center [644, 284] width 94 height 14
click at [649, 281] on span "Yes, Remove Student" at bounding box center [644, 284] width 94 height 14
click at [673, 287] on span "Yes, Remove Student" at bounding box center [644, 284] width 94 height 14
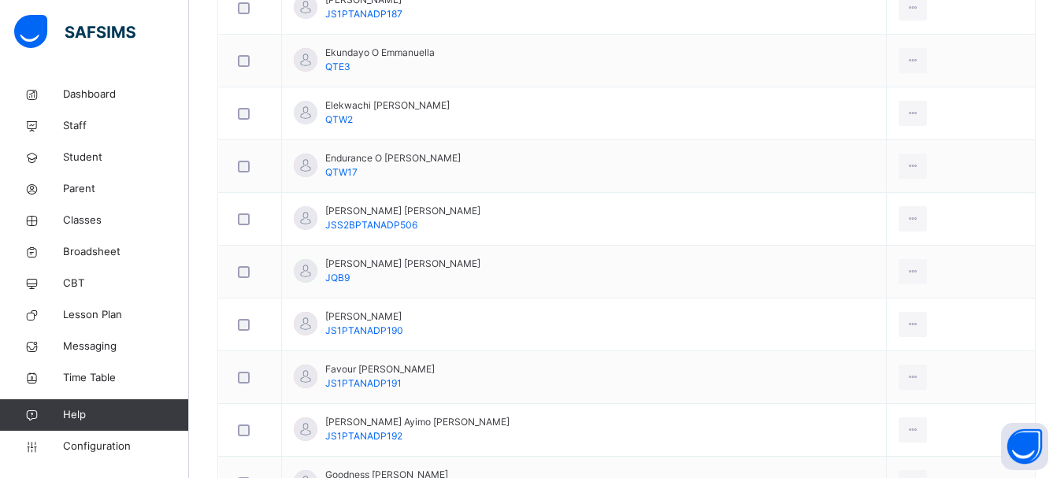
scroll to position [1498, 0]
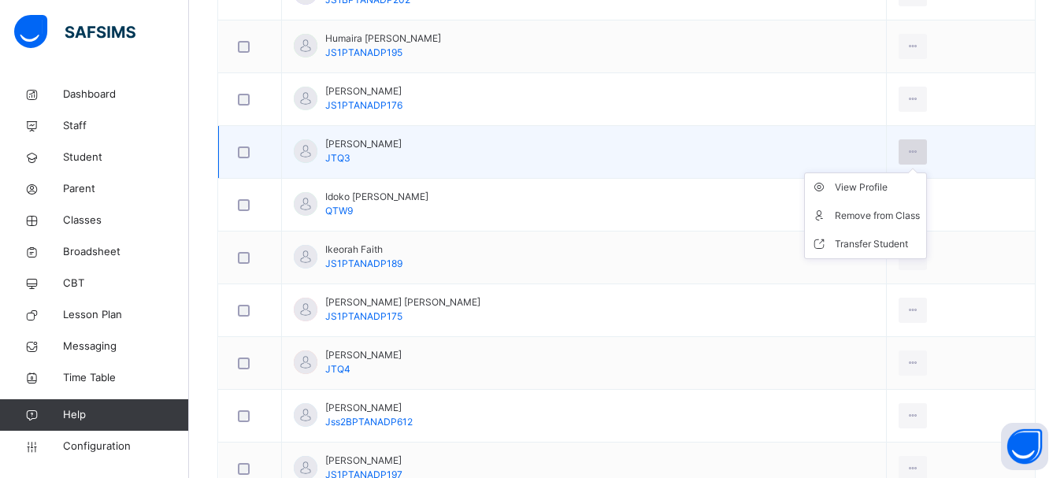
click at [906, 156] on icon at bounding box center [912, 152] width 13 height 14
click at [864, 217] on div "Remove from Class" at bounding box center [877, 216] width 85 height 16
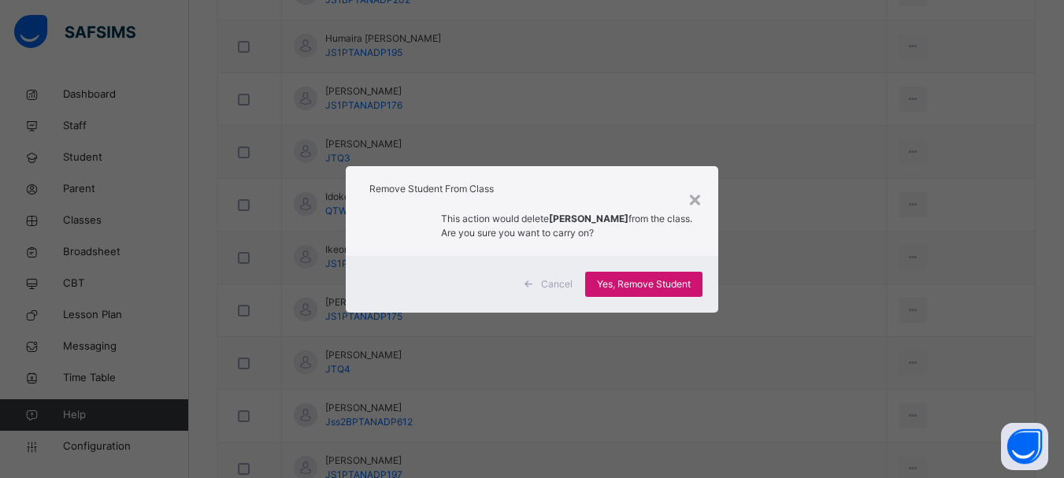
click at [664, 281] on span "Yes, Remove Student" at bounding box center [644, 284] width 94 height 14
click at [664, 281] on div "Yes, Remove Student" at bounding box center [643, 284] width 117 height 25
click at [674, 279] on span "Yes, Remove Student" at bounding box center [644, 284] width 94 height 14
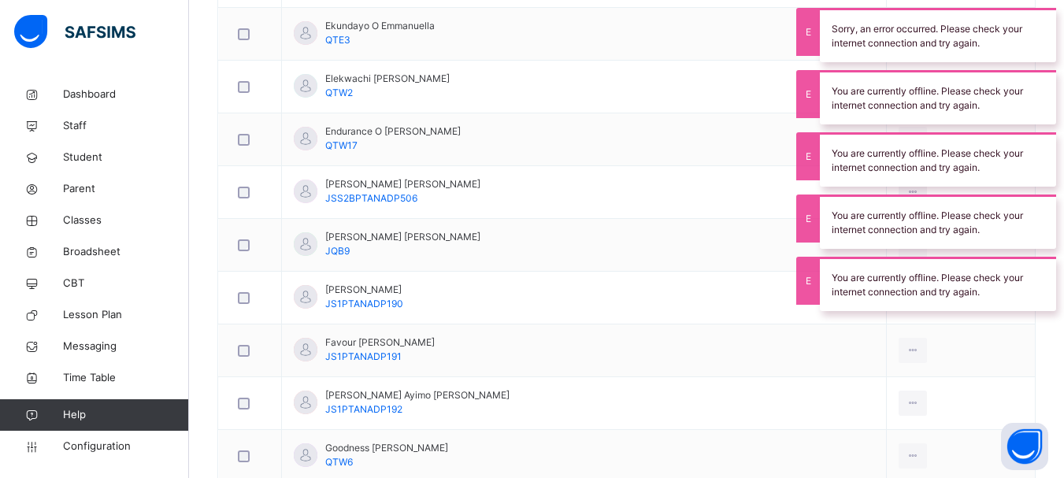
scroll to position [1062, 0]
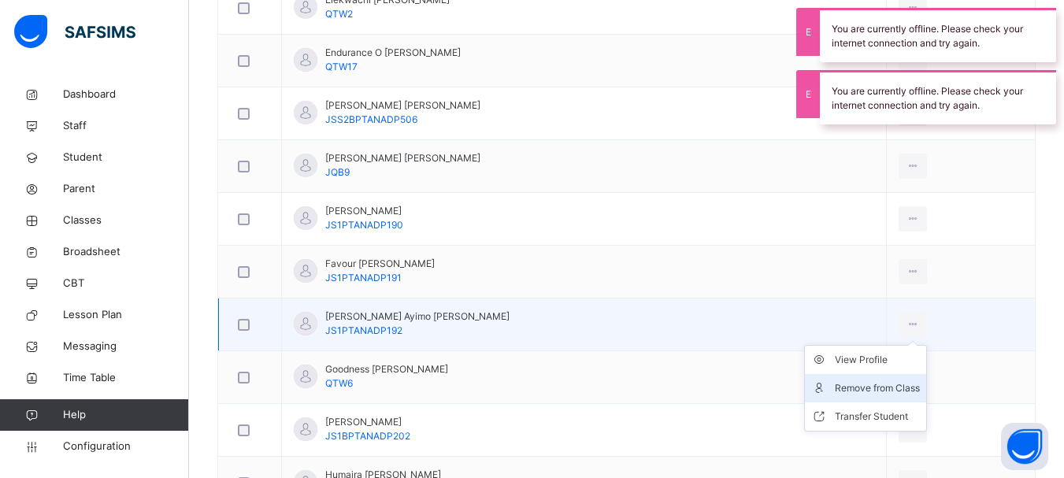
click at [859, 382] on div "Remove from Class" at bounding box center [877, 388] width 85 height 16
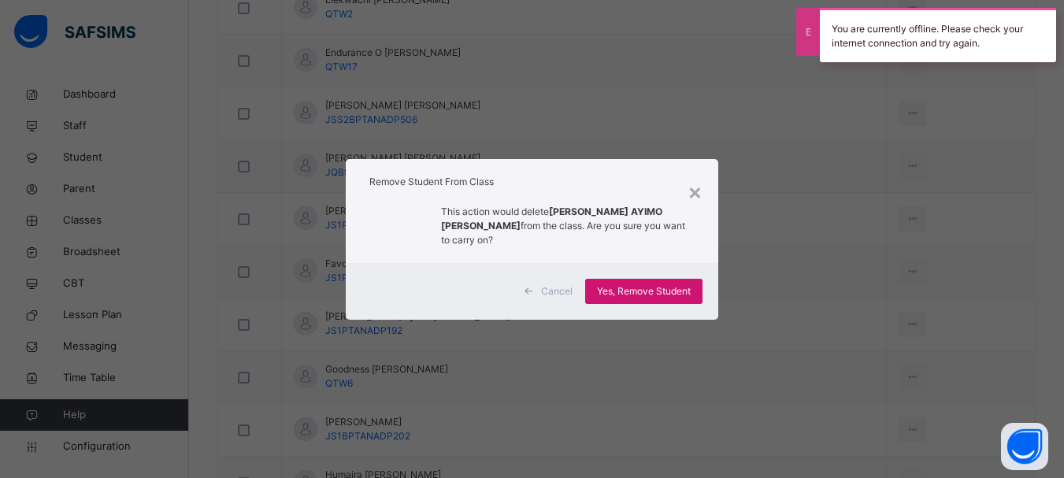
click at [649, 284] on span "Yes, Remove Student" at bounding box center [644, 291] width 94 height 14
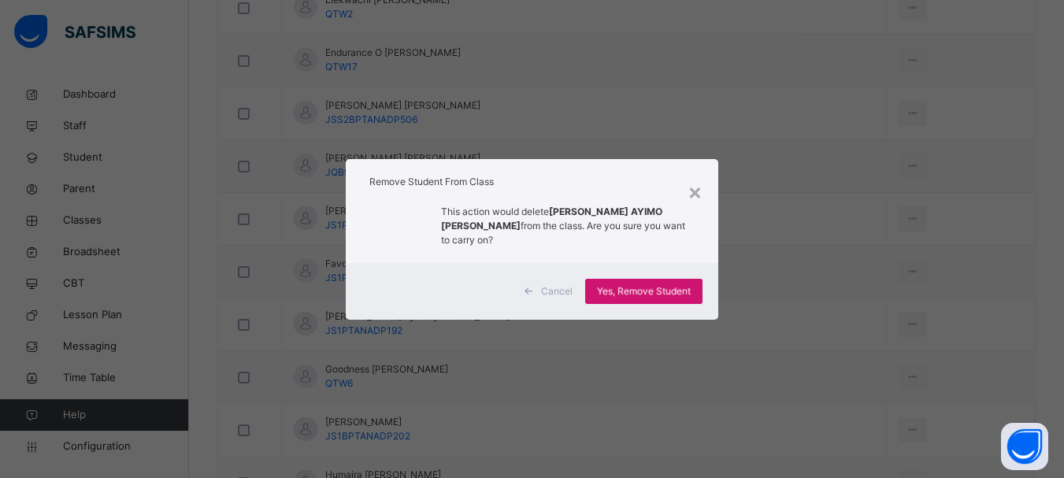
click at [649, 282] on div "Yes, Remove Student" at bounding box center [643, 291] width 117 height 25
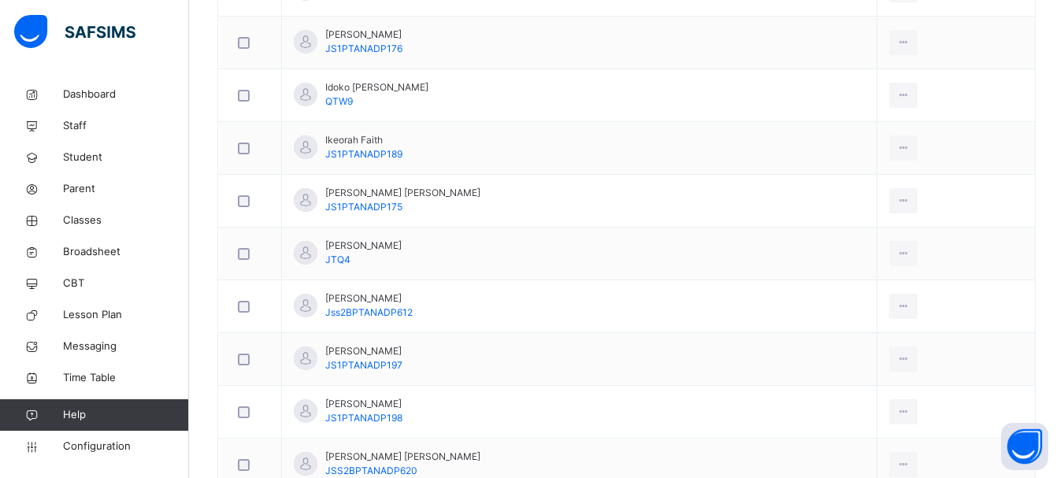
scroll to position [1586, 0]
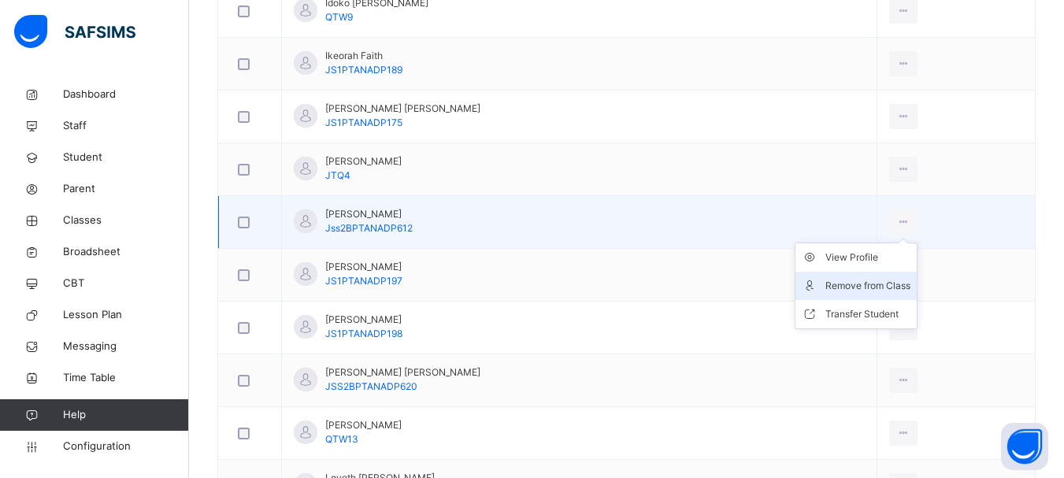
click at [861, 282] on div "Remove from Class" at bounding box center [867, 286] width 85 height 16
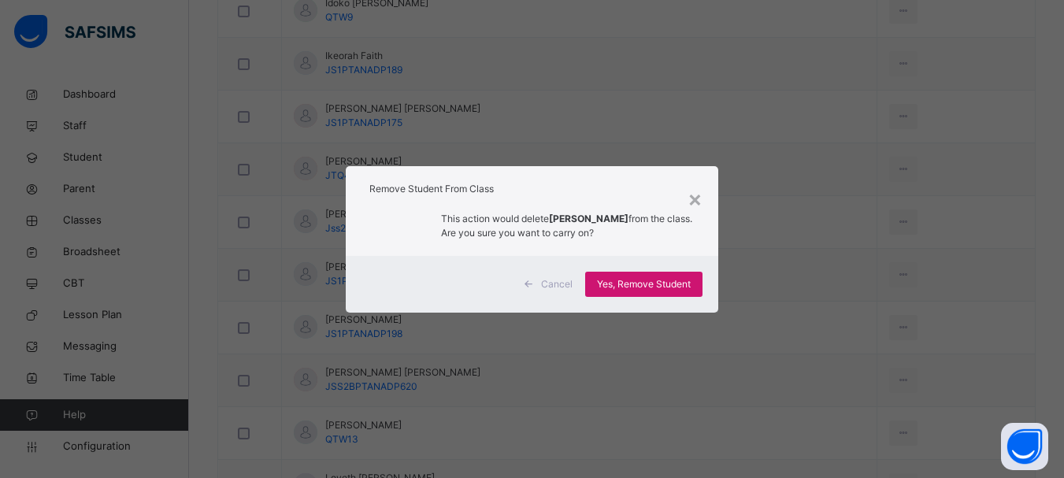
click at [659, 285] on span "Yes, Remove Student" at bounding box center [644, 284] width 94 height 14
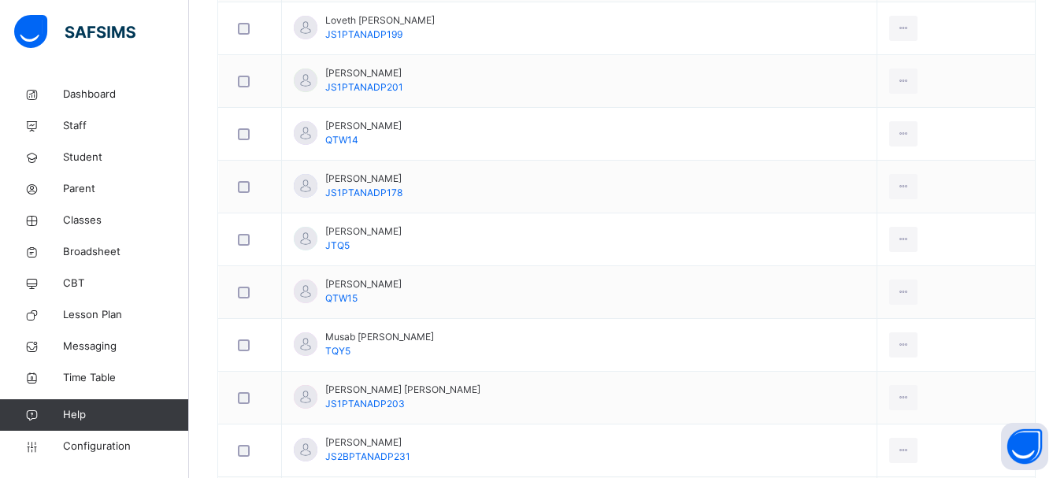
scroll to position [2132, 0]
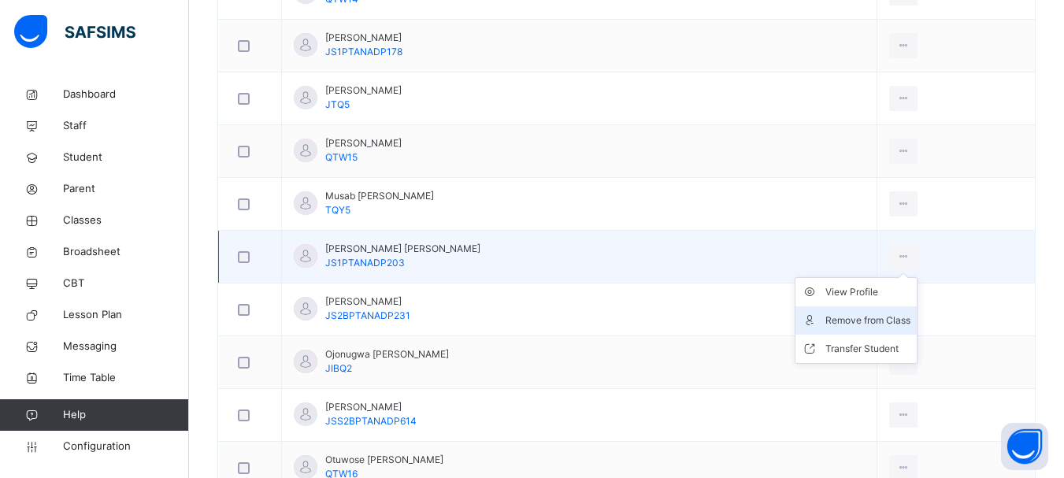
click at [873, 314] on div "Remove from Class" at bounding box center [867, 321] width 85 height 16
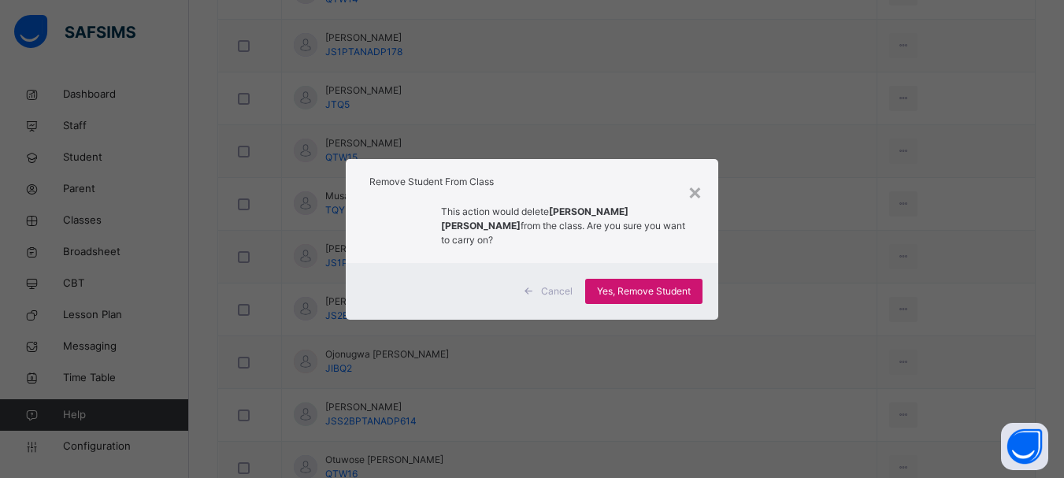
click at [635, 284] on span "Yes, Remove Student" at bounding box center [644, 291] width 94 height 14
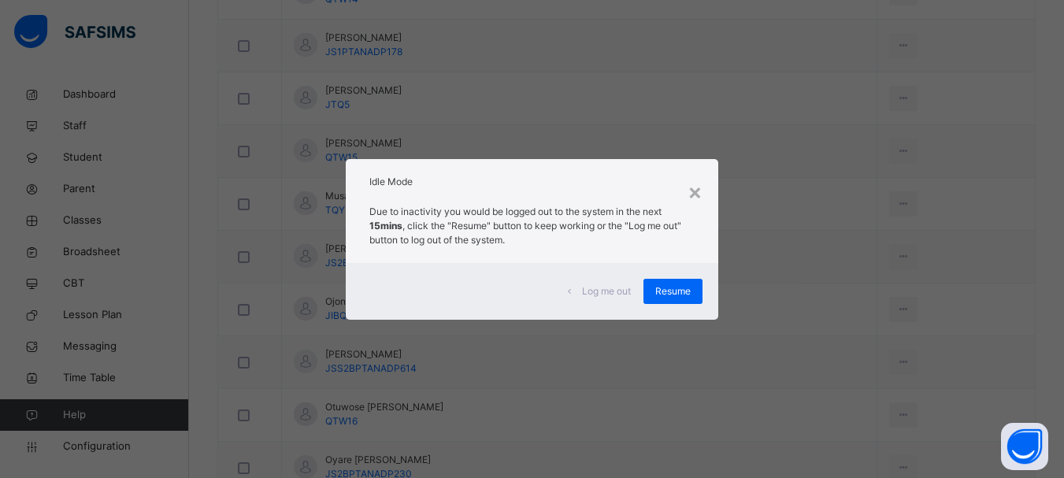
scroll to position [0, 0]
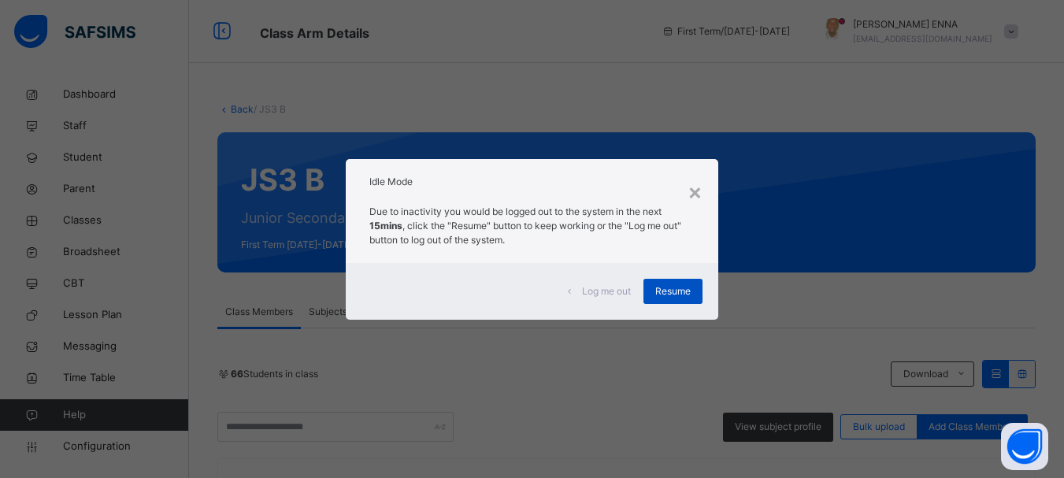
click at [662, 280] on div "Resume" at bounding box center [672, 291] width 59 height 25
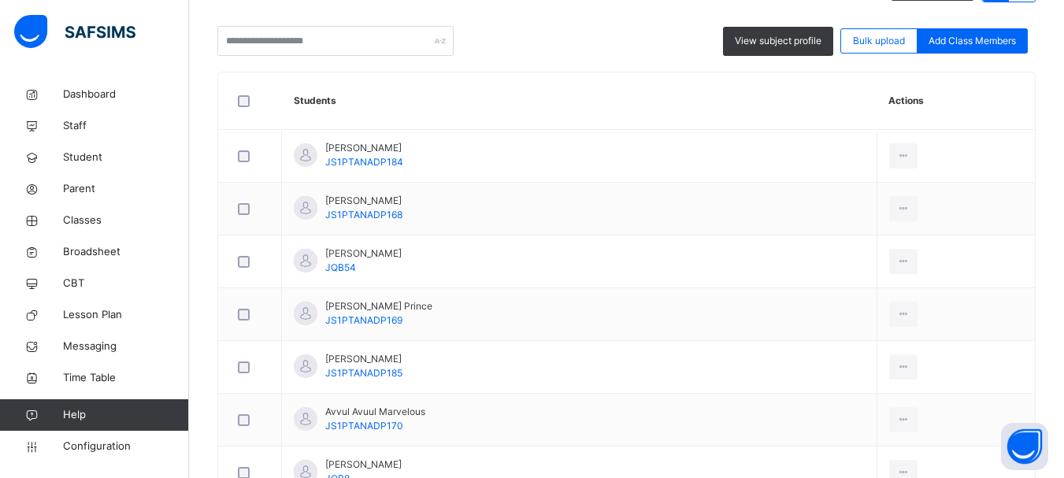
scroll to position [462, 0]
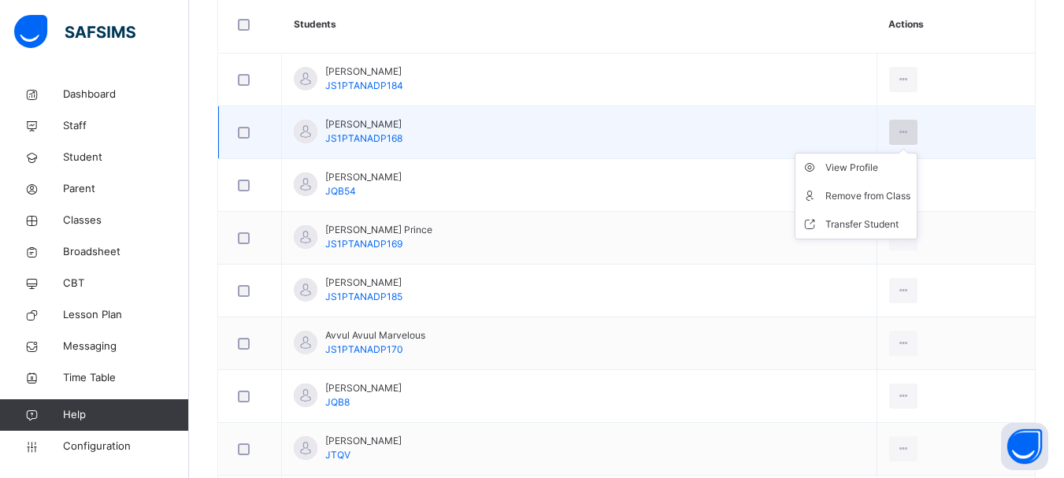
click at [897, 135] on icon at bounding box center [903, 132] width 13 height 14
click at [878, 191] on div "Remove from Class" at bounding box center [867, 196] width 85 height 16
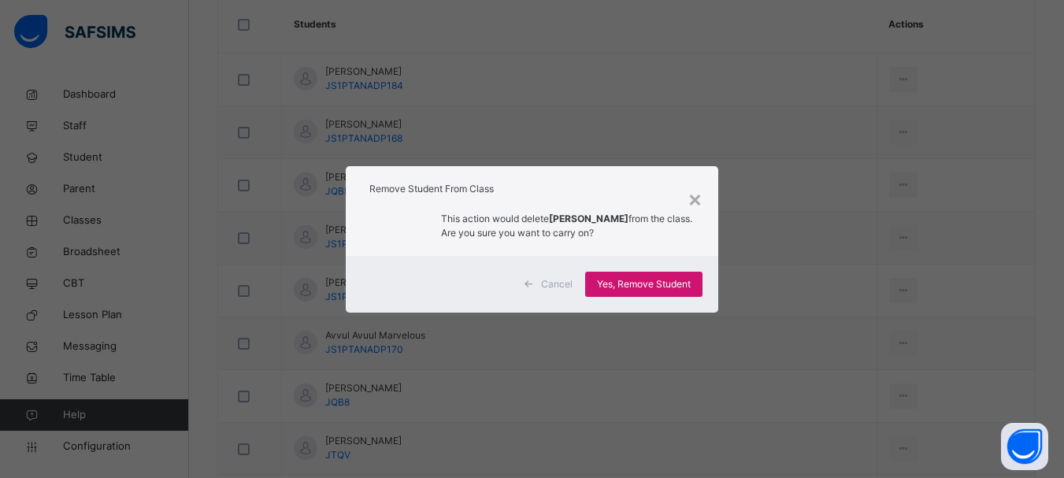
click at [662, 291] on span "Yes, Remove Student" at bounding box center [644, 284] width 94 height 14
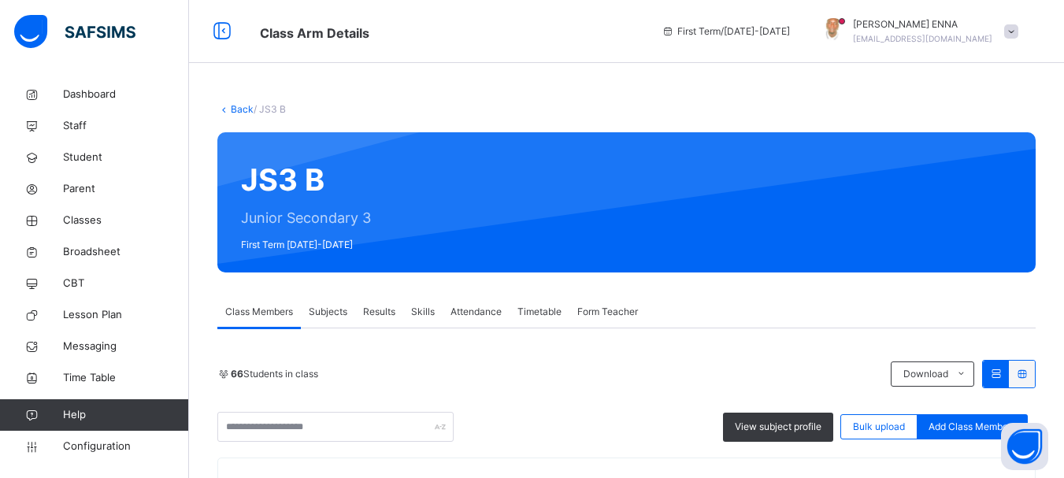
scroll to position [723, 0]
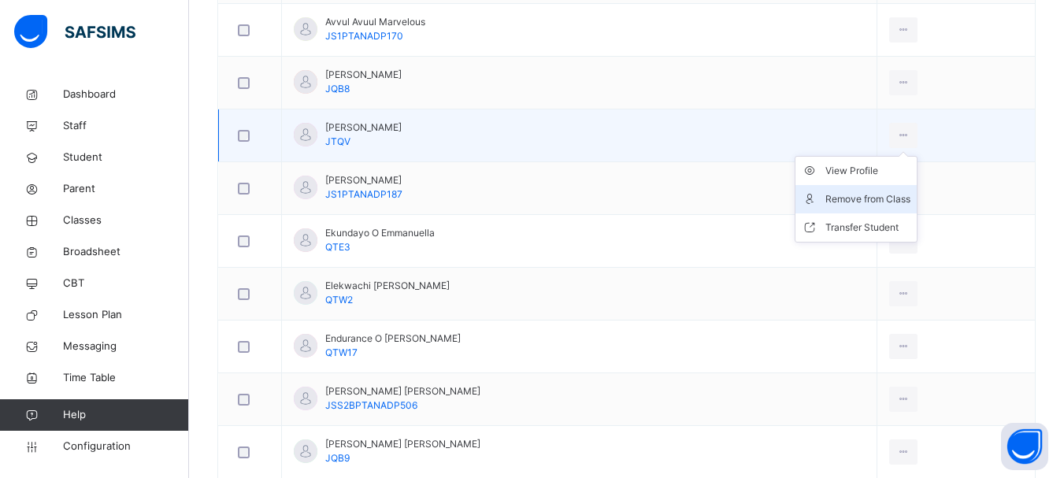
click at [889, 133] on div at bounding box center [903, 135] width 29 height 25
click at [839, 200] on div "Remove from Class" at bounding box center [867, 199] width 85 height 16
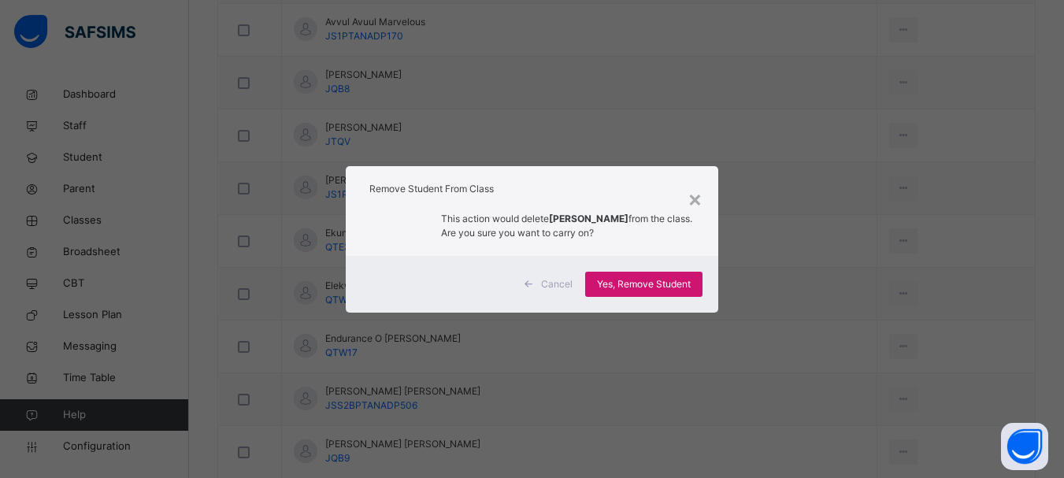
click at [621, 287] on span "Yes, Remove Student" at bounding box center [644, 284] width 94 height 14
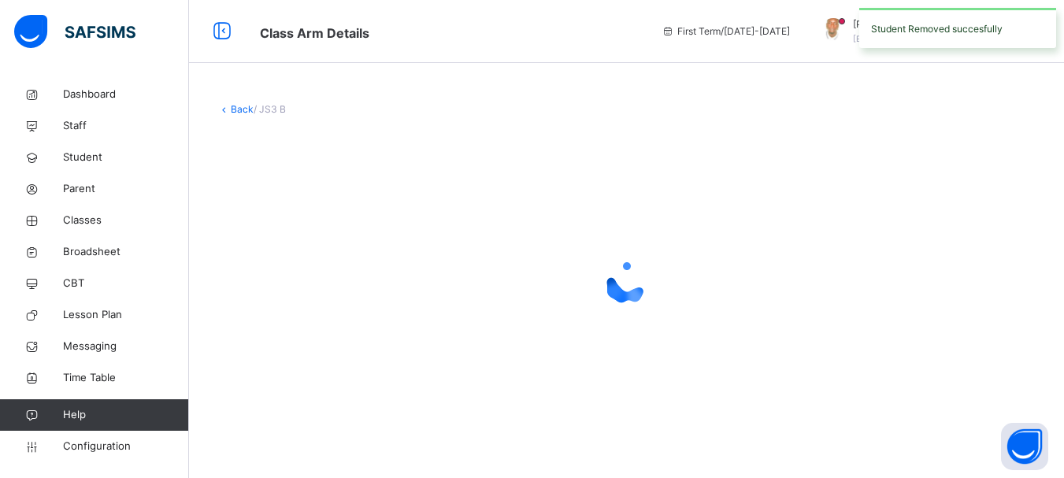
scroll to position [0, 0]
click at [647, 284] on icon at bounding box center [632, 281] width 63 height 63
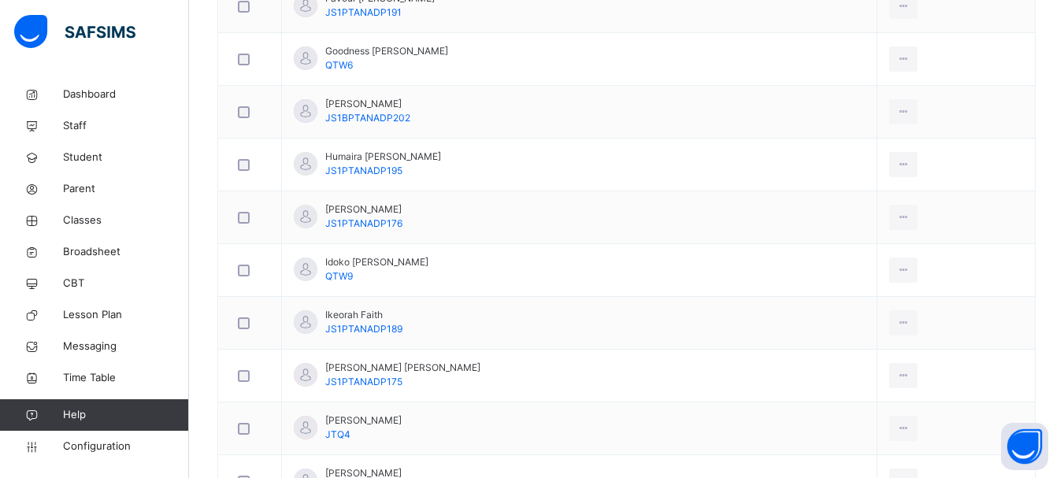
scroll to position [1314, 0]
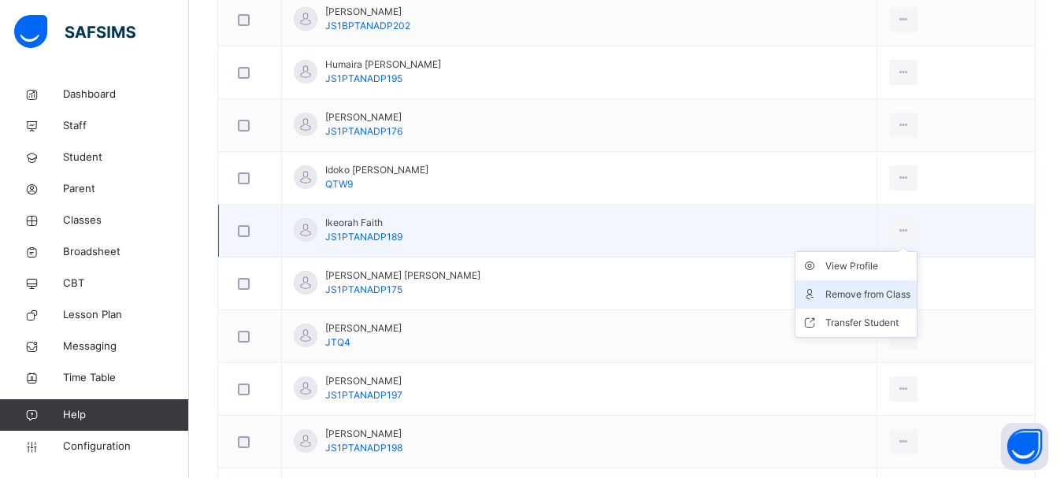
click at [855, 295] on div "Remove from Class" at bounding box center [867, 295] width 85 height 16
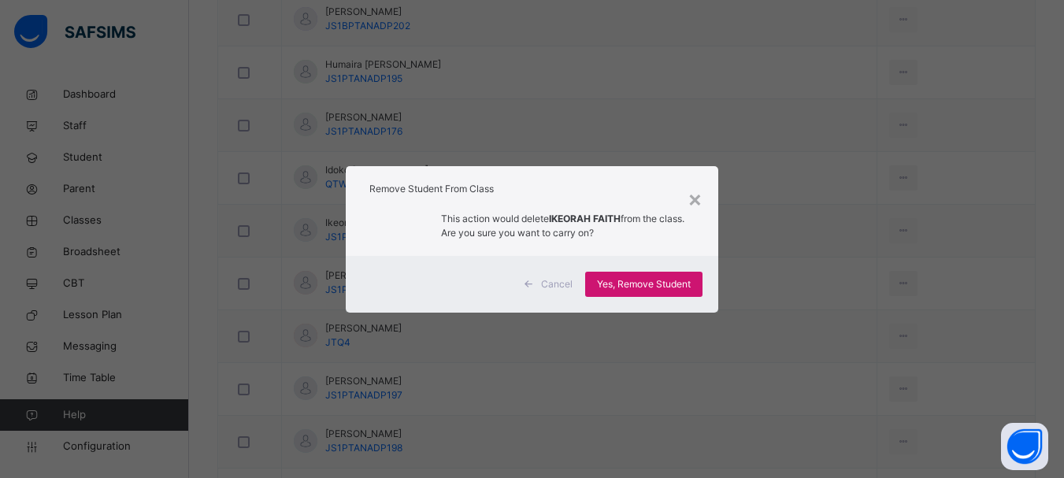
click at [621, 276] on div "Yes, Remove Student" at bounding box center [643, 284] width 117 height 25
click at [599, 290] on div "Yes, Remove Student" at bounding box center [643, 284] width 117 height 25
click at [646, 283] on span "Yes, Remove Student" at bounding box center [644, 284] width 94 height 14
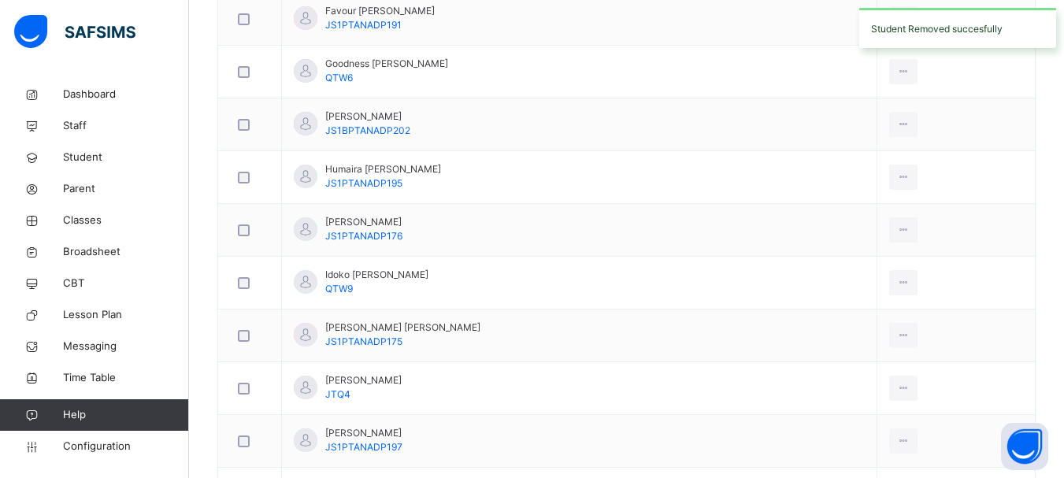
scroll to position [1311, 0]
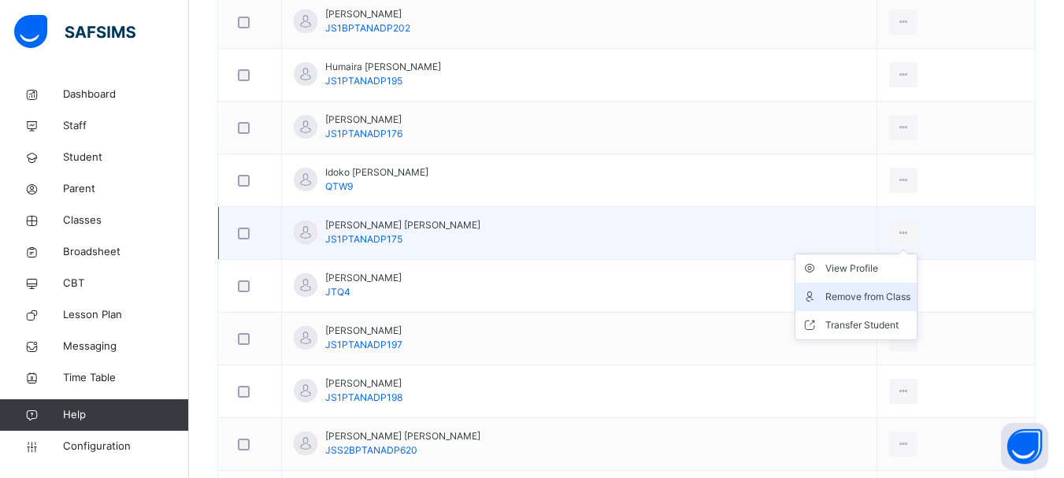
click at [857, 301] on div "Remove from Class" at bounding box center [867, 297] width 85 height 16
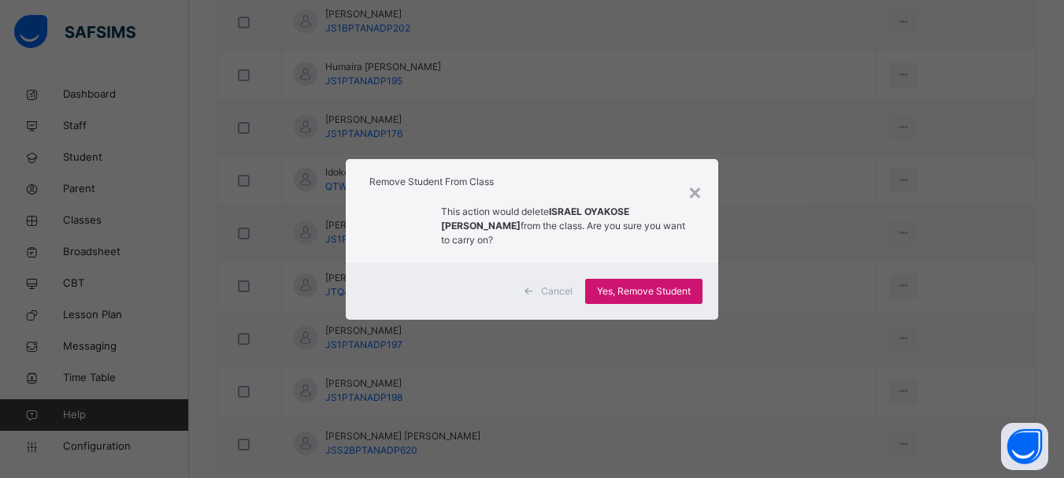
click at [675, 284] on span "Yes, Remove Student" at bounding box center [644, 291] width 94 height 14
click at [668, 279] on div "Yes, Remove Student" at bounding box center [643, 291] width 117 height 25
click at [632, 287] on div "Yes, Remove Student" at bounding box center [643, 291] width 117 height 25
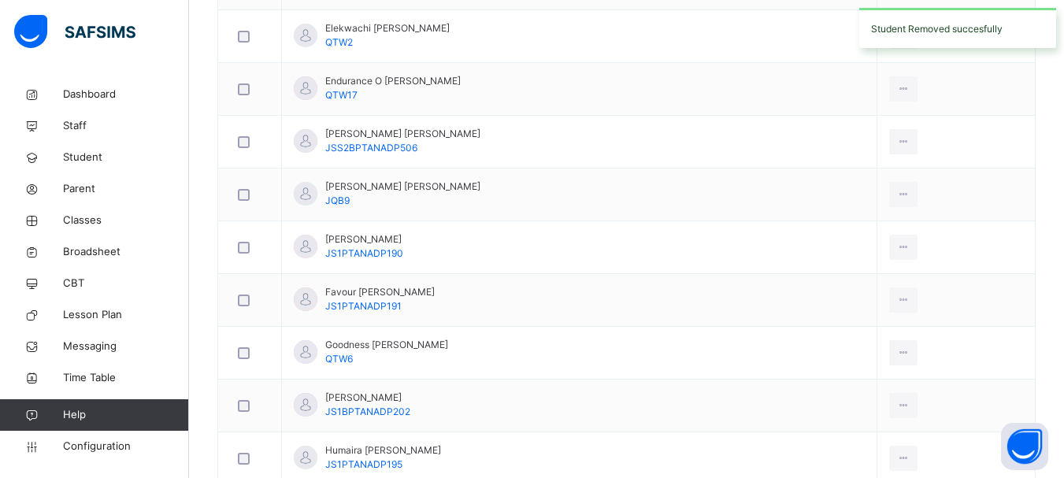
scroll to position [1737, 0]
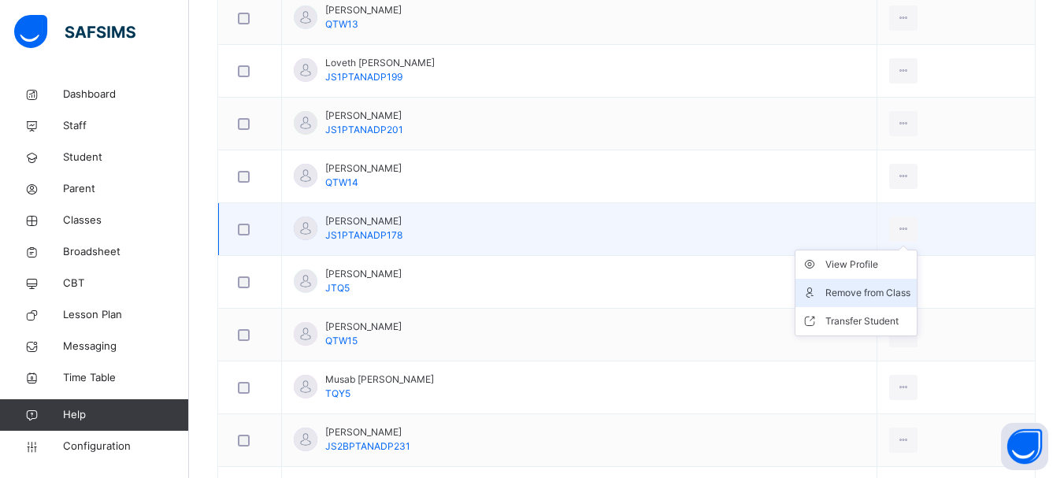
click at [866, 293] on div "Remove from Class" at bounding box center [867, 293] width 85 height 16
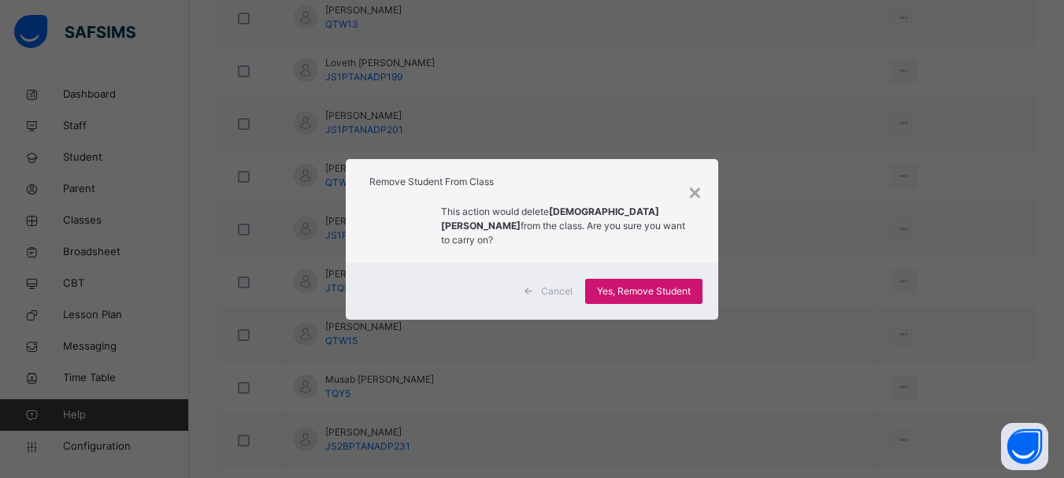
click at [671, 290] on span "Yes, Remove Student" at bounding box center [644, 291] width 94 height 14
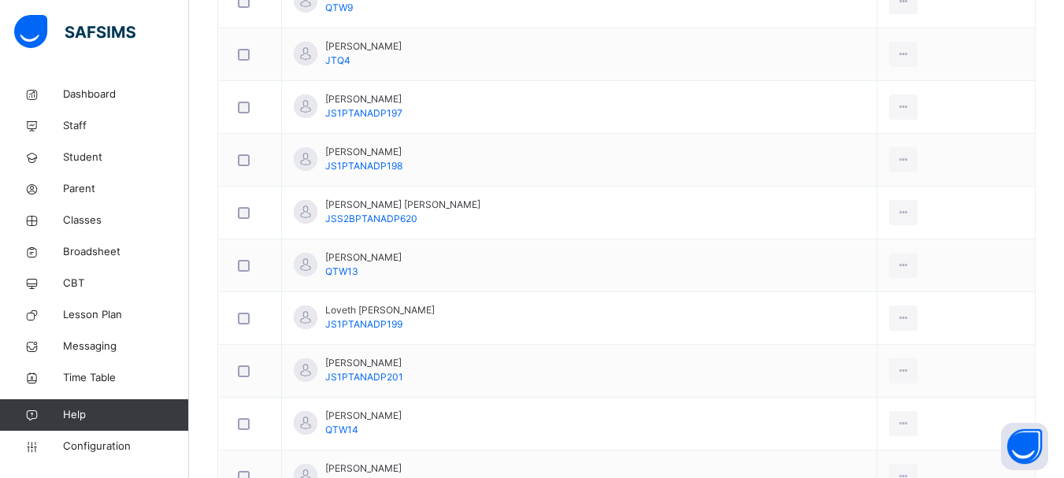
scroll to position [1507, 0]
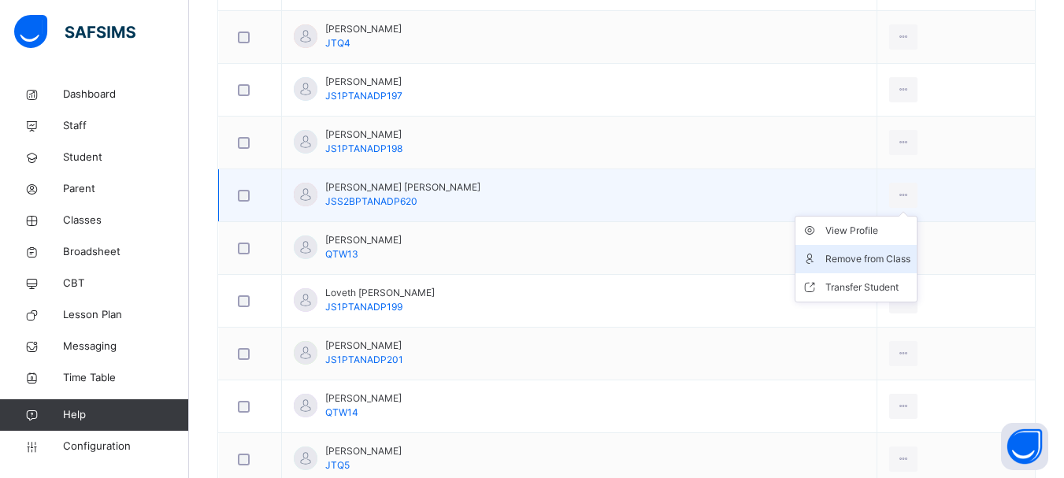
click at [846, 254] on div "Remove from Class" at bounding box center [867, 259] width 85 height 16
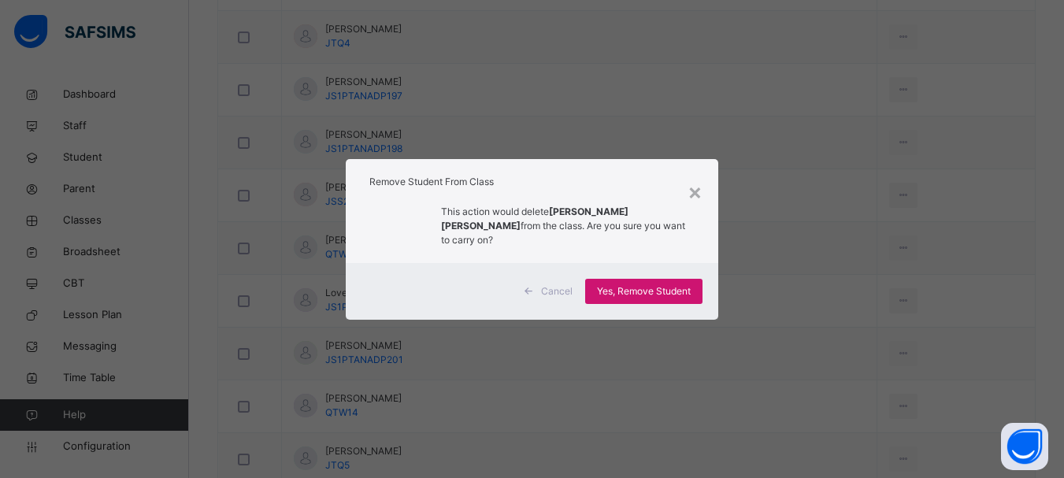
click at [656, 287] on span "Yes, Remove Student" at bounding box center [644, 291] width 94 height 14
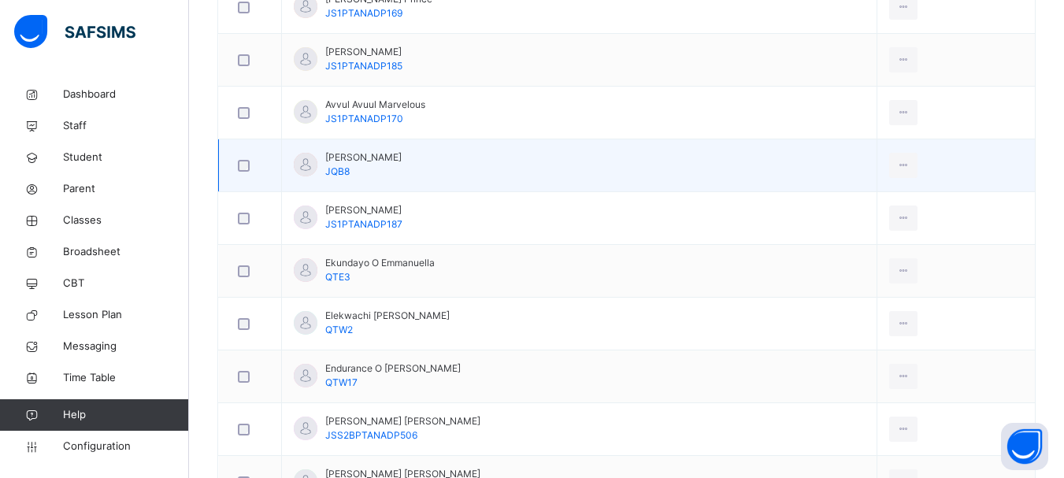
scroll to position [669, 0]
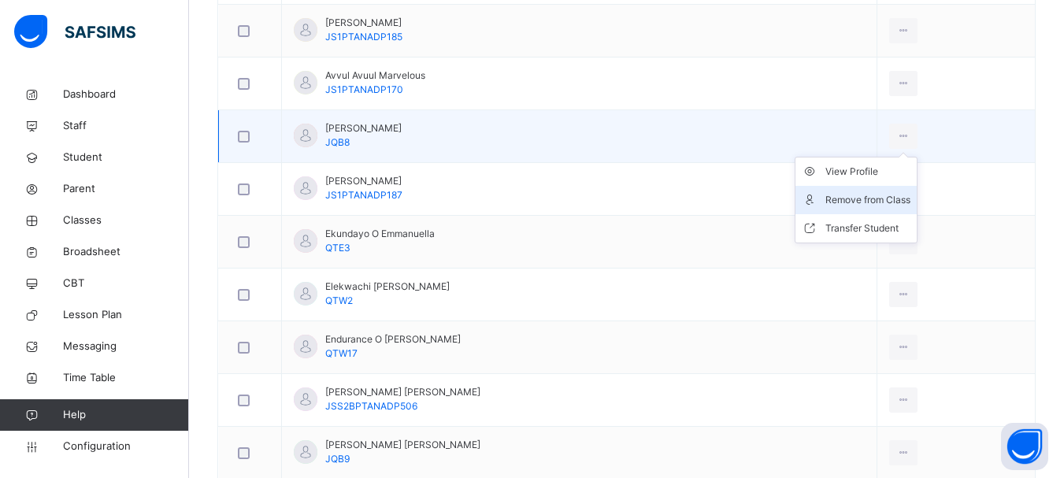
click at [865, 199] on div "Remove from Class" at bounding box center [867, 200] width 85 height 16
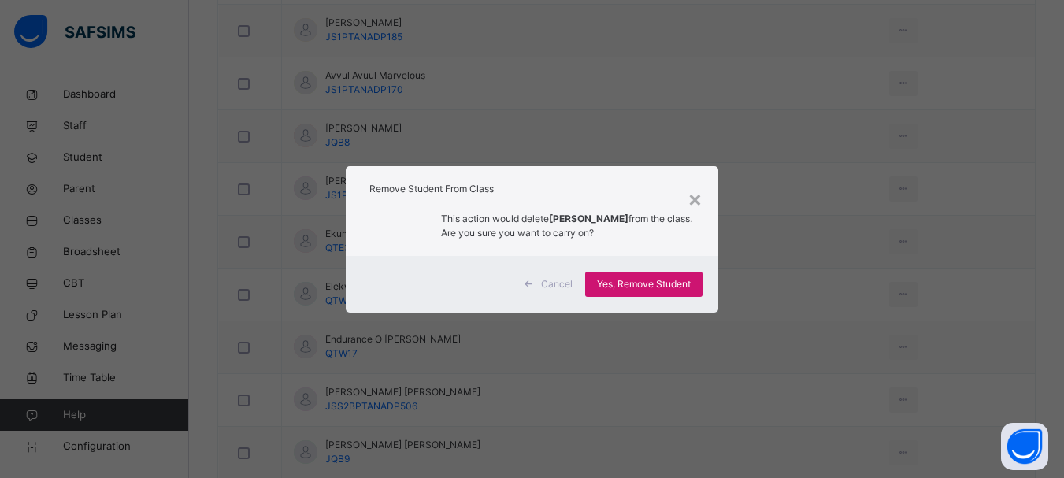
click at [655, 286] on span "Yes, Remove Student" at bounding box center [644, 284] width 94 height 14
click at [655, 286] on div "Yes, Remove Student" at bounding box center [643, 284] width 117 height 25
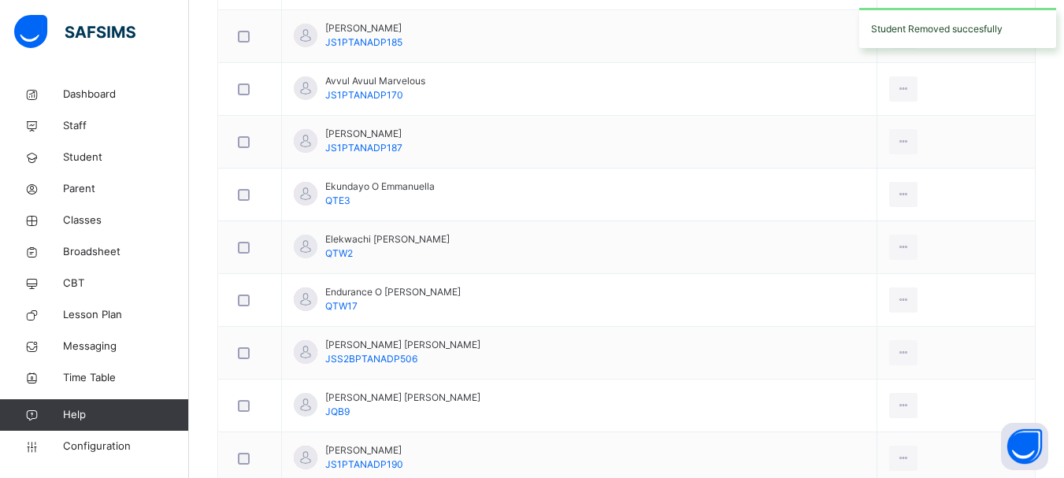
scroll to position [766, 0]
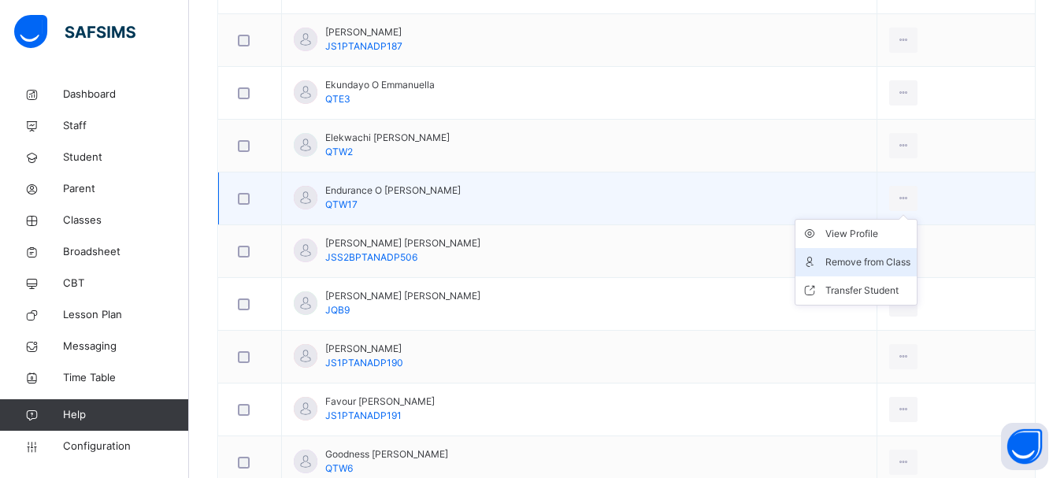
click at [854, 258] on div "Remove from Class" at bounding box center [867, 262] width 85 height 16
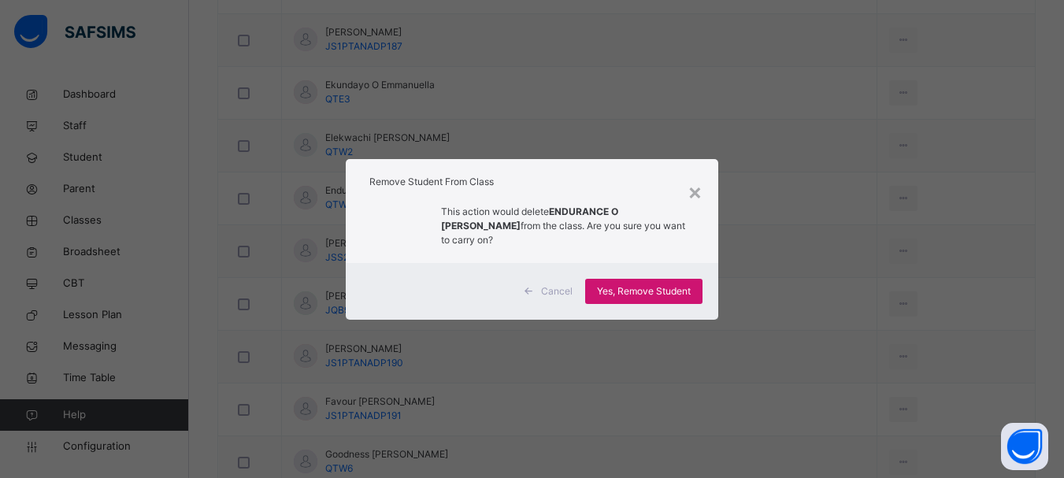
click at [645, 284] on span "Yes, Remove Student" at bounding box center [644, 291] width 94 height 14
click at [645, 280] on div "Yes, Remove Student" at bounding box center [643, 291] width 117 height 25
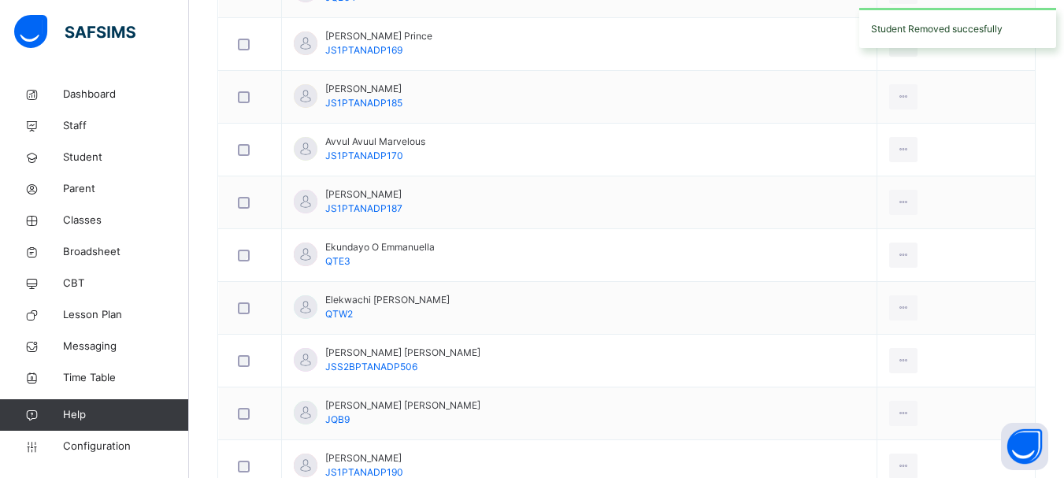
scroll to position [637, 0]
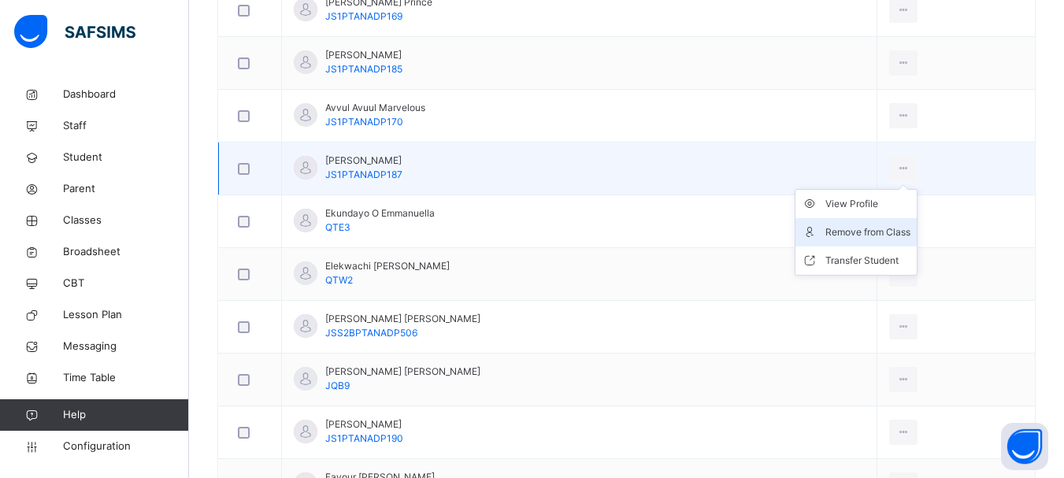
click at [837, 233] on div "Remove from Class" at bounding box center [867, 232] width 85 height 16
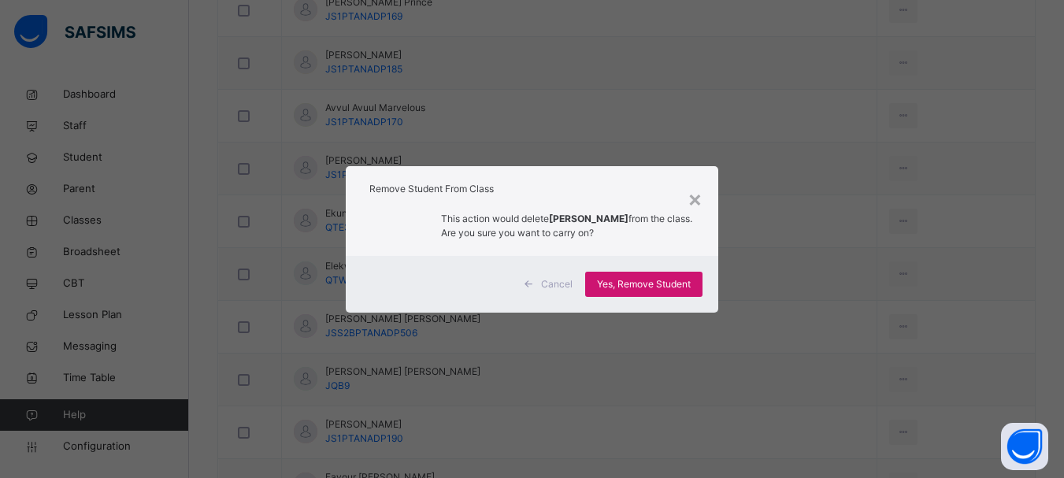
click at [670, 291] on div "Yes, Remove Student" at bounding box center [643, 284] width 117 height 25
click at [670, 282] on div "Yes, Remove Student" at bounding box center [643, 284] width 117 height 25
click at [670, 282] on span "Yes, Remove Student" at bounding box center [644, 284] width 94 height 14
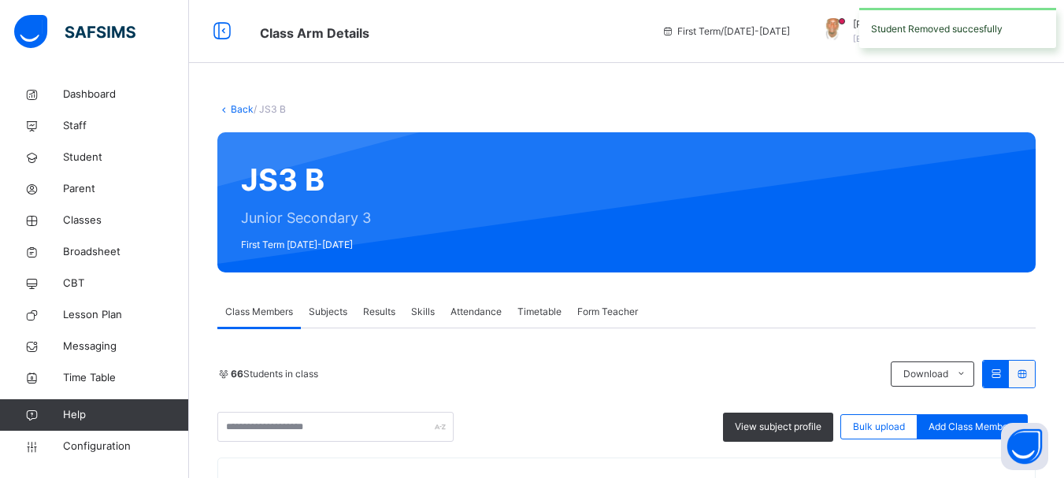
scroll to position [1279, 0]
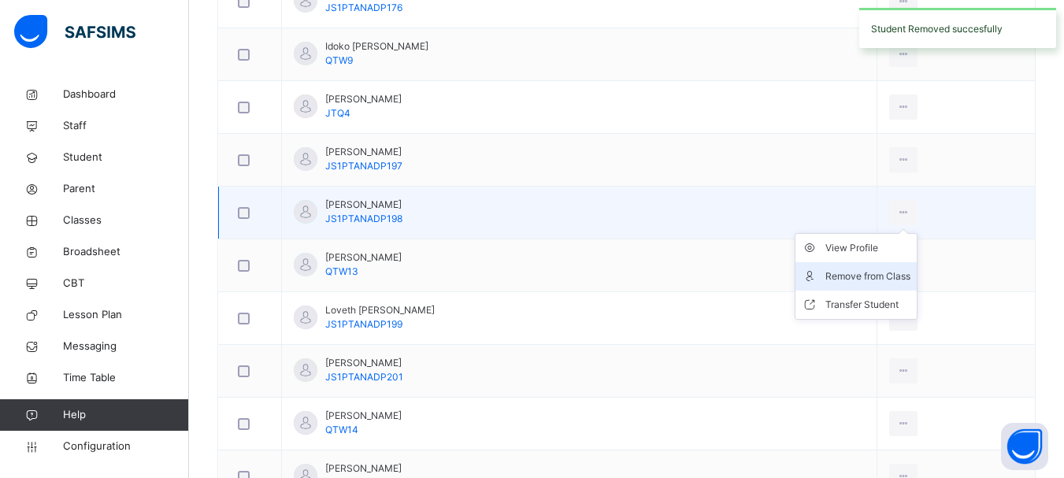
click at [847, 277] on div "Remove from Class" at bounding box center [867, 277] width 85 height 16
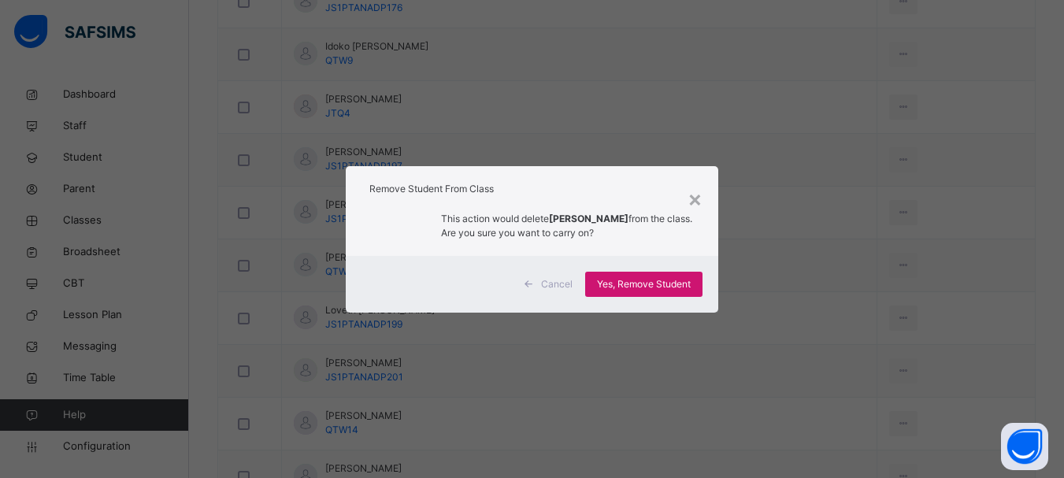
click at [676, 291] on span "Yes, Remove Student" at bounding box center [644, 284] width 94 height 14
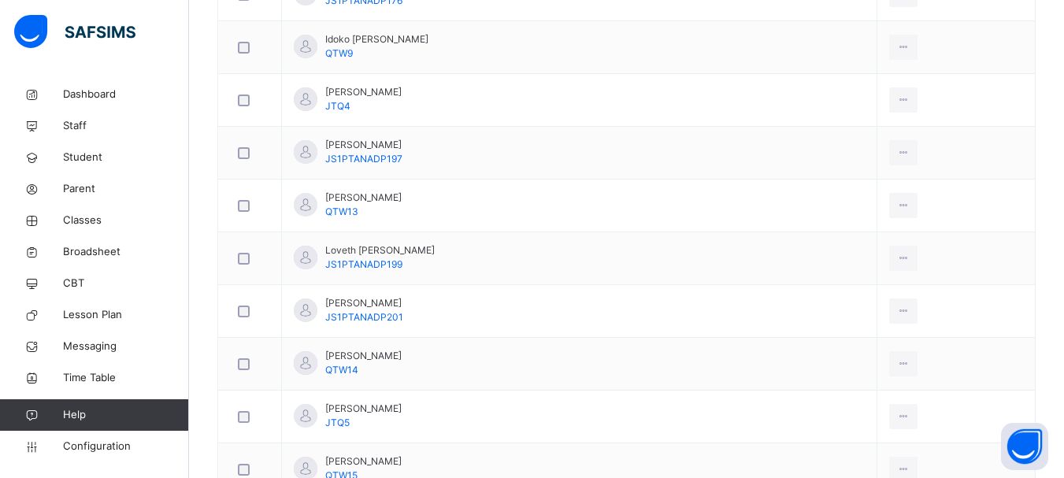
scroll to position [1292, 0]
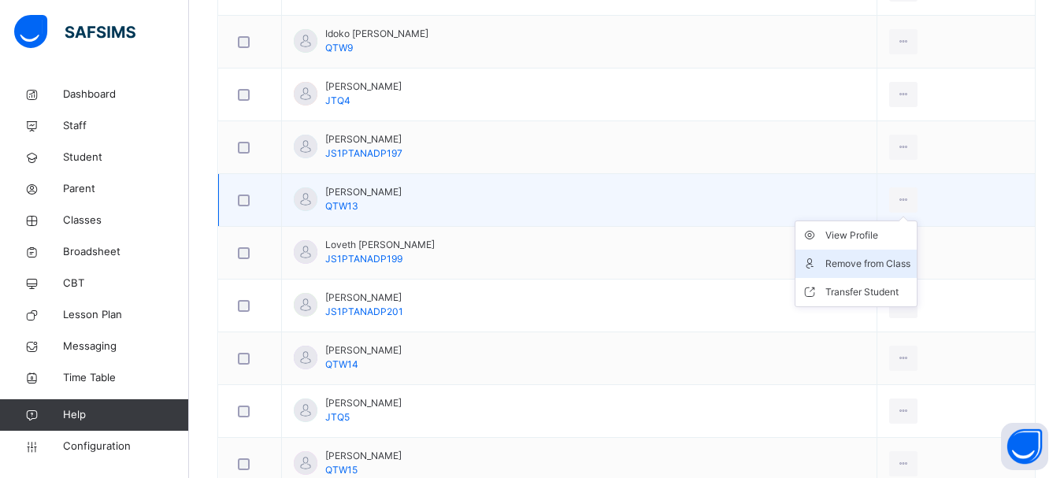
click at [858, 264] on div "Remove from Class" at bounding box center [867, 264] width 85 height 16
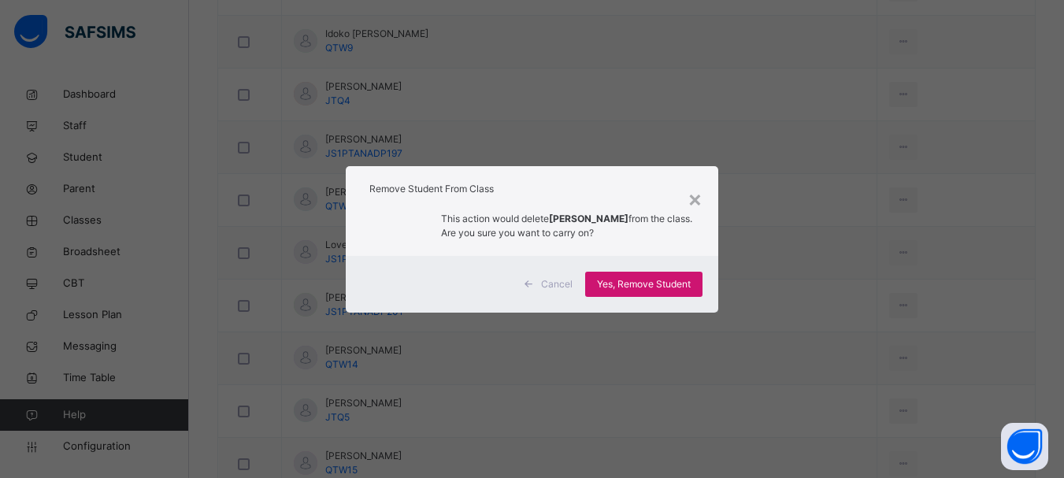
click at [684, 290] on span "Yes, Remove Student" at bounding box center [644, 284] width 94 height 14
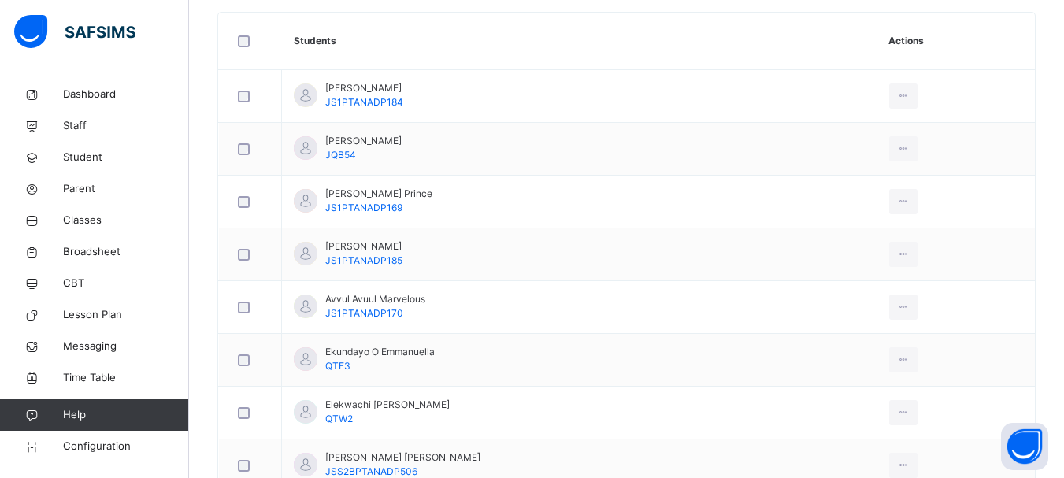
scroll to position [451, 0]
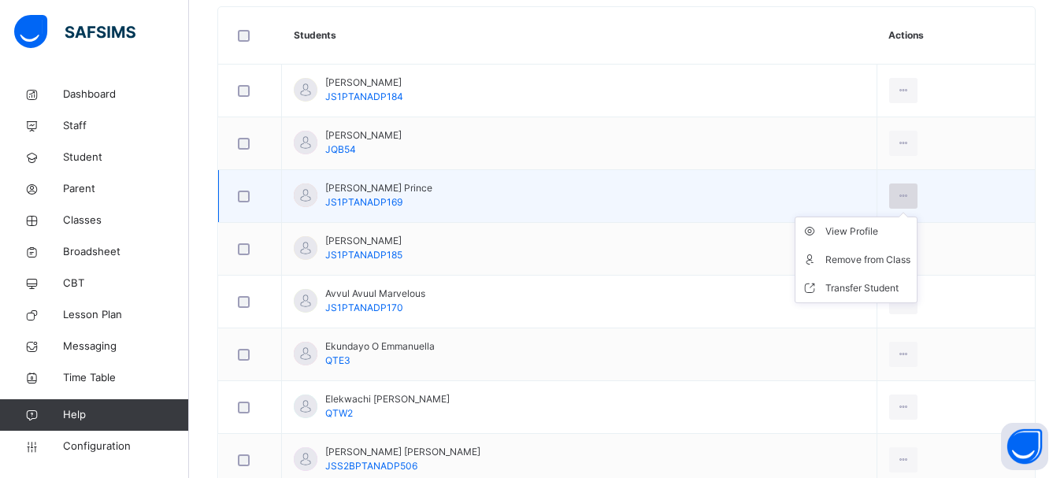
click at [897, 199] on icon at bounding box center [903, 196] width 13 height 14
click at [853, 263] on div "Remove from Class" at bounding box center [867, 260] width 85 height 16
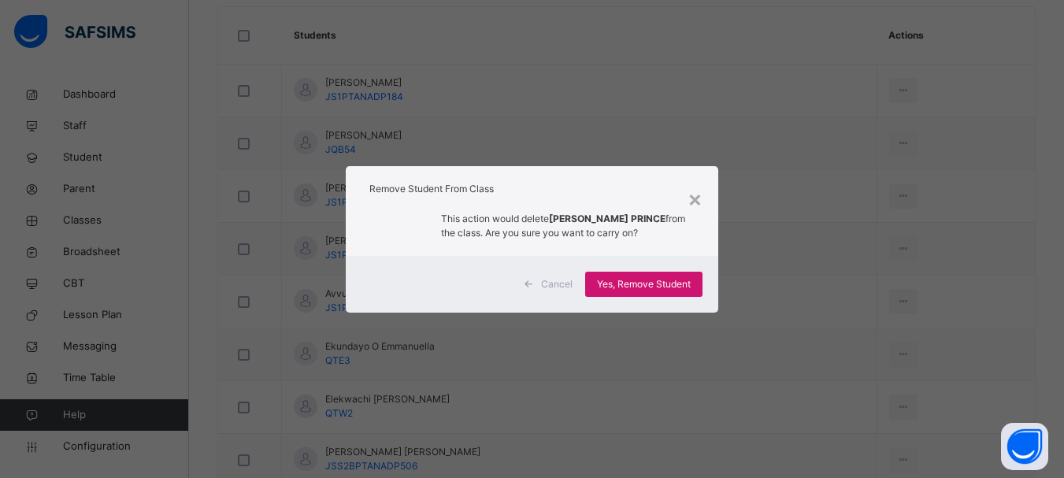
click at [660, 282] on span "Yes, Remove Student" at bounding box center [644, 284] width 94 height 14
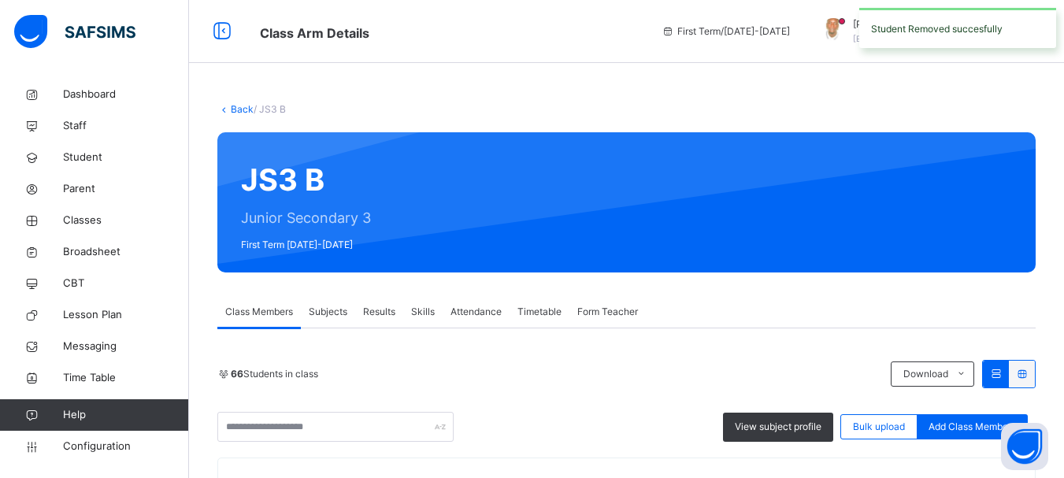
scroll to position [1111, 0]
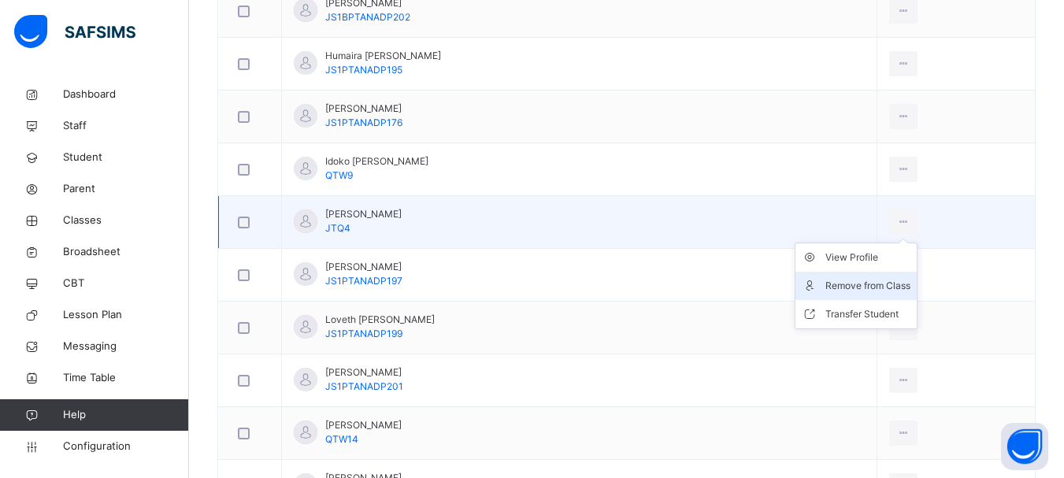
click at [862, 287] on div "Remove from Class" at bounding box center [867, 286] width 85 height 16
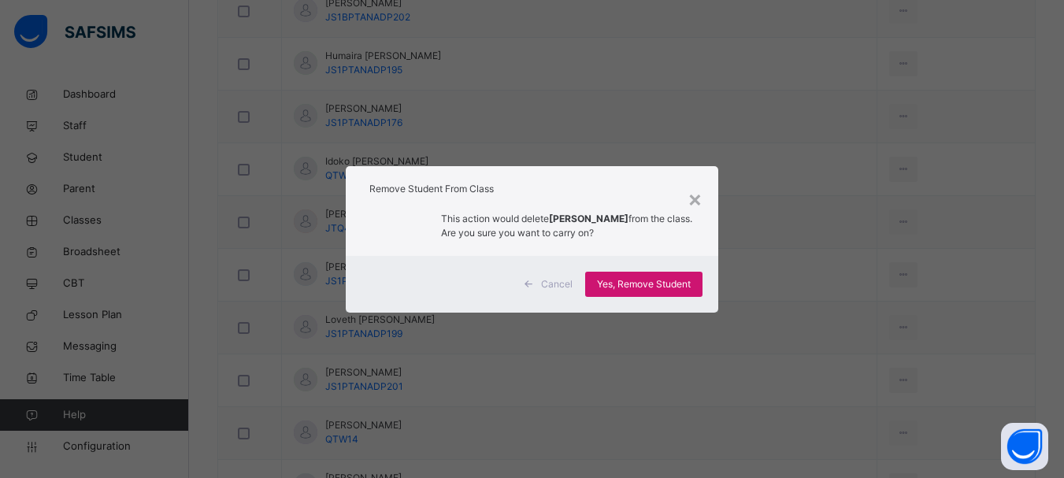
click at [657, 284] on span "Yes, Remove Student" at bounding box center [644, 284] width 94 height 14
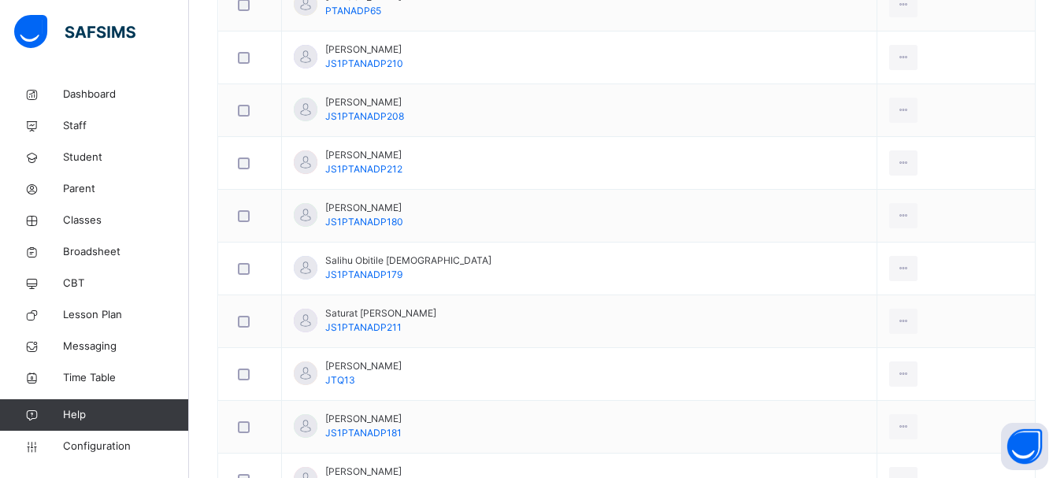
scroll to position [2083, 0]
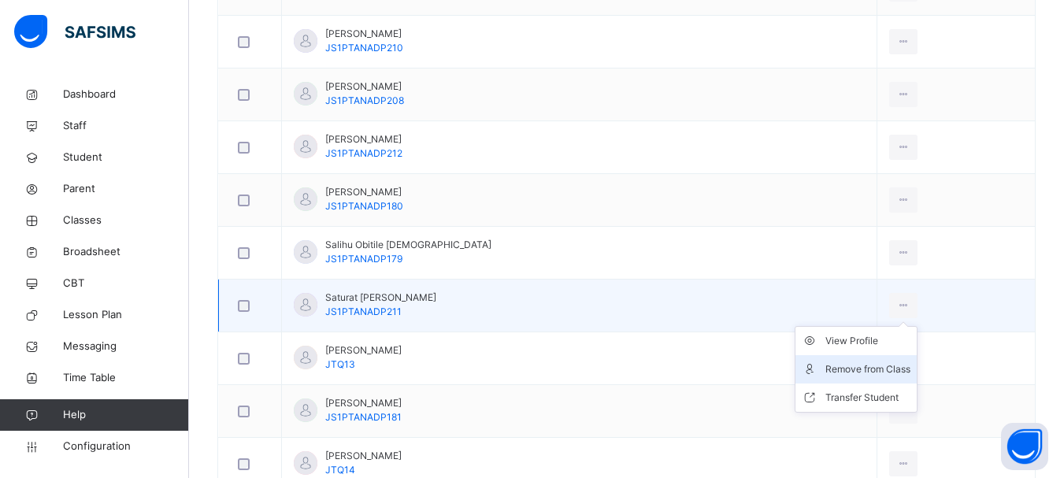
click at [864, 369] on div "Remove from Class" at bounding box center [867, 369] width 85 height 16
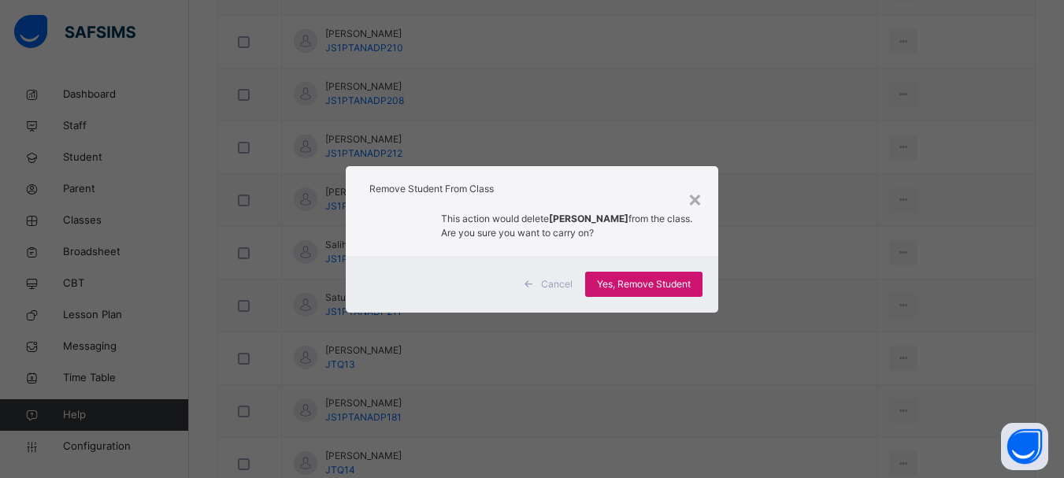
click at [662, 287] on span "Yes, Remove Student" at bounding box center [644, 284] width 94 height 14
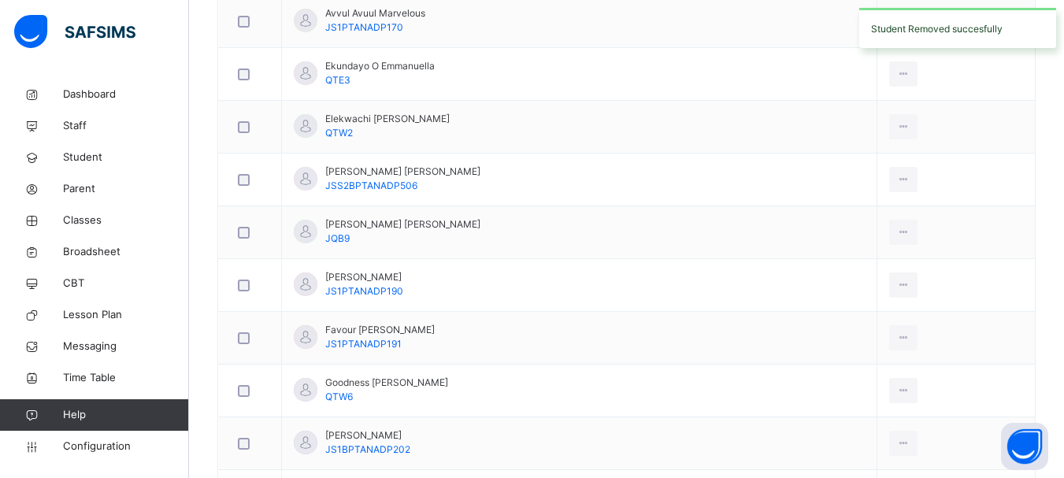
scroll to position [951, 0]
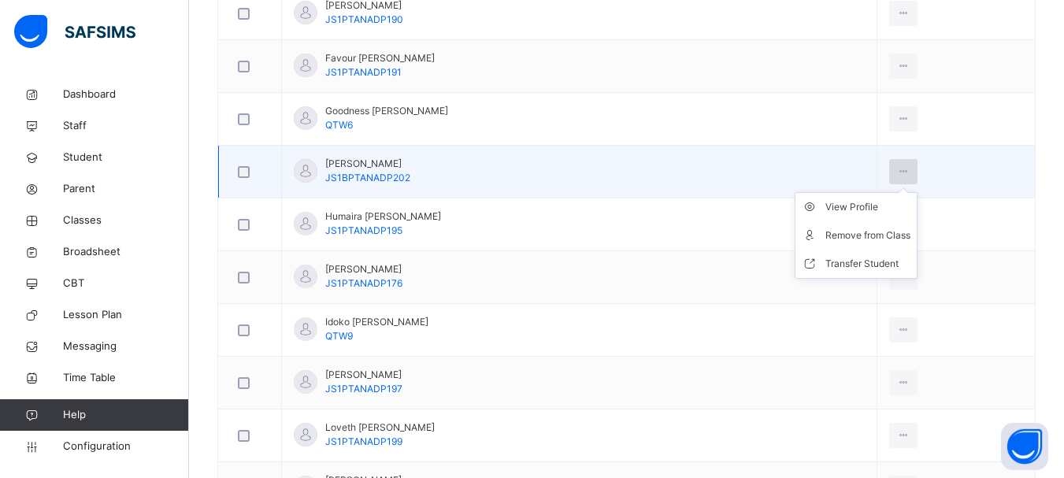
click at [897, 169] on icon at bounding box center [903, 172] width 13 height 14
click at [858, 231] on div "Remove from Class" at bounding box center [867, 236] width 85 height 16
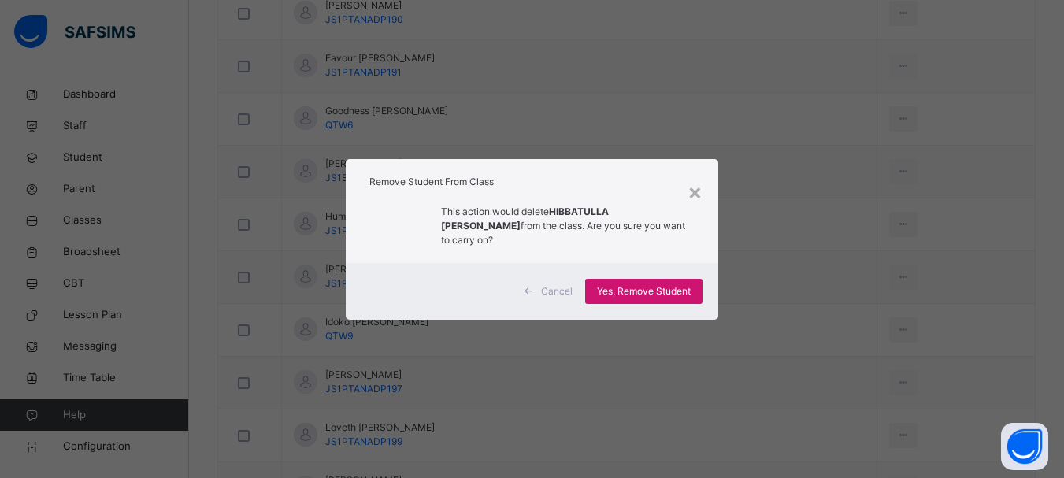
click at [663, 287] on span "Yes, Remove Student" at bounding box center [644, 291] width 94 height 14
click at [663, 287] on div "Yes, Remove Student" at bounding box center [643, 291] width 117 height 25
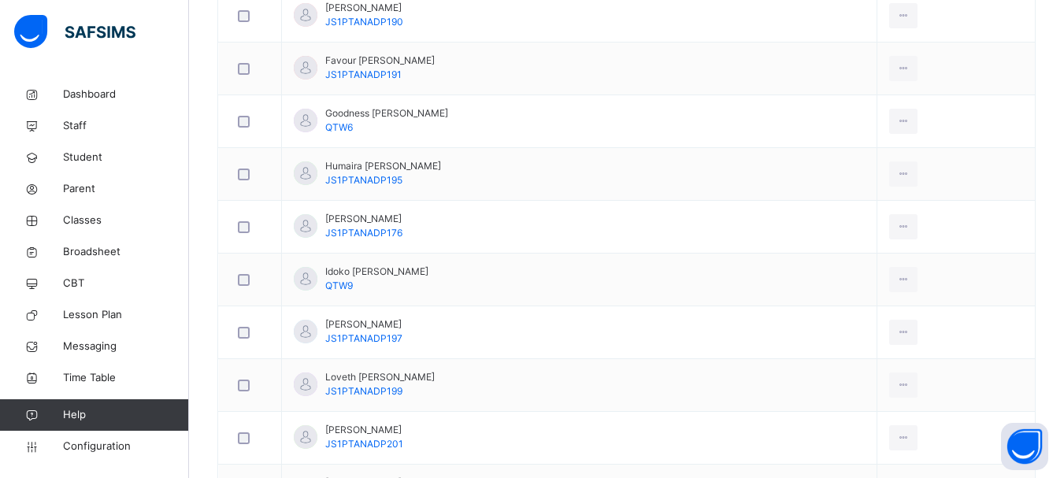
scroll to position [1022, 0]
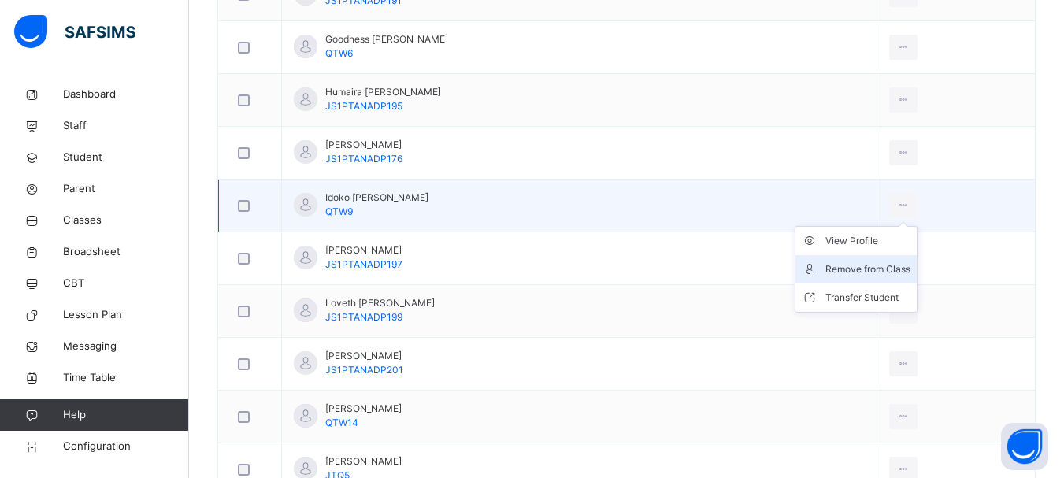
click at [865, 269] on div "Remove from Class" at bounding box center [867, 269] width 85 height 16
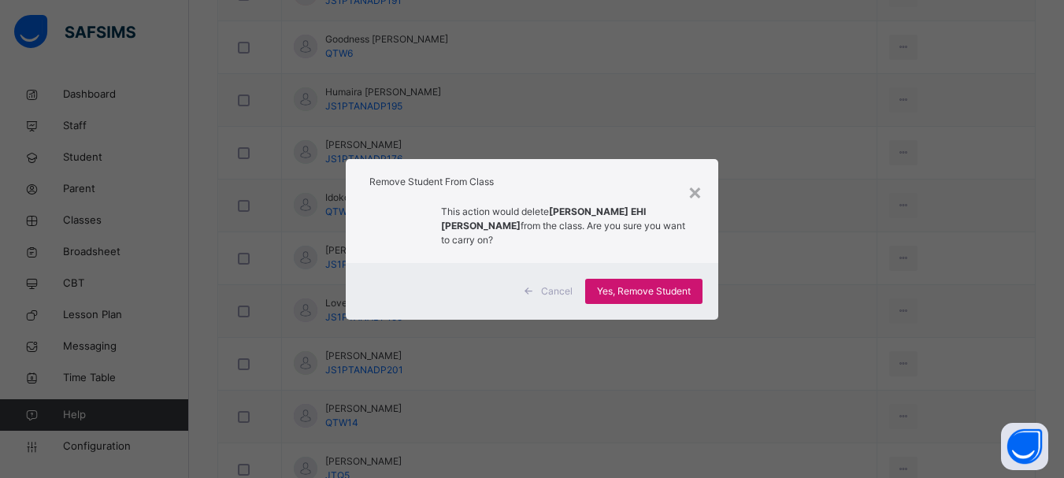
click at [648, 286] on span "Yes, Remove Student" at bounding box center [644, 291] width 94 height 14
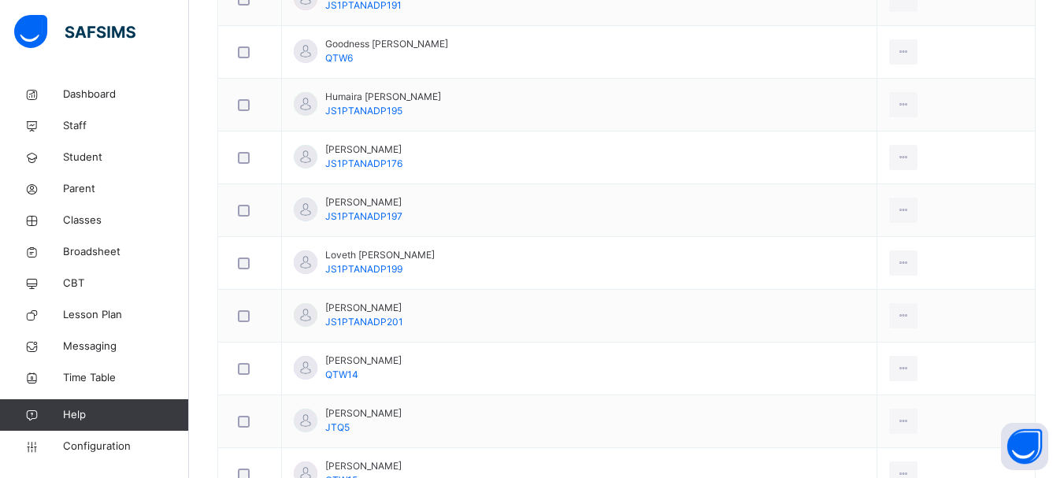
scroll to position [1309, 0]
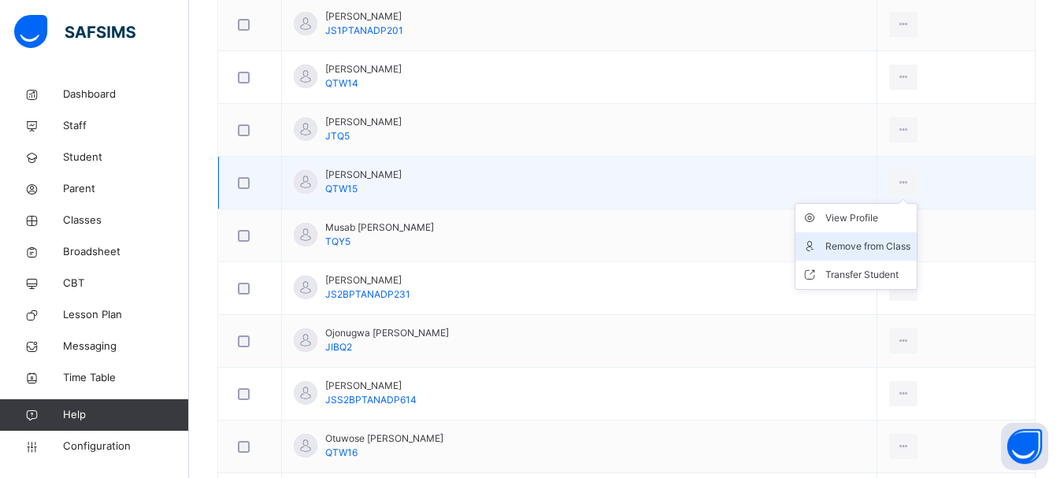
click at [847, 250] on div "Remove from Class" at bounding box center [867, 247] width 85 height 16
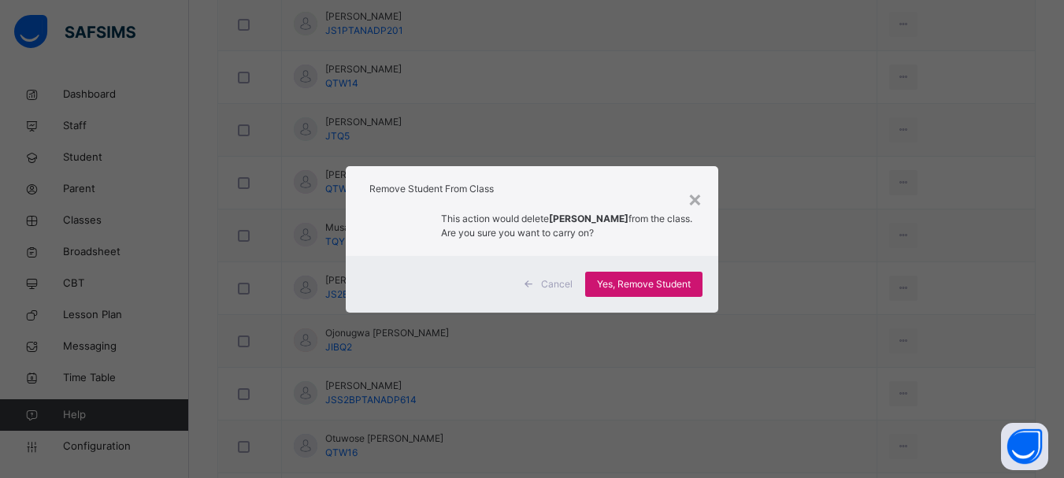
click at [658, 288] on span "Yes, Remove Student" at bounding box center [644, 284] width 94 height 14
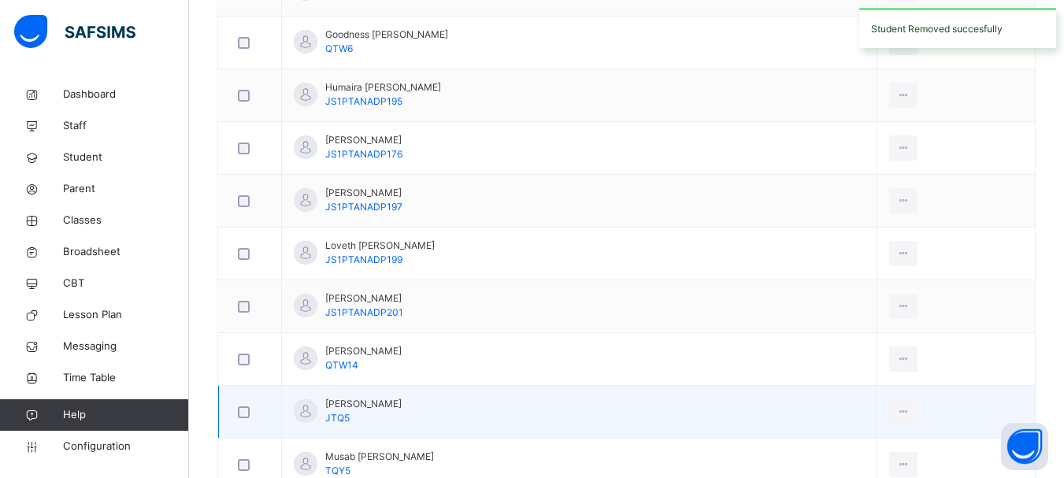
scroll to position [1185, 0]
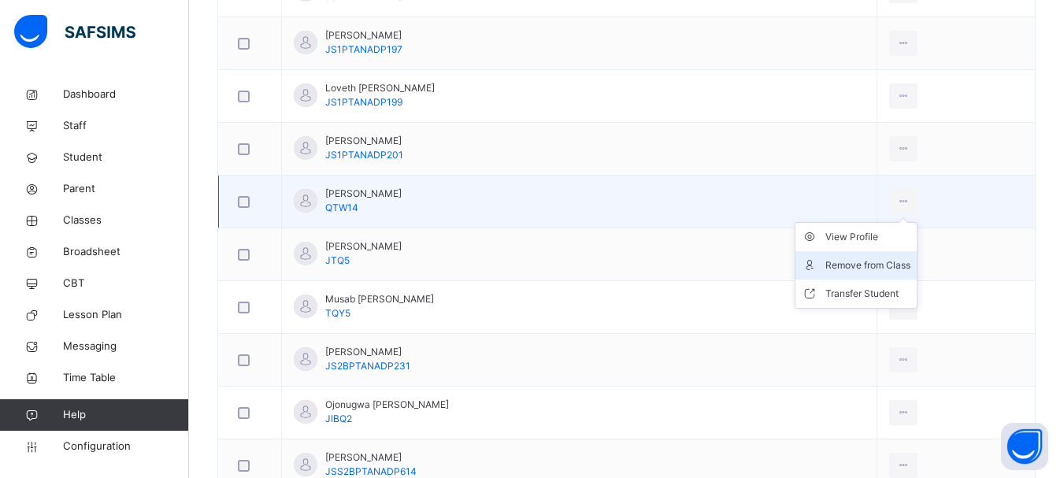
click at [861, 269] on div "Remove from Class" at bounding box center [867, 266] width 85 height 16
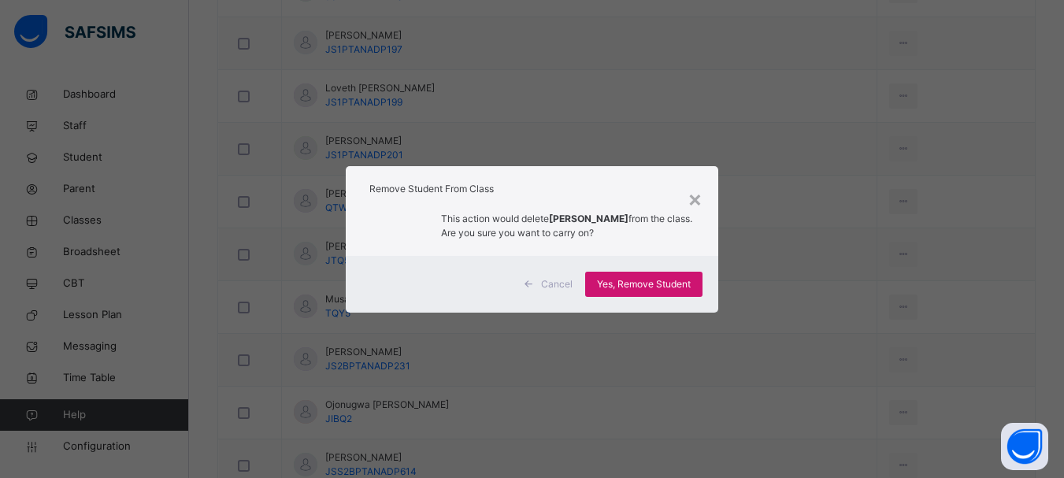
click at [665, 285] on span "Yes, Remove Student" at bounding box center [644, 284] width 94 height 14
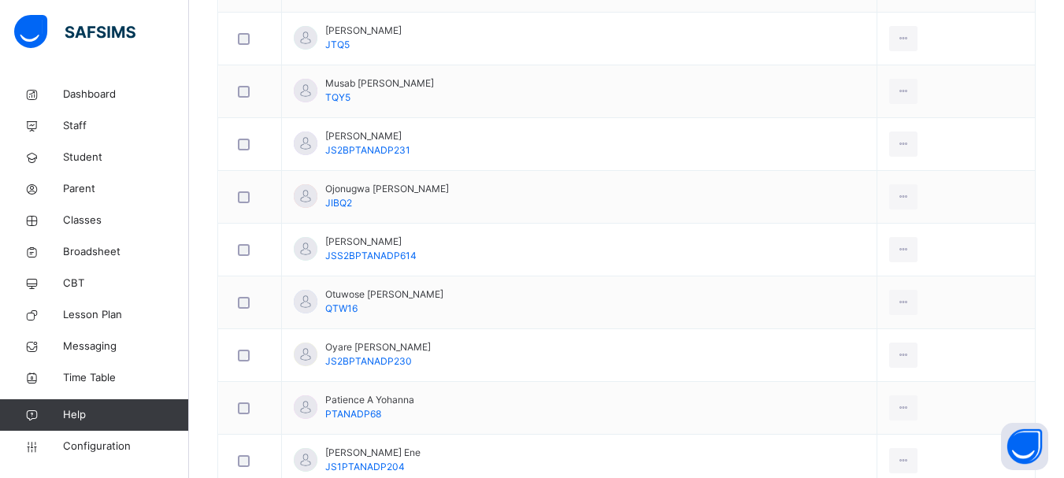
scroll to position [1767, 0]
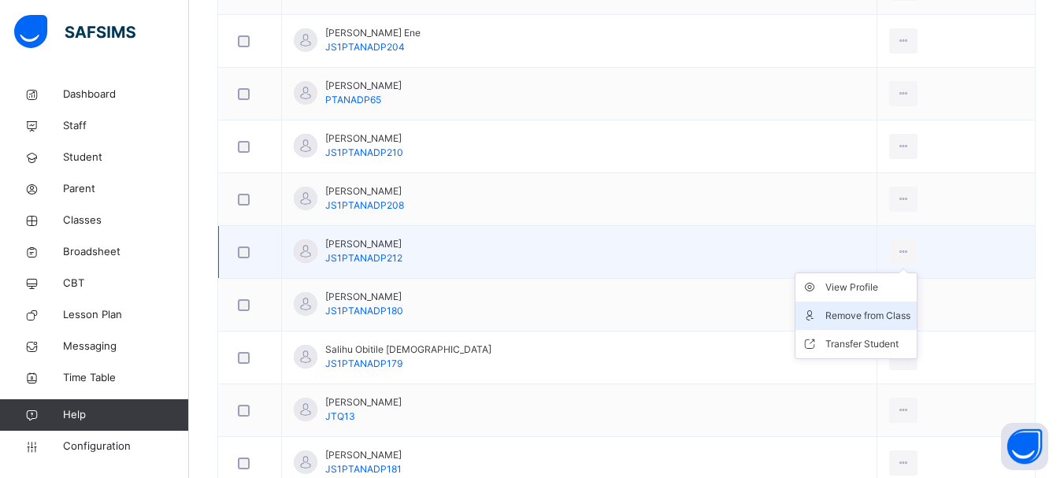
click at [843, 316] on div "Remove from Class" at bounding box center [867, 316] width 85 height 16
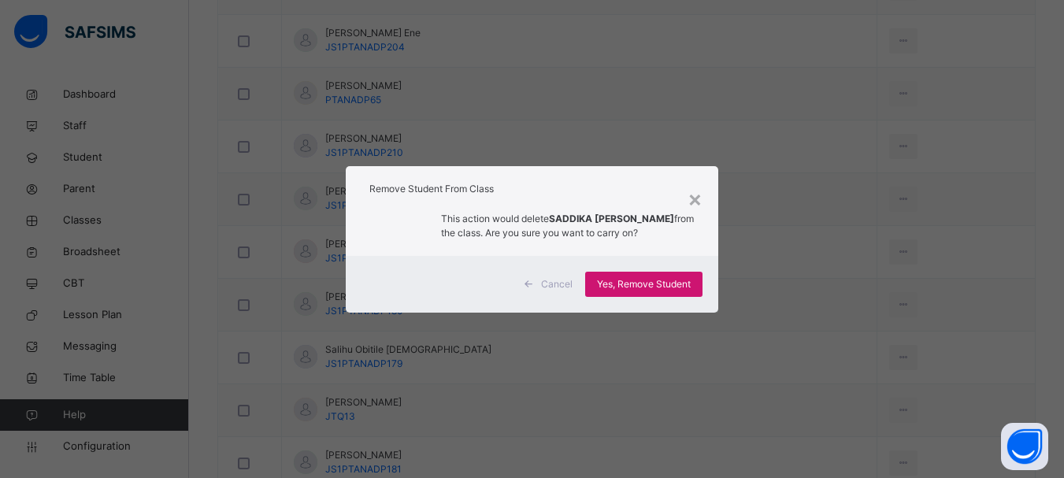
click at [665, 280] on span "Yes, Remove Student" at bounding box center [644, 284] width 94 height 14
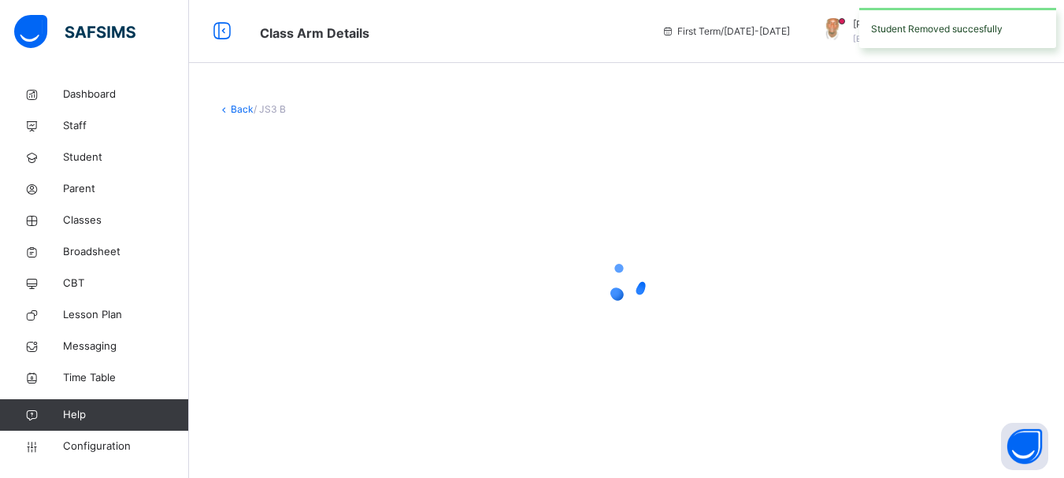
click at [665, 280] on div at bounding box center [626, 281] width 818 height 63
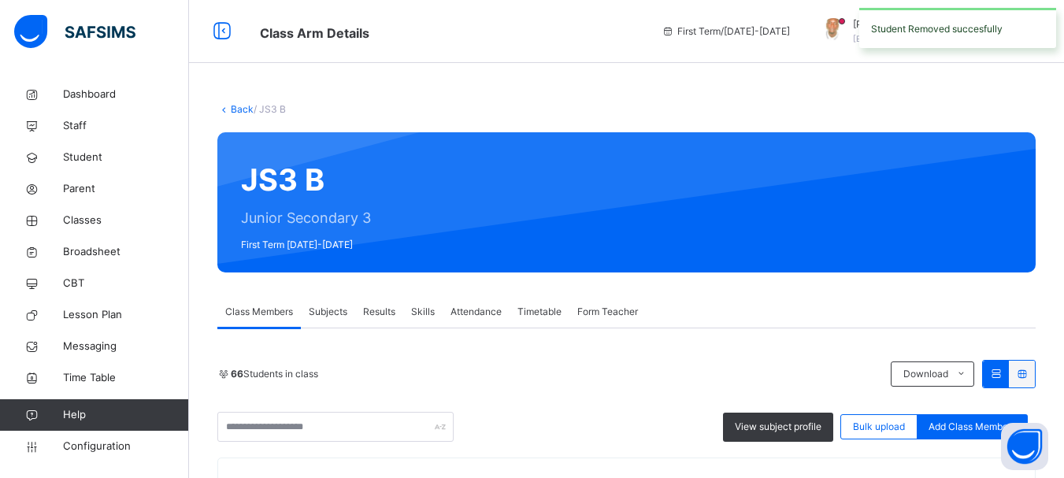
scroll to position [1060, 0]
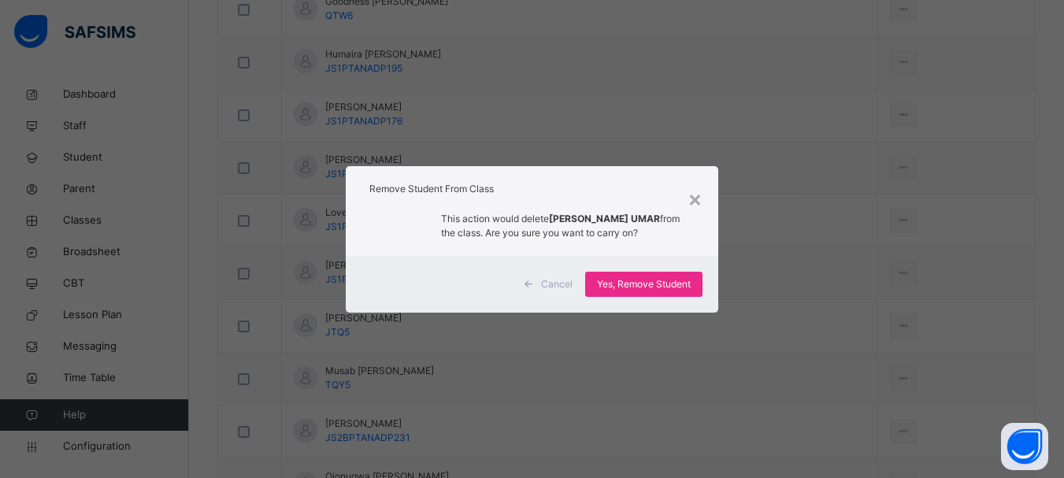
scroll to position [1641, 0]
click at [639, 284] on span "Yes, Remove Student" at bounding box center [644, 284] width 94 height 14
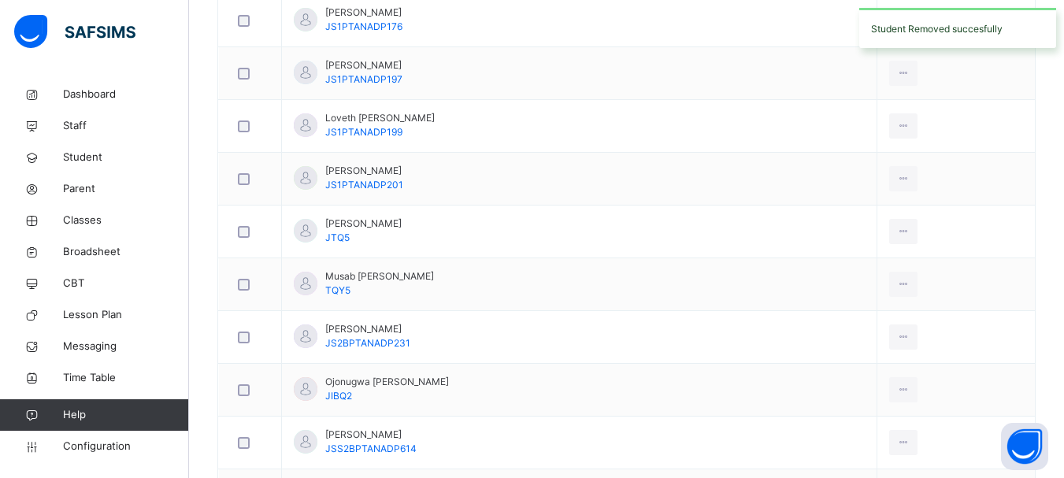
scroll to position [1159, 0]
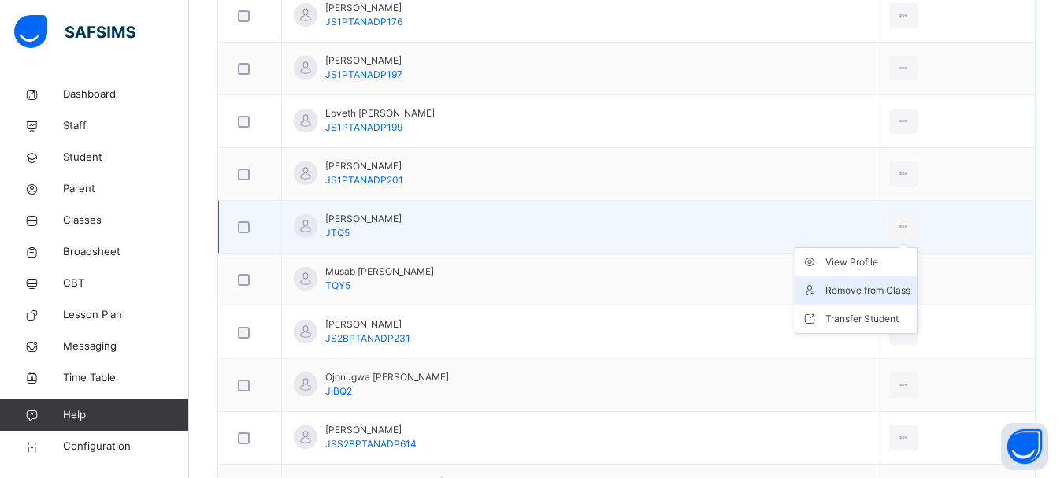
click at [858, 289] on div "Remove from Class" at bounding box center [867, 291] width 85 height 16
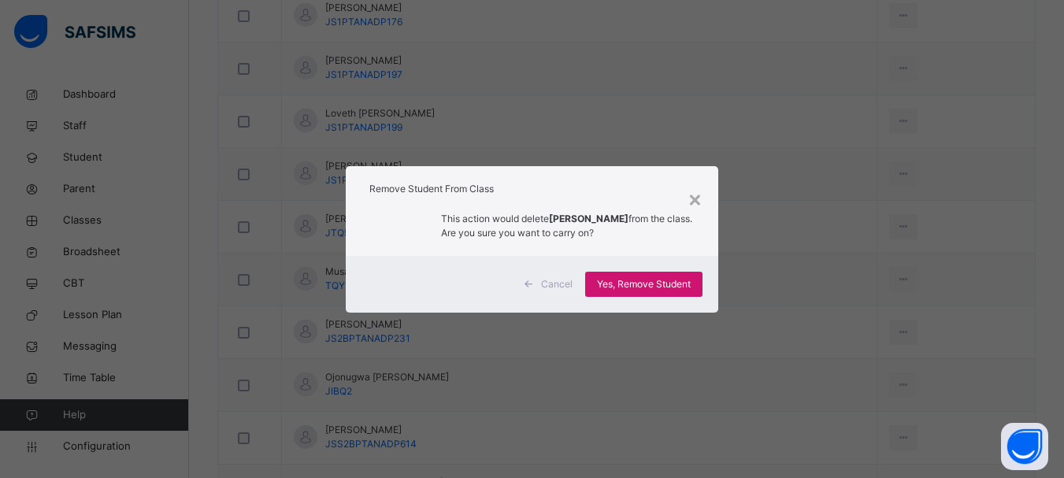
click at [686, 286] on span "Yes, Remove Student" at bounding box center [644, 284] width 94 height 14
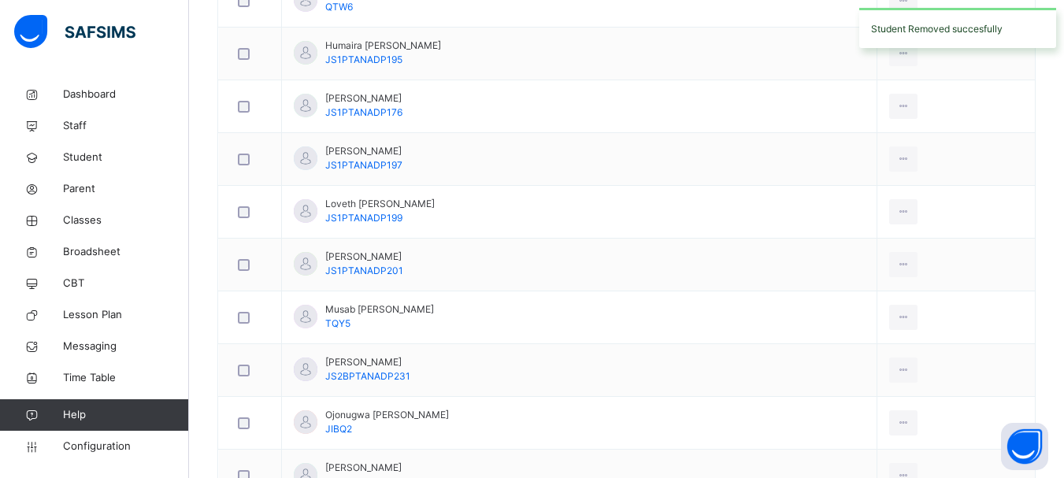
scroll to position [1073, 0]
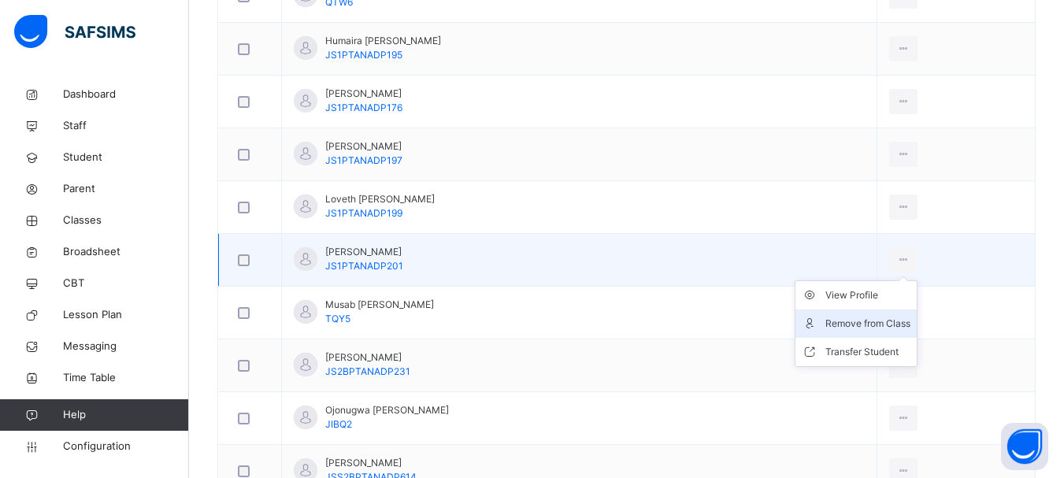
click at [866, 315] on li "Remove from Class" at bounding box center [855, 324] width 121 height 28
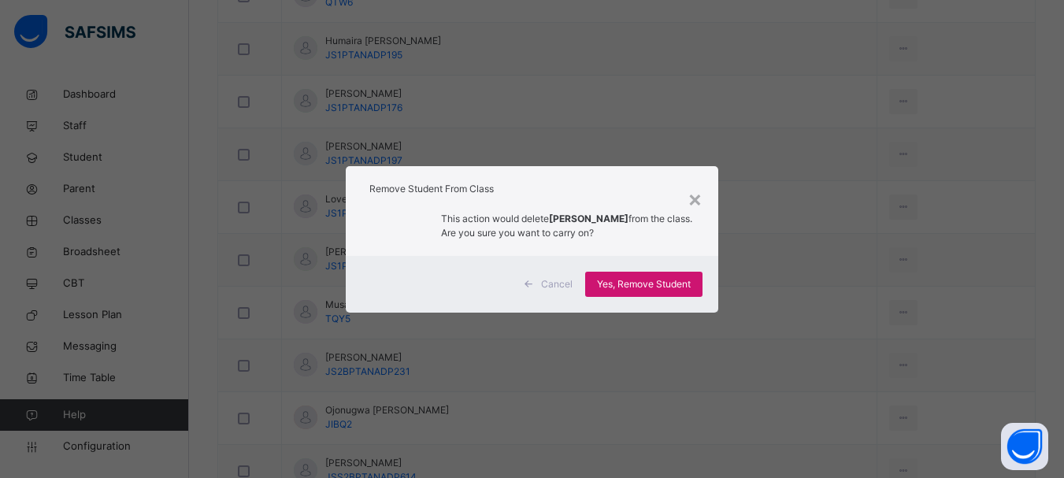
click at [645, 280] on span "Yes, Remove Student" at bounding box center [644, 284] width 94 height 14
click at [645, 280] on div "Yes, Remove Student" at bounding box center [643, 284] width 117 height 25
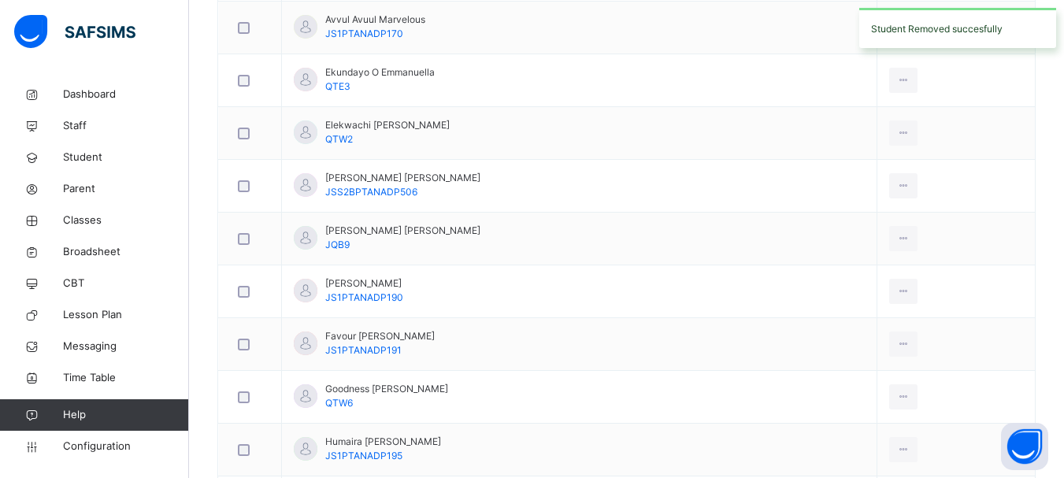
scroll to position [686, 0]
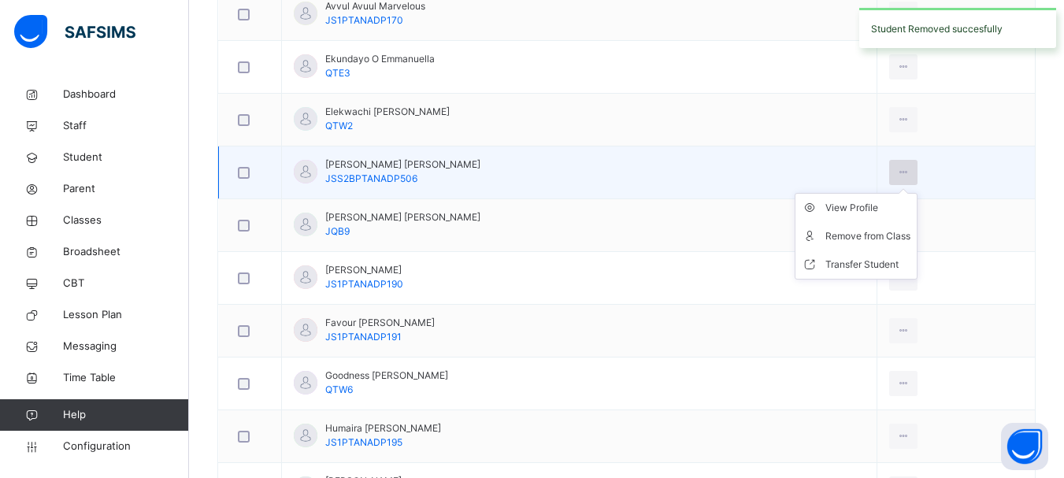
click at [897, 169] on icon at bounding box center [903, 172] width 13 height 14
click at [848, 239] on div "Remove from Class" at bounding box center [867, 236] width 85 height 16
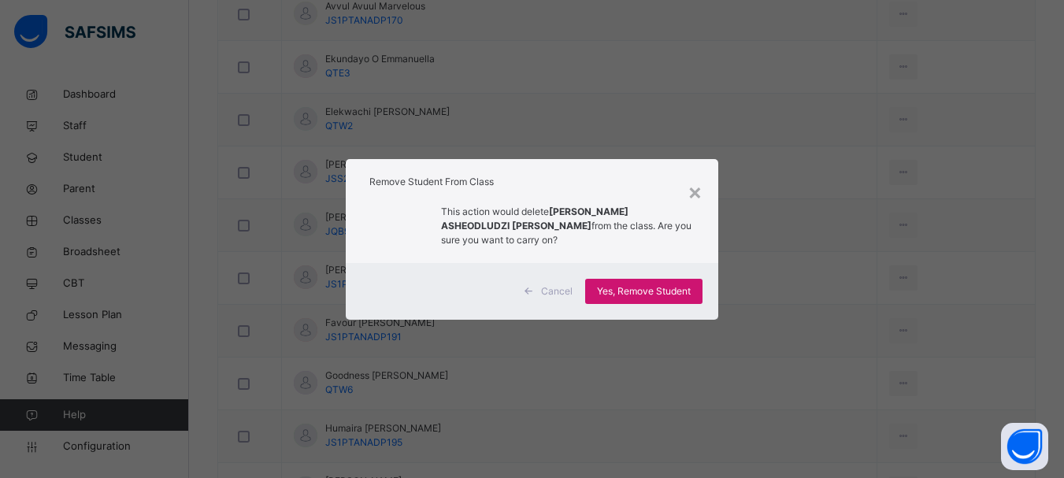
click at [635, 292] on span "Yes, Remove Student" at bounding box center [644, 291] width 94 height 14
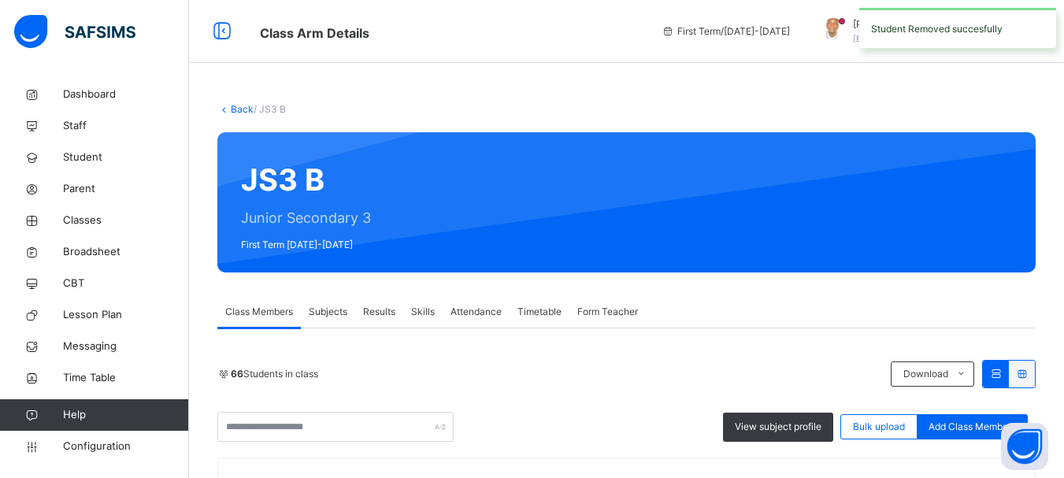
scroll to position [1037, 0]
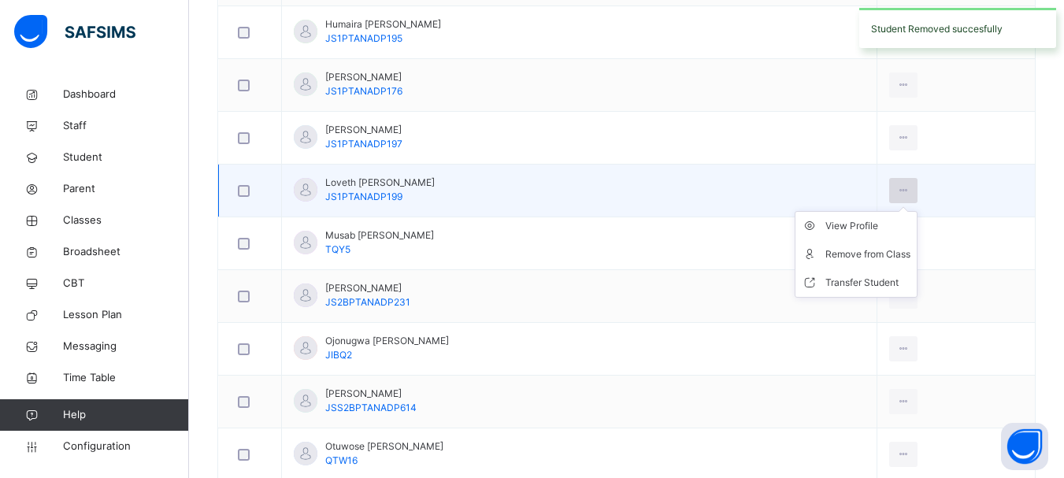
click at [897, 184] on icon at bounding box center [903, 191] width 13 height 14
click at [867, 253] on div "Remove from Class" at bounding box center [867, 255] width 85 height 16
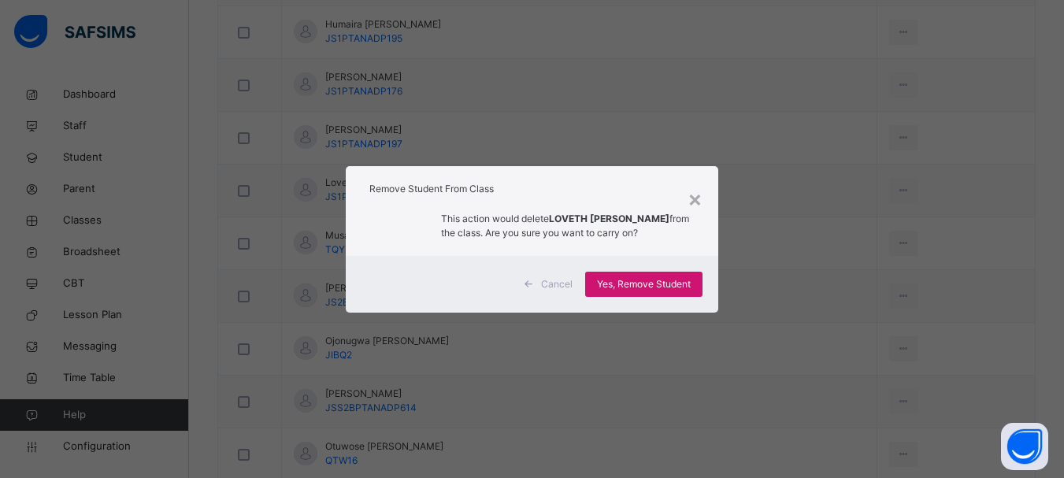
click at [646, 287] on span "Yes, Remove Student" at bounding box center [644, 284] width 94 height 14
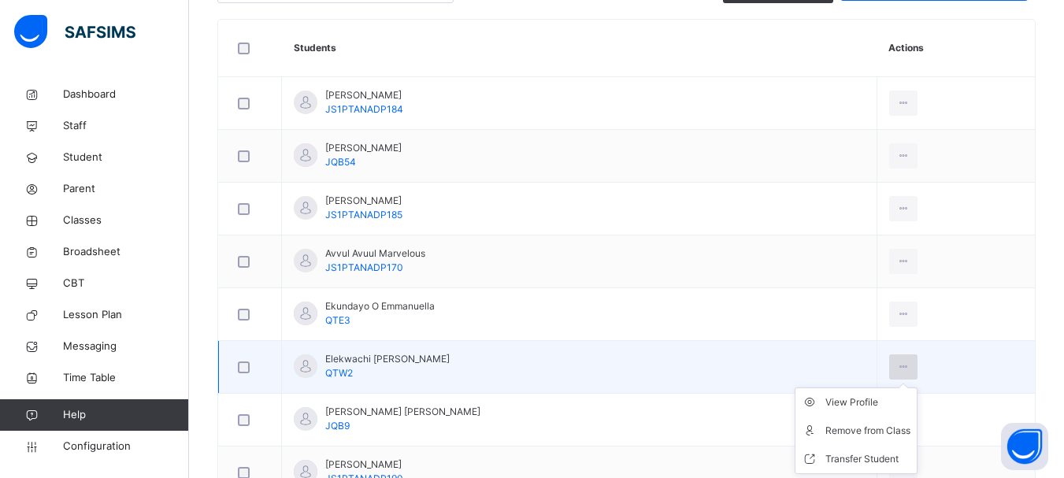
scroll to position [595, 0]
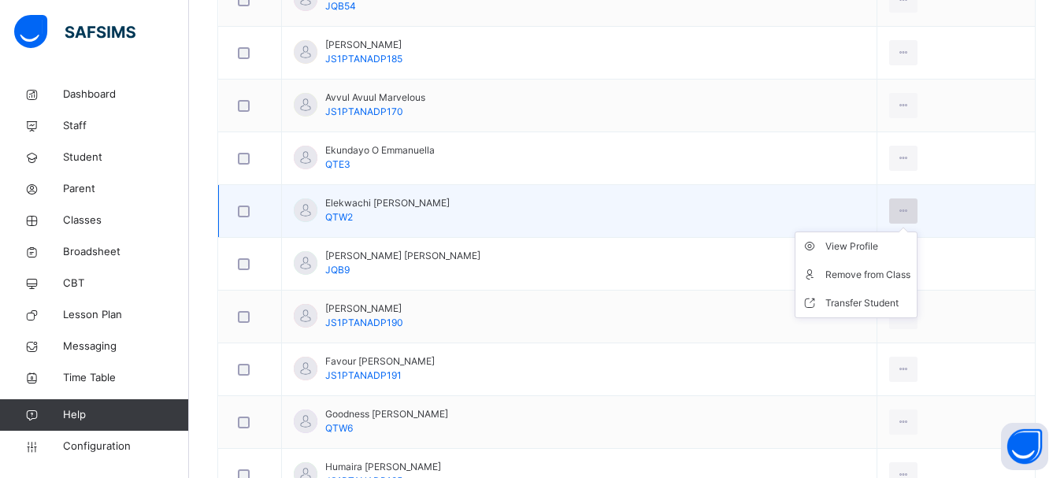
click at [897, 215] on icon at bounding box center [903, 211] width 13 height 14
click at [857, 274] on div "Remove from Class" at bounding box center [867, 275] width 85 height 16
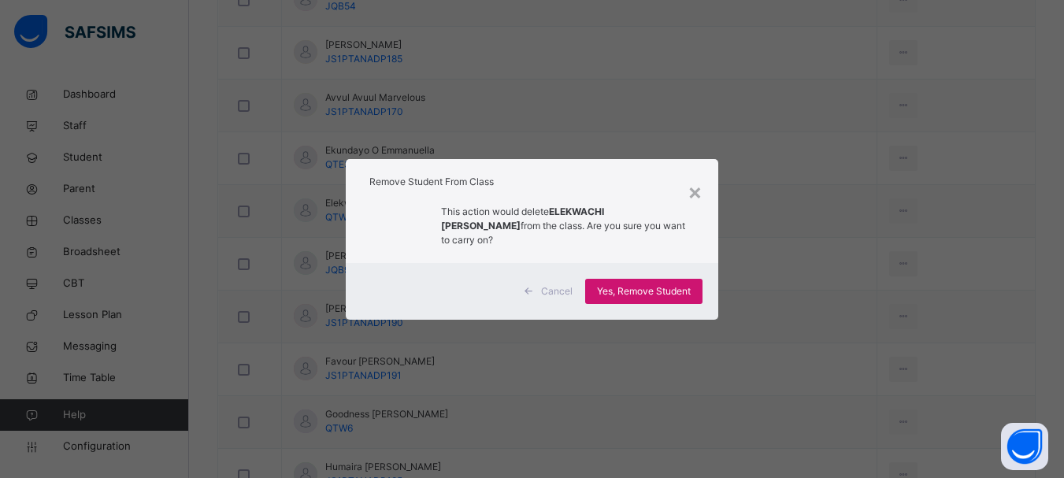
click at [666, 284] on span "Yes, Remove Student" at bounding box center [644, 291] width 94 height 14
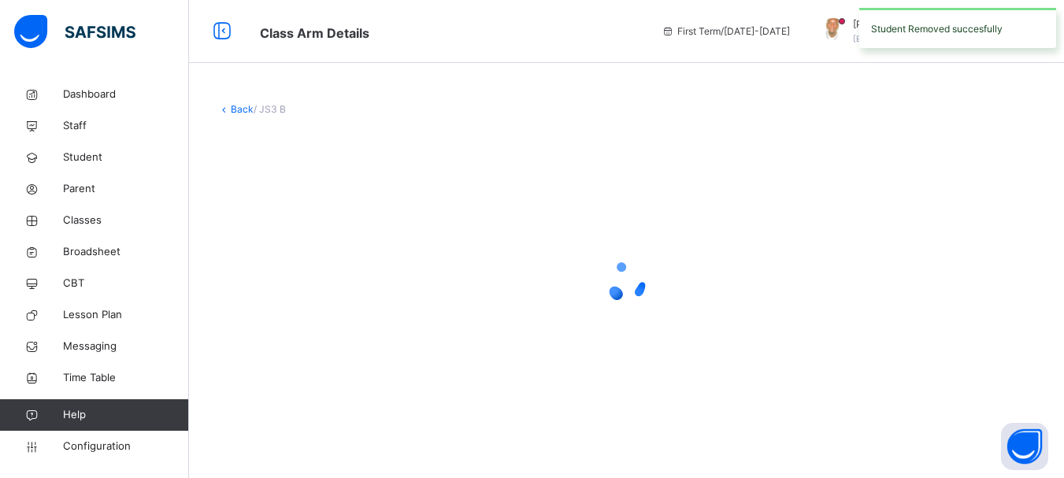
scroll to position [0, 0]
click at [666, 281] on div at bounding box center [632, 281] width 830 height 63
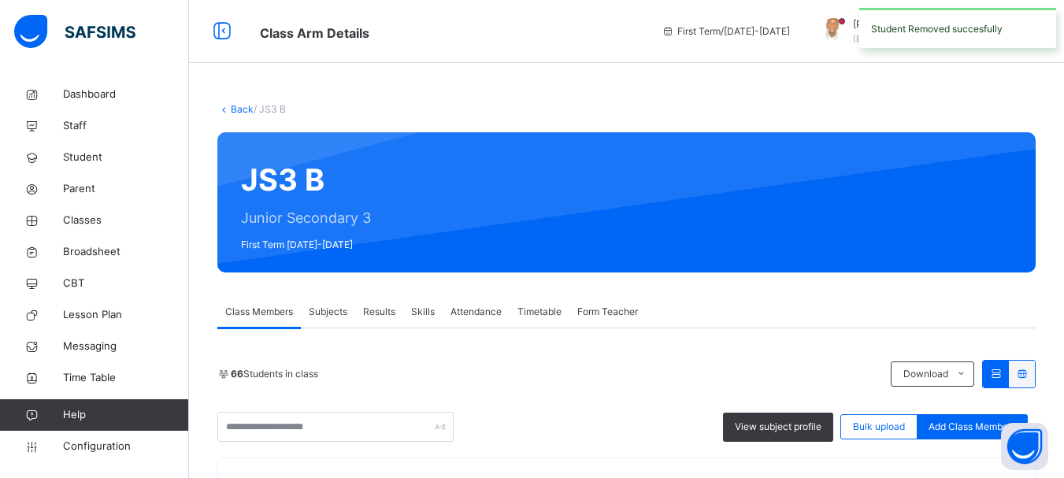
scroll to position [822, 0]
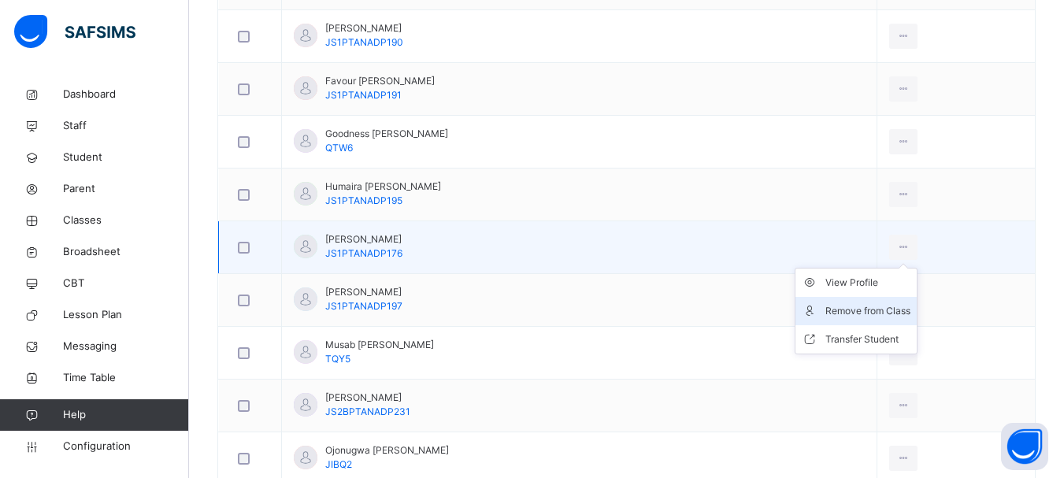
click at [863, 315] on div "Remove from Class" at bounding box center [867, 311] width 85 height 16
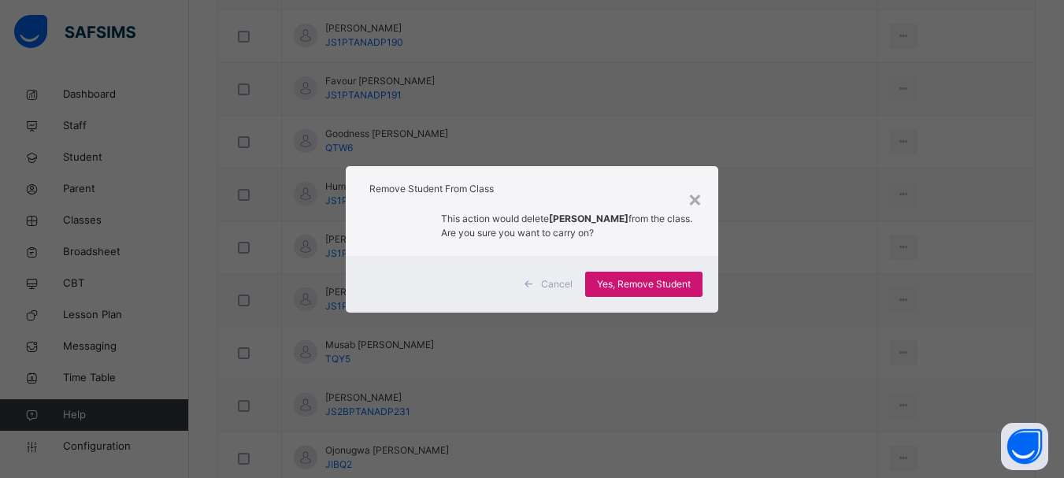
click at [635, 281] on span "Yes, Remove Student" at bounding box center [644, 284] width 94 height 14
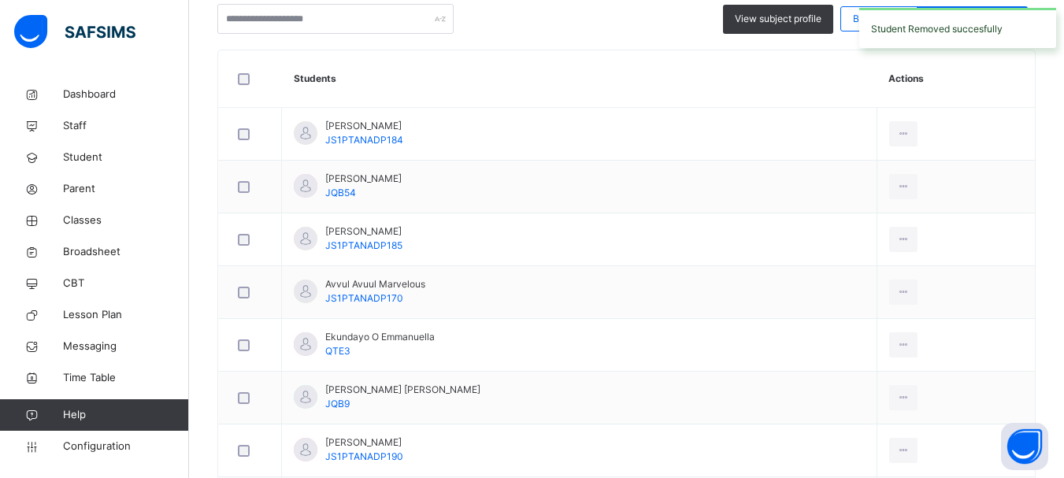
scroll to position [416, 0]
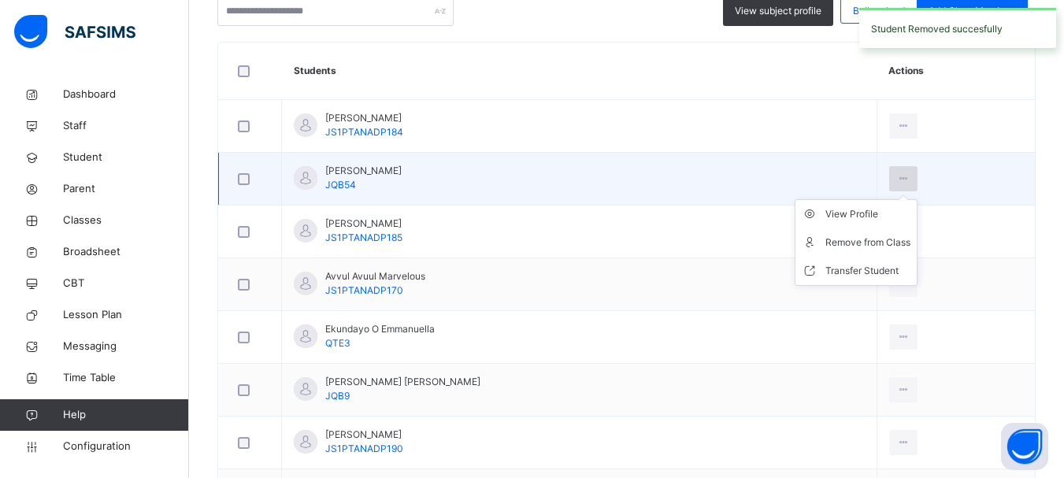
click at [897, 182] on icon at bounding box center [903, 179] width 13 height 14
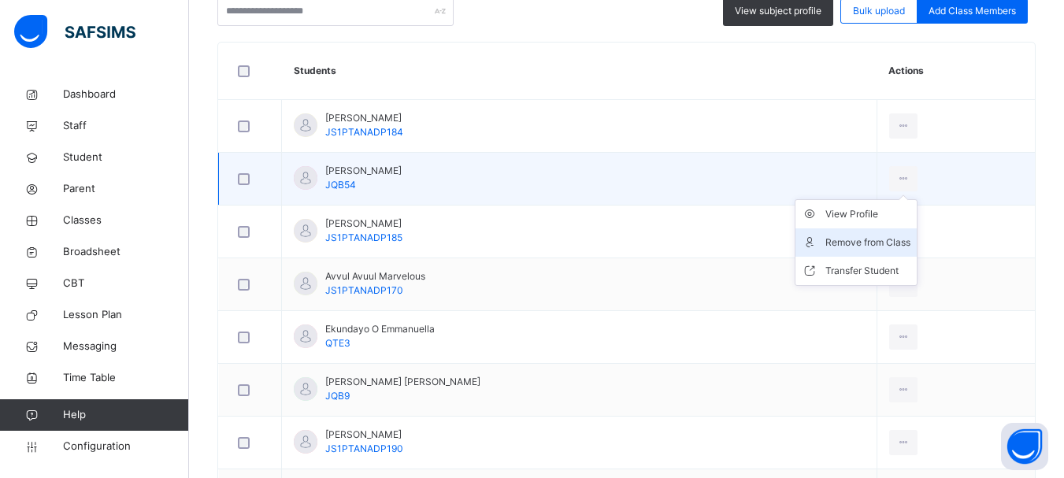
click at [860, 241] on div "Remove from Class" at bounding box center [867, 243] width 85 height 16
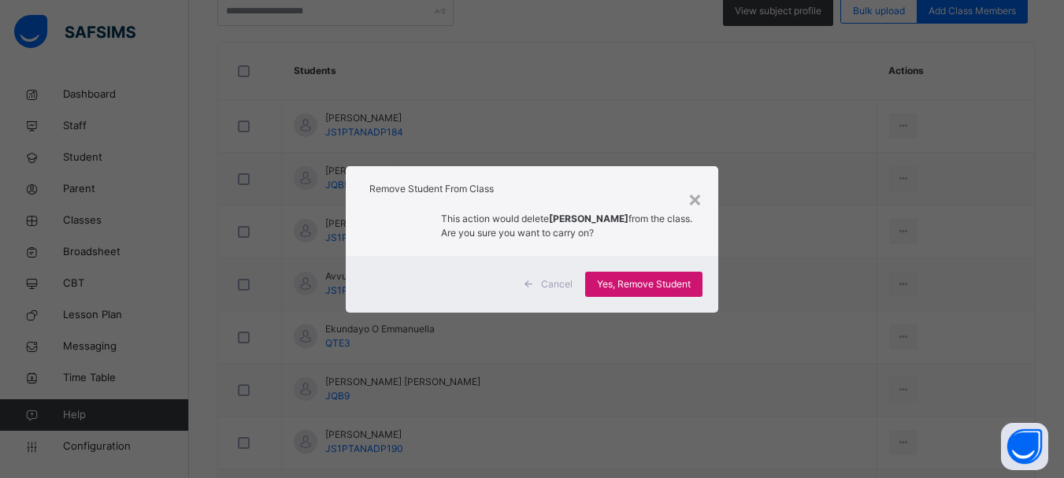
click at [658, 286] on span "Yes, Remove Student" at bounding box center [644, 284] width 94 height 14
click at [658, 286] on div "Yes, Remove Student" at bounding box center [643, 284] width 117 height 25
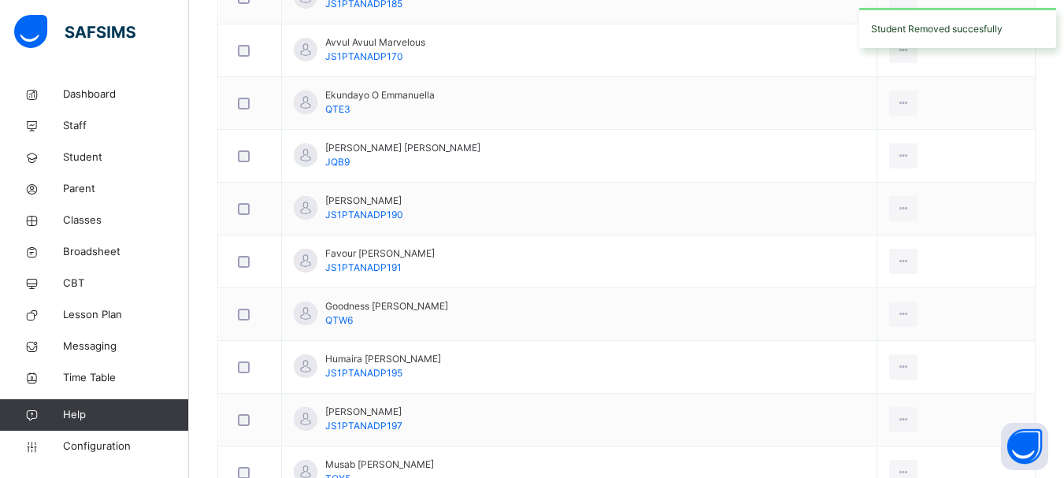
scroll to position [609, 0]
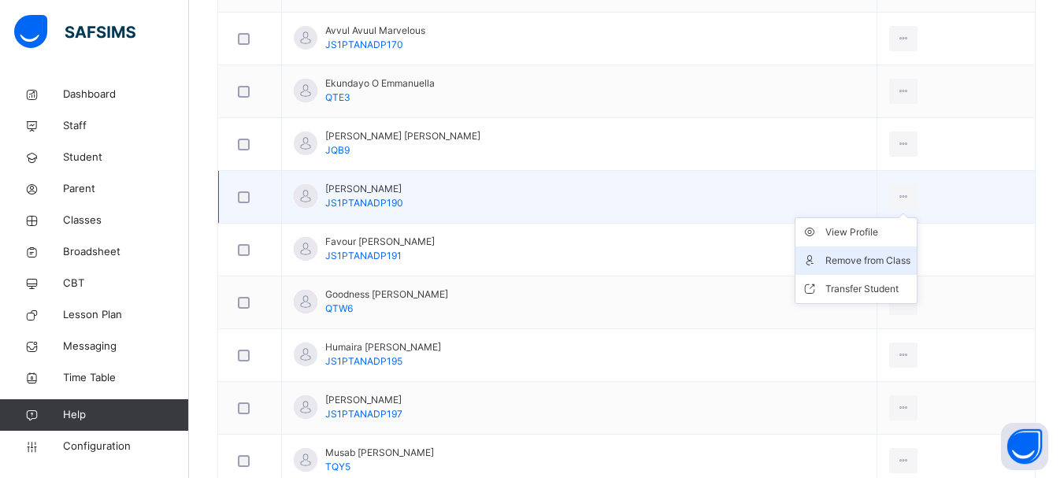
click at [854, 257] on div "Remove from Class" at bounding box center [867, 261] width 85 height 16
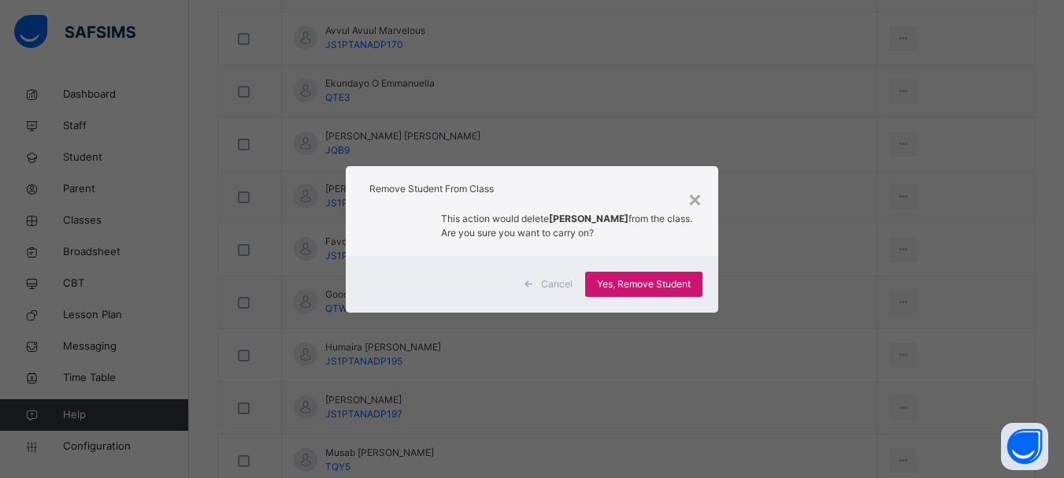
click at [658, 291] on span "Yes, Remove Student" at bounding box center [644, 284] width 94 height 14
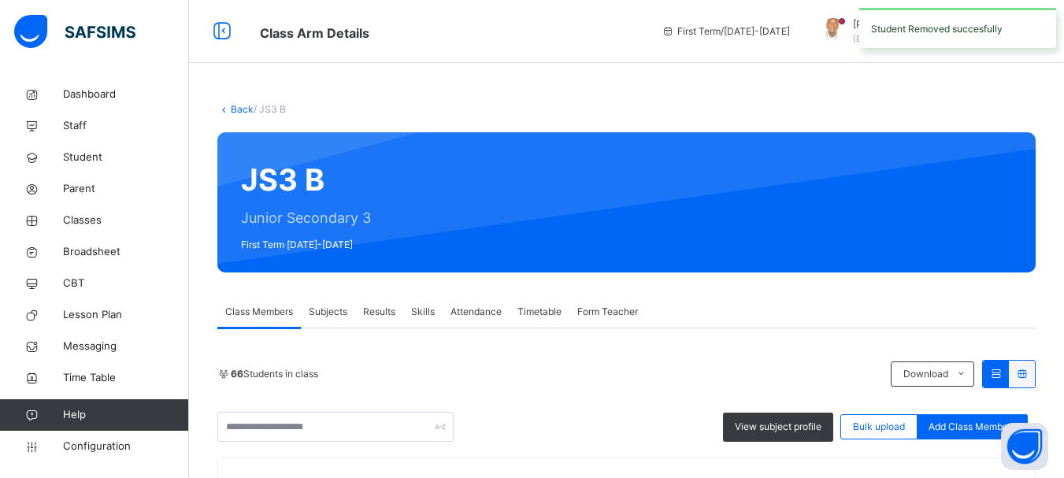
scroll to position [892, 0]
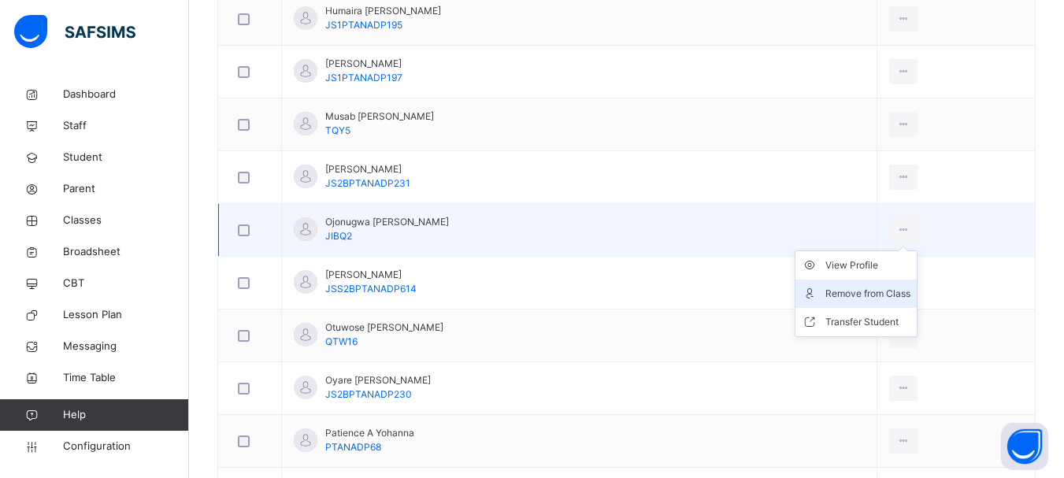
click at [860, 293] on div "Remove from Class" at bounding box center [867, 294] width 85 height 16
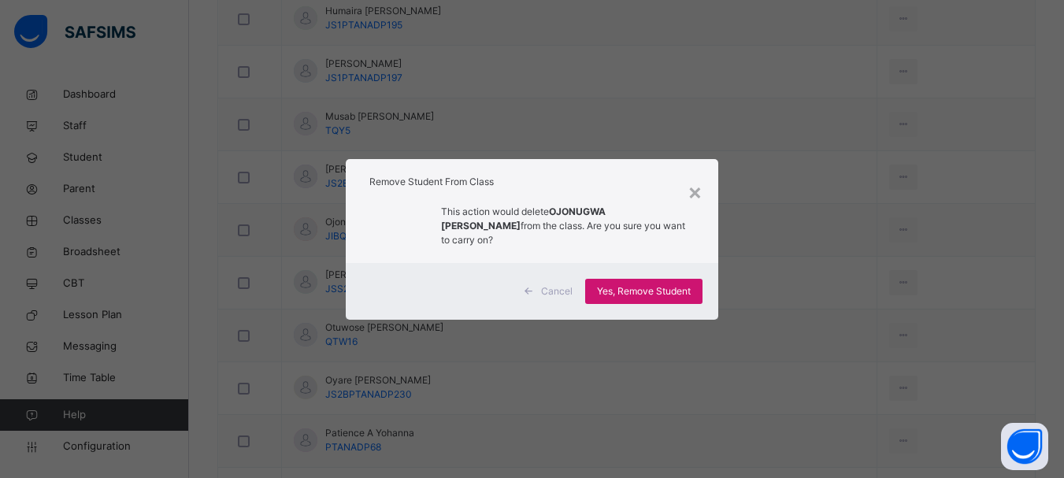
click at [670, 284] on span "Yes, Remove Student" at bounding box center [644, 291] width 94 height 14
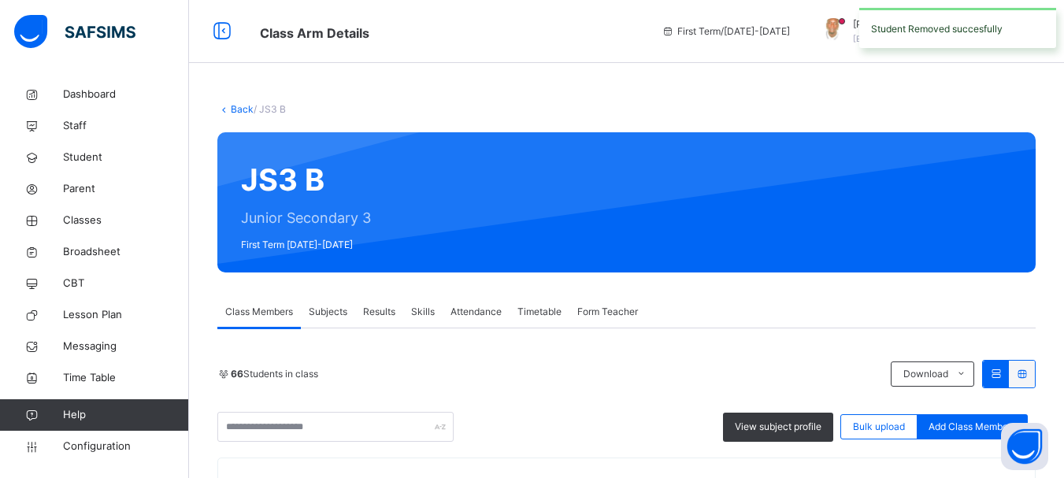
scroll to position [1347, 0]
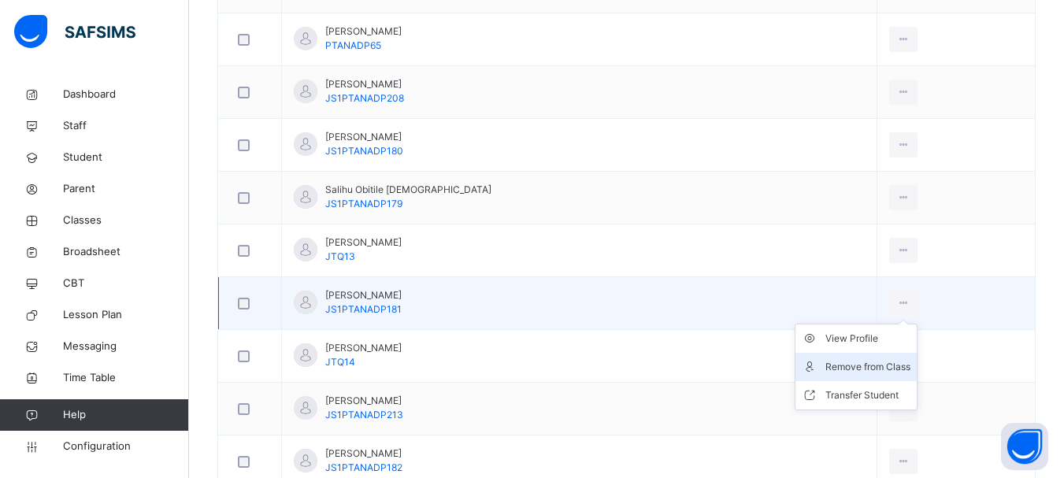
click at [867, 367] on div "Remove from Class" at bounding box center [867, 367] width 85 height 16
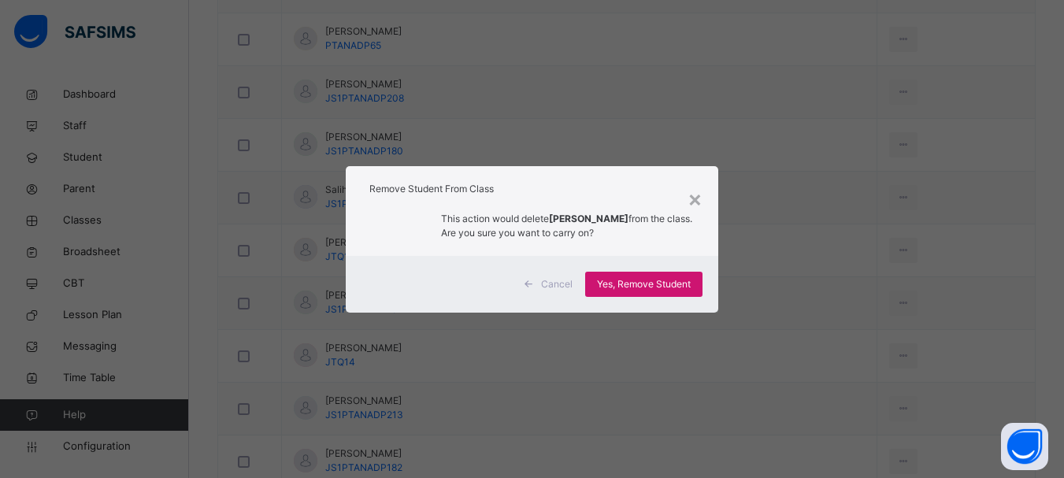
click at [654, 285] on span "Yes, Remove Student" at bounding box center [644, 284] width 94 height 14
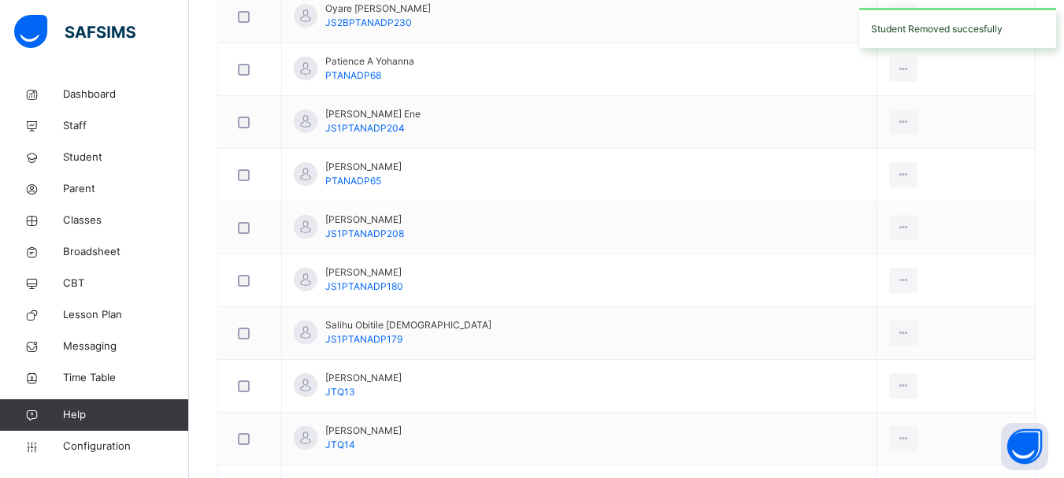
scroll to position [1361, 0]
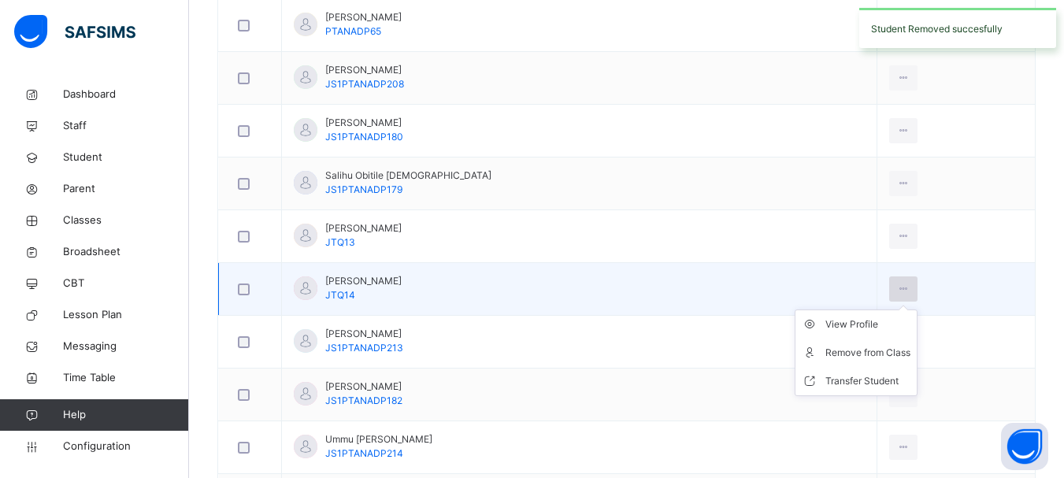
click at [897, 284] on icon at bounding box center [903, 289] width 13 height 14
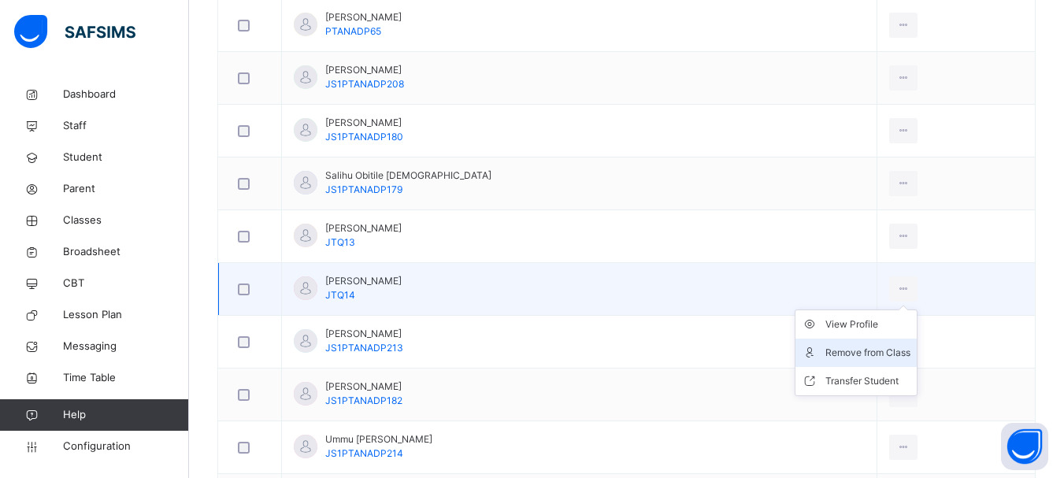
click at [873, 352] on div "Remove from Class" at bounding box center [867, 353] width 85 height 16
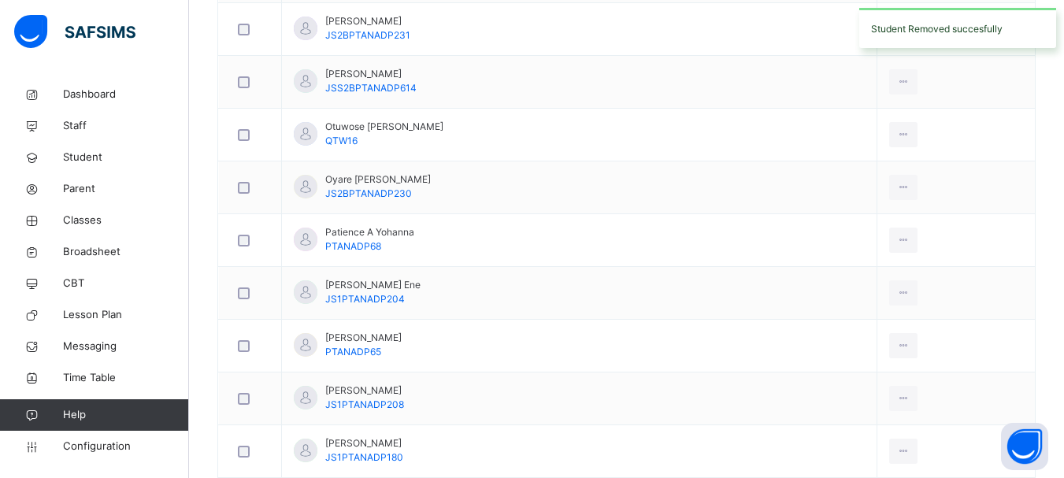
scroll to position [1496, 0]
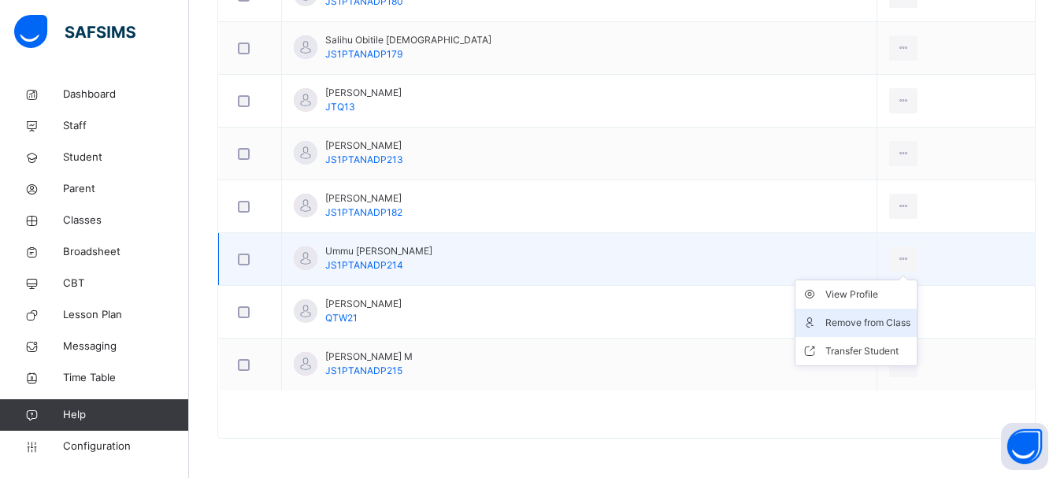
click at [881, 319] on div "Remove from Class" at bounding box center [867, 323] width 85 height 16
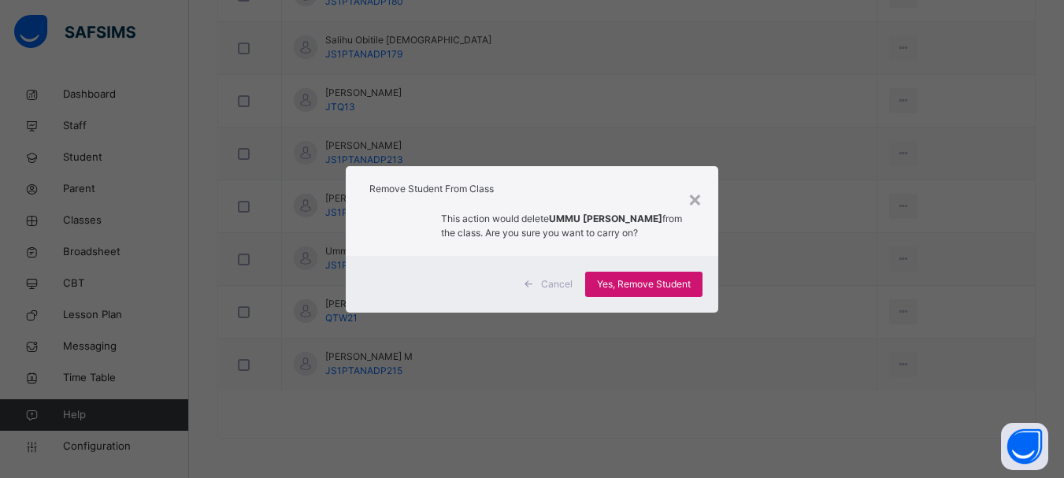
click at [671, 284] on span "Yes, Remove Student" at bounding box center [644, 284] width 94 height 14
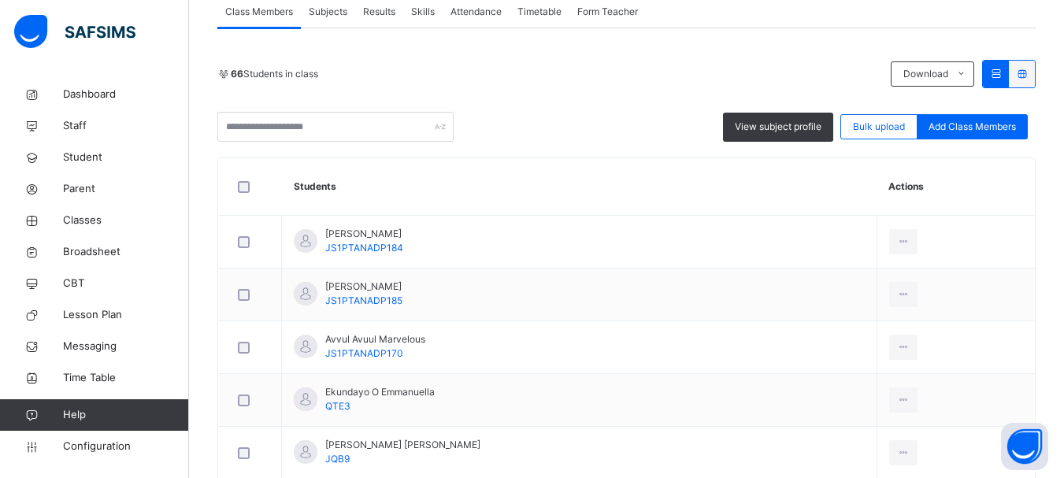
scroll to position [368, 0]
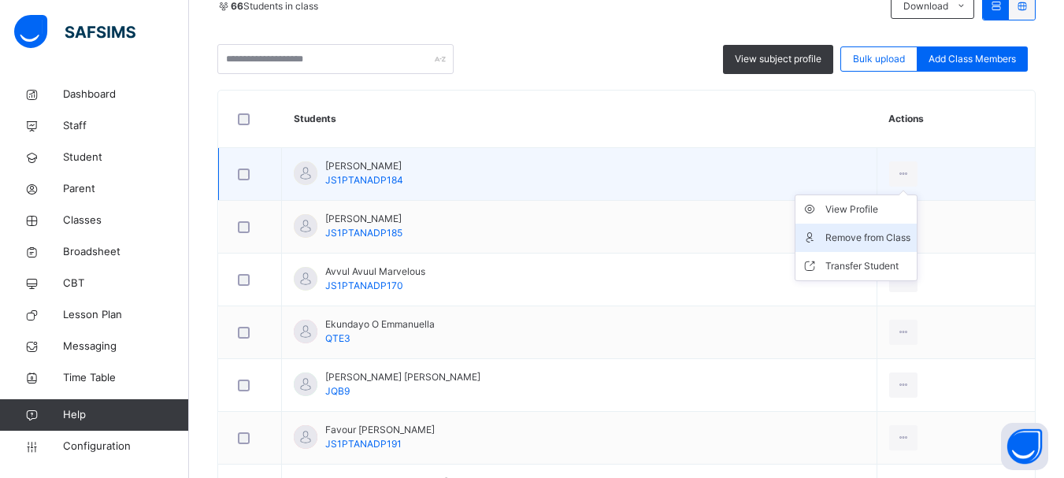
click at [866, 236] on div "Remove from Class" at bounding box center [867, 238] width 85 height 16
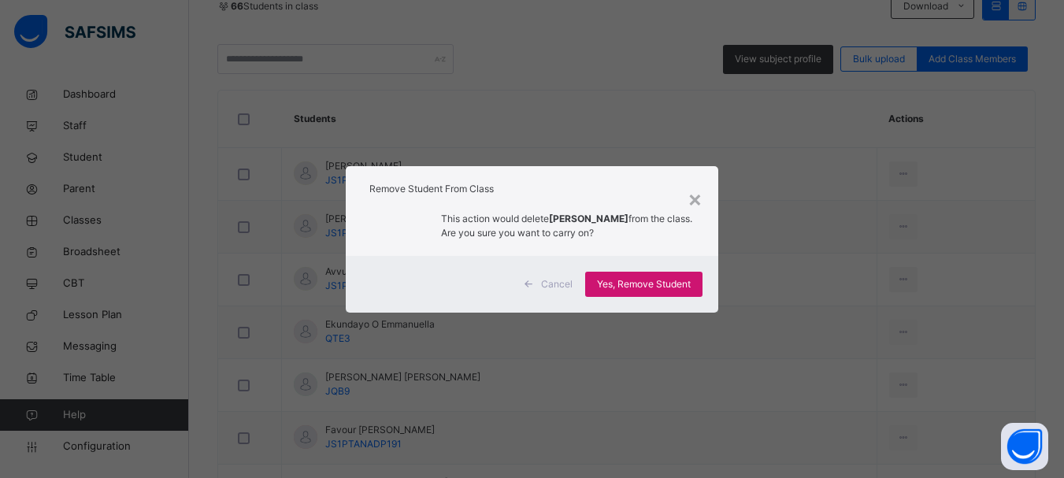
click at [632, 286] on span "Yes, Remove Student" at bounding box center [644, 284] width 94 height 14
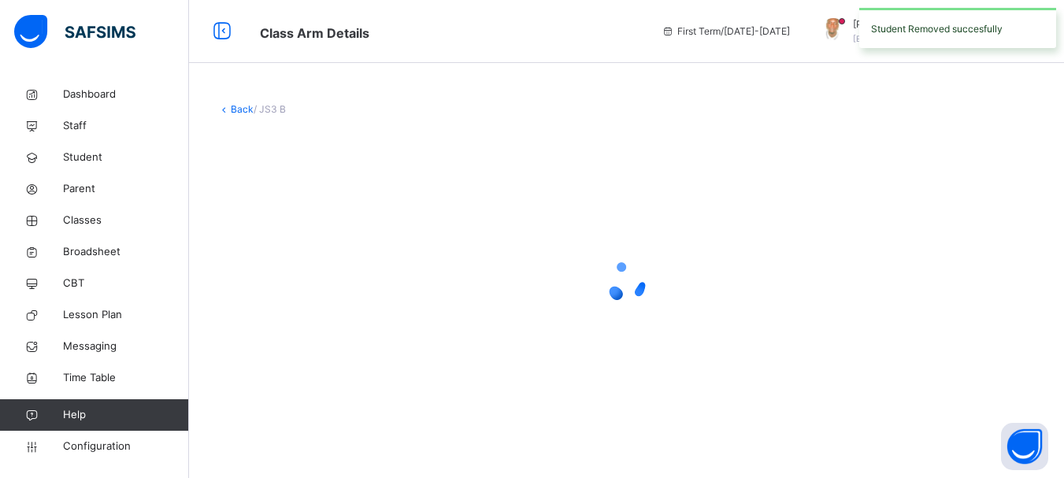
scroll to position [0, 0]
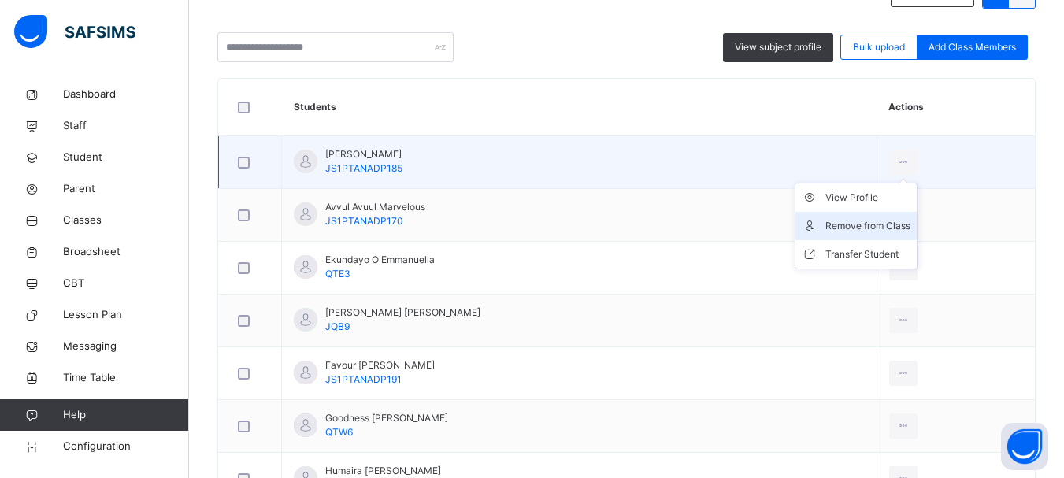
click at [862, 224] on div "Remove from Class" at bounding box center [867, 226] width 85 height 16
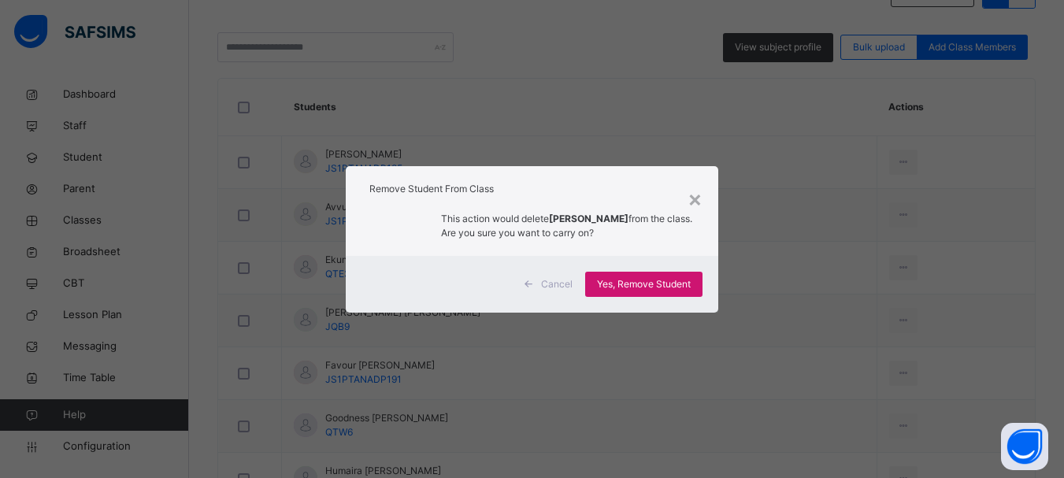
click at [650, 277] on span "Yes, Remove Student" at bounding box center [644, 284] width 94 height 14
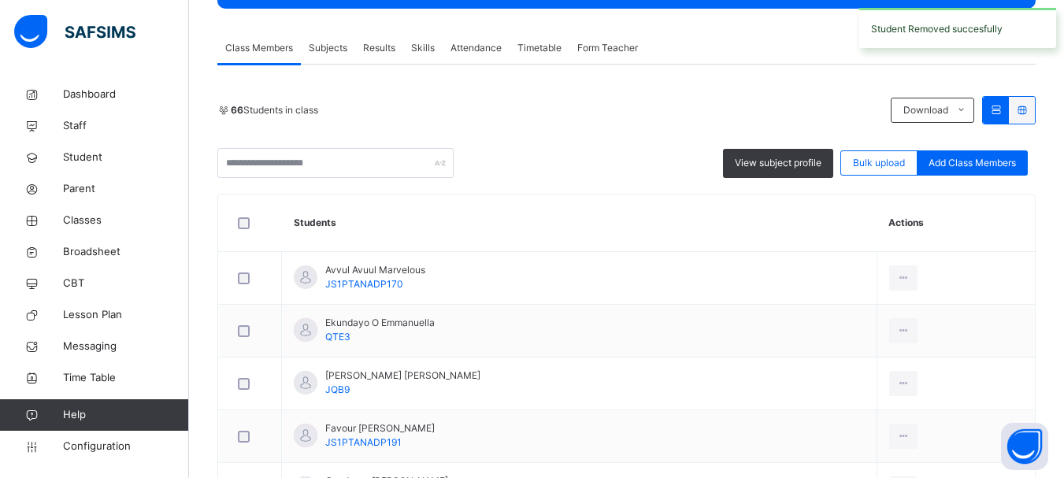
scroll to position [432, 0]
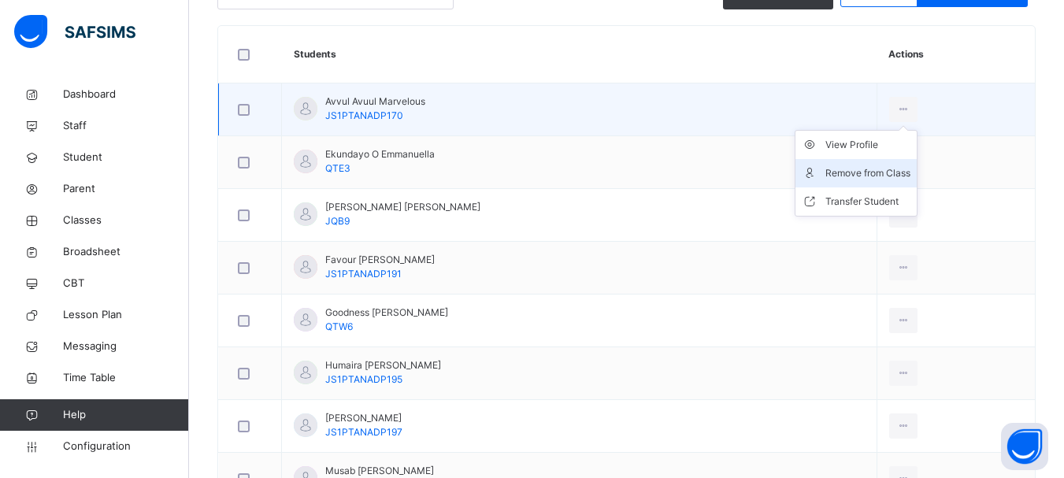
click at [864, 176] on div "Remove from Class" at bounding box center [867, 173] width 85 height 16
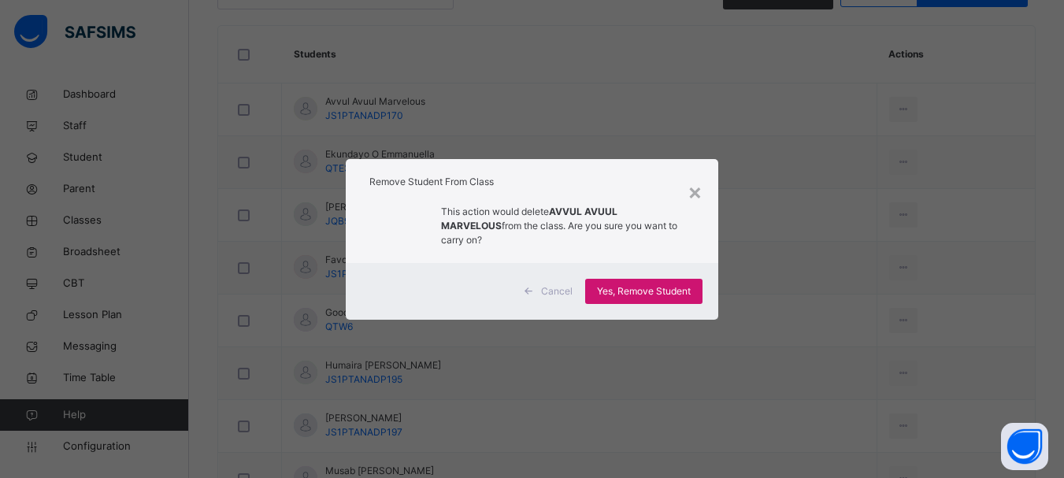
click at [669, 284] on span "Yes, Remove Student" at bounding box center [644, 291] width 94 height 14
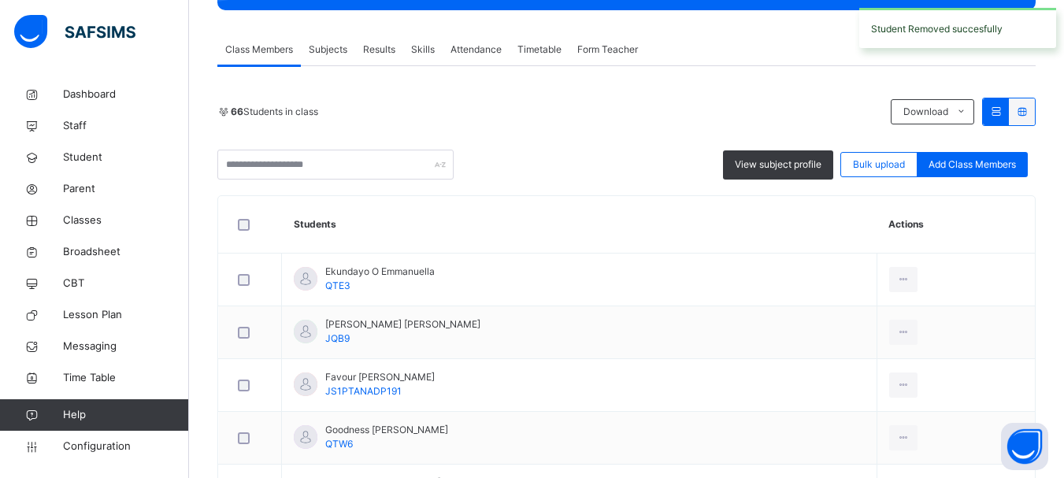
scroll to position [315, 0]
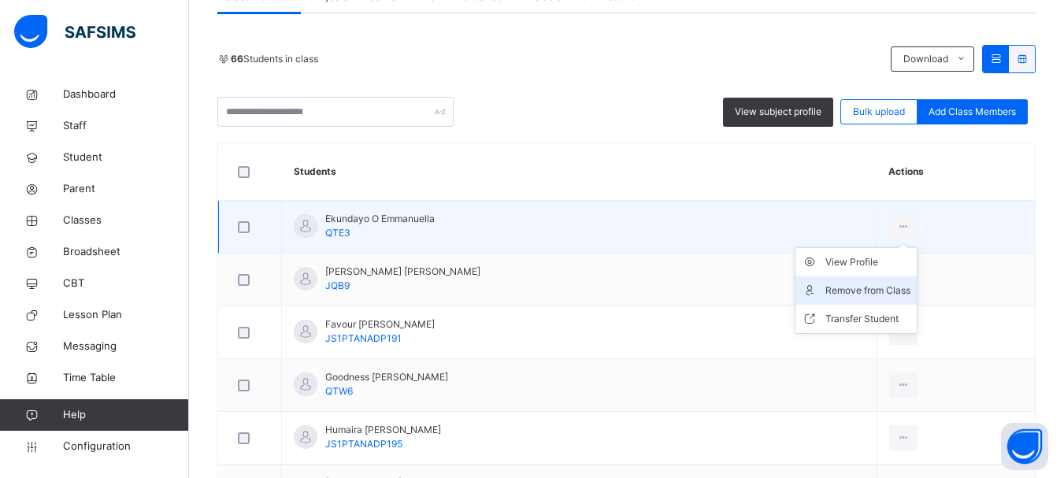
click at [854, 284] on div "Remove from Class" at bounding box center [867, 291] width 85 height 16
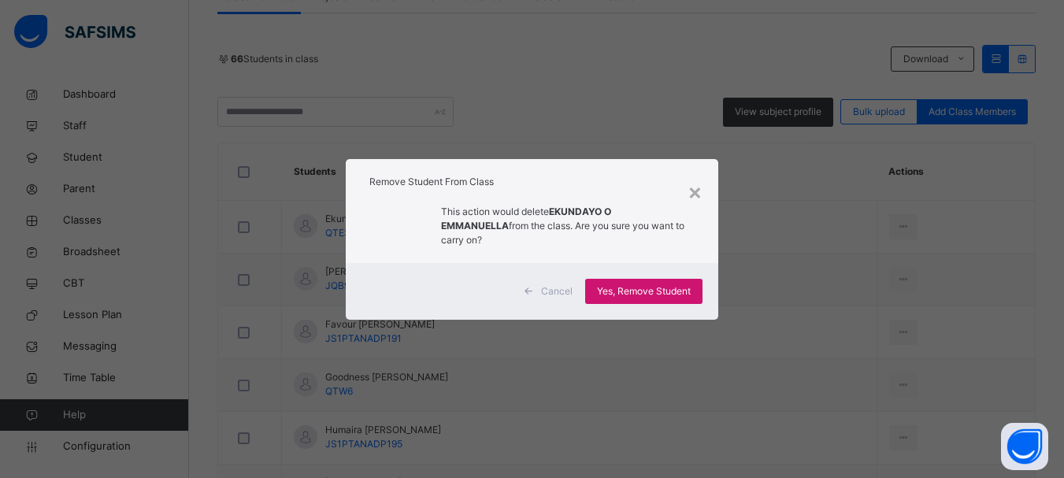
click at [646, 284] on span "Yes, Remove Student" at bounding box center [644, 291] width 94 height 14
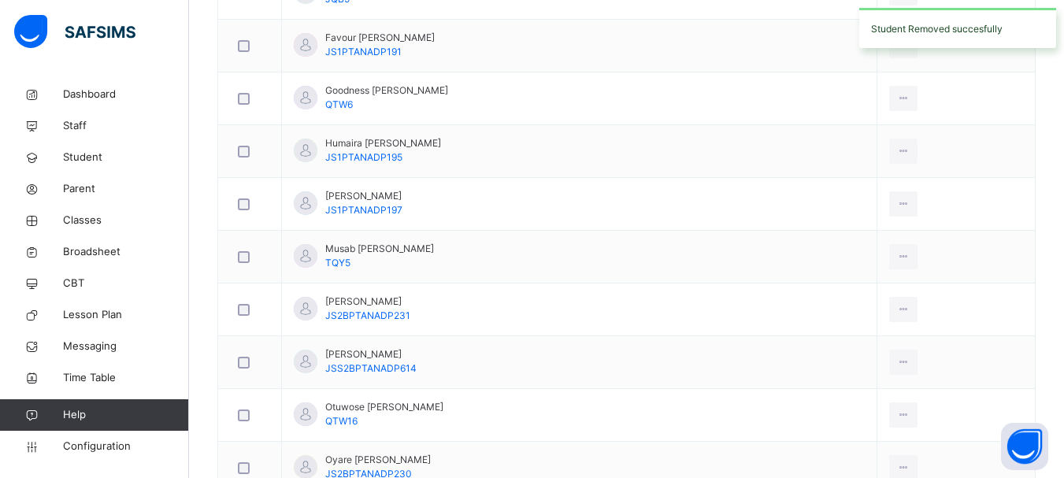
scroll to position [498, 0]
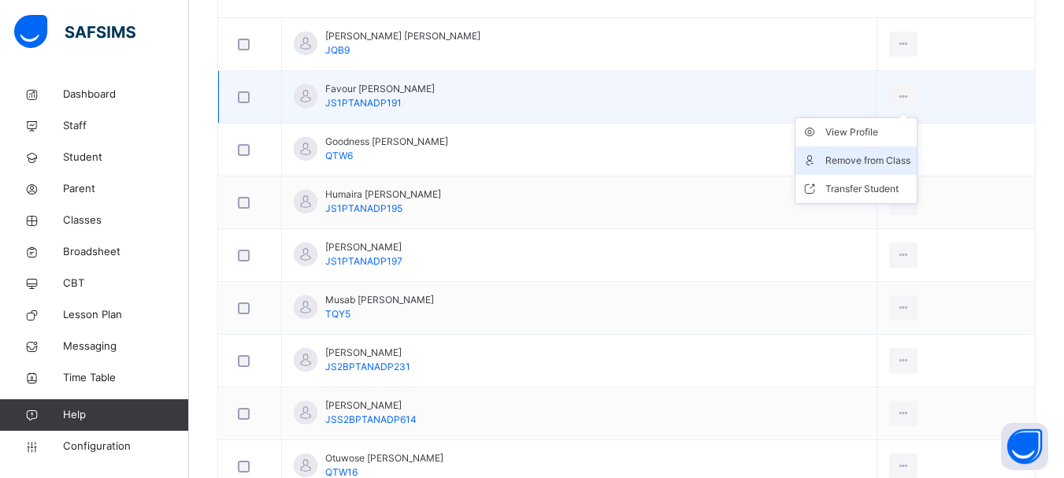
click at [862, 160] on div "Remove from Class" at bounding box center [867, 161] width 85 height 16
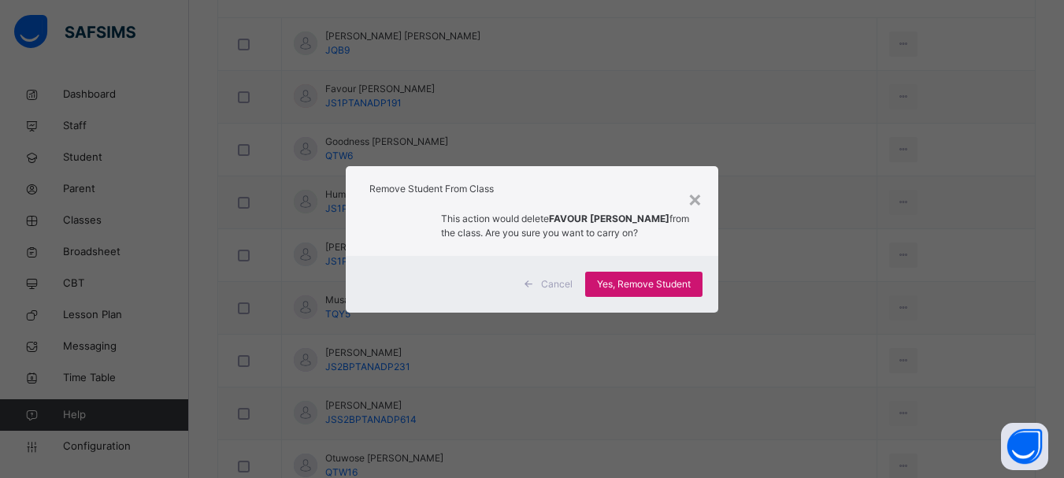
click at [647, 282] on span "Yes, Remove Student" at bounding box center [644, 284] width 94 height 14
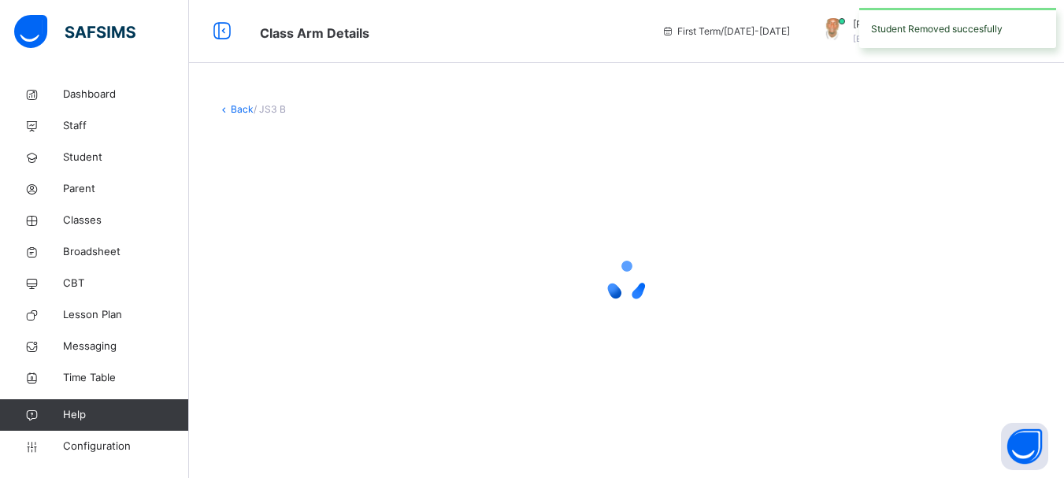
scroll to position [0, 0]
click at [647, 282] on icon at bounding box center [632, 281] width 63 height 63
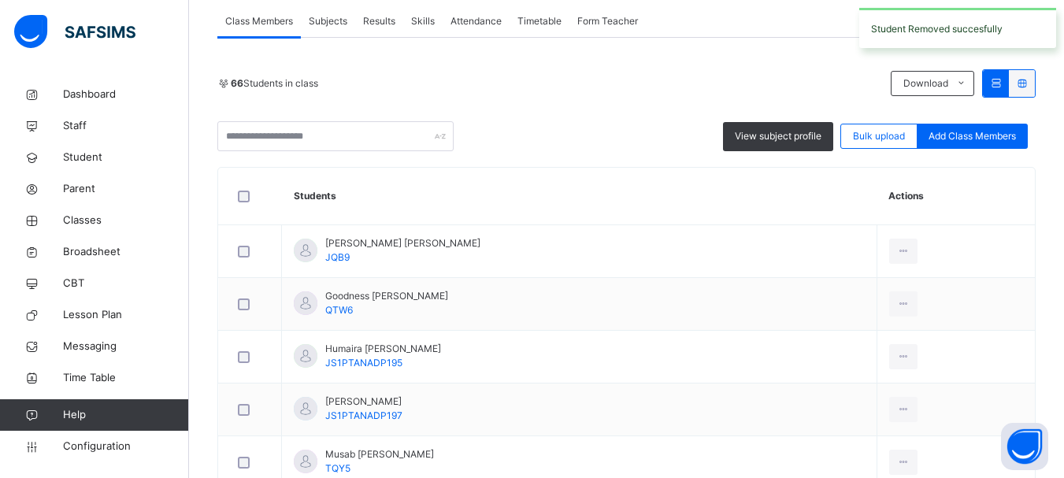
scroll to position [285, 0]
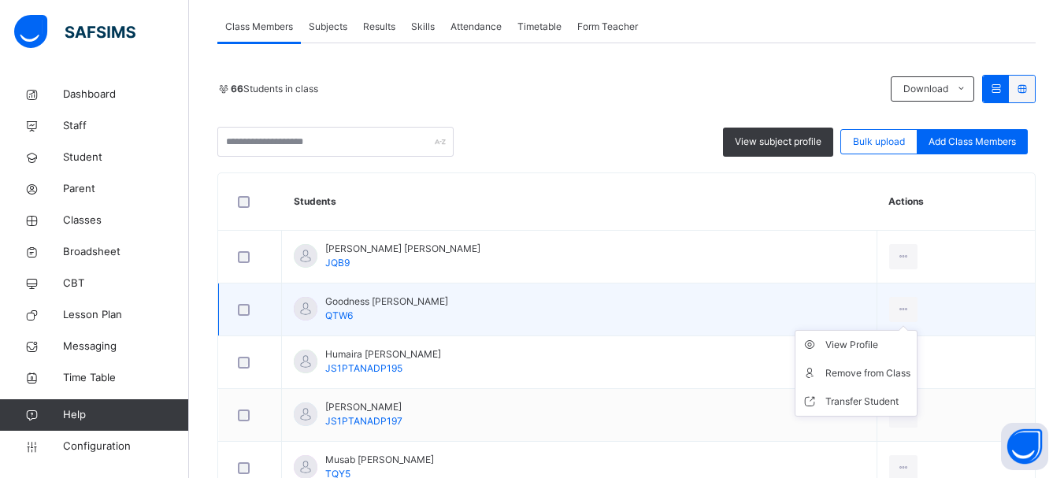
click at [885, 330] on ul "View Profile Remove from Class Transfer Student" at bounding box center [856, 373] width 123 height 87
click at [835, 365] on li "Remove from Class" at bounding box center [855, 373] width 121 height 28
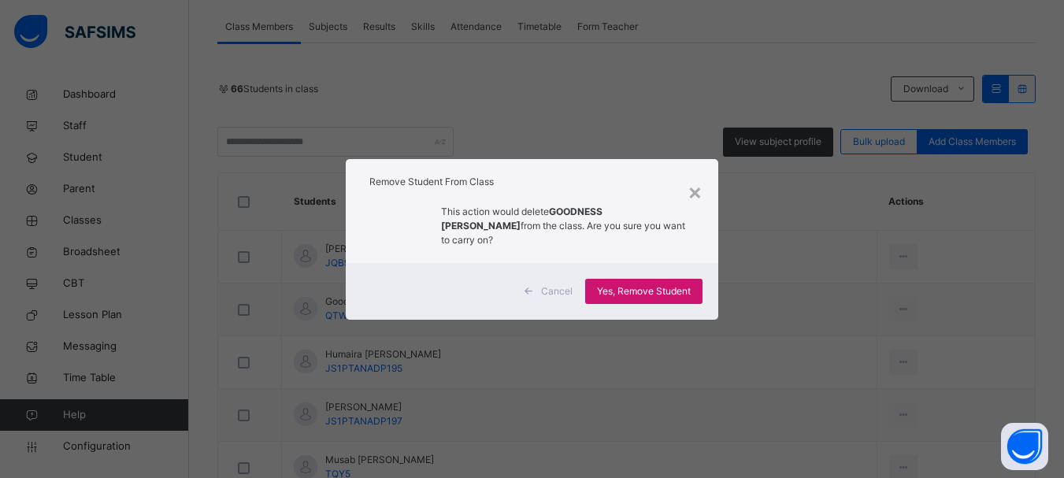
click at [643, 293] on div "Yes, Remove Student" at bounding box center [643, 291] width 117 height 25
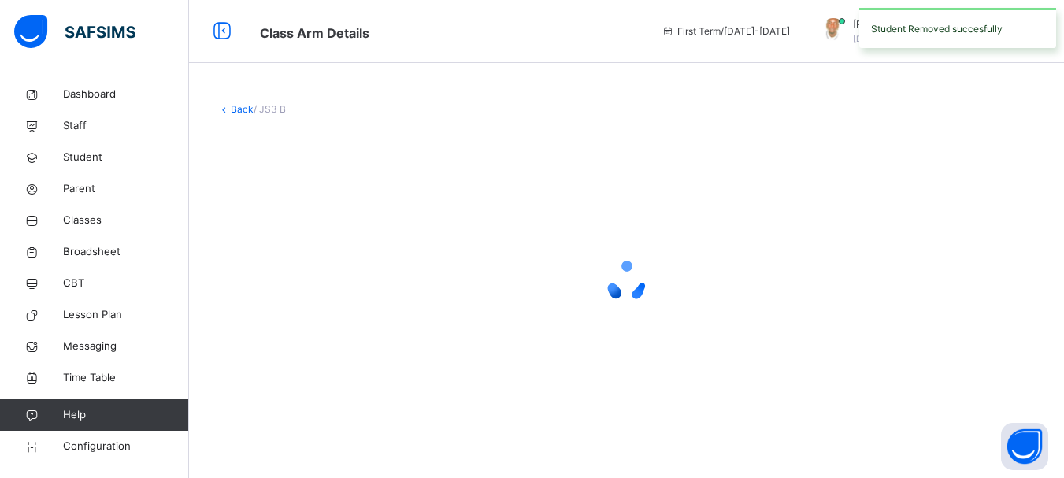
scroll to position [0, 0]
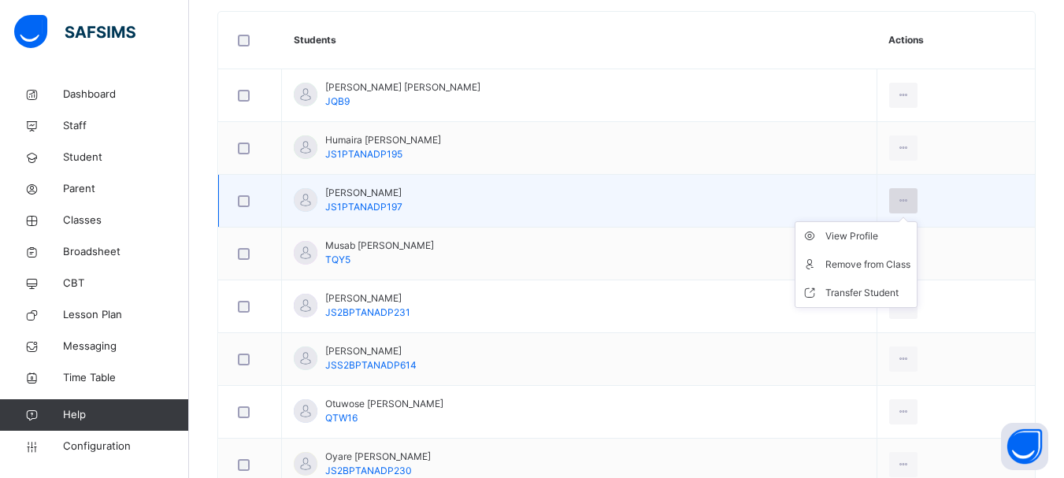
click at [899, 197] on div at bounding box center [903, 200] width 29 height 25
click at [862, 263] on div "Remove from Class" at bounding box center [867, 265] width 85 height 16
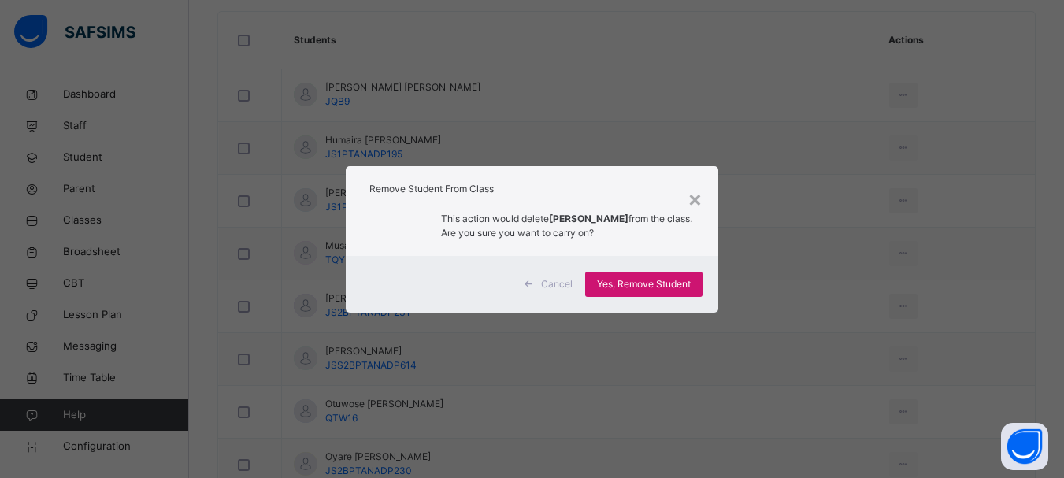
click at [654, 291] on span "Yes, Remove Student" at bounding box center [644, 284] width 94 height 14
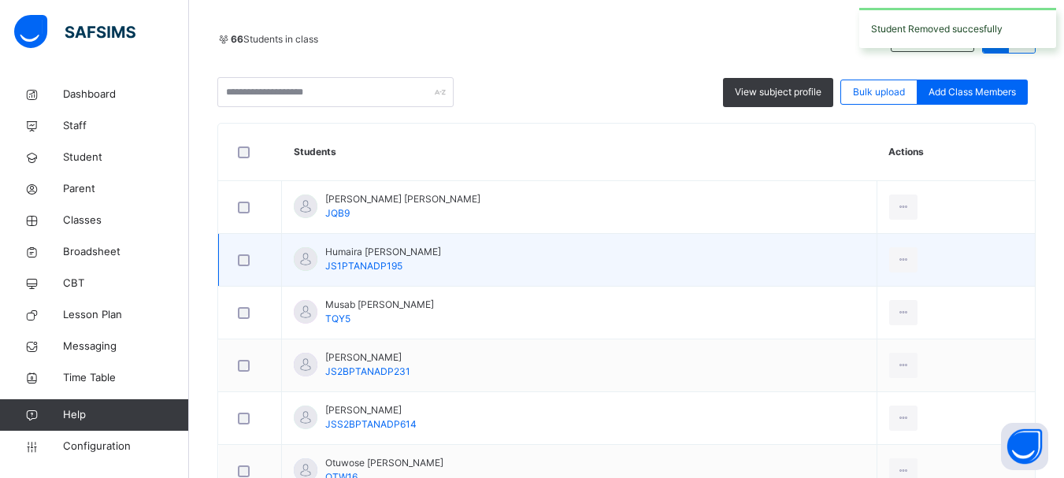
scroll to position [397, 0]
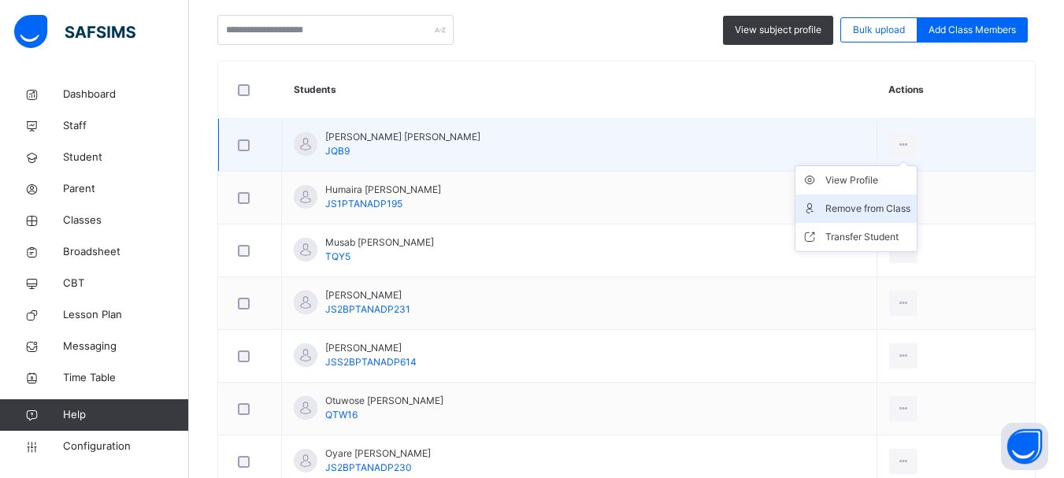
click at [856, 209] on div "Remove from Class" at bounding box center [867, 209] width 85 height 16
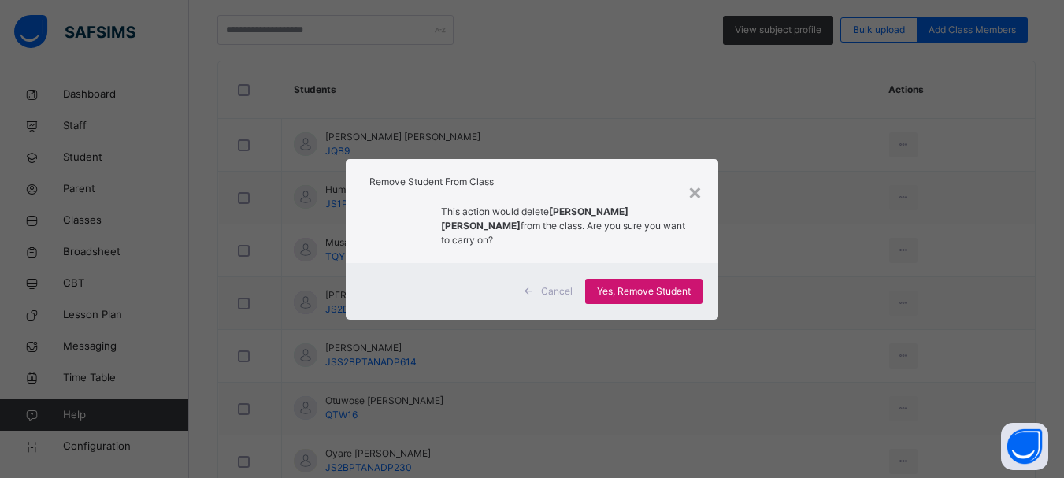
click at [673, 284] on span "Yes, Remove Student" at bounding box center [644, 291] width 94 height 14
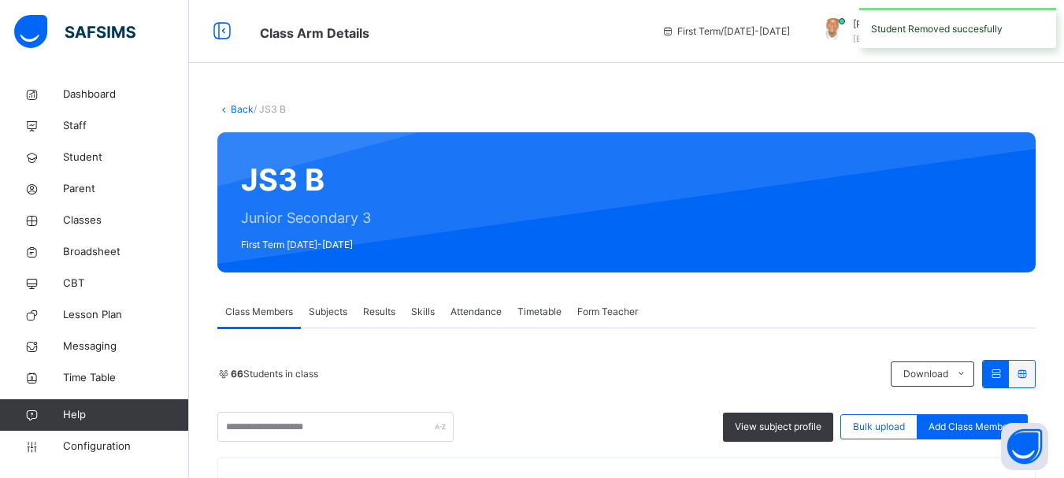
scroll to position [895, 0]
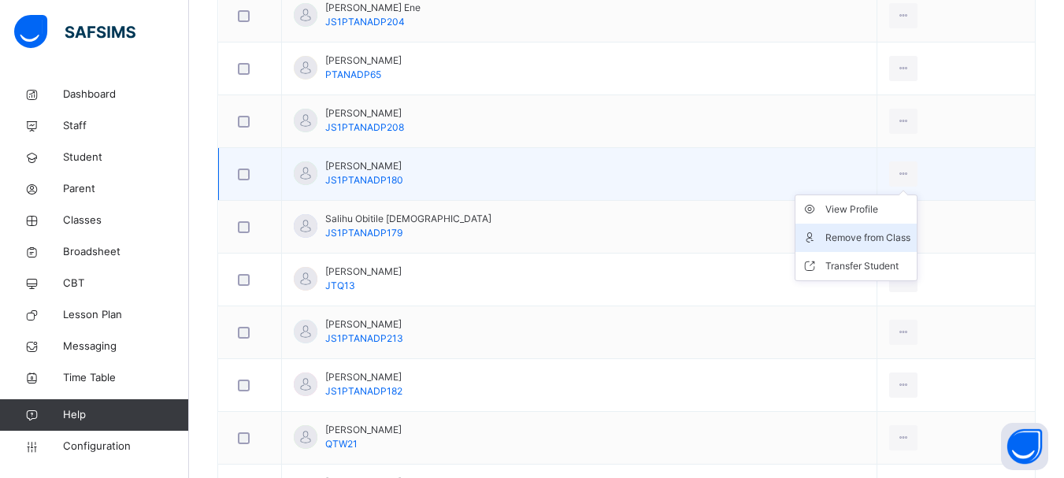
click at [842, 243] on div "Remove from Class" at bounding box center [867, 238] width 85 height 16
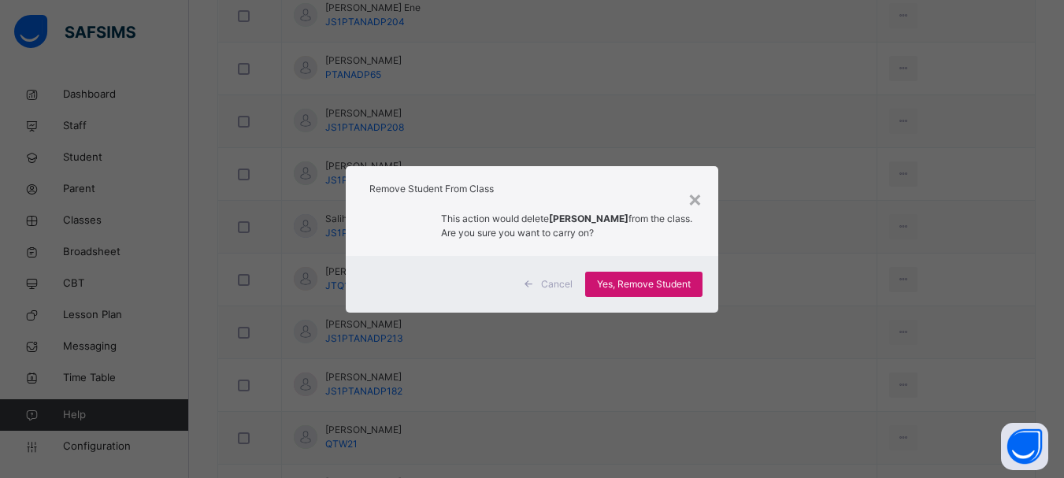
click at [670, 281] on span "Yes, Remove Student" at bounding box center [644, 284] width 94 height 14
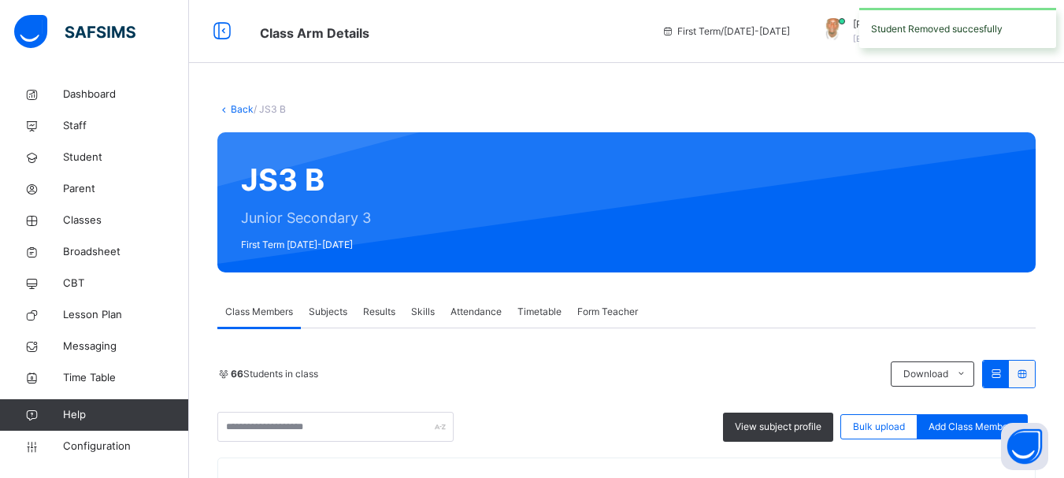
scroll to position [487, 0]
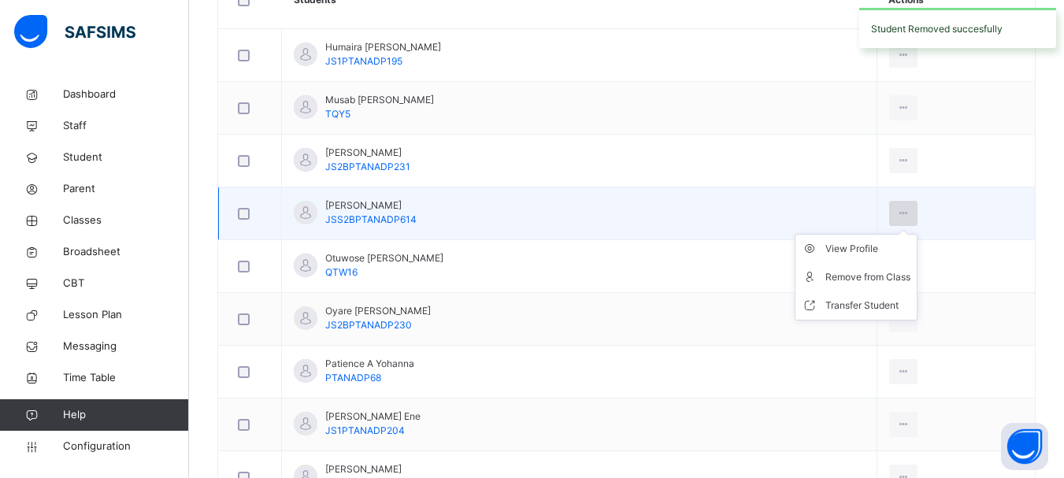
click at [897, 210] on icon at bounding box center [903, 213] width 13 height 14
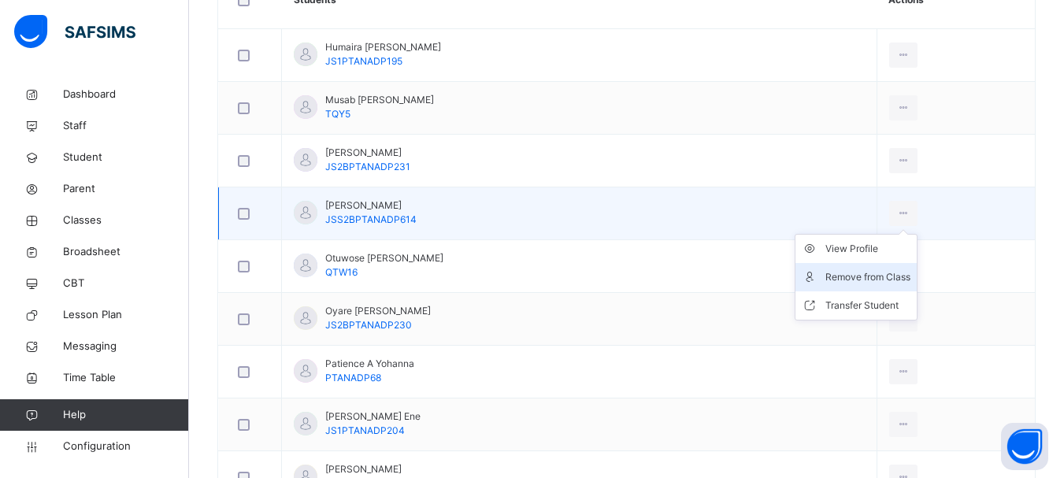
click at [866, 271] on div "Remove from Class" at bounding box center [867, 277] width 85 height 16
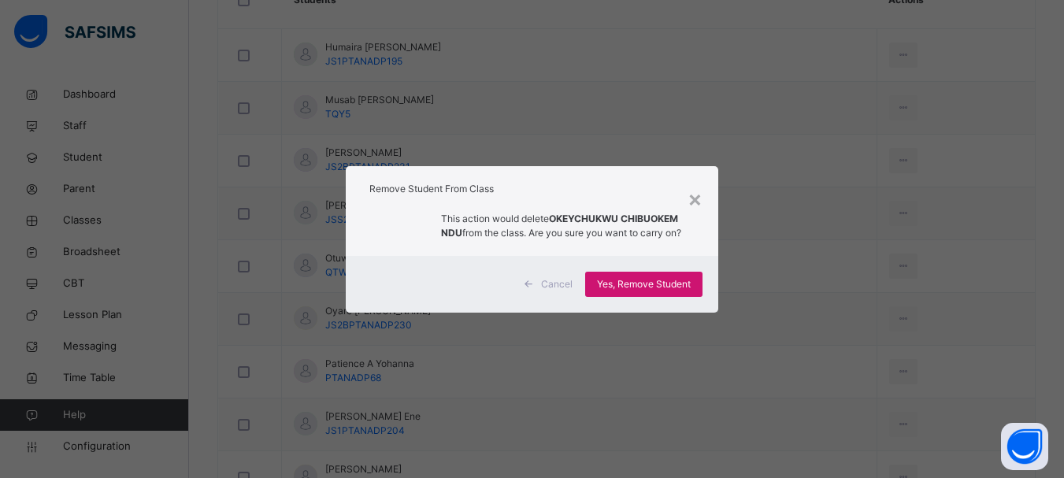
click at [669, 284] on span "Yes, Remove Student" at bounding box center [644, 284] width 94 height 14
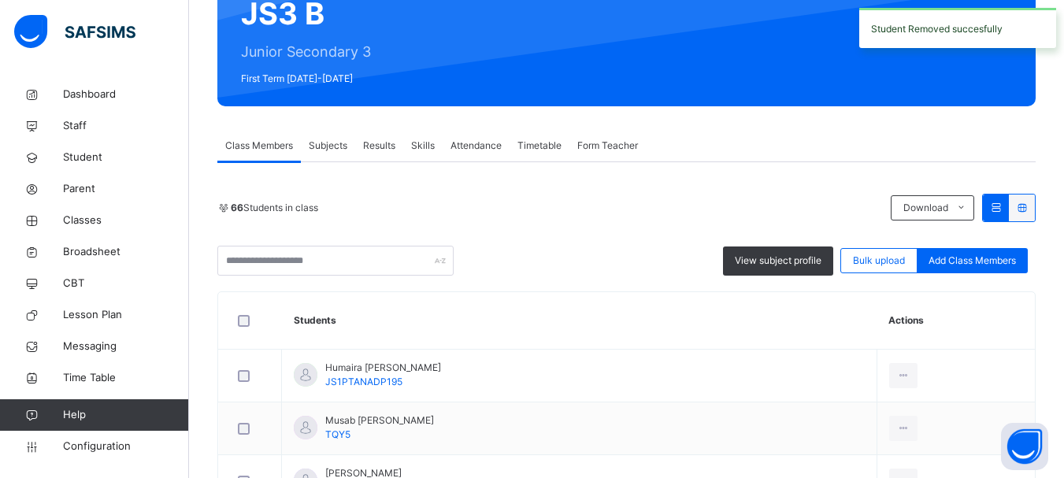
scroll to position [599, 0]
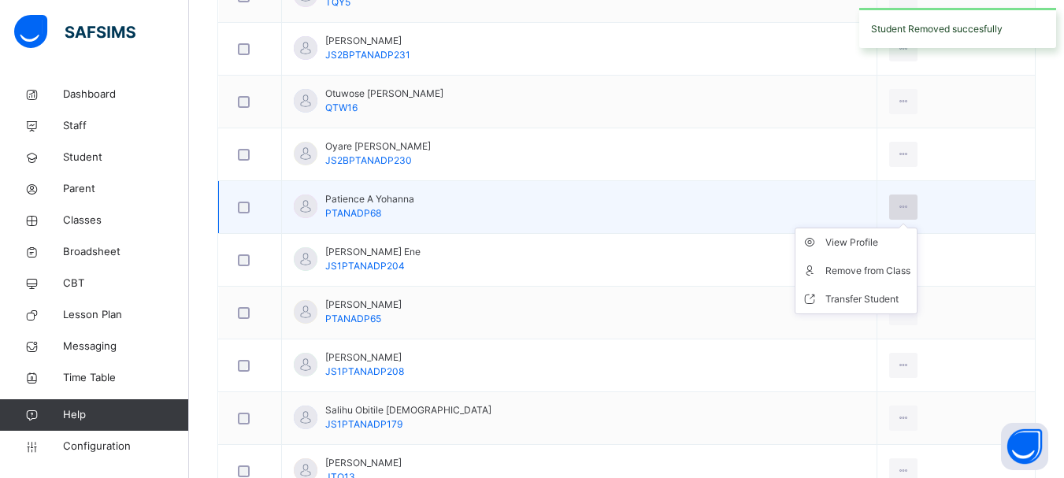
click at [897, 207] on icon at bounding box center [903, 207] width 13 height 14
click at [841, 270] on div "Remove from Class" at bounding box center [867, 271] width 85 height 16
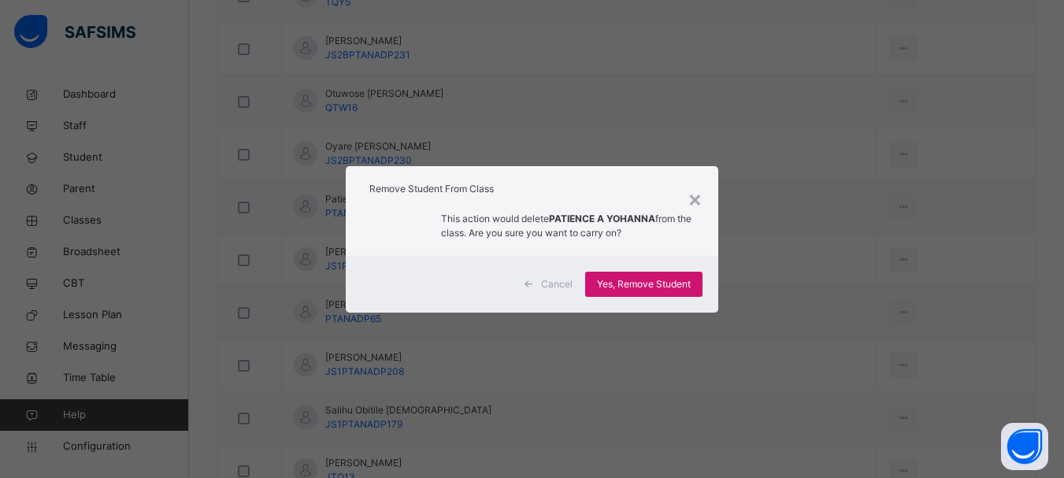
click at [677, 282] on span "Yes, Remove Student" at bounding box center [644, 284] width 94 height 14
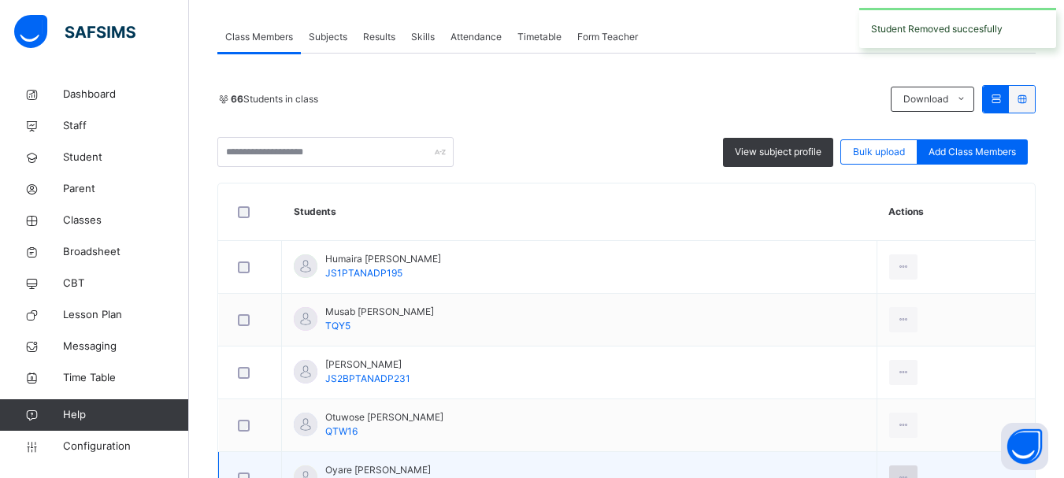
scroll to position [499, 0]
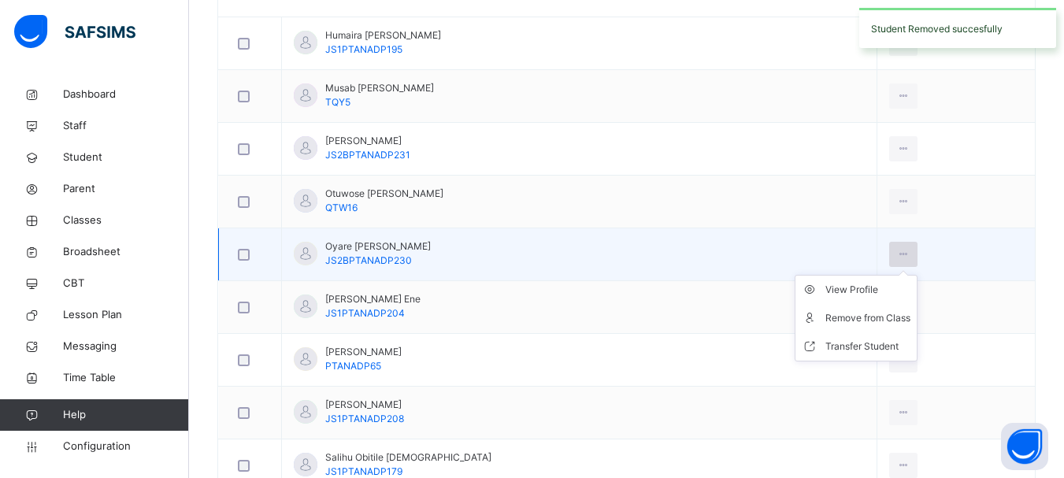
click at [897, 248] on icon at bounding box center [903, 254] width 13 height 14
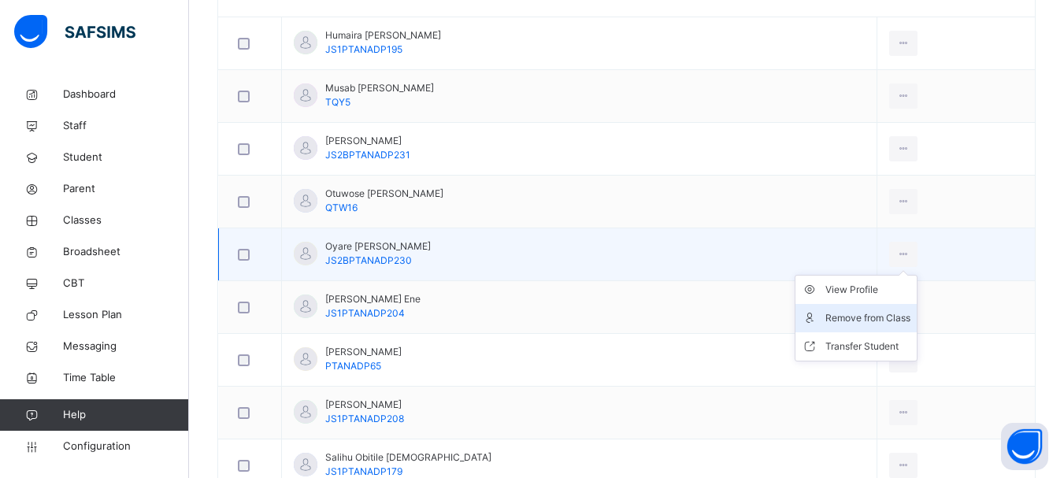
click at [838, 324] on div "Remove from Class" at bounding box center [867, 318] width 85 height 16
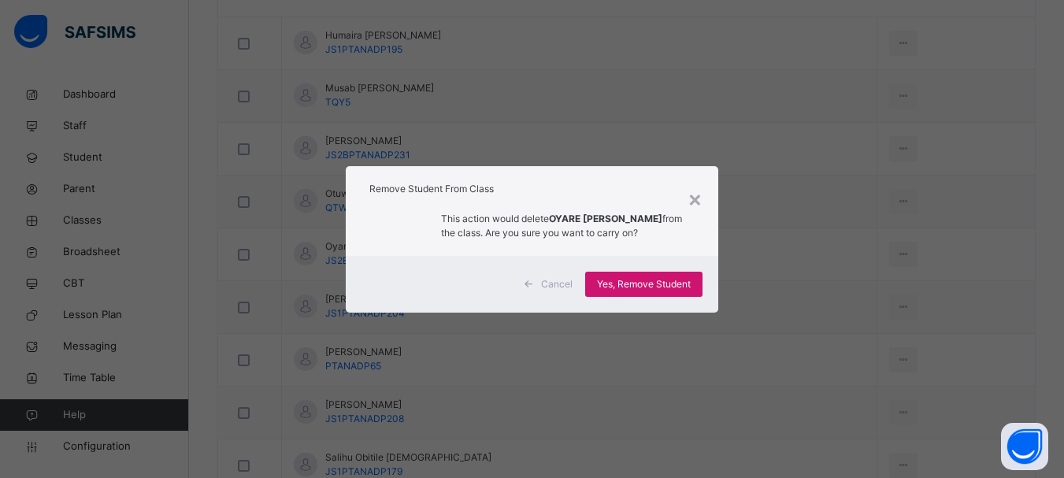
click at [673, 284] on span "Yes, Remove Student" at bounding box center [644, 284] width 94 height 14
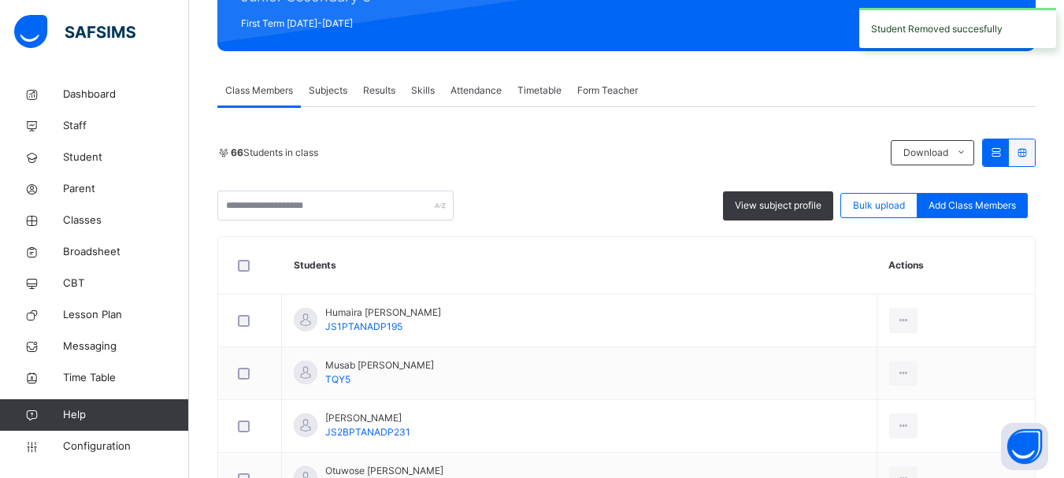
scroll to position [551, 0]
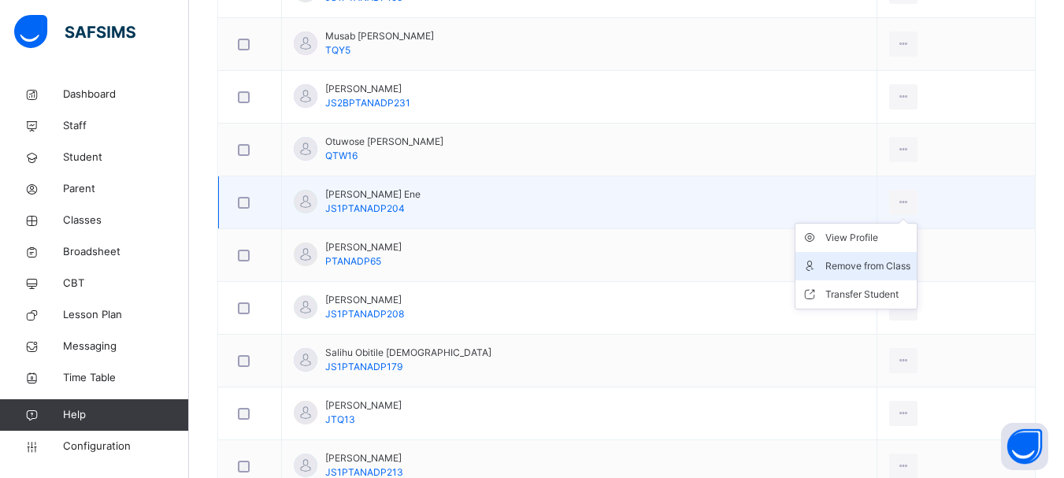
click at [850, 260] on div "Remove from Class" at bounding box center [867, 266] width 85 height 16
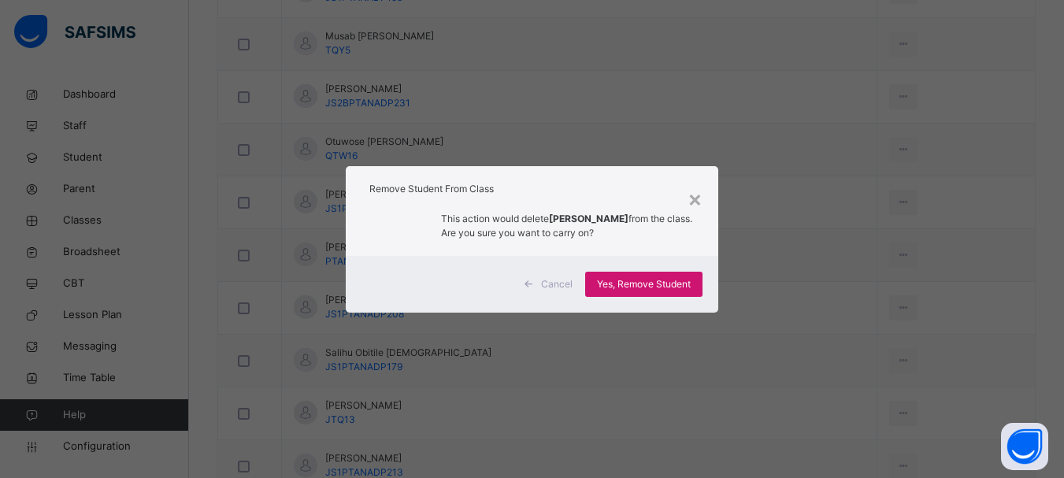
click at [661, 275] on div "Yes, Remove Student" at bounding box center [643, 284] width 117 height 25
click at [664, 280] on div "Yes, Remove Student" at bounding box center [643, 284] width 117 height 25
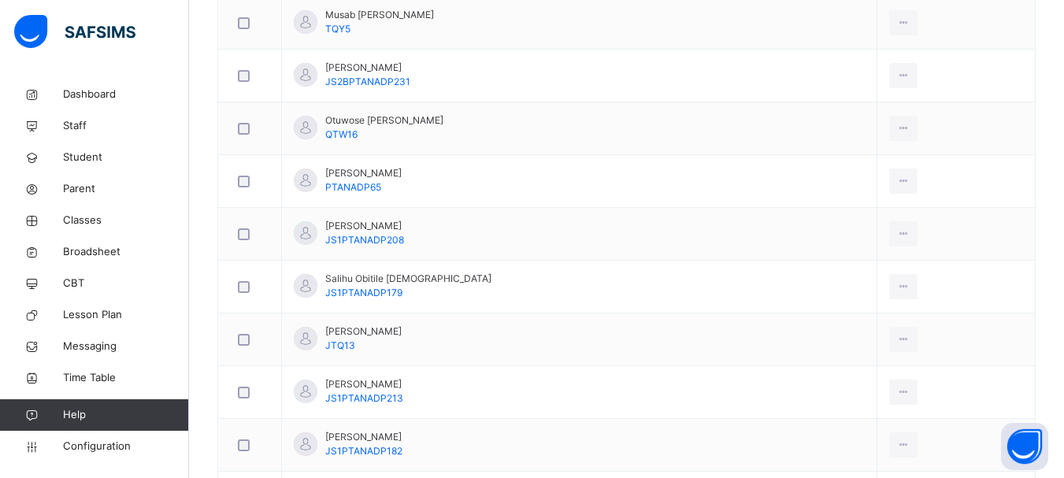
scroll to position [621, 0]
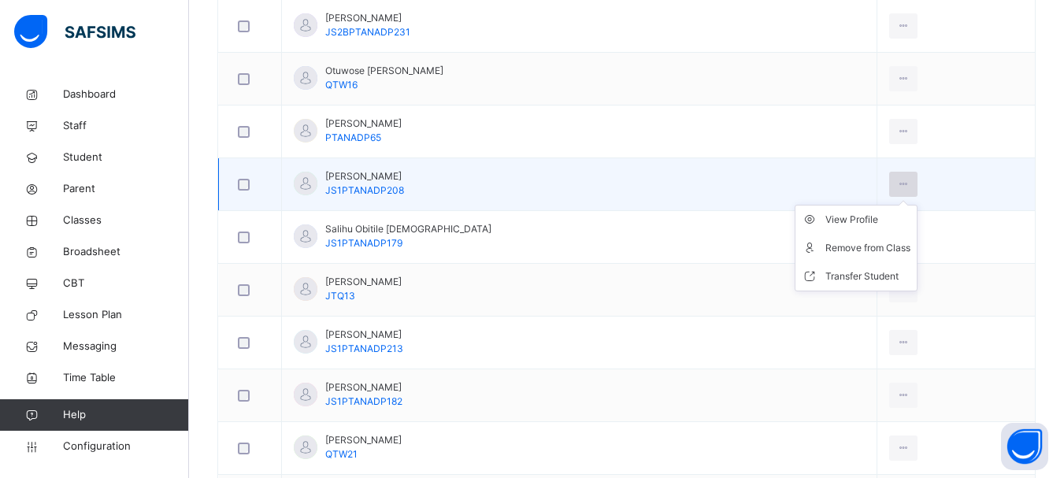
click at [897, 178] on icon at bounding box center [903, 184] width 13 height 14
click at [859, 247] on div "Remove from Class" at bounding box center [867, 248] width 85 height 16
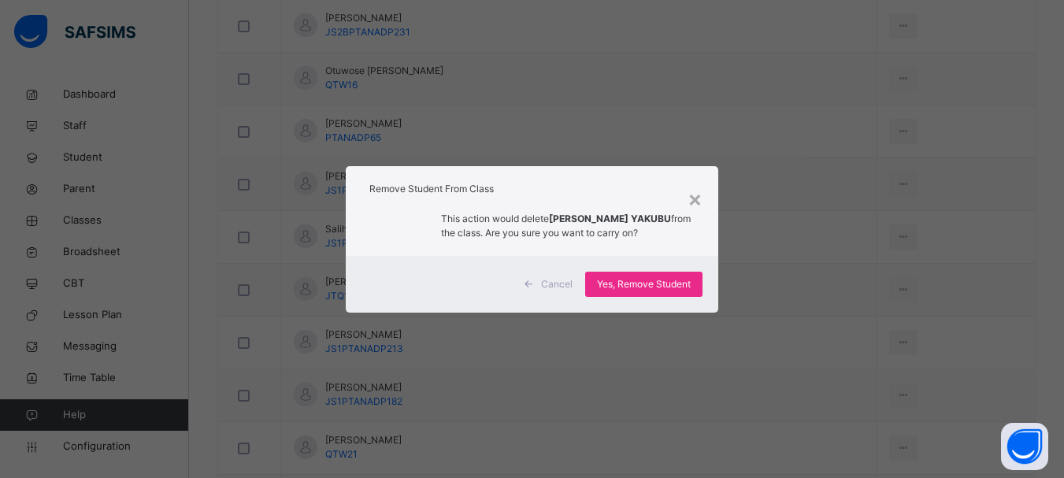
drag, startPoint x: 859, startPoint y: 247, endPoint x: 724, endPoint y: 261, distance: 136.1
click at [773, 258] on div "× Remove Student From Class This action would delete [PERSON_NAME] YAKUBU from …" at bounding box center [532, 239] width 1064 height 478
click at [654, 283] on span "Yes, Remove Student" at bounding box center [644, 284] width 94 height 14
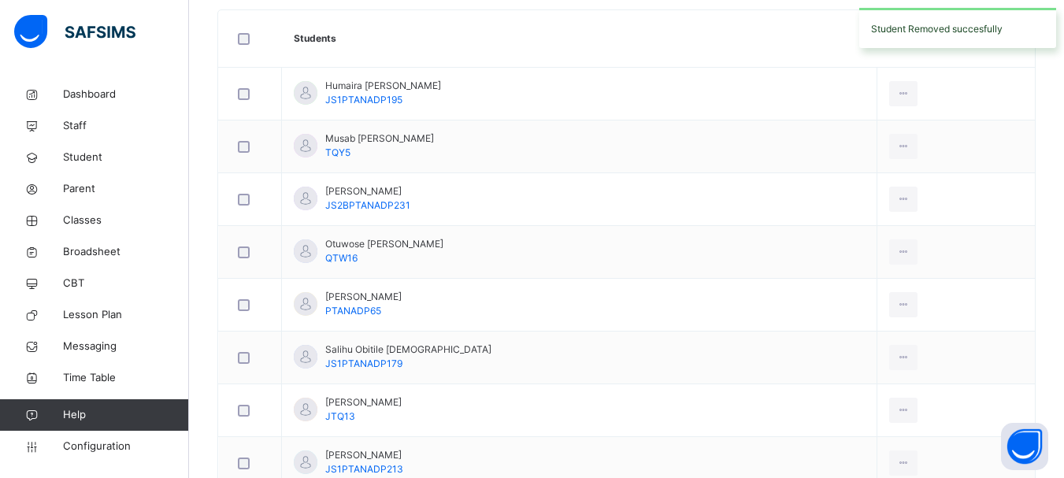
scroll to position [450, 0]
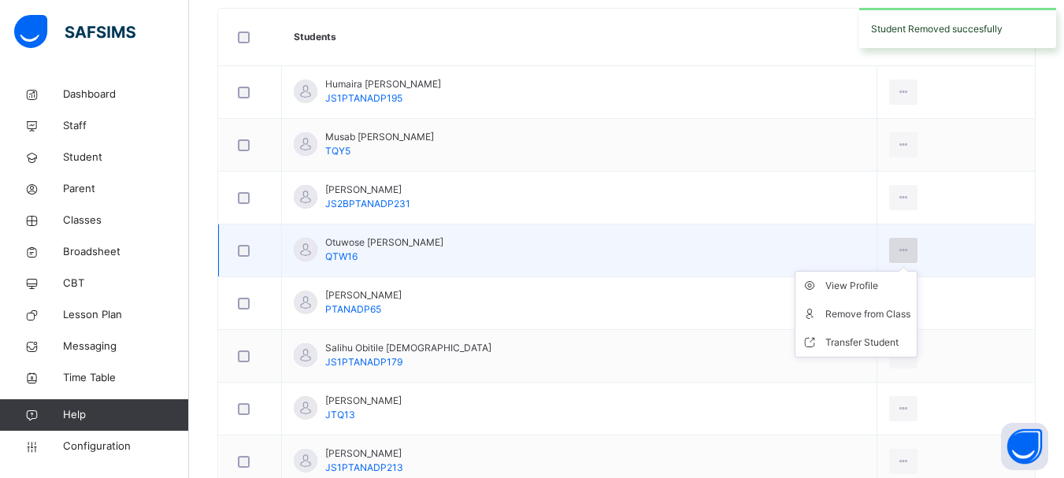
click at [897, 254] on icon at bounding box center [903, 250] width 13 height 14
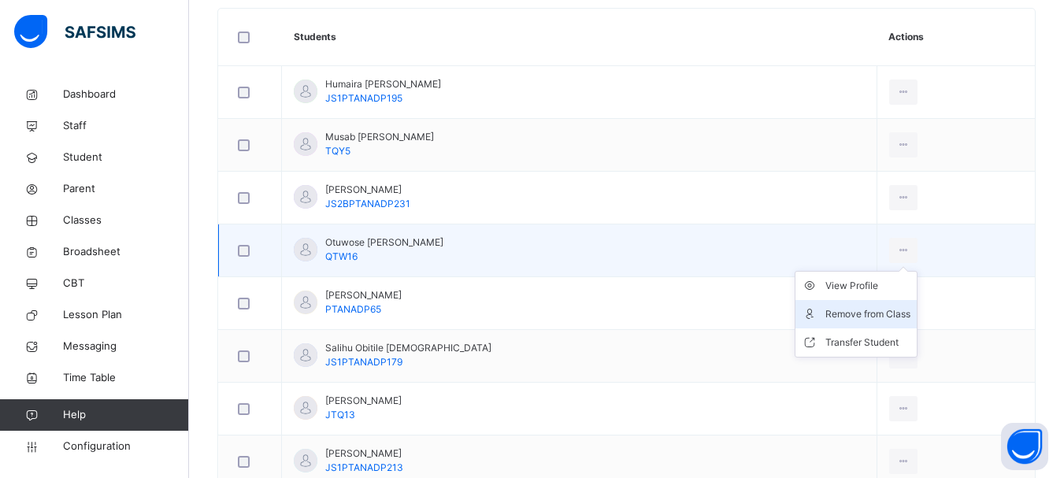
click at [847, 313] on div "Remove from Class" at bounding box center [867, 314] width 85 height 16
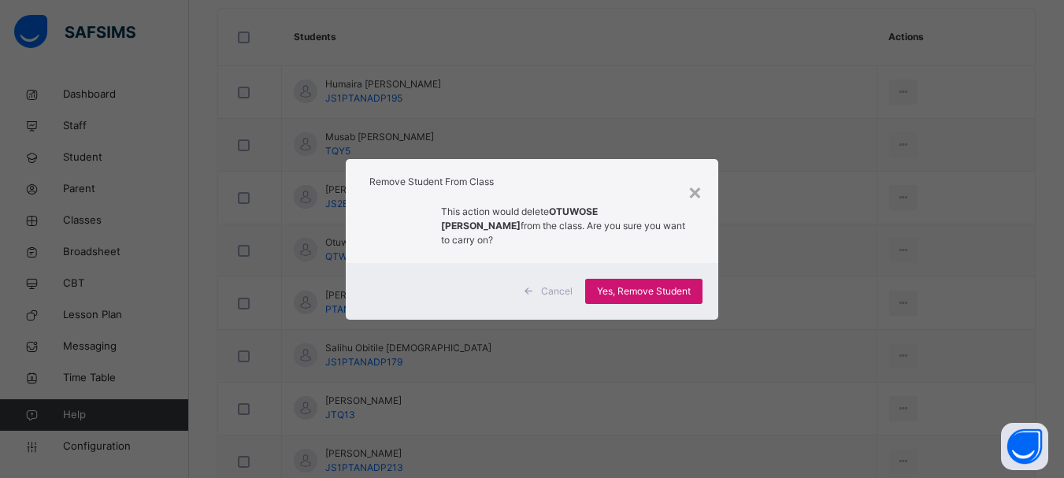
click at [647, 287] on span "Yes, Remove Student" at bounding box center [644, 291] width 94 height 14
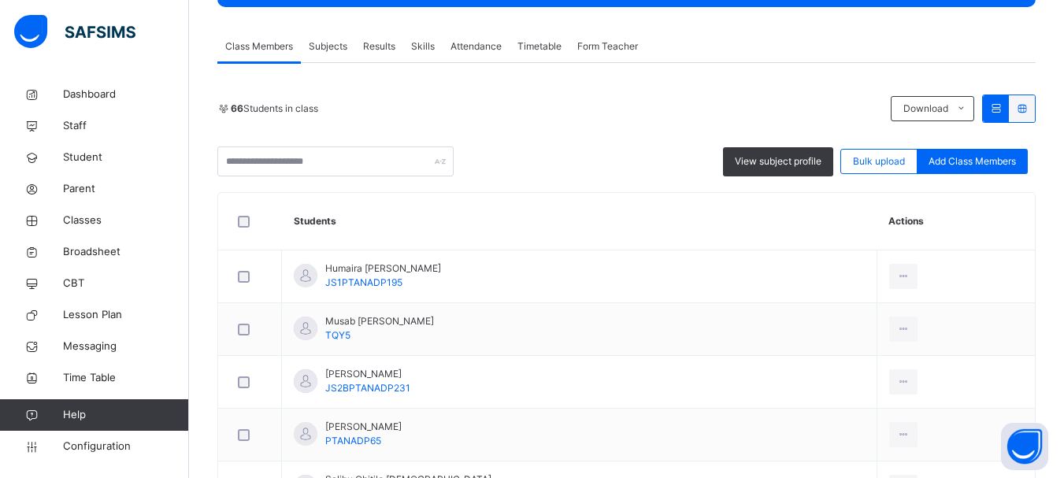
scroll to position [339, 0]
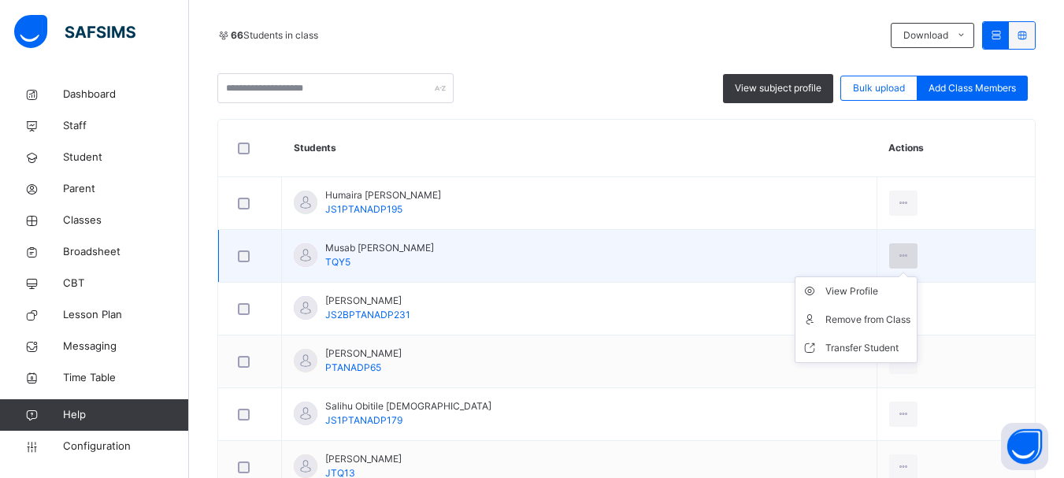
click at [889, 258] on div at bounding box center [903, 255] width 29 height 25
click at [853, 324] on div "Remove from Class" at bounding box center [867, 320] width 85 height 16
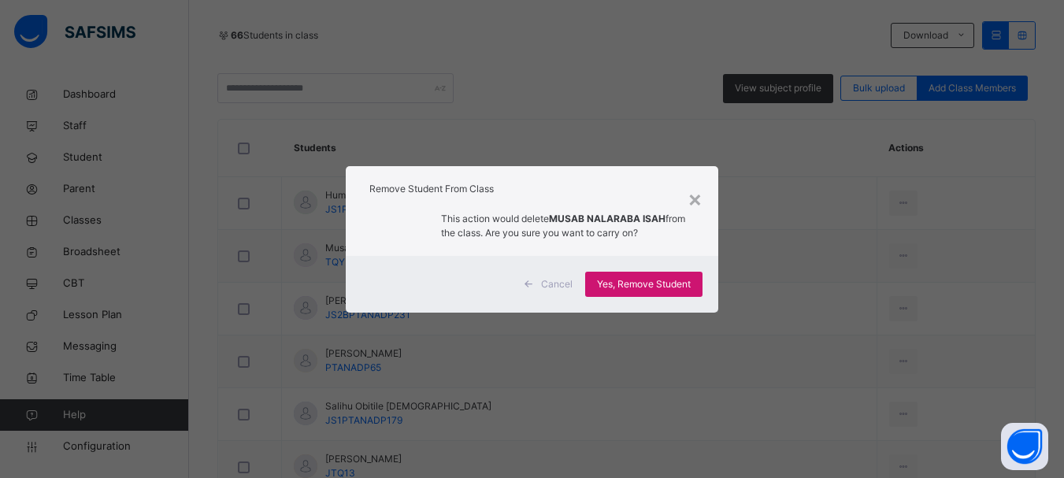
click at [650, 286] on span "Yes, Remove Student" at bounding box center [644, 284] width 94 height 14
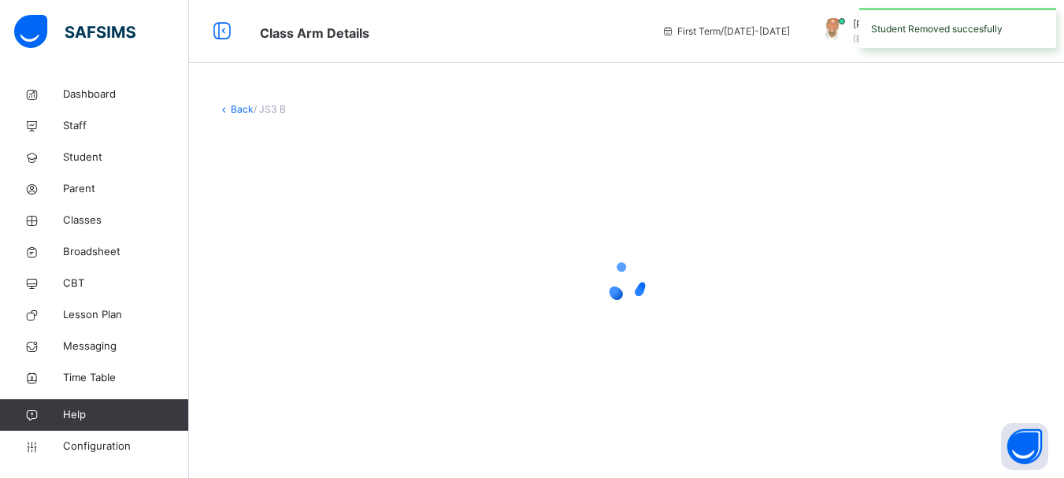
scroll to position [0, 0]
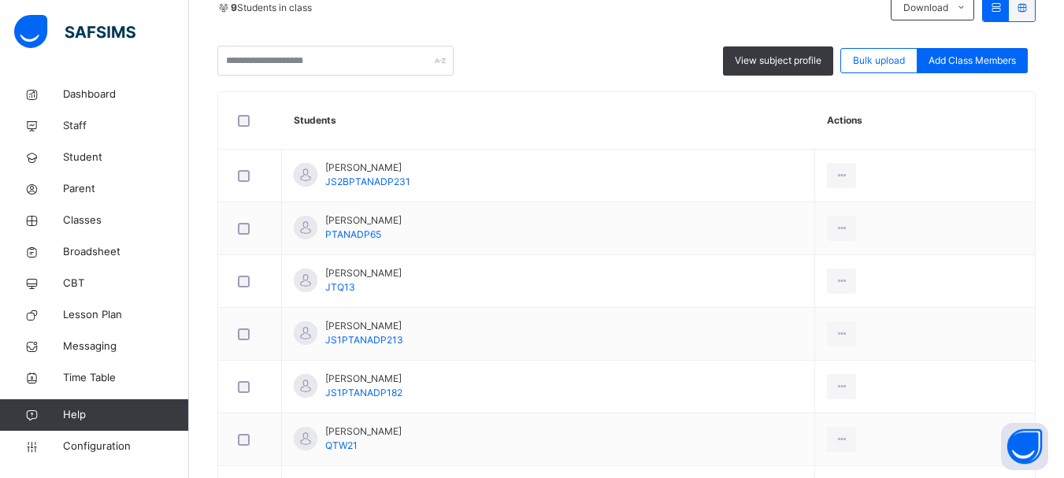
scroll to position [494, 0]
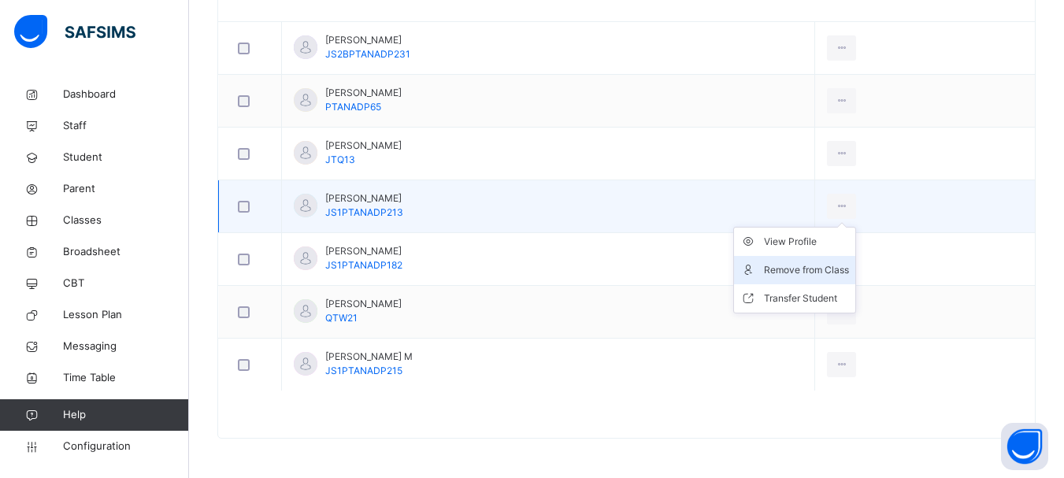
click at [849, 270] on div "Remove from Class" at bounding box center [806, 270] width 85 height 16
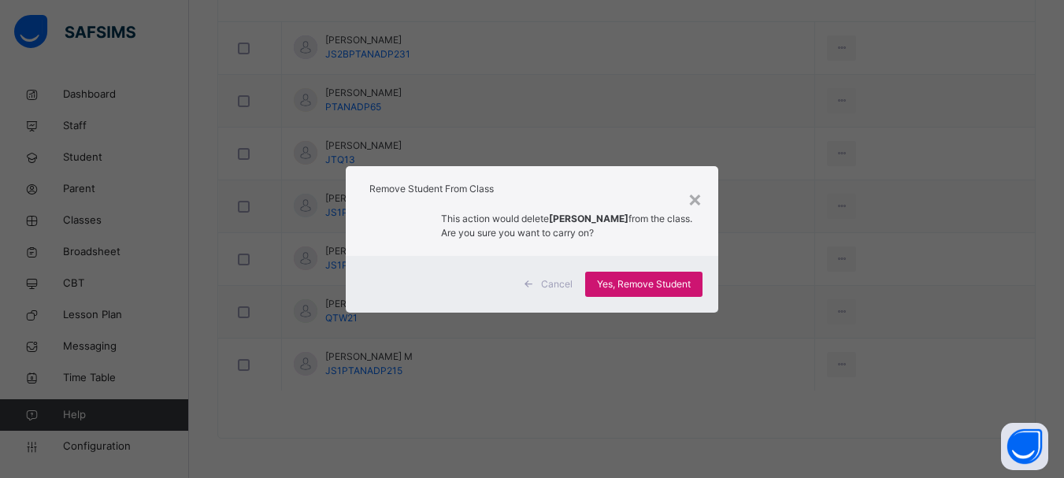
click at [673, 285] on span "Yes, Remove Student" at bounding box center [644, 284] width 94 height 14
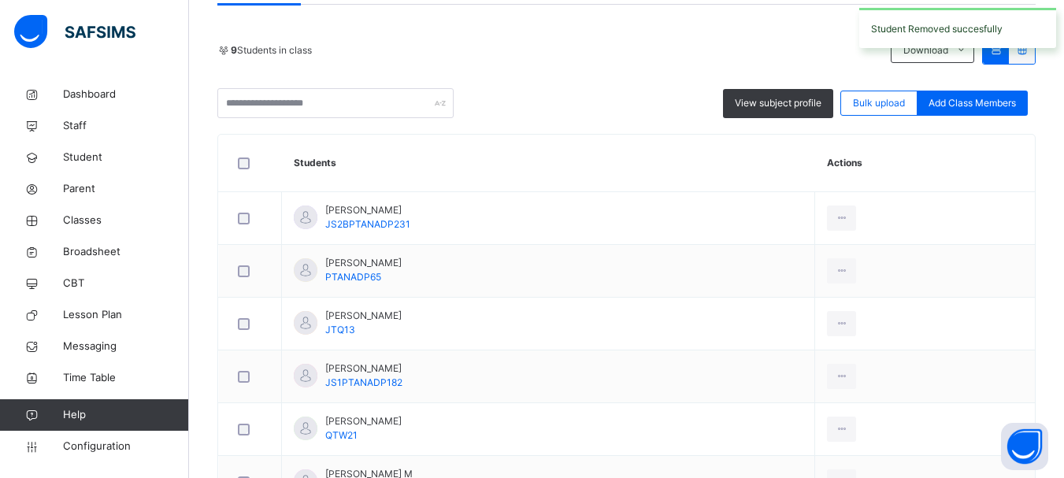
scroll to position [441, 0]
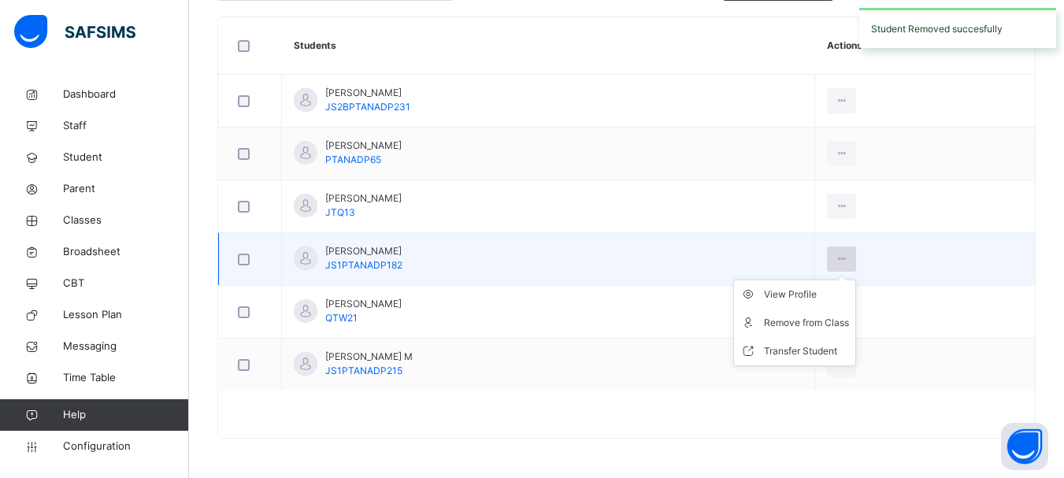
click at [856, 261] on div at bounding box center [841, 259] width 29 height 25
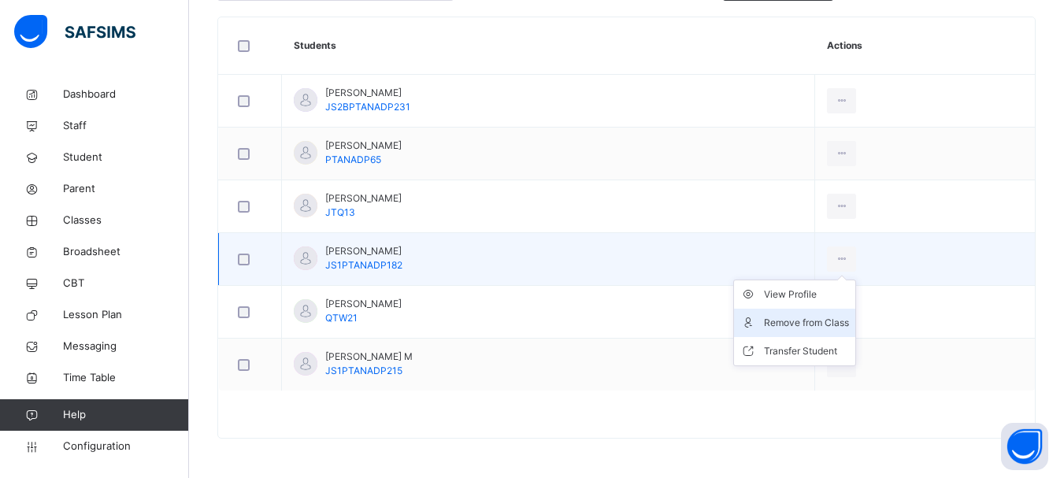
click at [844, 318] on div "Remove from Class" at bounding box center [806, 323] width 85 height 16
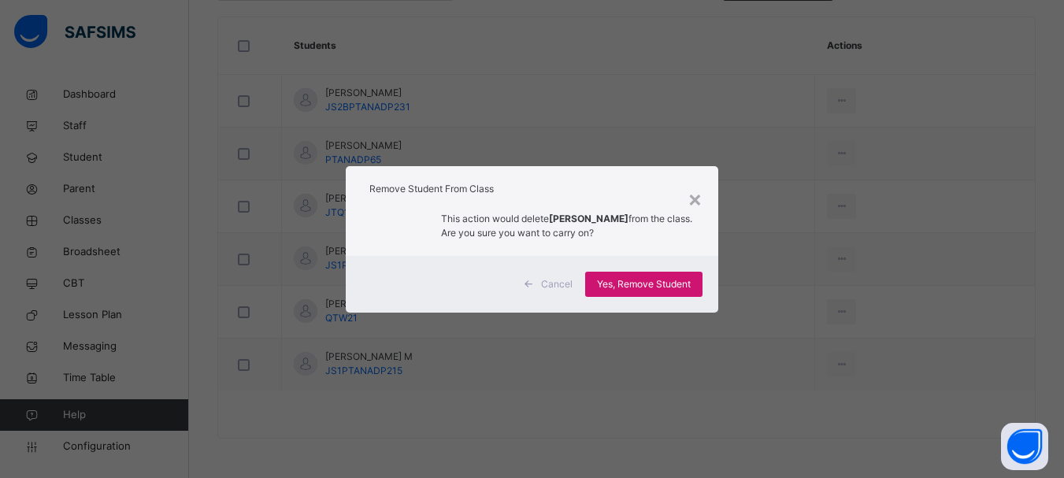
click at [682, 287] on span "Yes, Remove Student" at bounding box center [644, 284] width 94 height 14
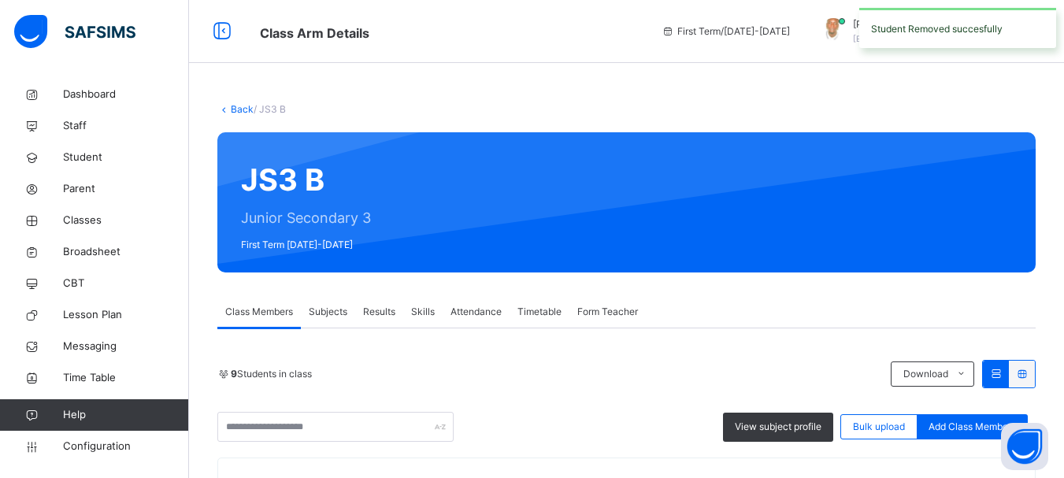
scroll to position [388, 0]
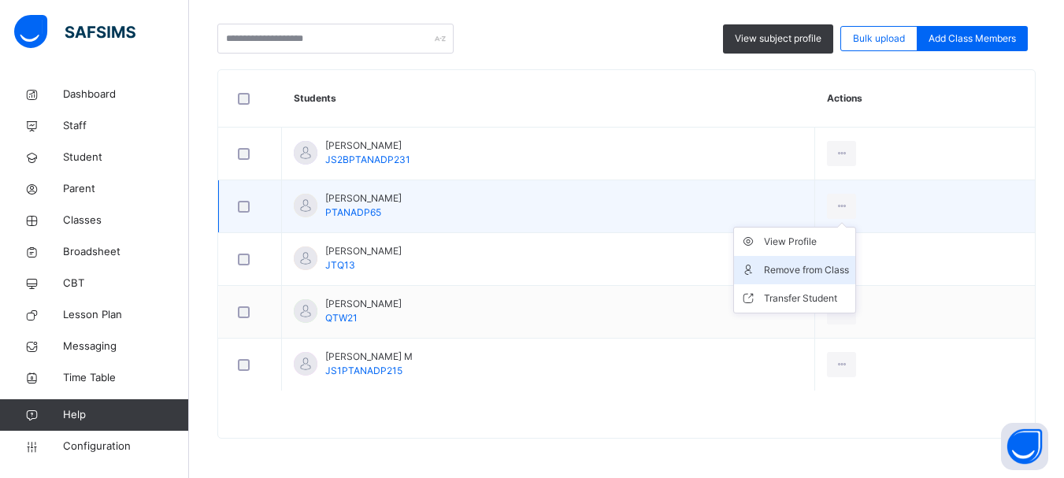
click at [849, 264] on div "Remove from Class" at bounding box center [806, 270] width 85 height 16
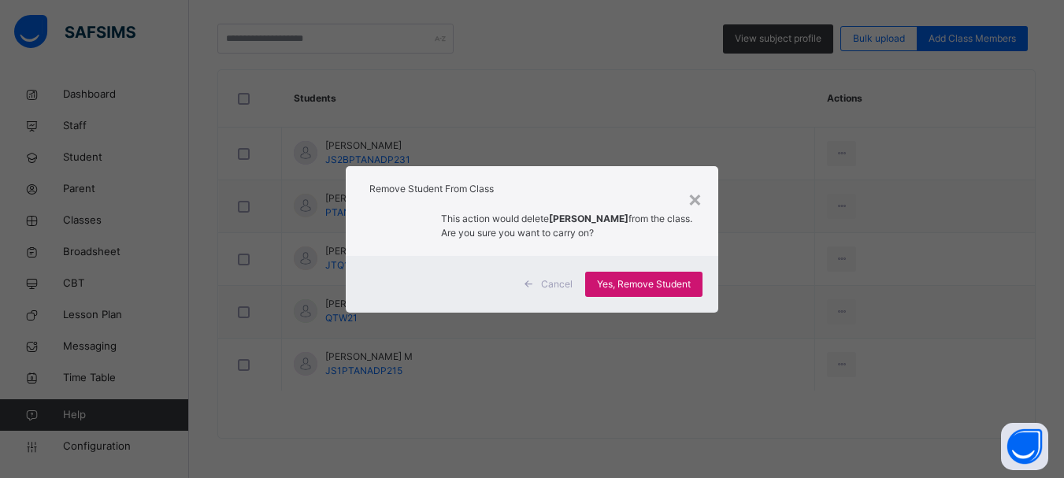
click at [667, 278] on span "Yes, Remove Student" at bounding box center [644, 284] width 94 height 14
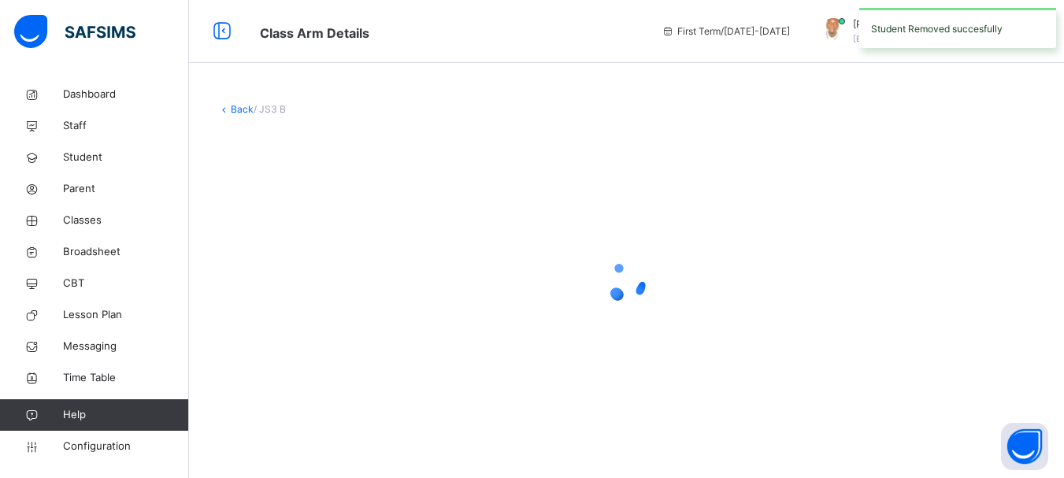
scroll to position [0, 0]
click at [667, 278] on div at bounding box center [632, 281] width 830 height 63
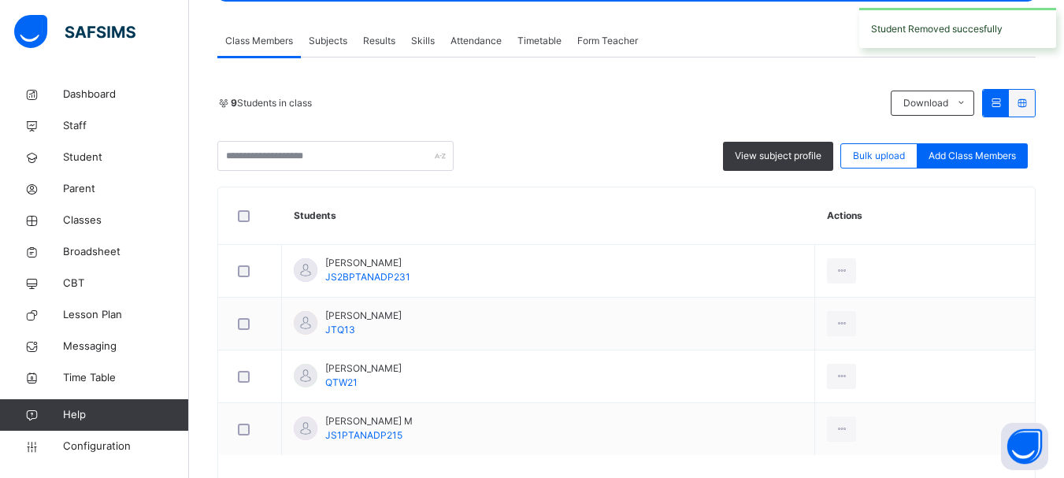
scroll to position [310, 0]
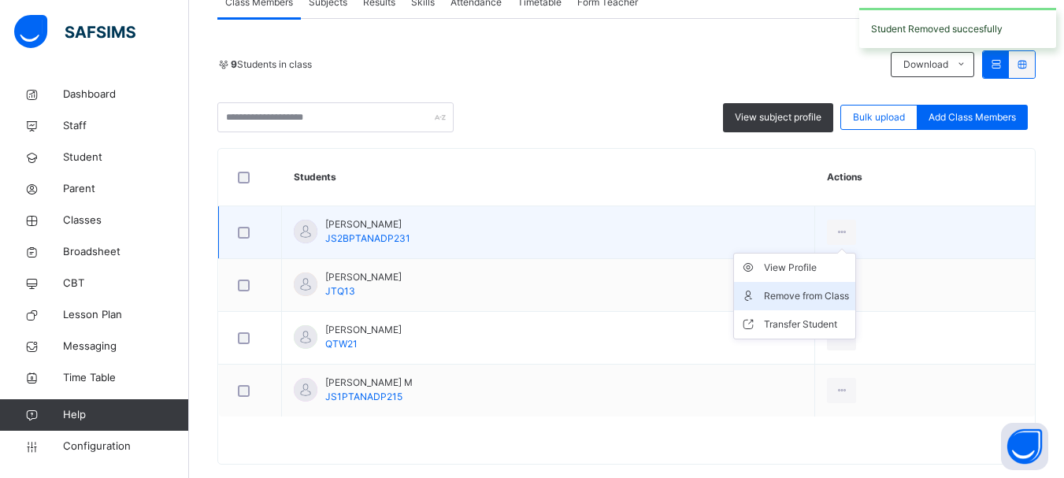
click at [840, 293] on div "Remove from Class" at bounding box center [806, 296] width 85 height 16
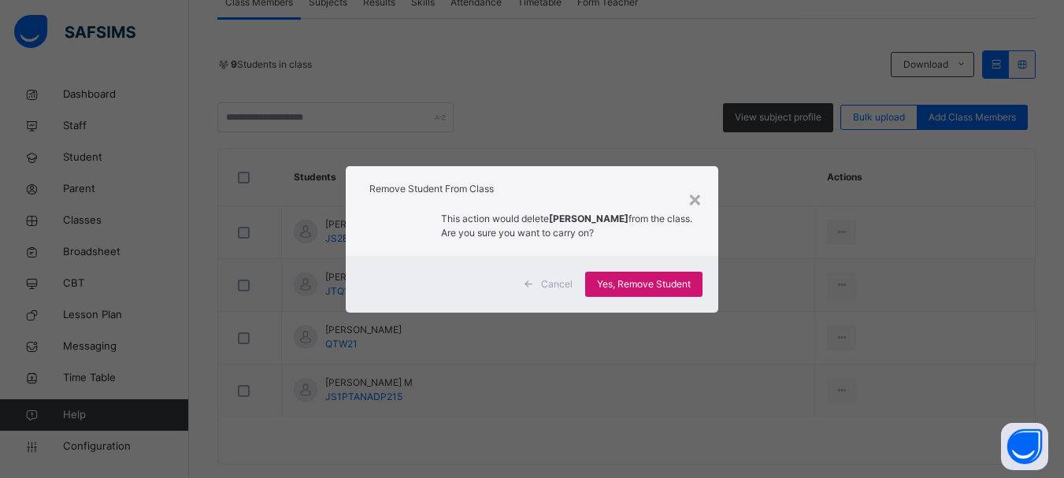
click at [677, 284] on span "Yes, Remove Student" at bounding box center [644, 284] width 94 height 14
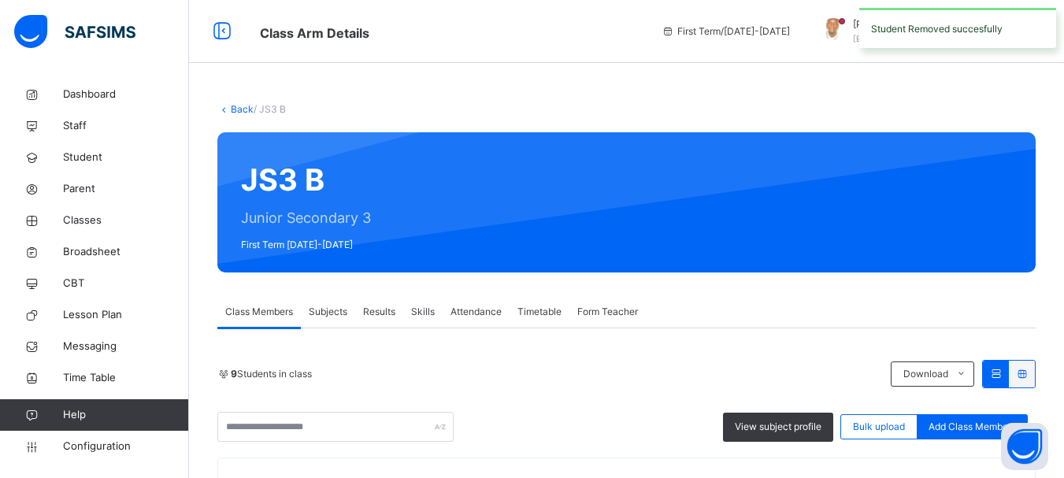
scroll to position [283, 0]
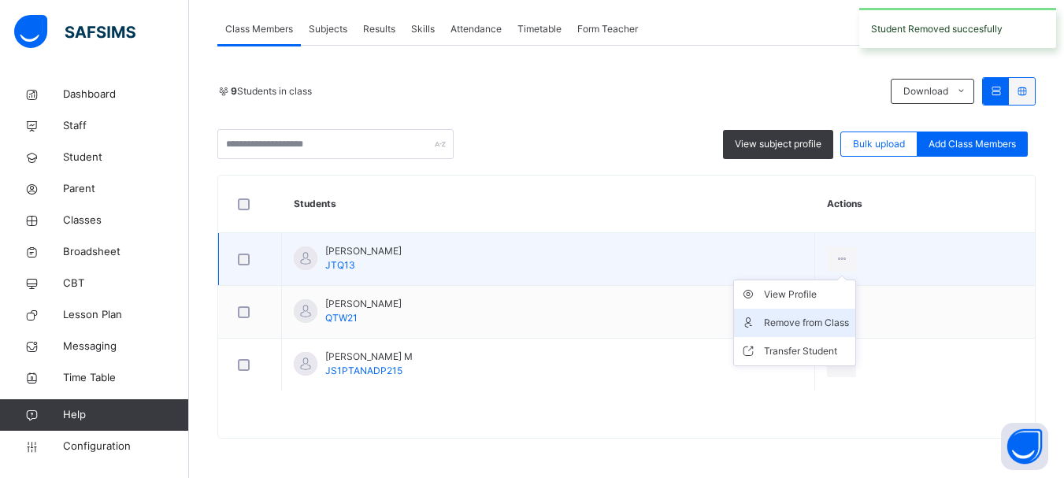
click at [829, 315] on div "Remove from Class" at bounding box center [806, 323] width 85 height 16
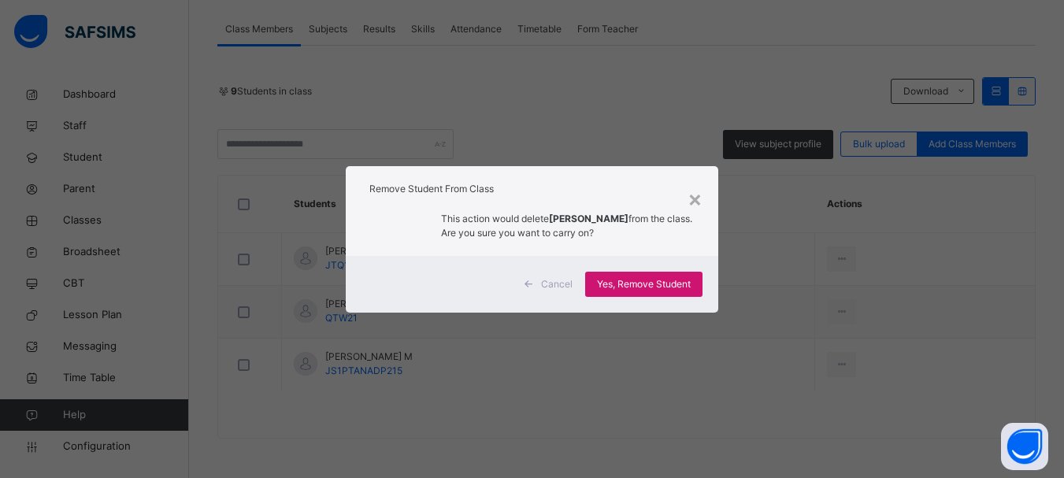
click at [643, 284] on span "Yes, Remove Student" at bounding box center [644, 284] width 94 height 14
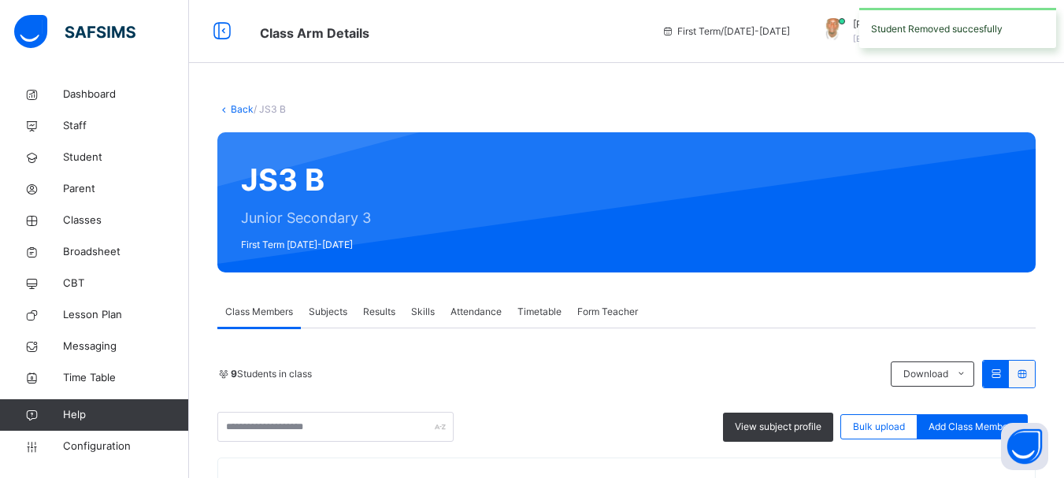
scroll to position [230, 0]
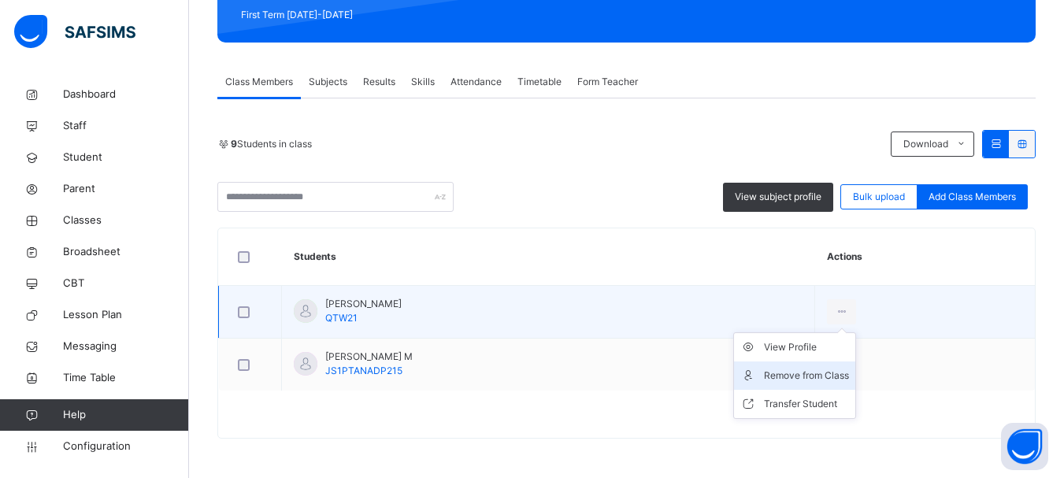
click at [841, 372] on div "Remove from Class" at bounding box center [806, 376] width 85 height 16
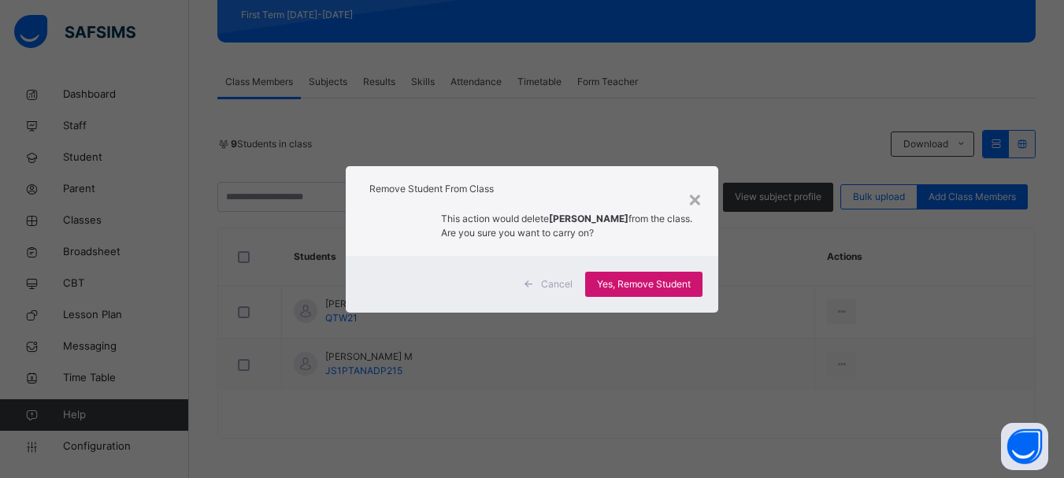
click at [667, 279] on span "Yes, Remove Student" at bounding box center [644, 284] width 94 height 14
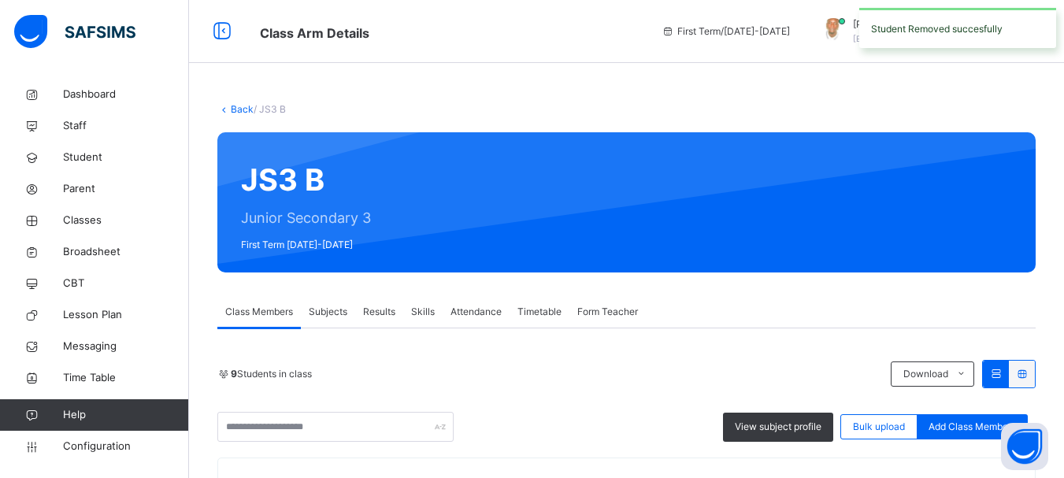
scroll to position [177, 0]
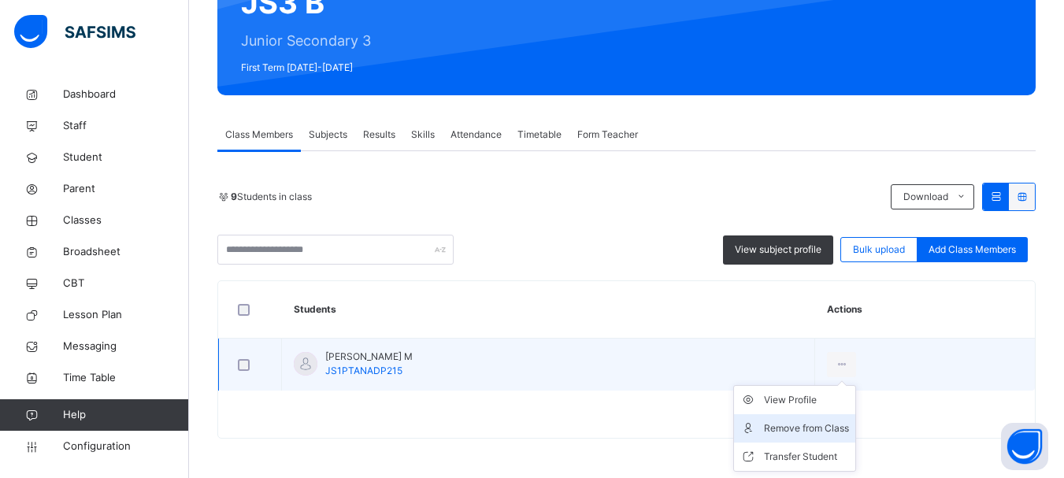
click at [819, 425] on div "Remove from Class" at bounding box center [806, 429] width 85 height 16
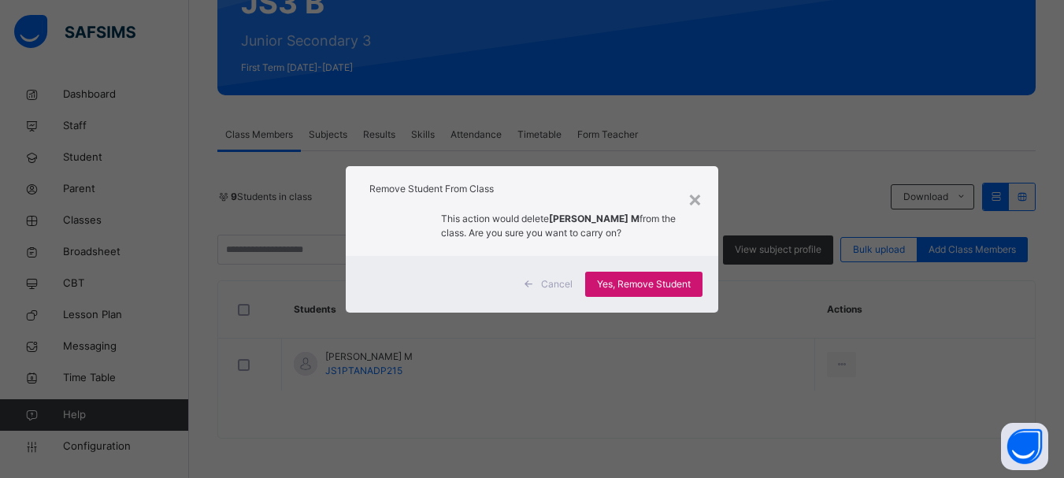
click at [626, 286] on span "Yes, Remove Student" at bounding box center [644, 284] width 94 height 14
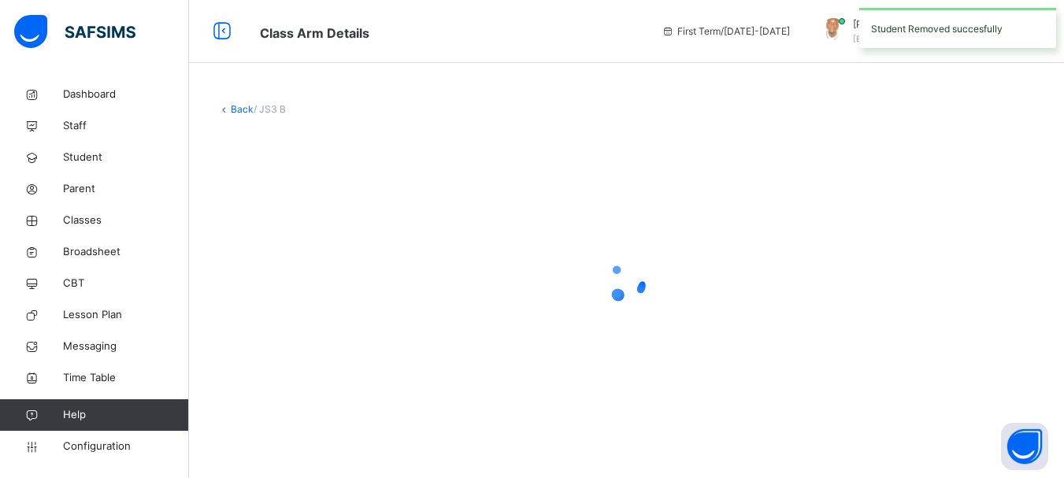
scroll to position [0, 0]
click at [626, 286] on icon at bounding box center [632, 281] width 63 height 63
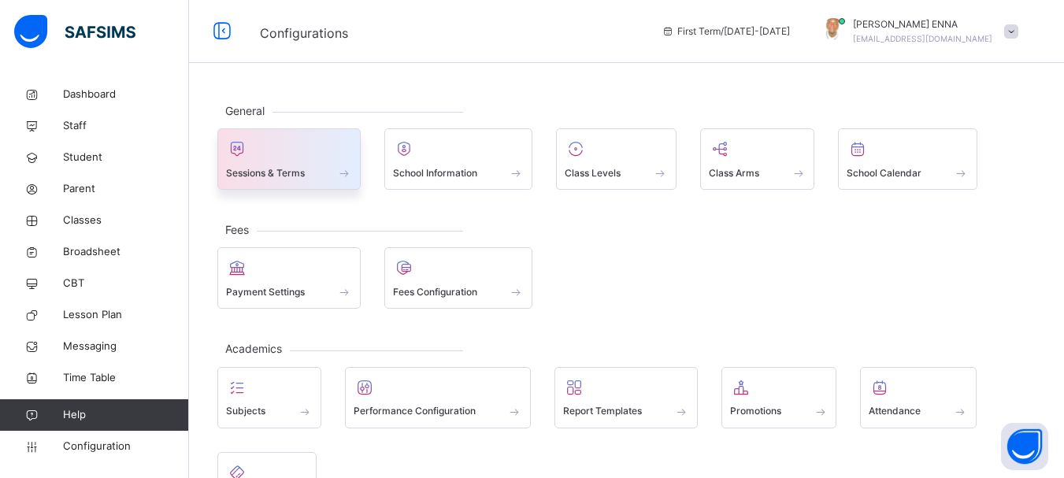
click at [341, 157] on div at bounding box center [289, 149] width 126 height 24
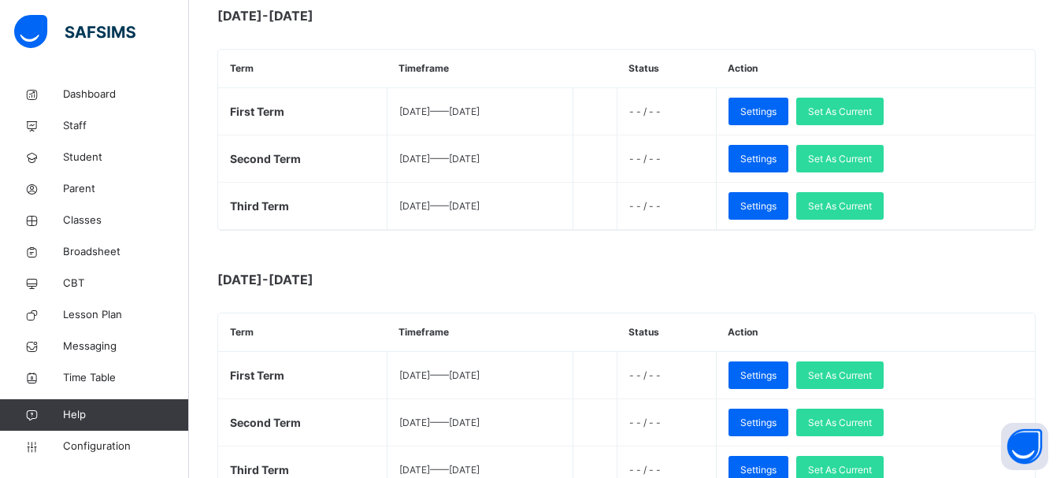
scroll to position [539, 0]
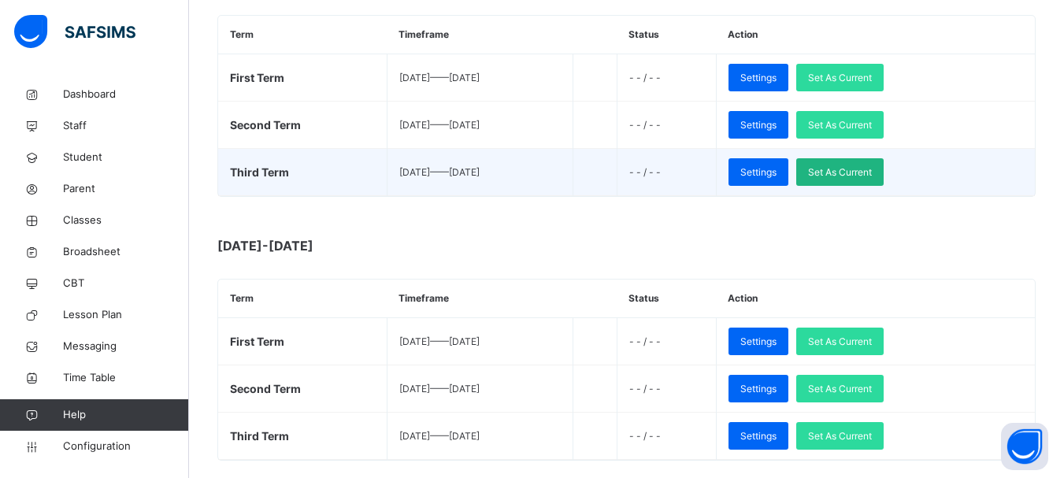
click at [872, 171] on span "Set As Current" at bounding box center [840, 172] width 64 height 14
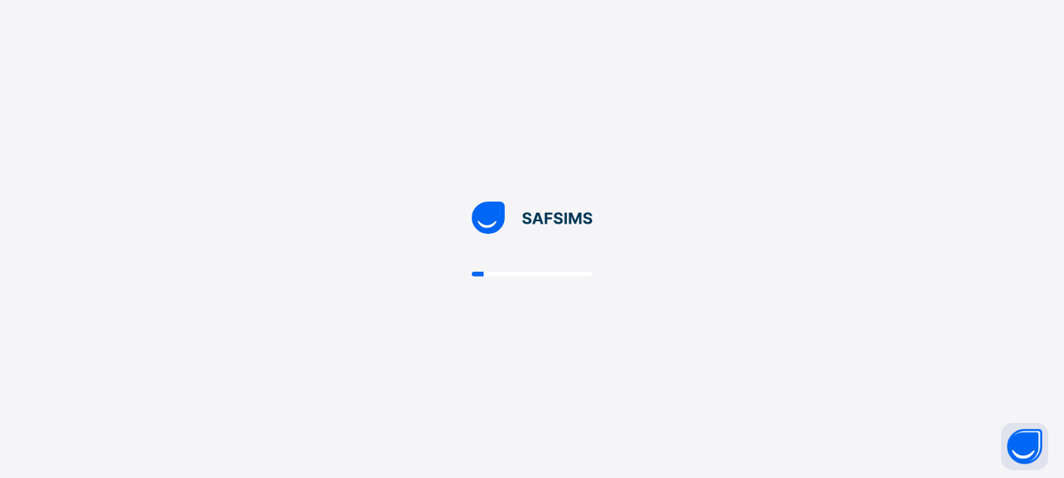
scroll to position [0, 0]
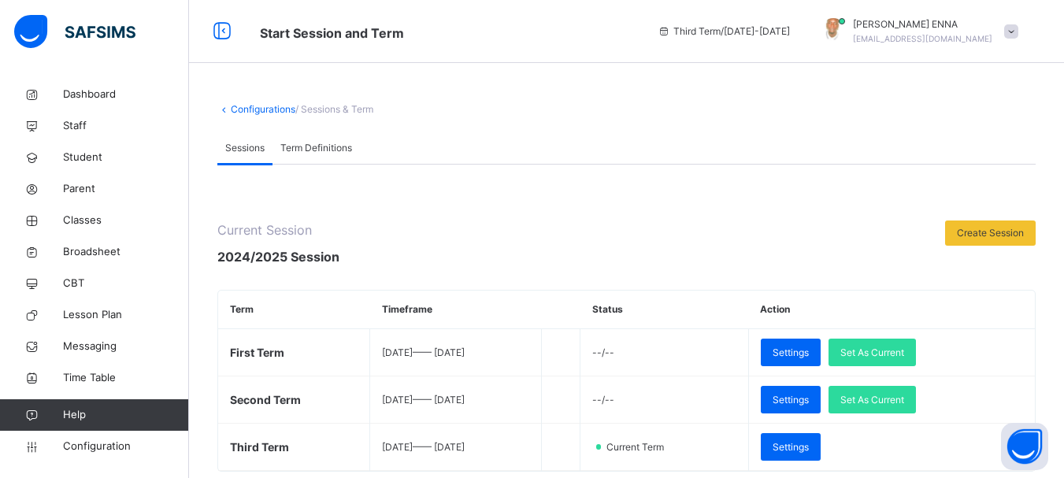
click at [248, 106] on link "Configurations" at bounding box center [263, 109] width 65 height 12
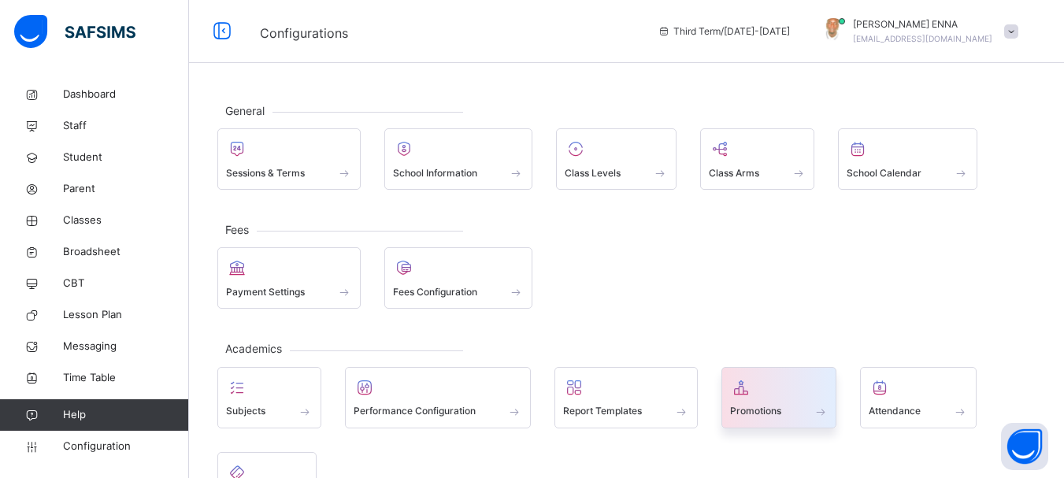
click at [781, 412] on span "Promotions" at bounding box center [755, 411] width 51 height 14
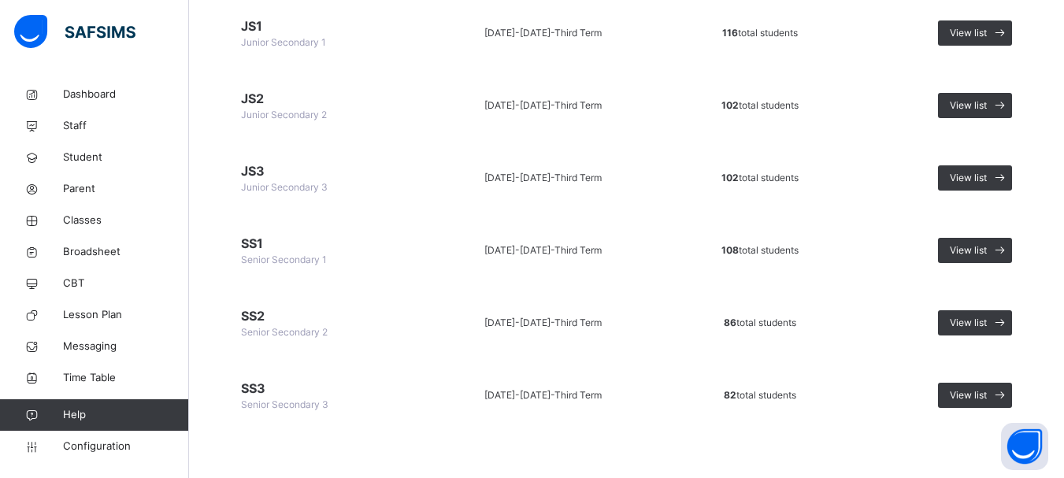
scroll to position [207, 0]
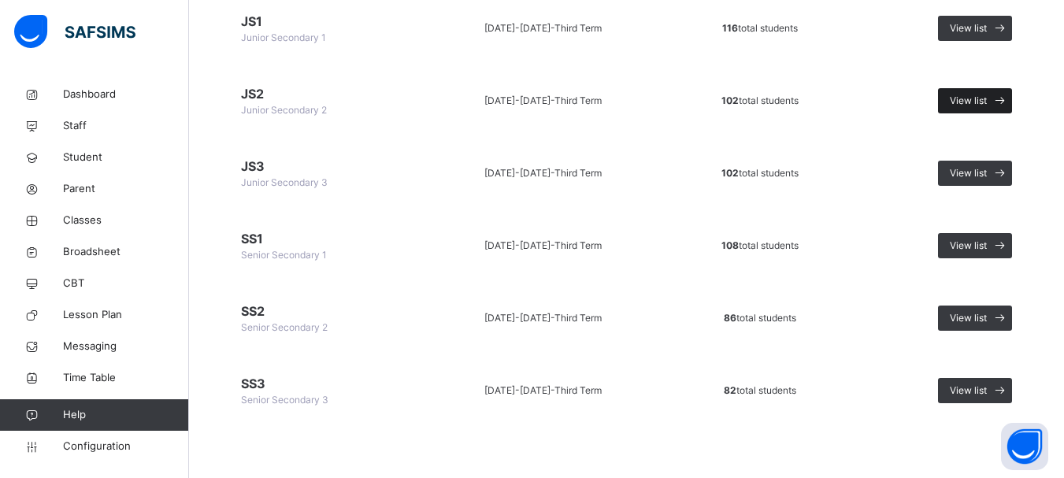
click at [983, 101] on span "View list" at bounding box center [968, 101] width 37 height 14
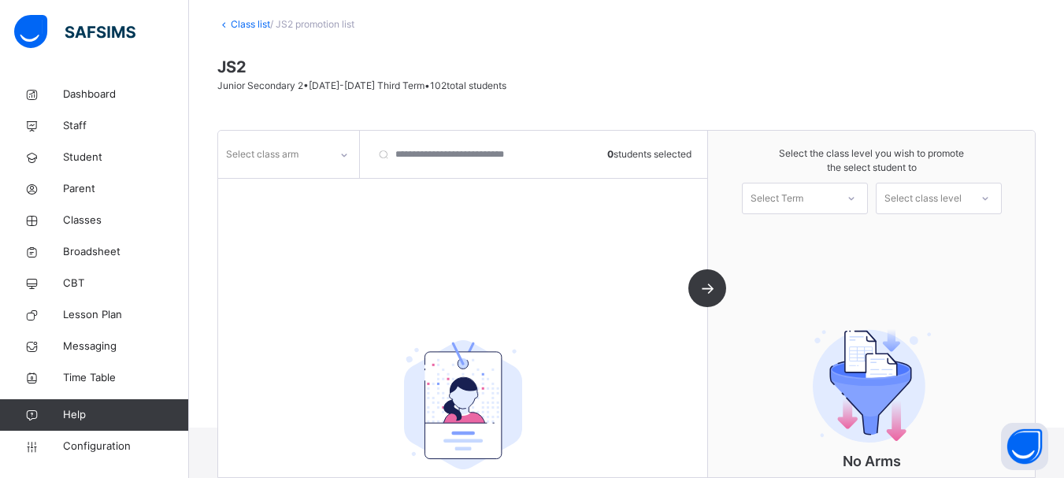
scroll to position [78, 0]
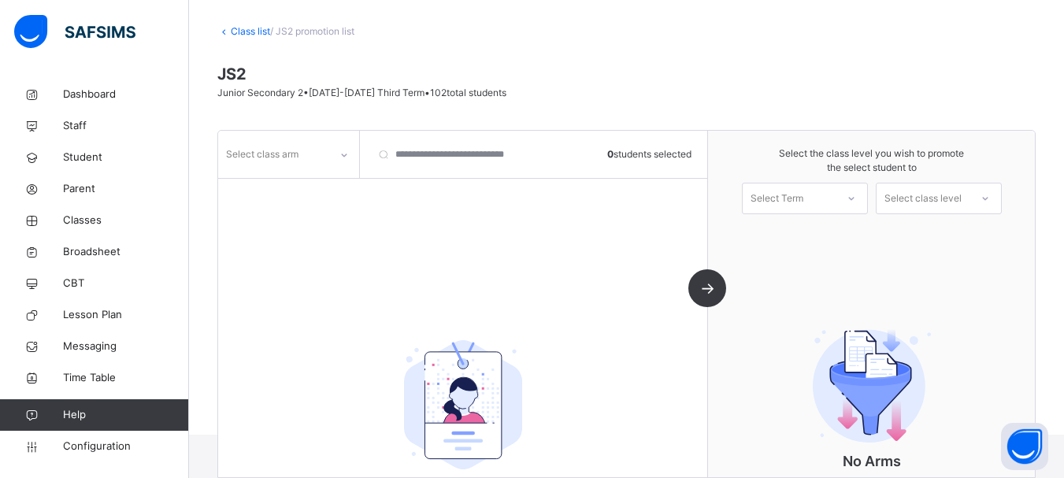
click at [341, 162] on icon at bounding box center [343, 155] width 9 height 16
click at [261, 192] on div "A" at bounding box center [288, 189] width 139 height 27
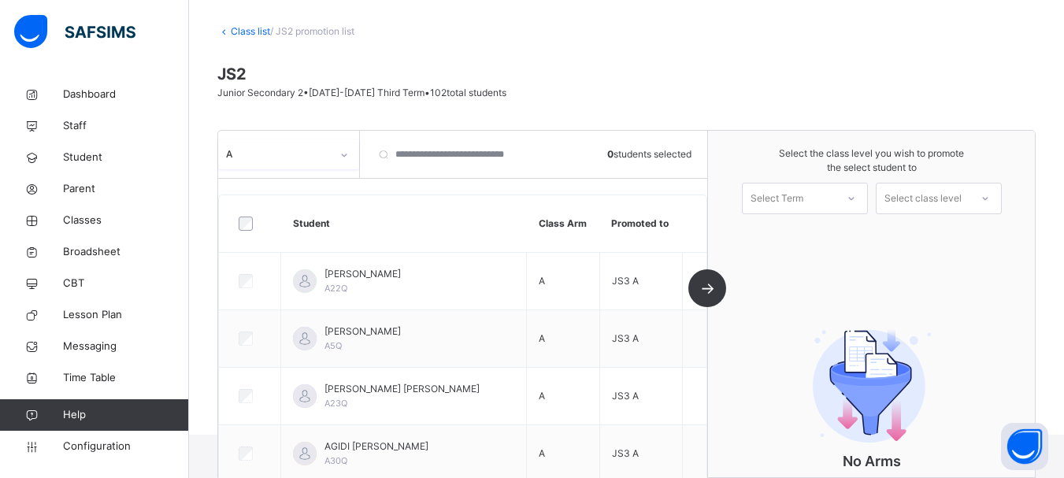
click at [856, 190] on div at bounding box center [851, 198] width 28 height 27
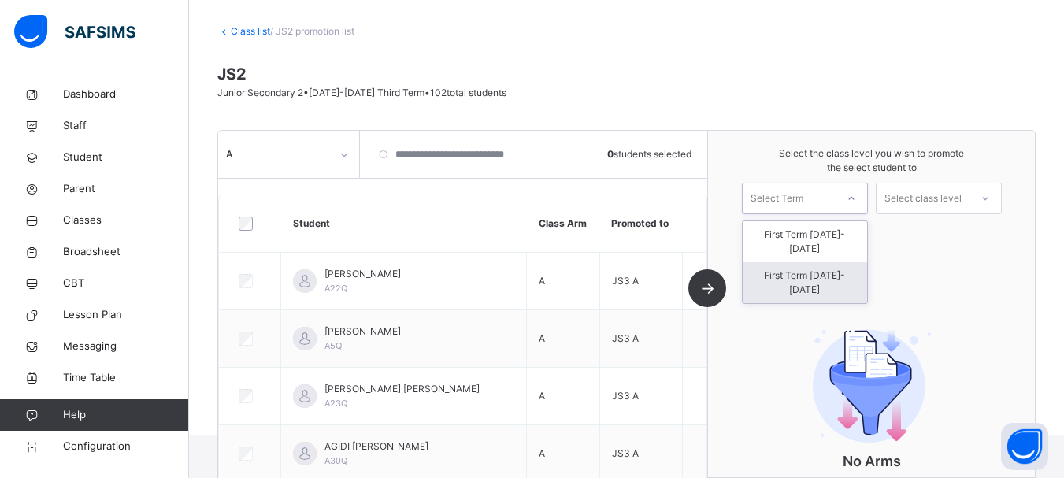
click at [843, 262] on div "First Term [DATE]-[DATE]" at bounding box center [805, 282] width 124 height 41
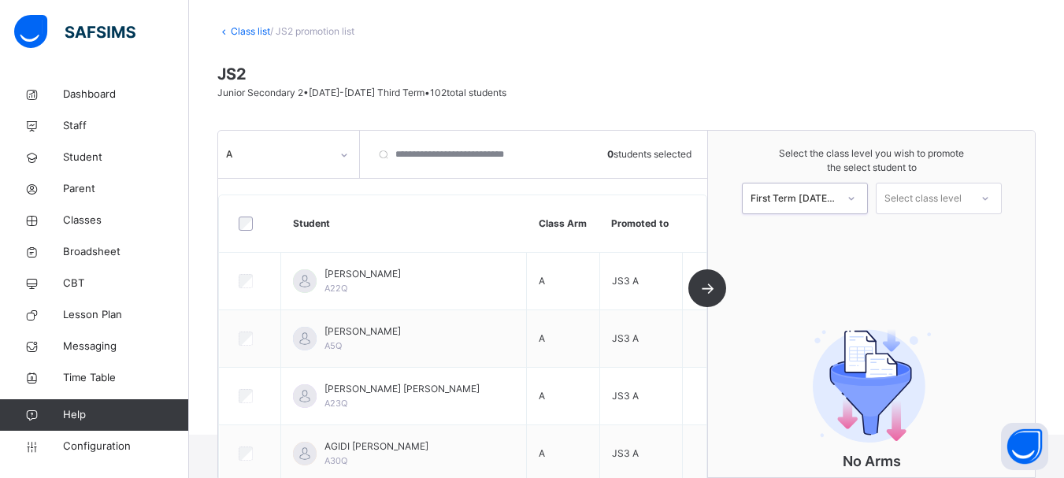
click at [962, 195] on div "Select class level" at bounding box center [922, 199] width 77 height 32
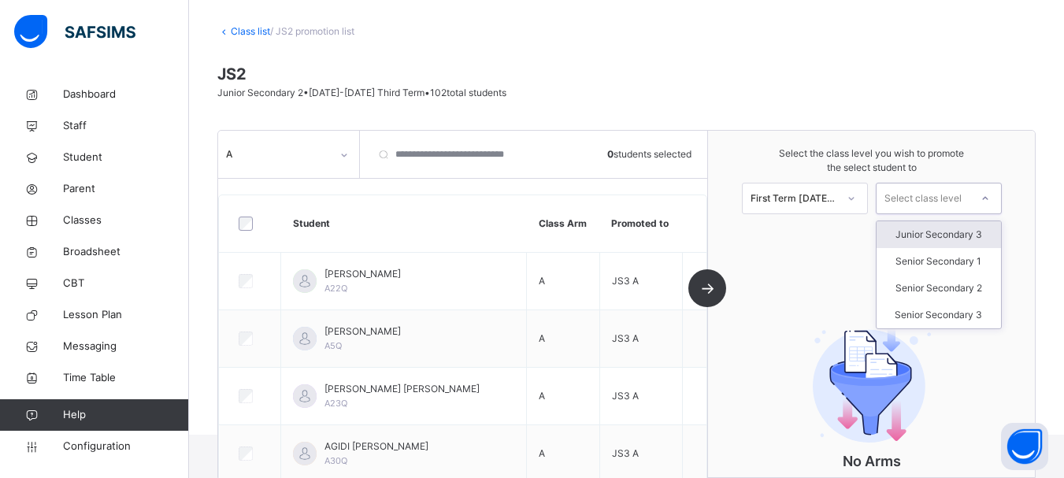
click at [972, 228] on div "Junior Secondary 3" at bounding box center [939, 234] width 124 height 27
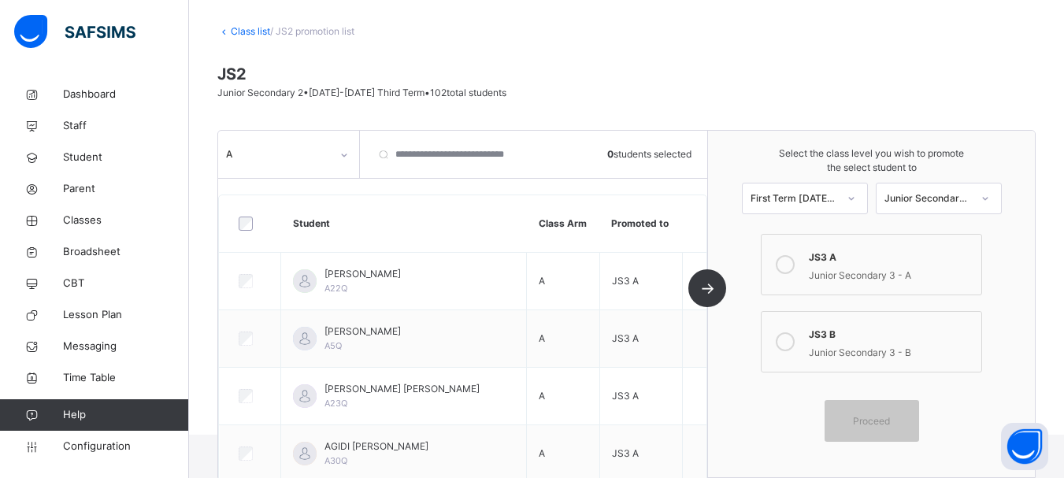
click at [787, 260] on icon at bounding box center [785, 264] width 19 height 19
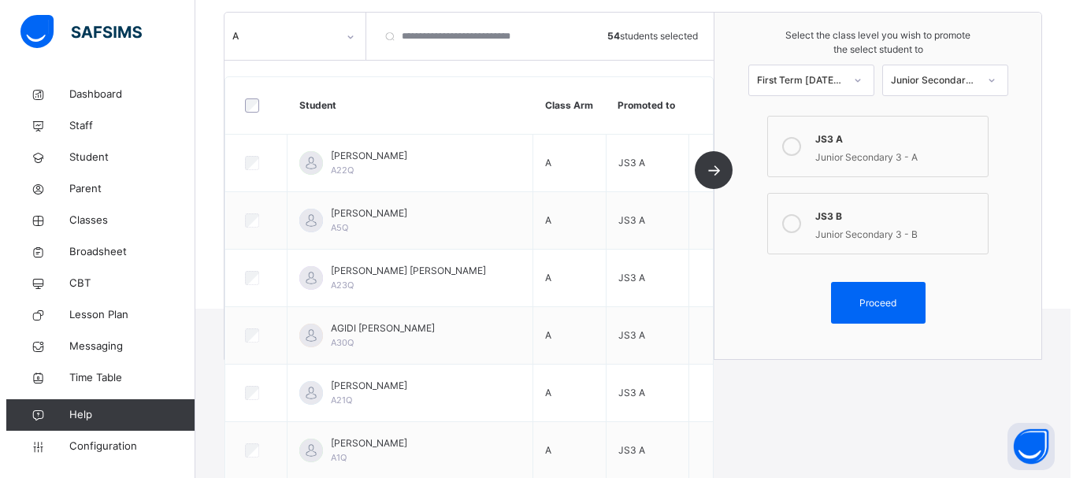
scroll to position [186, 0]
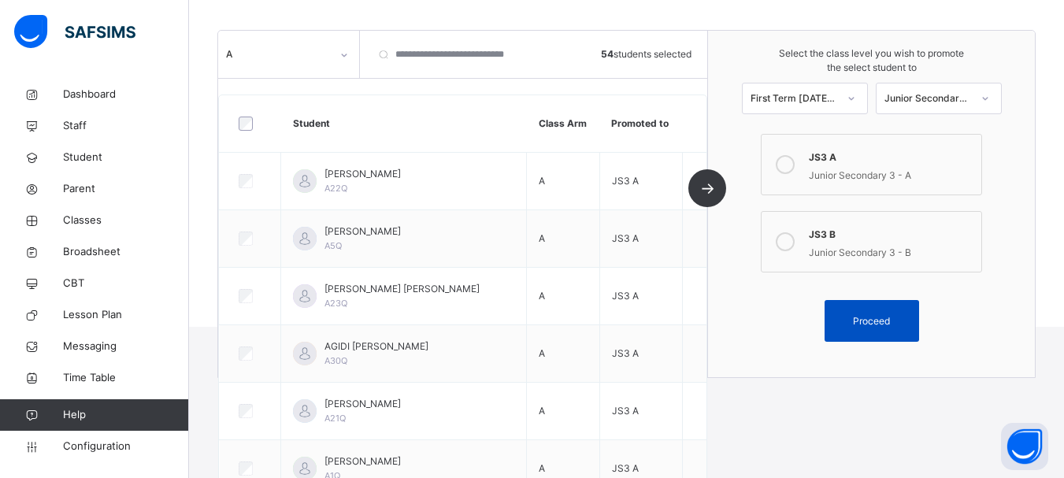
click at [869, 318] on span "Proceed" at bounding box center [871, 321] width 37 height 14
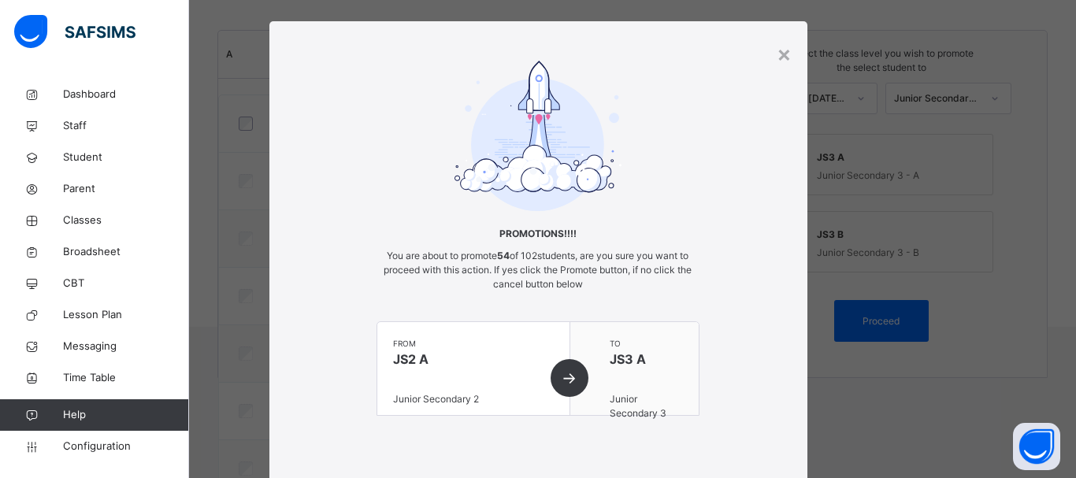
scroll to position [0, 0]
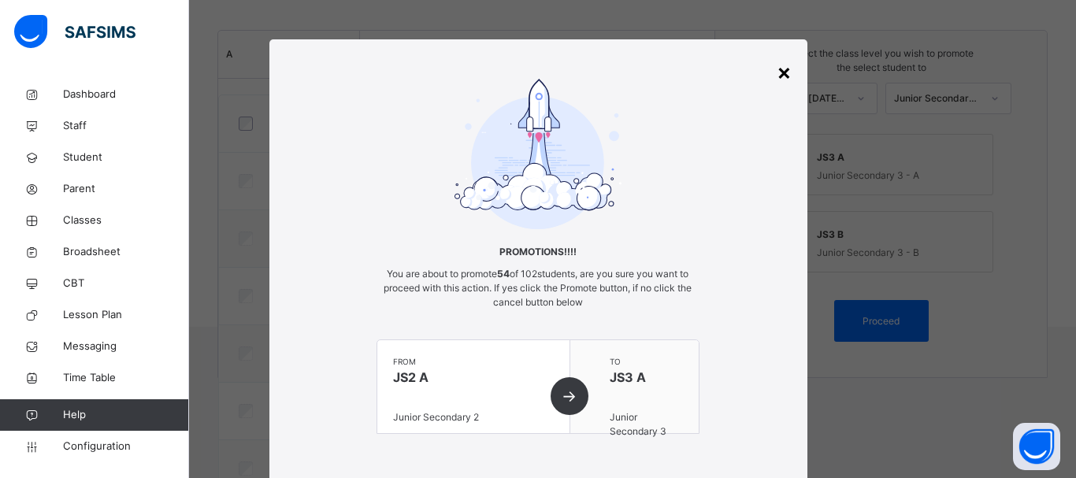
click at [778, 73] on div "×" at bounding box center [784, 71] width 15 height 33
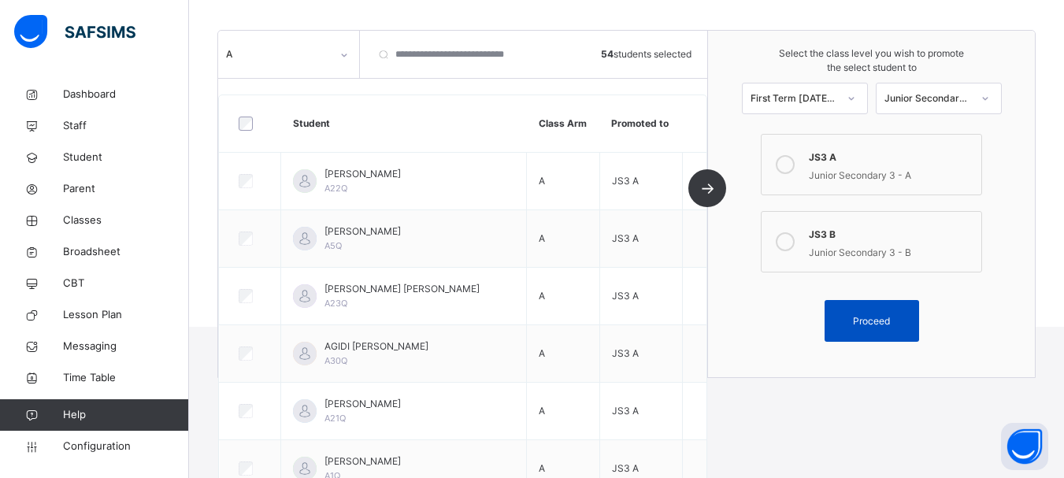
click at [887, 306] on div "Proceed" at bounding box center [872, 321] width 95 height 42
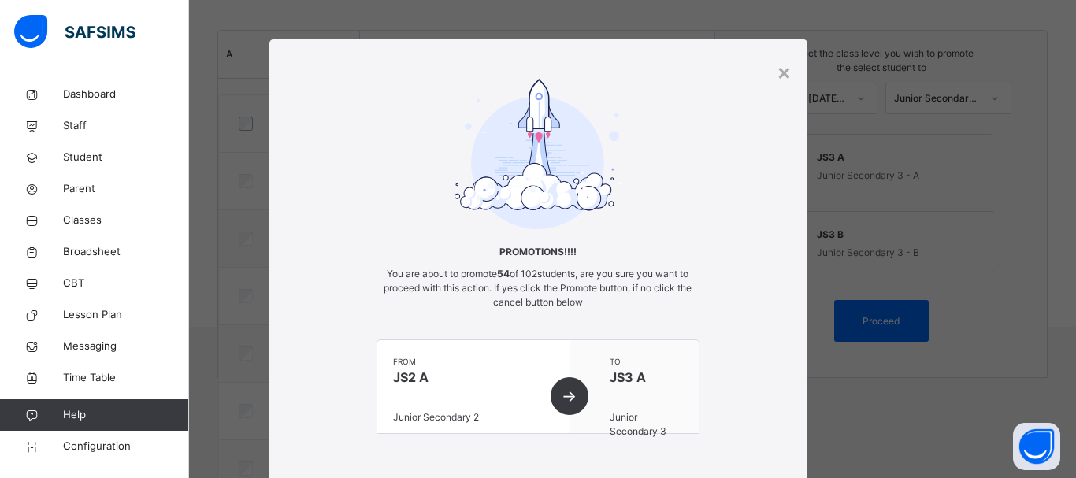
scroll to position [123, 0]
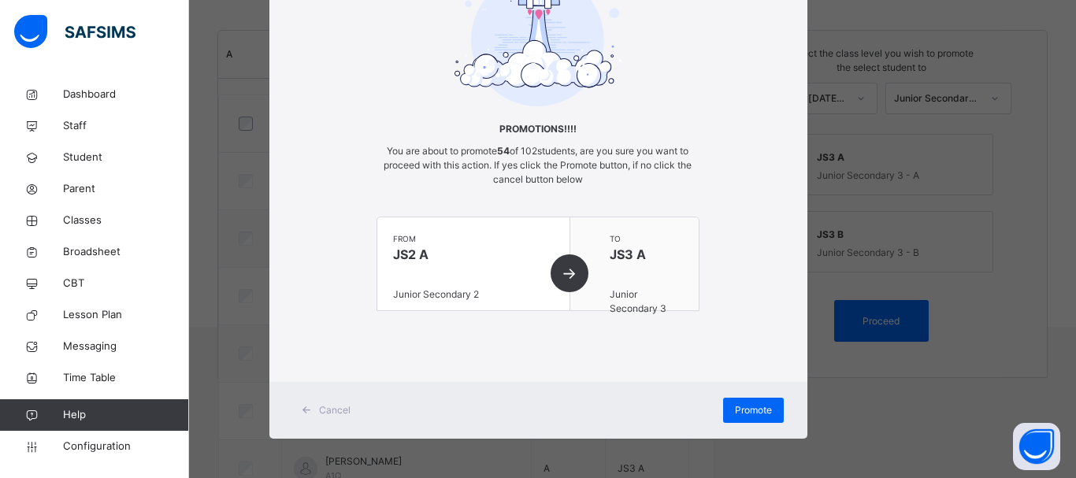
click at [891, 439] on div "× Promotions!!!! You are about to promote 54 of 102 students, are you sure you …" at bounding box center [538, 239] width 1076 height 478
drag, startPoint x: 891, startPoint y: 439, endPoint x: 851, endPoint y: 413, distance: 47.8
click at [891, 439] on div "× Promotions!!!! You are about to promote 54 of 102 students, are you sure you …" at bounding box center [538, 239] width 1076 height 478
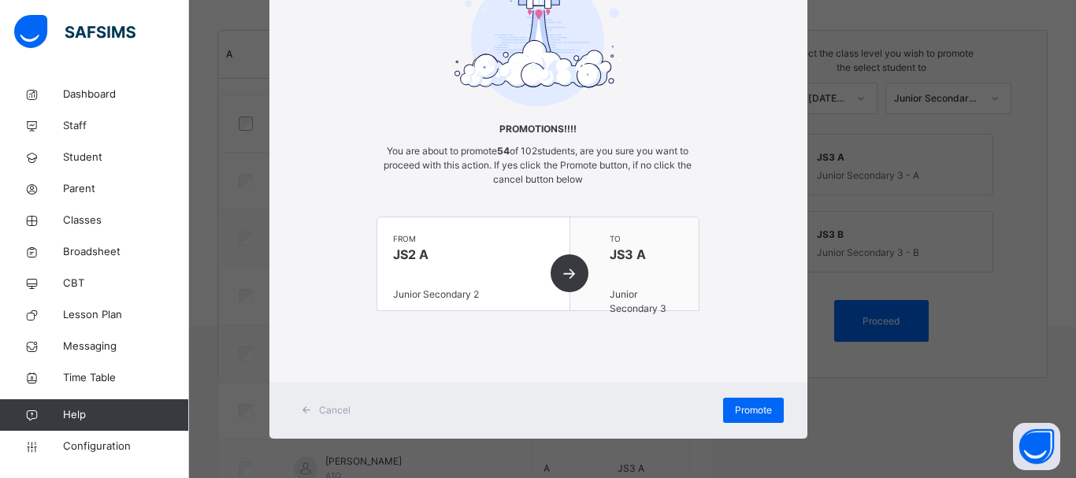
click at [891, 439] on div "× Promotions!!!! You are about to promote 54 of 102 students, are you sure you …" at bounding box center [538, 239] width 1076 height 478
click at [890, 439] on div "× Promotions!!!! You are about to promote 54 of 102 students, are you sure you …" at bounding box center [538, 239] width 1076 height 478
click at [888, 439] on div "× Promotions!!!! You are about to promote 54 of 102 students, are you sure you …" at bounding box center [538, 239] width 1076 height 478
click at [887, 439] on div "× Promotions!!!! You are about to promote 54 of 102 students, are you sure you …" at bounding box center [538, 239] width 1076 height 478
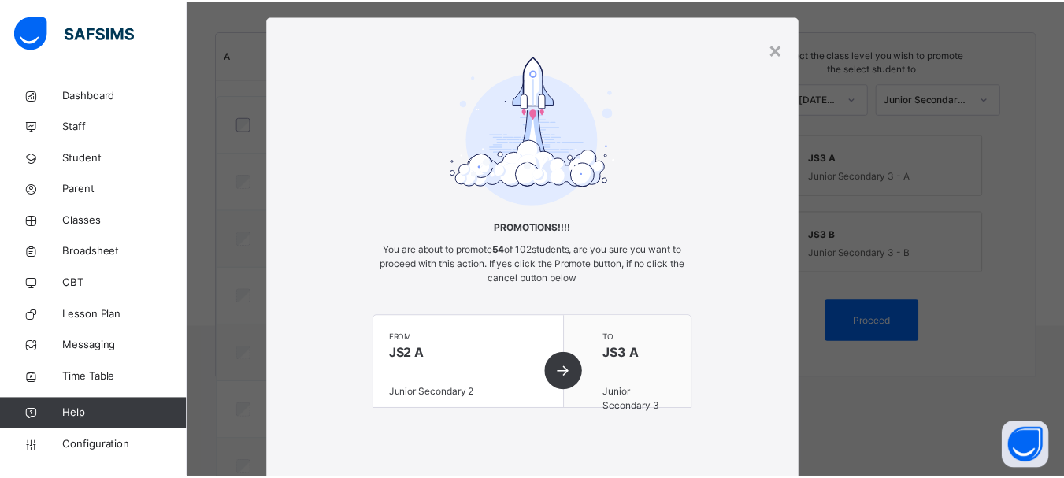
scroll to position [20, 0]
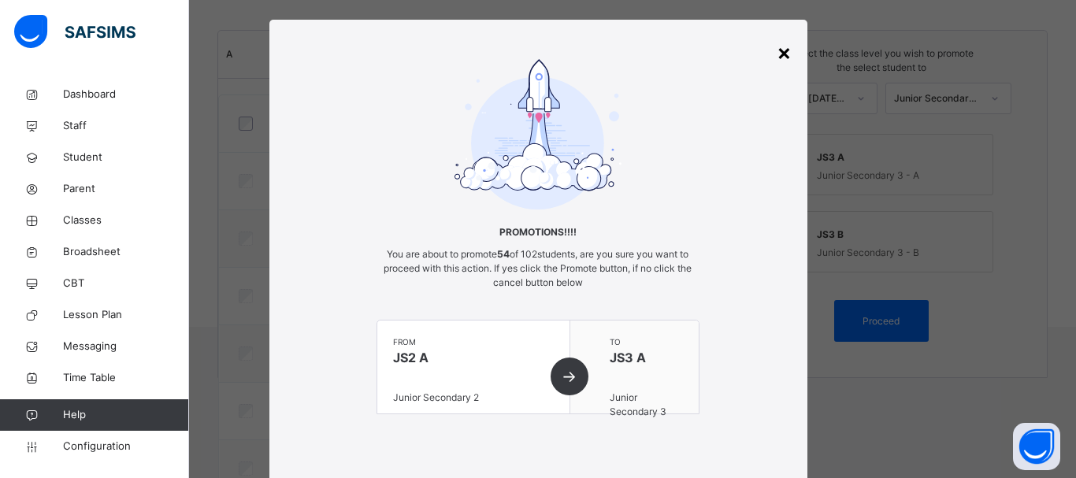
click at [777, 54] on div "×" at bounding box center [784, 51] width 15 height 33
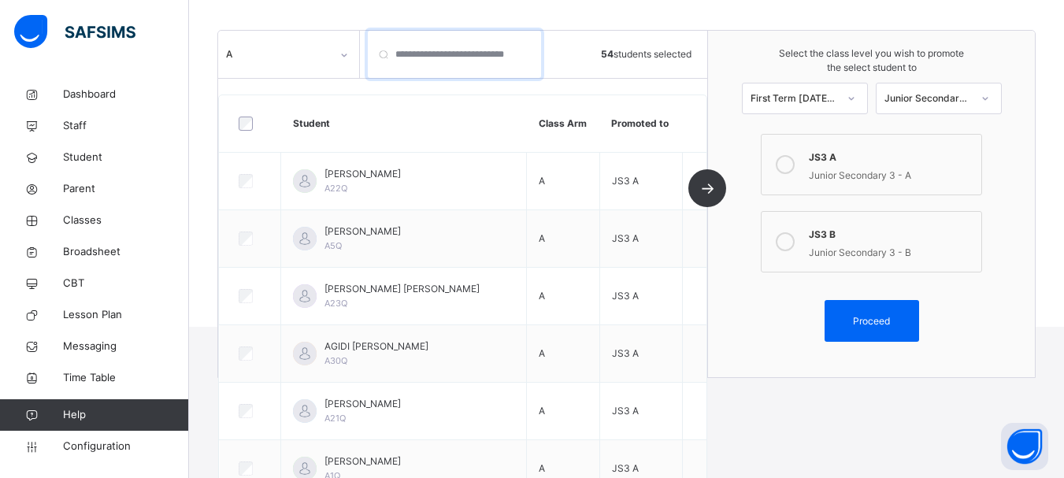
click at [455, 65] on input "search" at bounding box center [454, 54] width 173 height 47
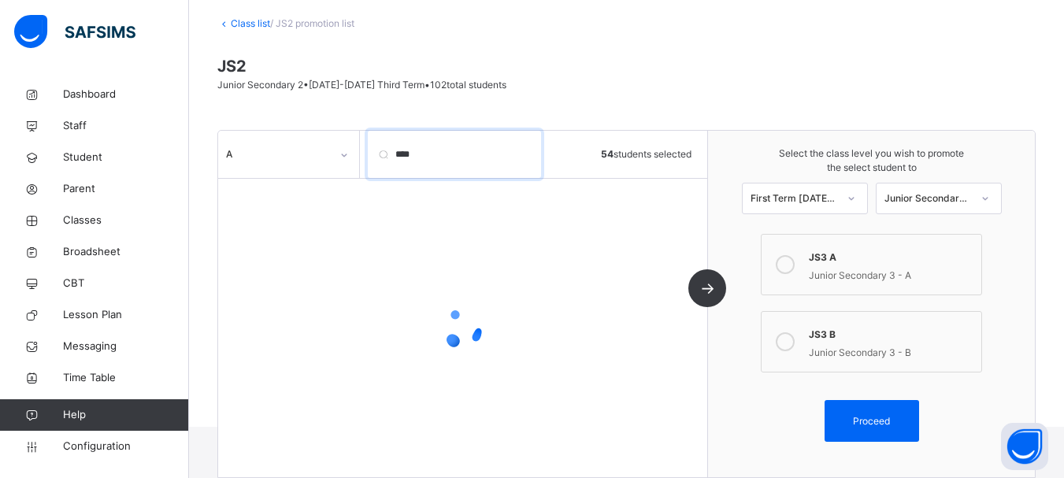
scroll to position [146, 0]
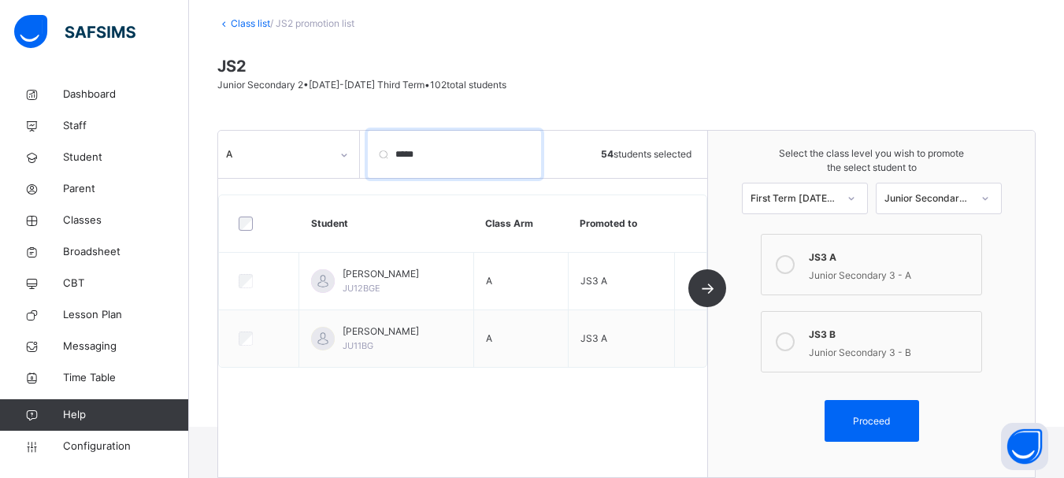
drag, startPoint x: 434, startPoint y: 102, endPoint x: 366, endPoint y: 99, distance: 67.8
click at [366, 131] on div "A ***** 54 students selected" at bounding box center [462, 154] width 489 height 47
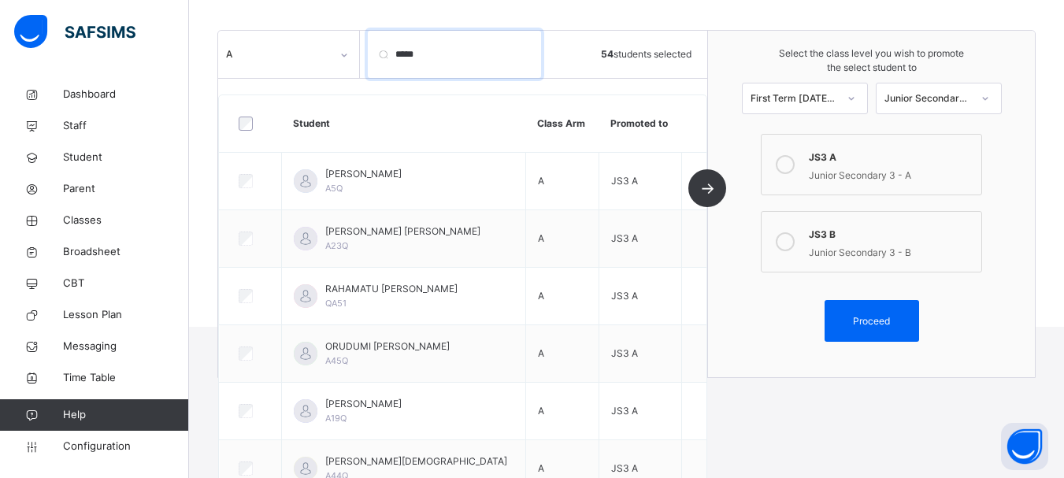
type input "******"
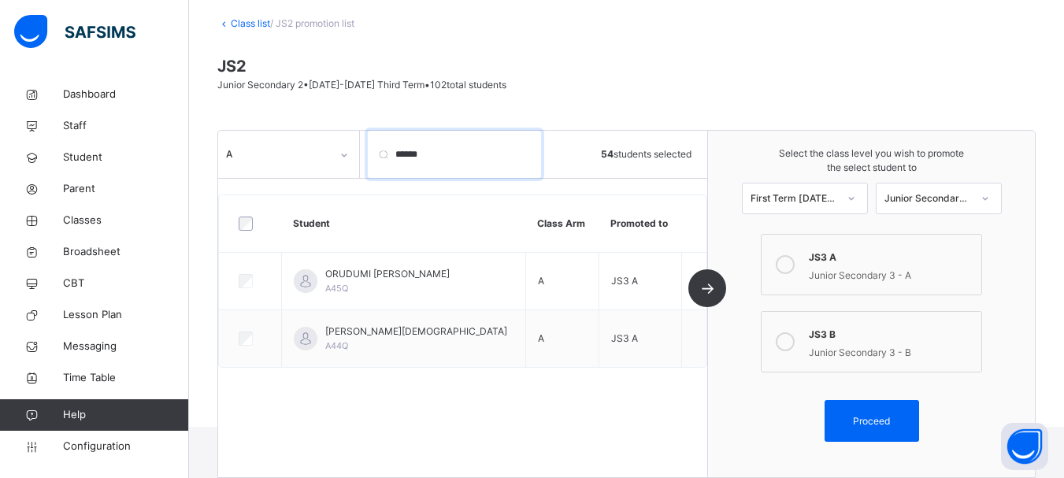
click at [529, 131] on input "******" at bounding box center [454, 154] width 173 height 47
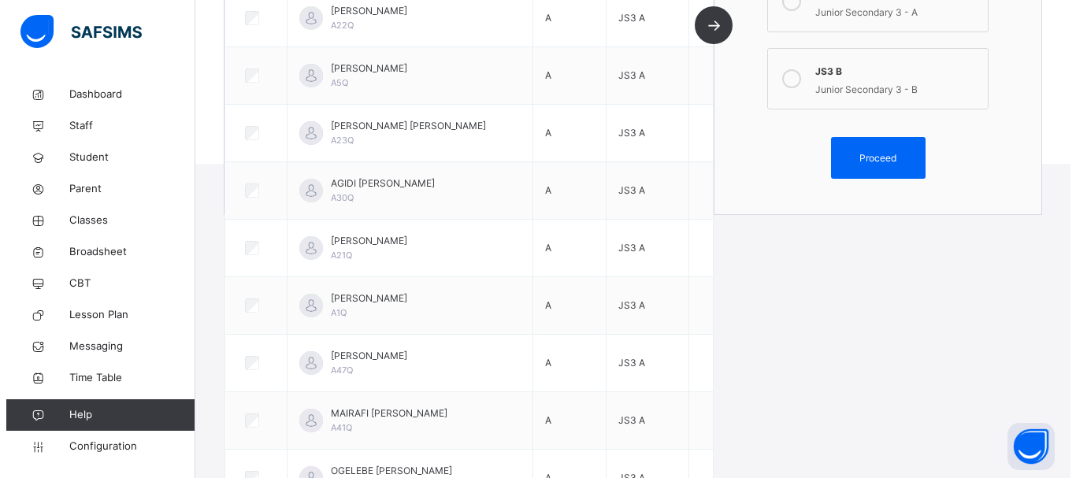
scroll to position [318, 0]
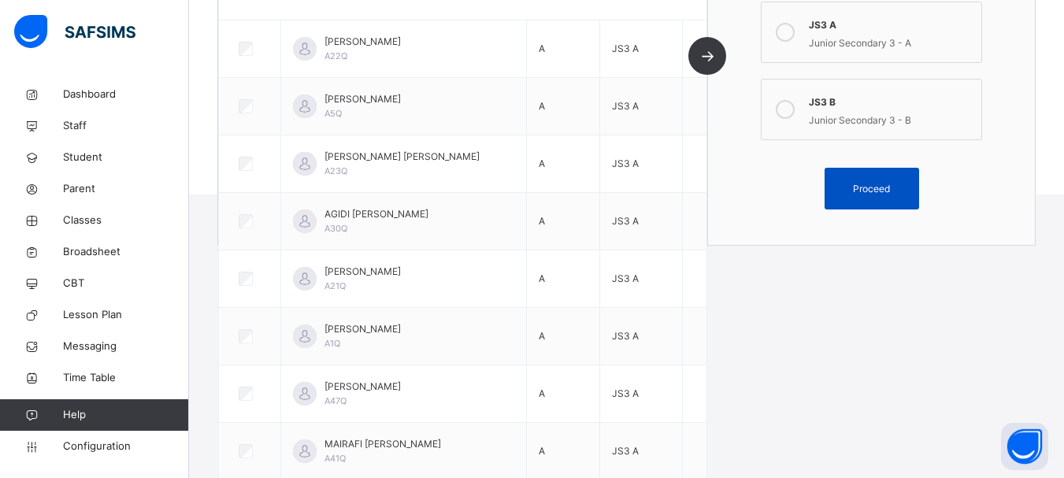
click at [885, 201] on div "Proceed" at bounding box center [872, 189] width 95 height 42
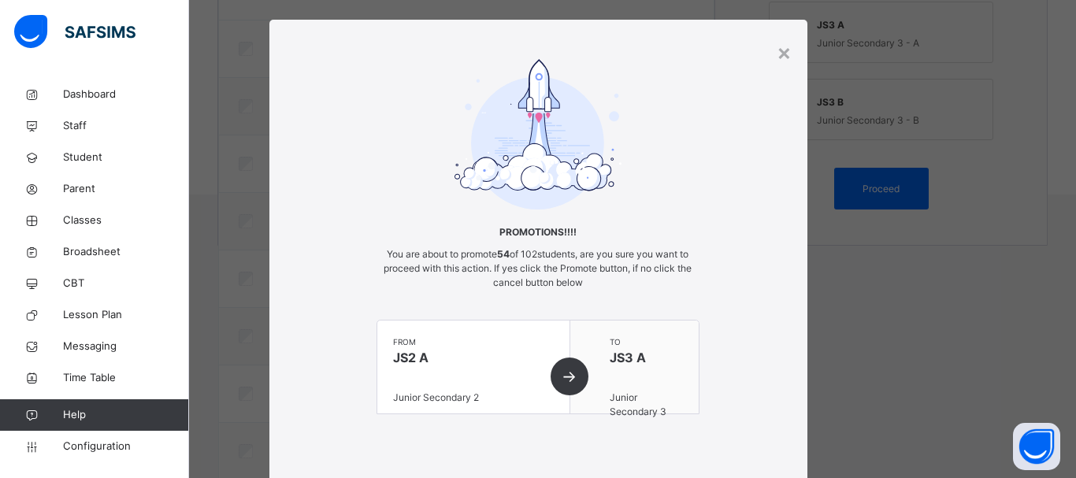
scroll to position [123, 0]
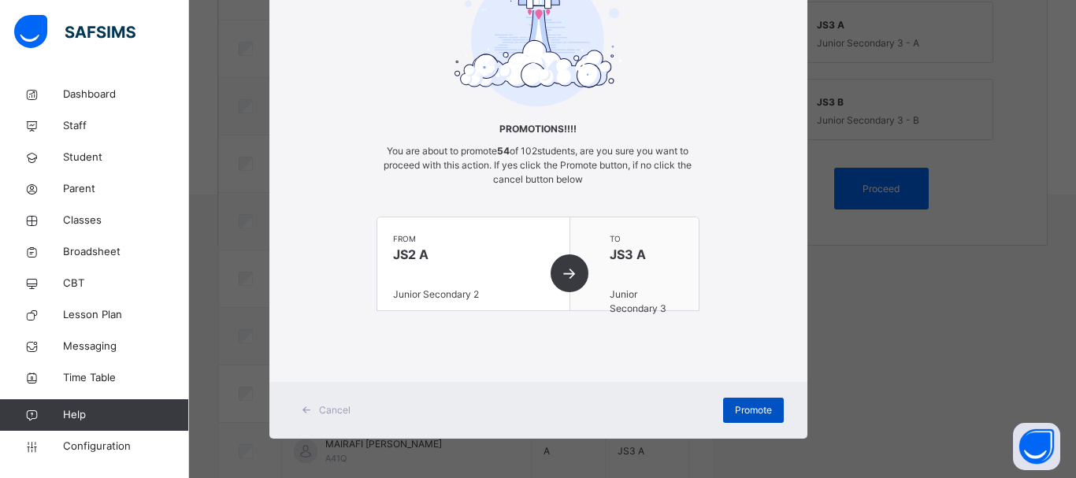
click at [749, 410] on span "Promote" at bounding box center [753, 410] width 37 height 14
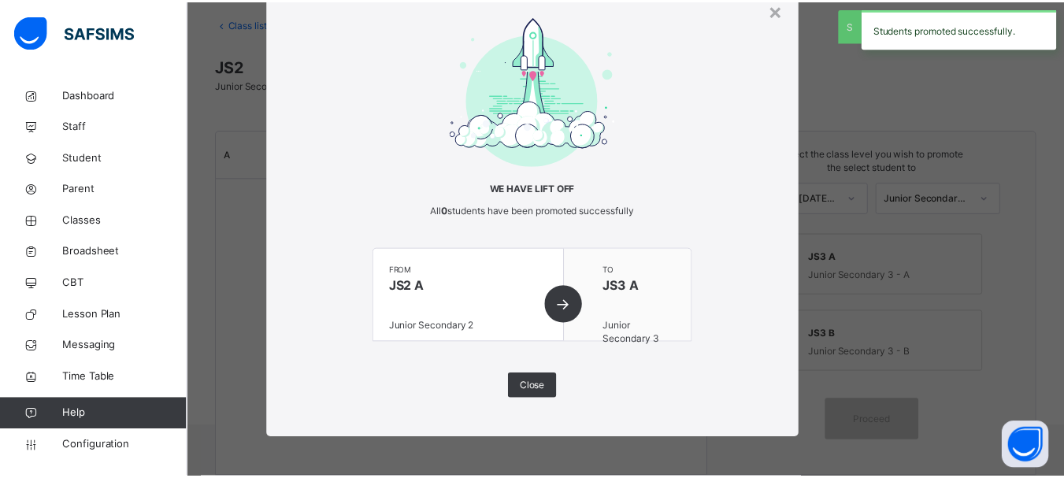
scroll to position [318, 0]
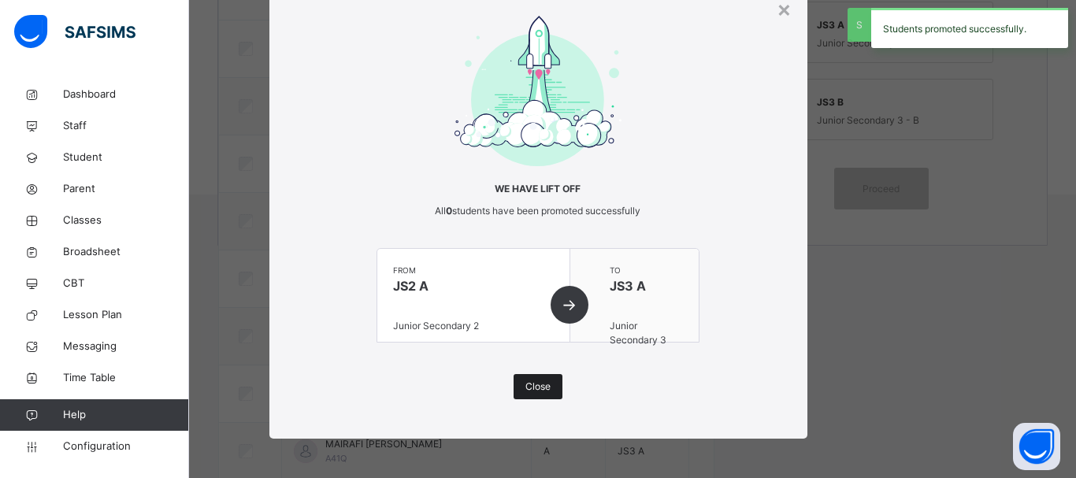
click at [549, 390] on div "Close" at bounding box center [537, 386] width 49 height 25
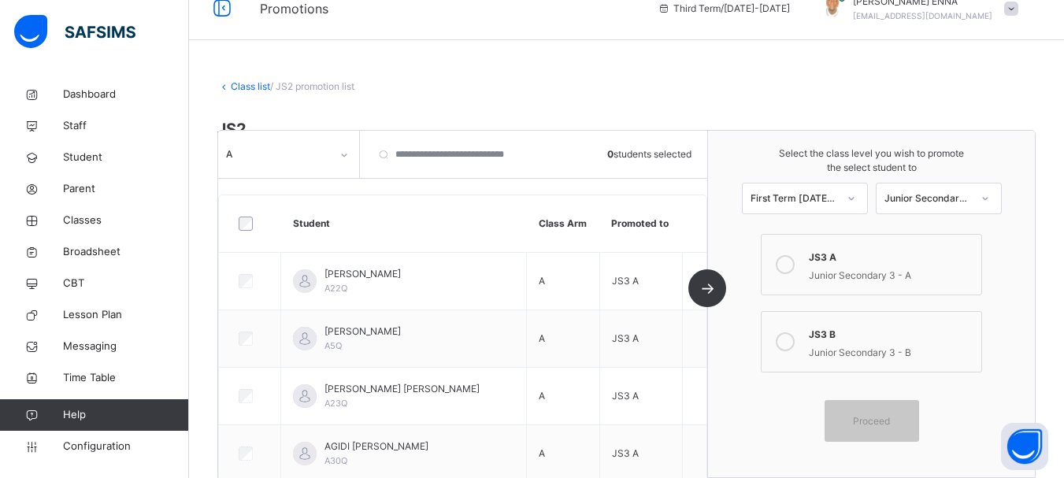
scroll to position [0, 0]
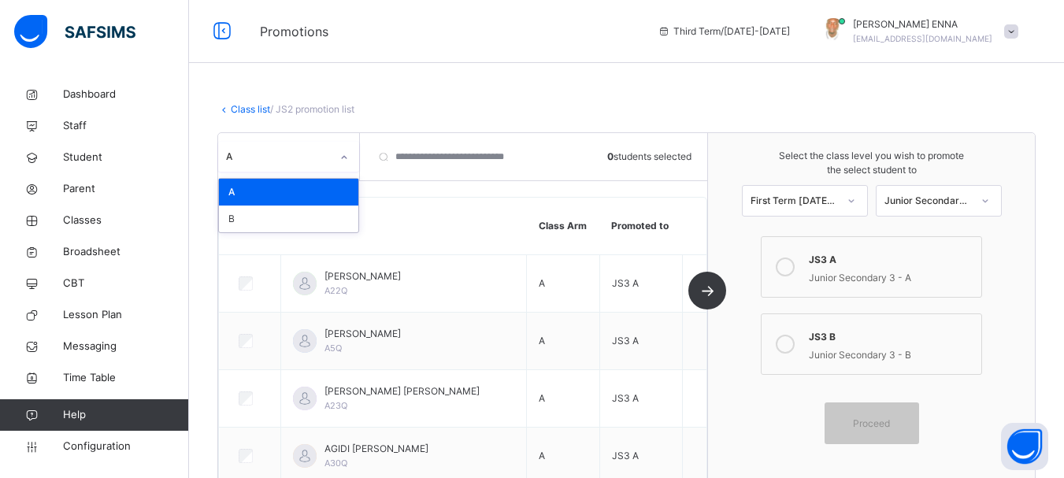
click at [348, 155] on icon at bounding box center [343, 158] width 9 height 16
click at [257, 218] on div "B" at bounding box center [288, 219] width 139 height 27
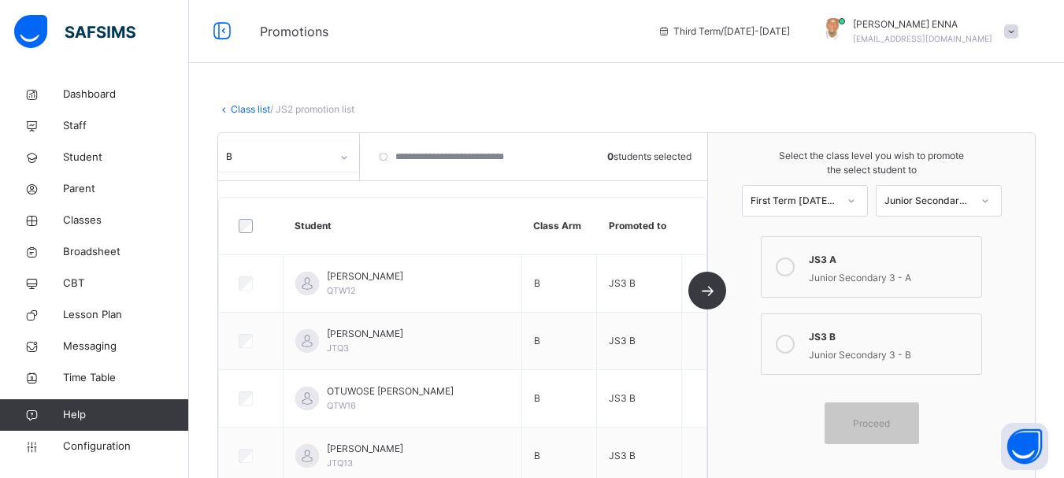
click at [795, 341] on icon at bounding box center [785, 344] width 19 height 19
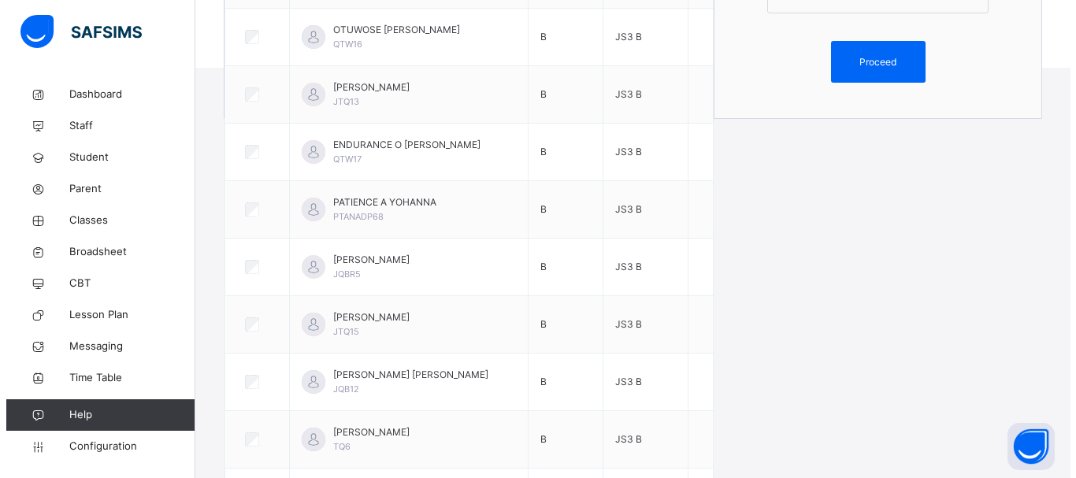
scroll to position [439, 0]
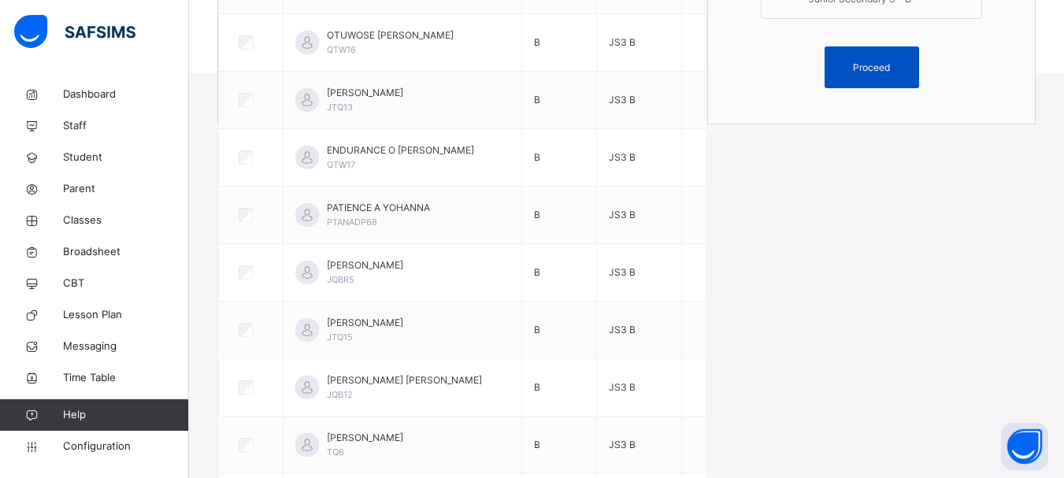
click at [882, 62] on span "Proceed" at bounding box center [871, 68] width 37 height 14
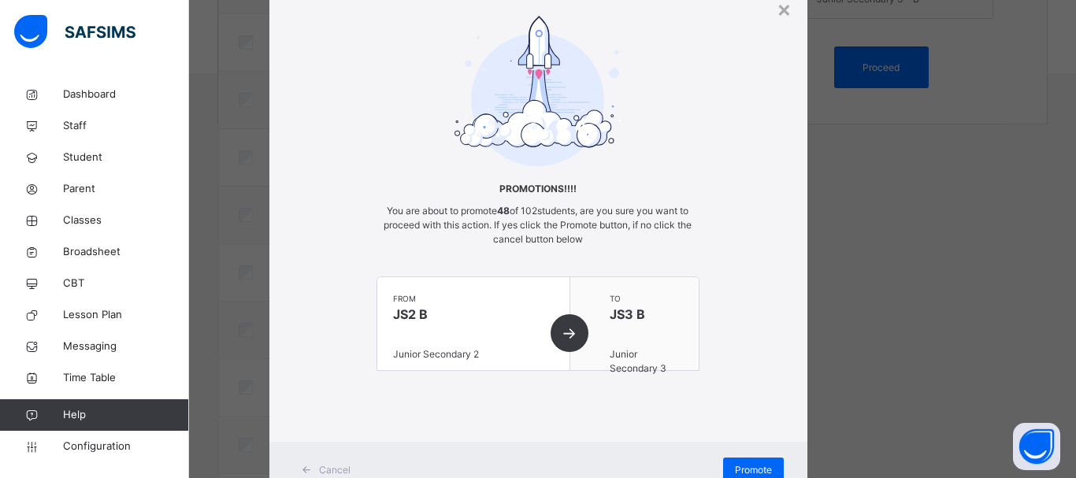
scroll to position [123, 0]
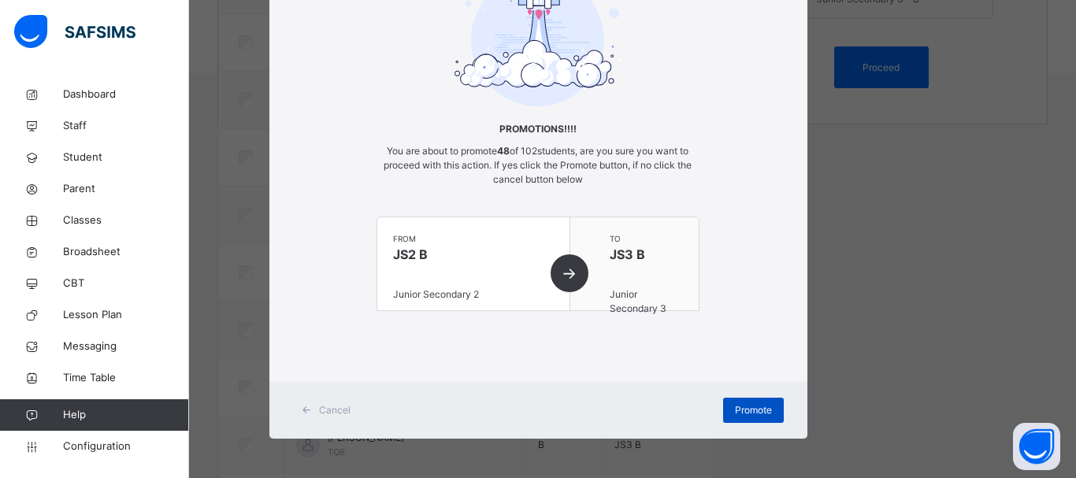
click at [754, 406] on span "Promote" at bounding box center [753, 410] width 37 height 14
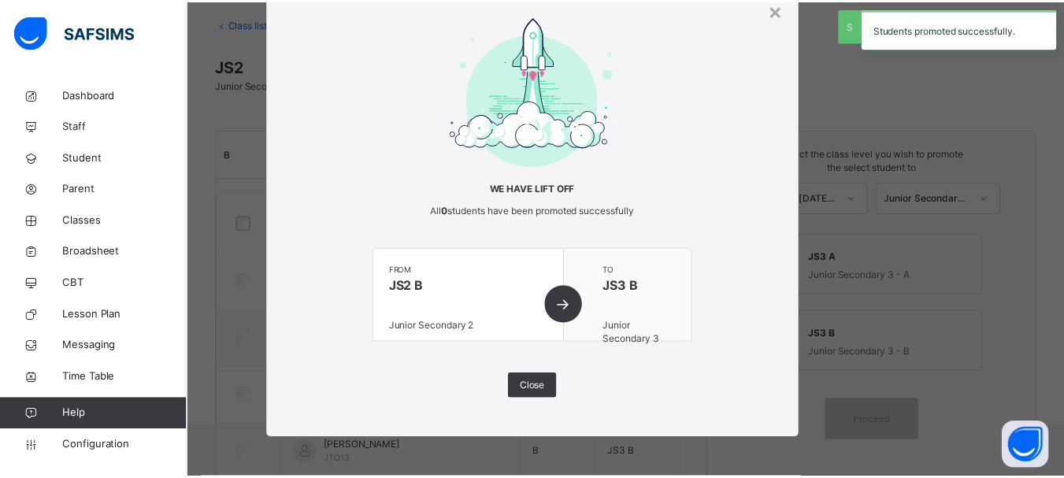
scroll to position [439, 0]
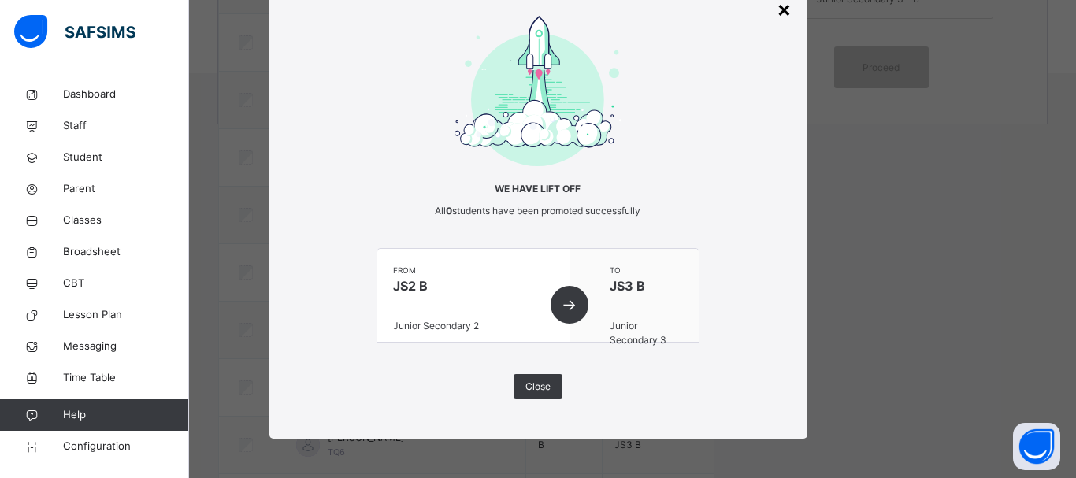
click at [781, 8] on div "×" at bounding box center [784, 8] width 15 height 33
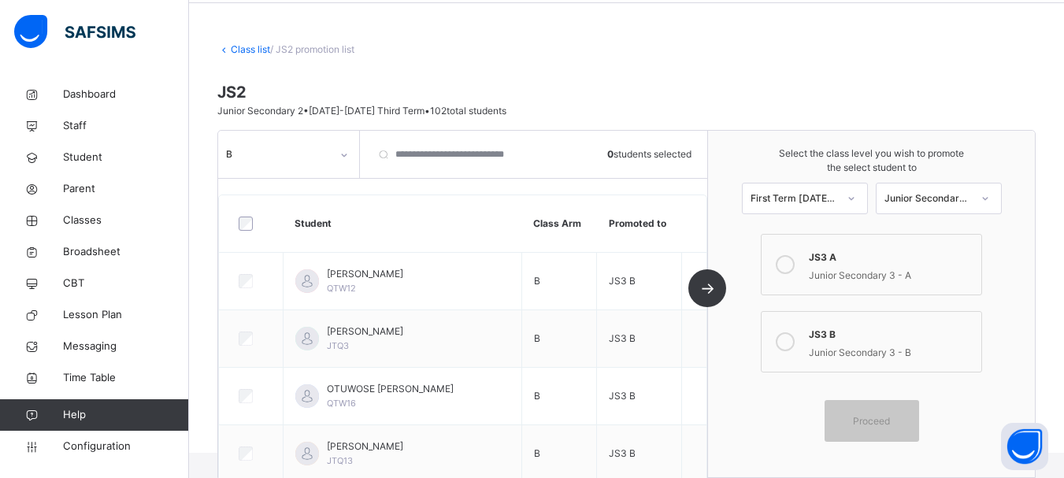
scroll to position [0, 0]
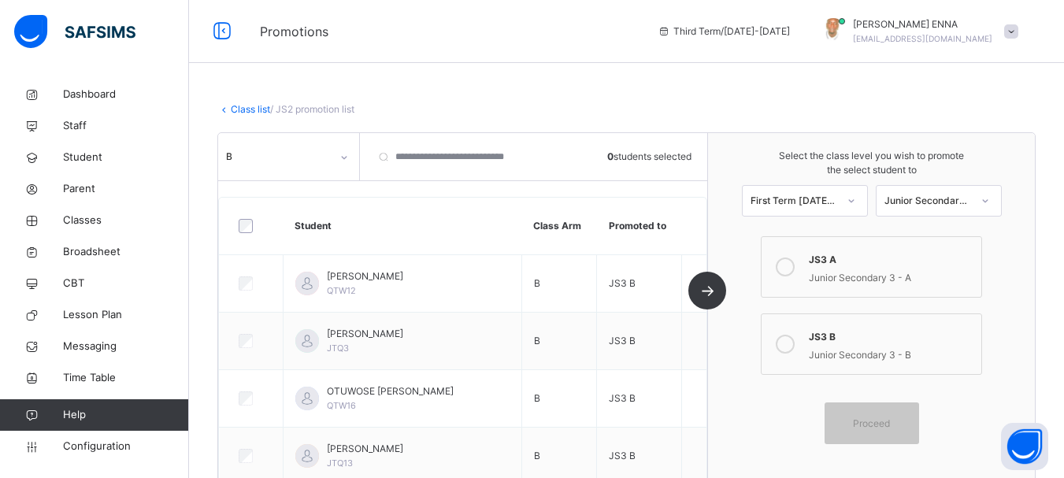
click at [247, 106] on link "Class list" at bounding box center [250, 109] width 39 height 12
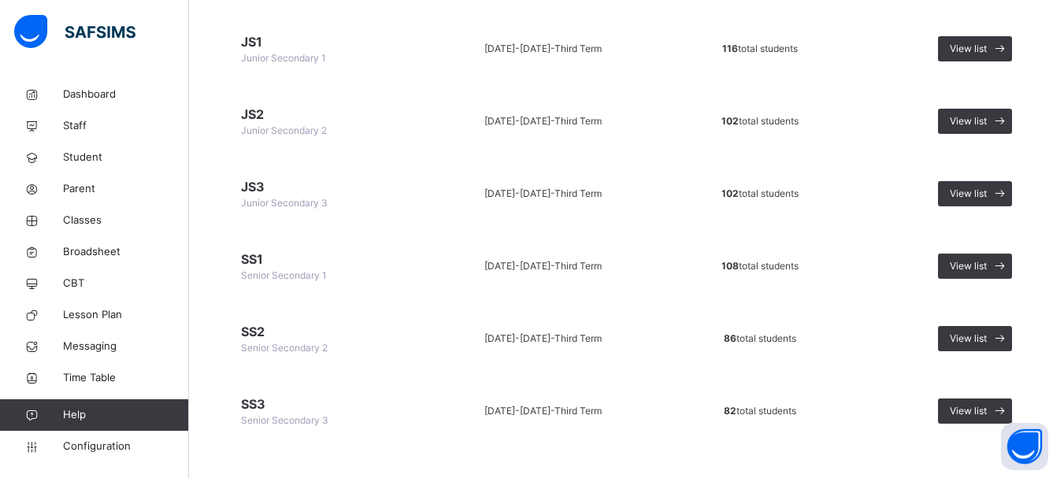
scroll to position [207, 0]
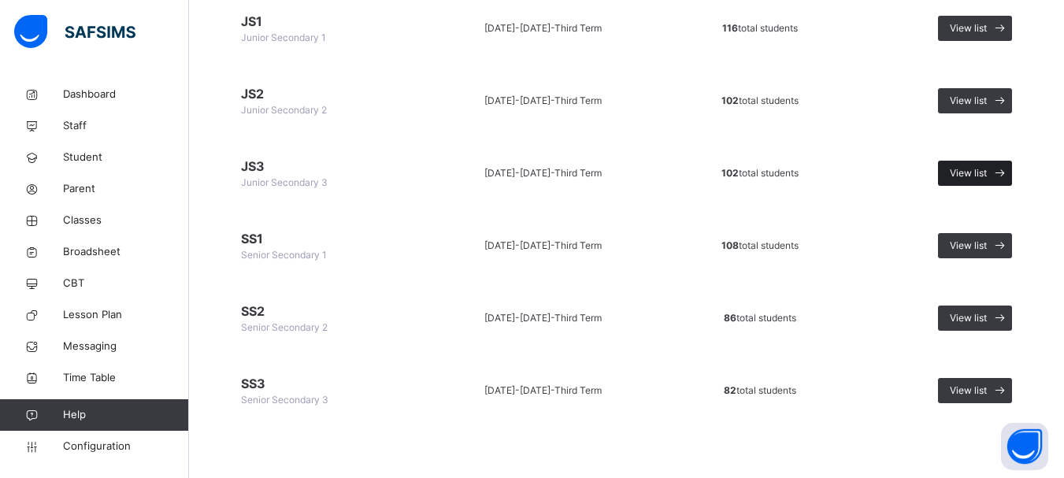
click at [981, 164] on div "View list" at bounding box center [975, 173] width 74 height 25
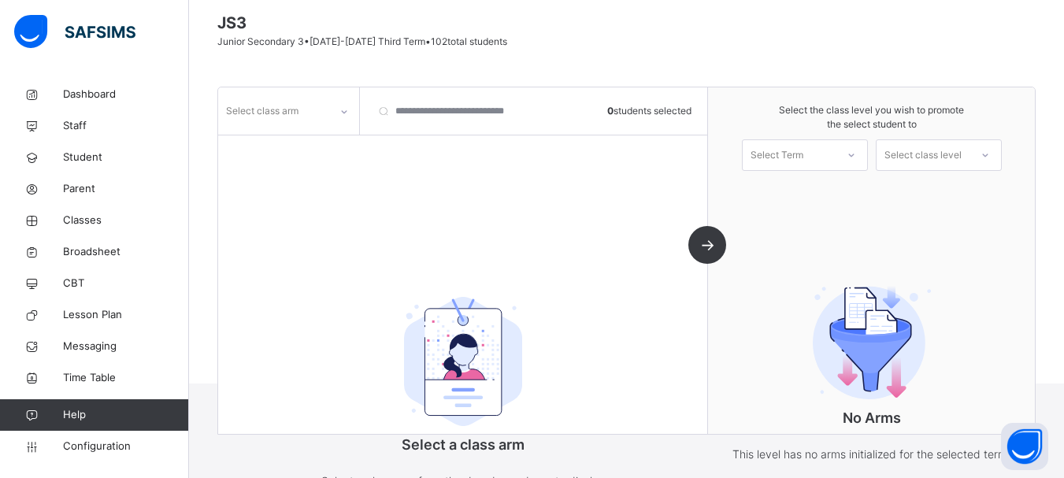
scroll to position [128, 0]
click at [343, 107] on div at bounding box center [344, 112] width 27 height 25
click at [280, 145] on div "A" at bounding box center [288, 147] width 139 height 27
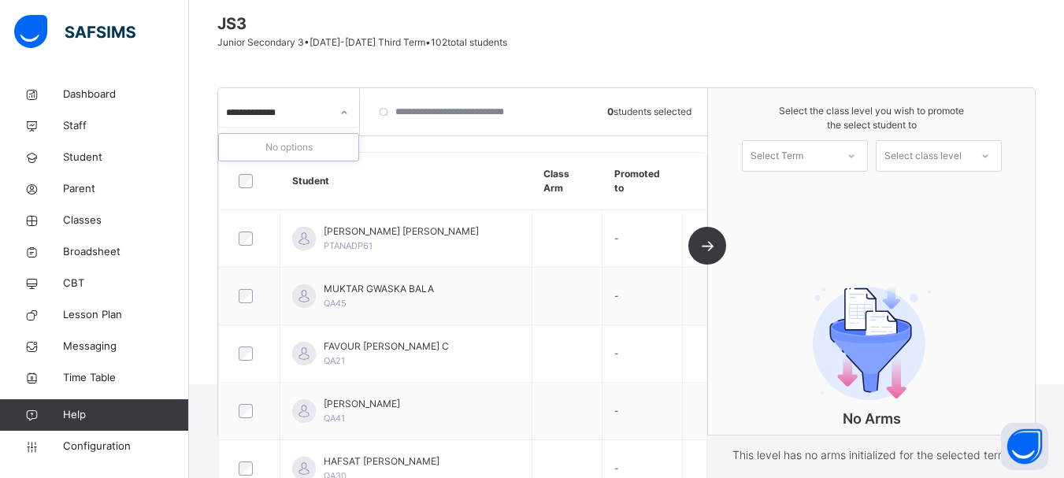
type input "**********"
click at [317, 137] on div "A" at bounding box center [288, 147] width 139 height 27
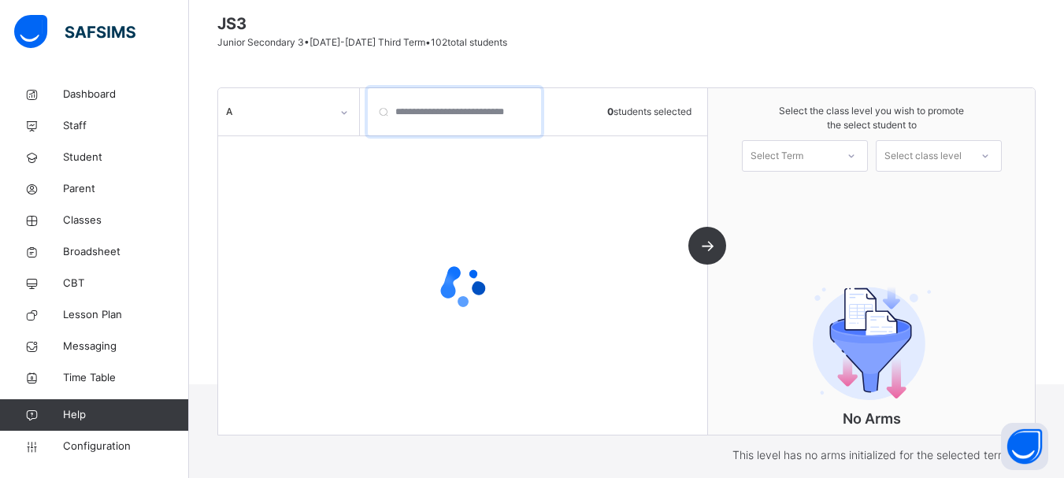
click at [426, 115] on input "search" at bounding box center [454, 111] width 173 height 47
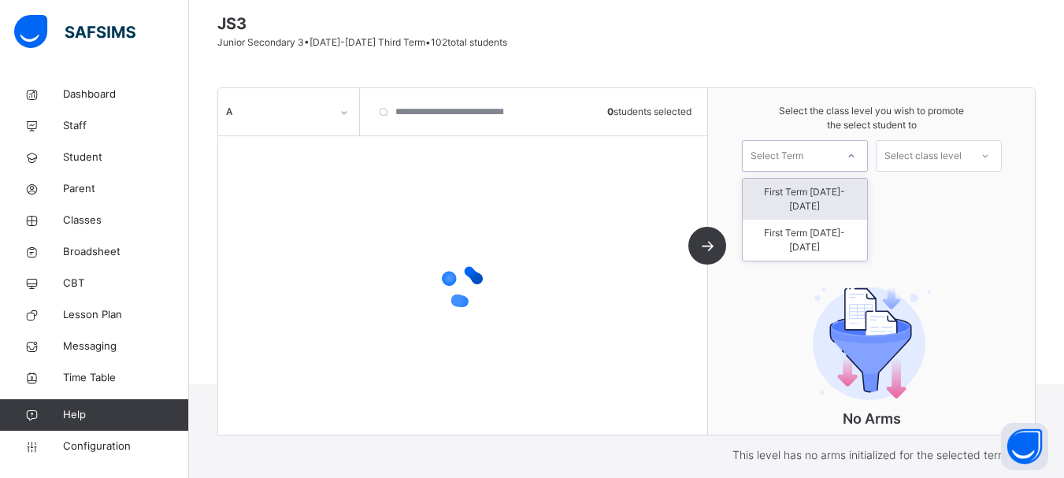
click at [856, 155] on icon at bounding box center [851, 156] width 9 height 16
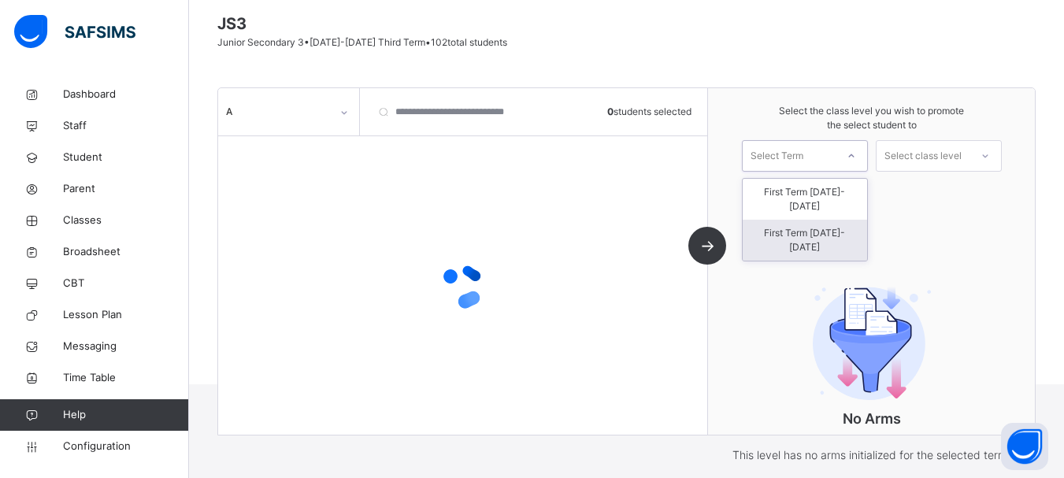
click at [828, 220] on div "First Term [DATE]-[DATE]" at bounding box center [805, 240] width 124 height 41
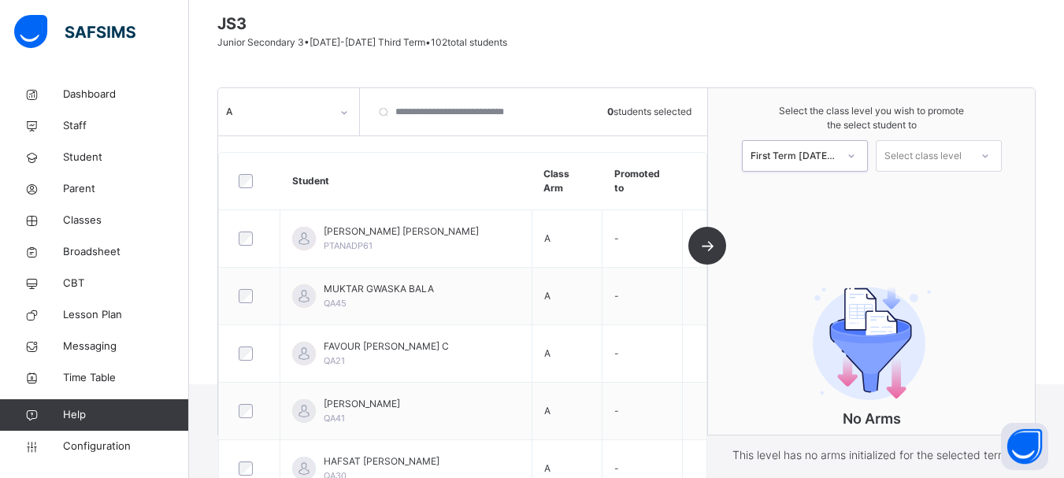
click at [990, 154] on icon at bounding box center [985, 156] width 9 height 16
click at [958, 194] on div "Senior Secondary 1" at bounding box center [939, 192] width 124 height 27
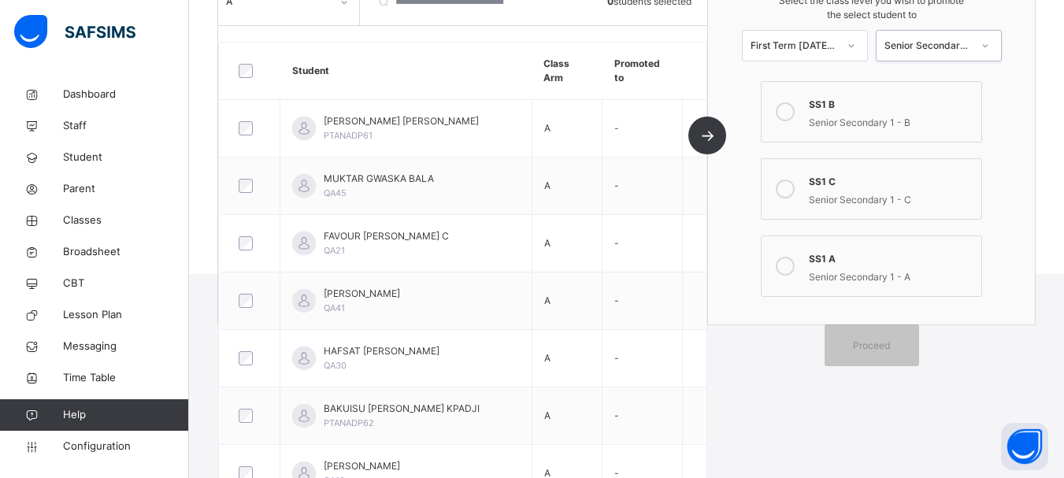
scroll to position [245, 0]
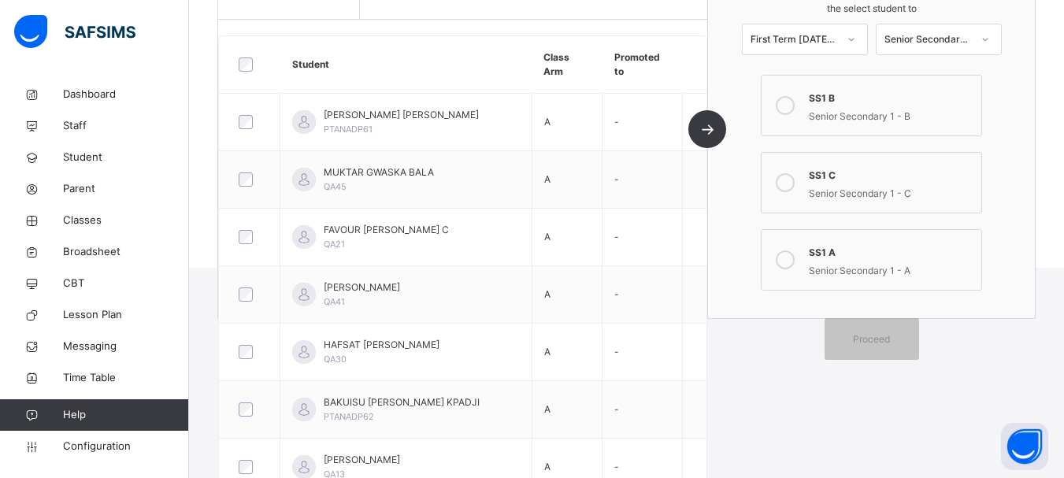
click at [795, 261] on icon at bounding box center [785, 259] width 19 height 19
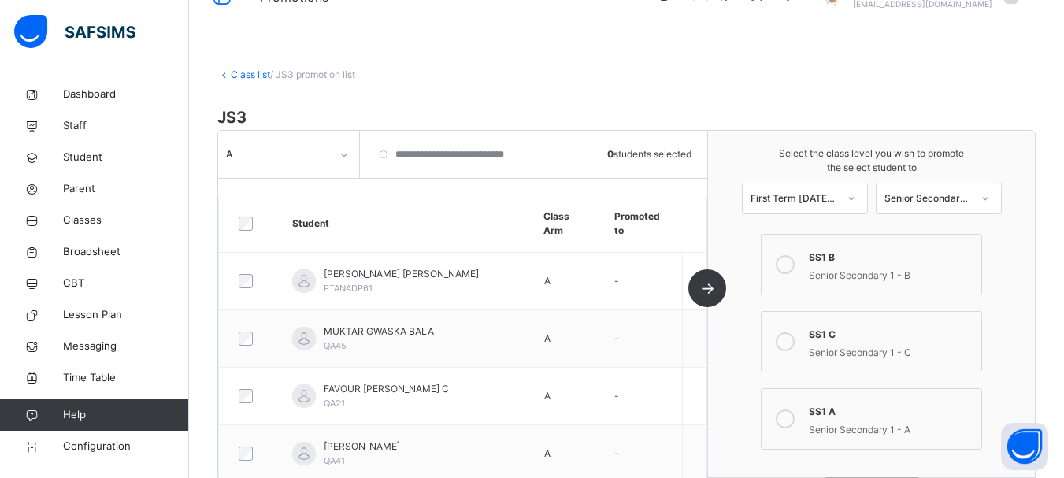
scroll to position [0, 0]
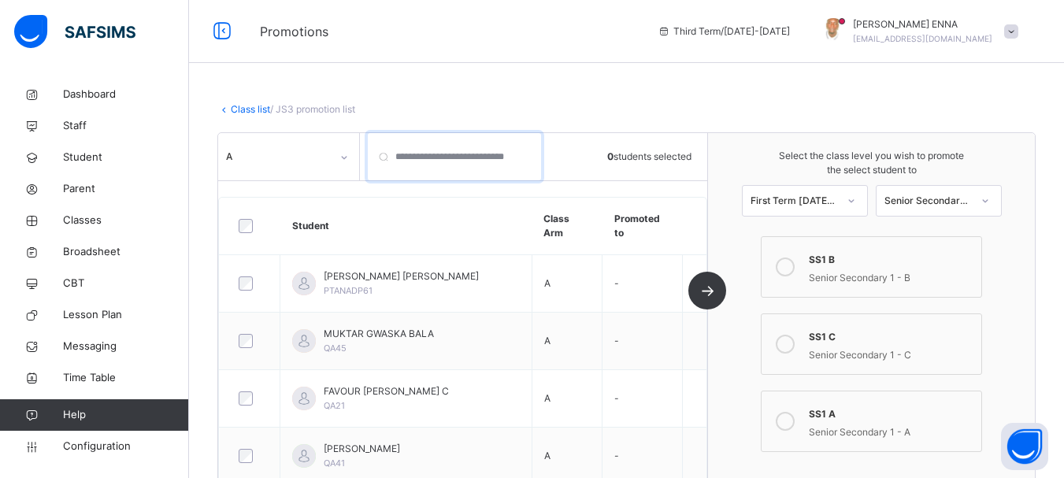
click at [507, 156] on input "search" at bounding box center [454, 156] width 173 height 47
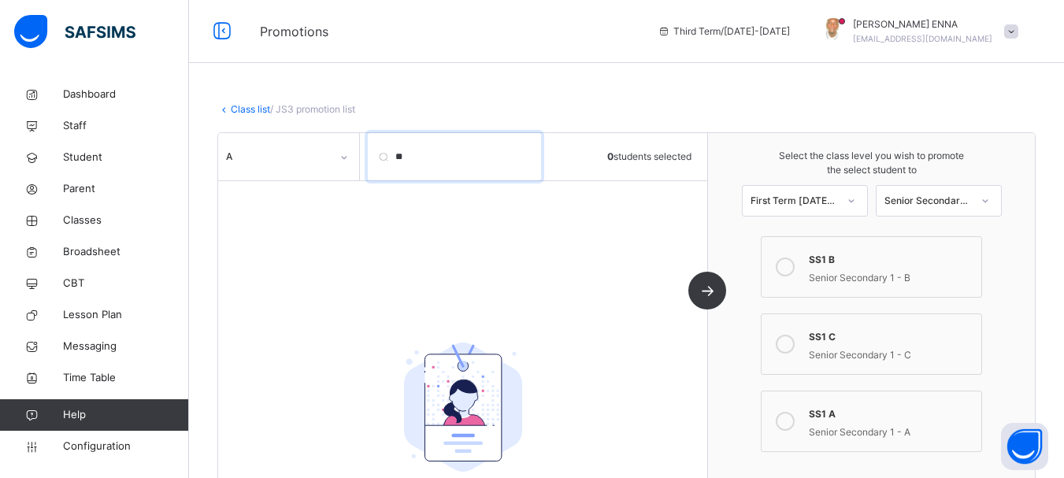
type input "*"
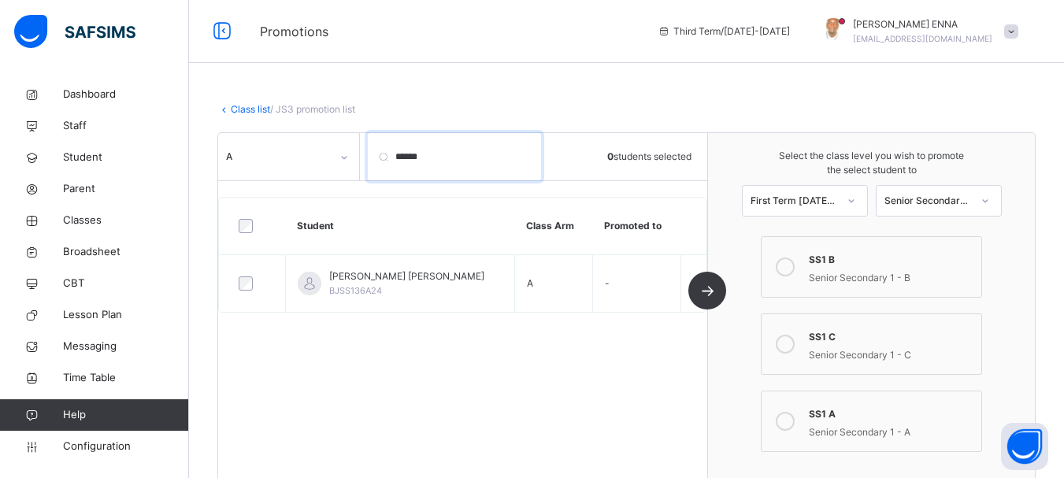
drag, startPoint x: 431, startPoint y: 158, endPoint x: 379, endPoint y: 155, distance: 52.1
click at [379, 155] on input "******" at bounding box center [454, 156] width 173 height 47
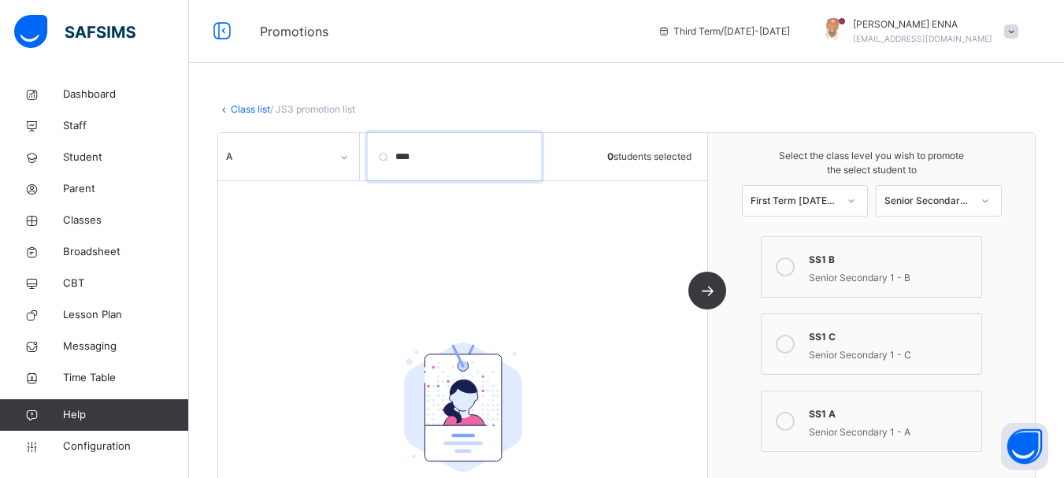
type input "****"
click at [345, 161] on icon at bounding box center [343, 158] width 9 height 16
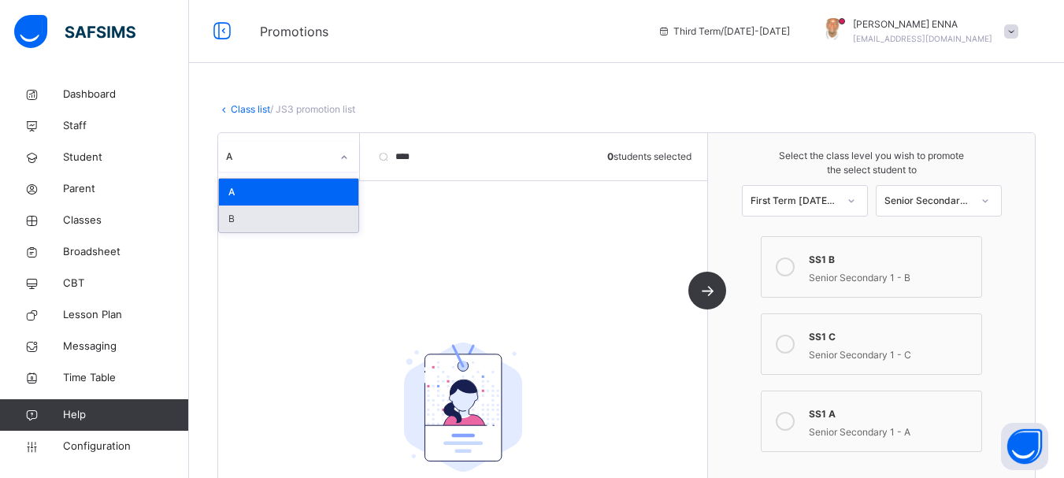
click at [277, 215] on div "B" at bounding box center [288, 219] width 139 height 27
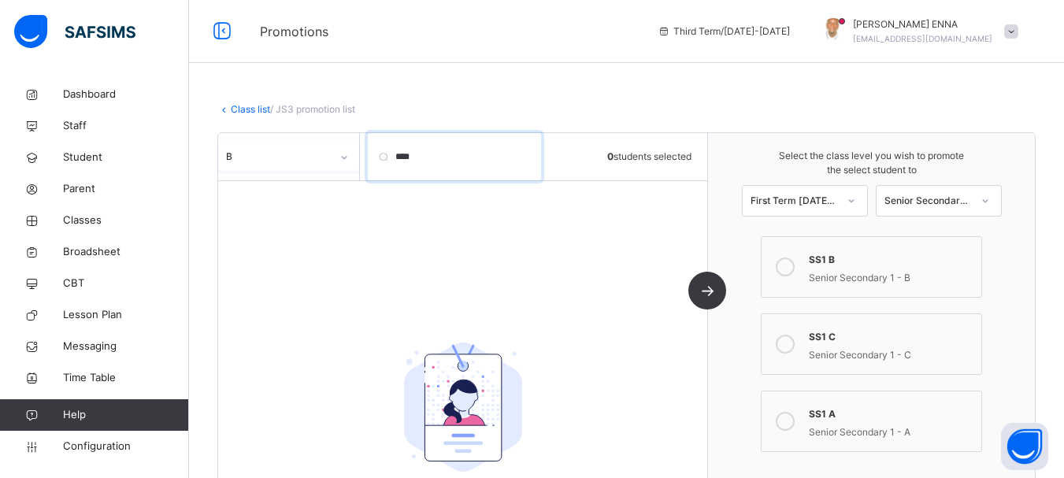
click at [528, 155] on input "****" at bounding box center [454, 156] width 173 height 47
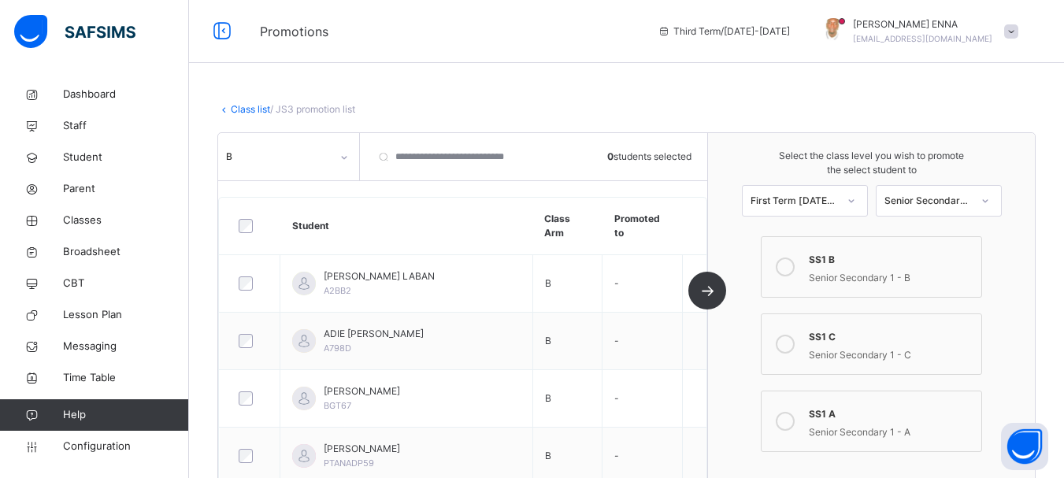
click at [856, 200] on icon at bounding box center [851, 201] width 9 height 16
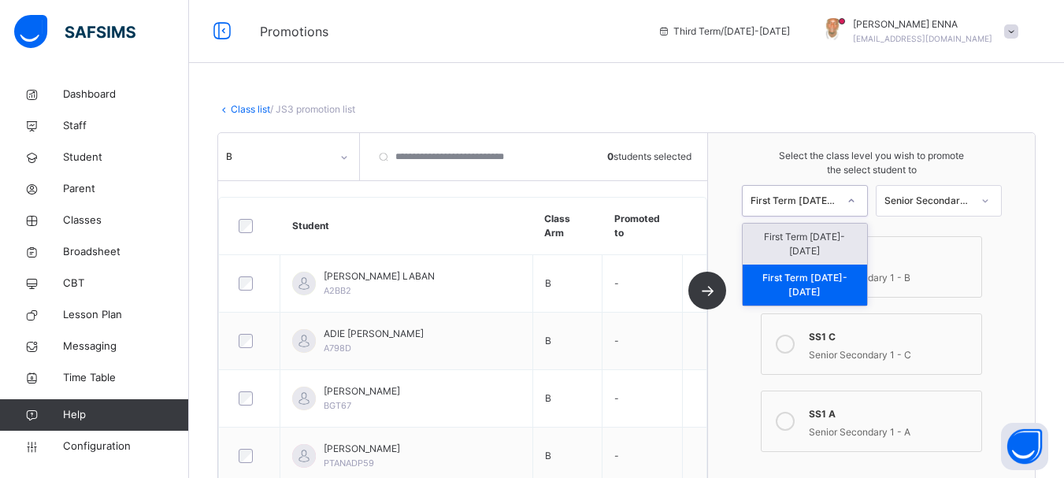
click at [856, 200] on icon at bounding box center [851, 201] width 9 height 16
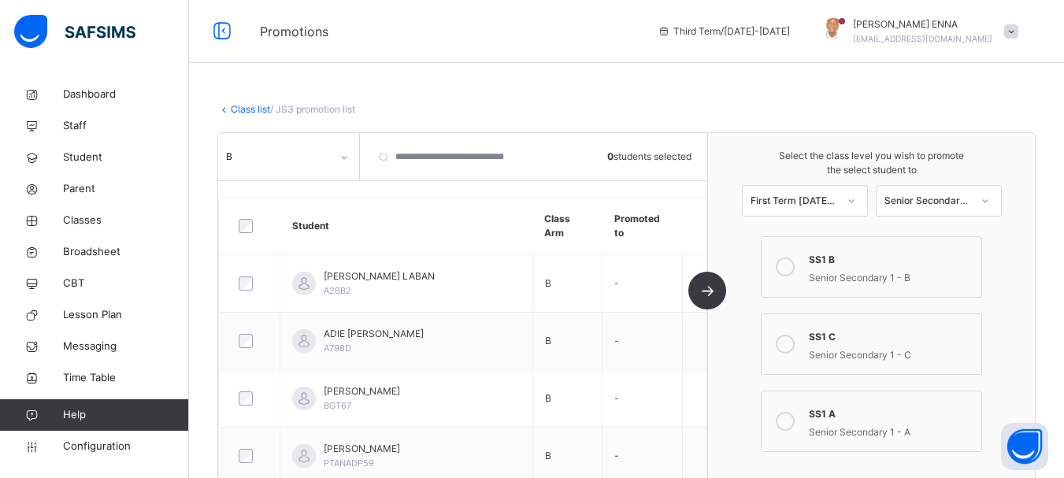
click at [252, 111] on link "Class list" at bounding box center [250, 109] width 39 height 12
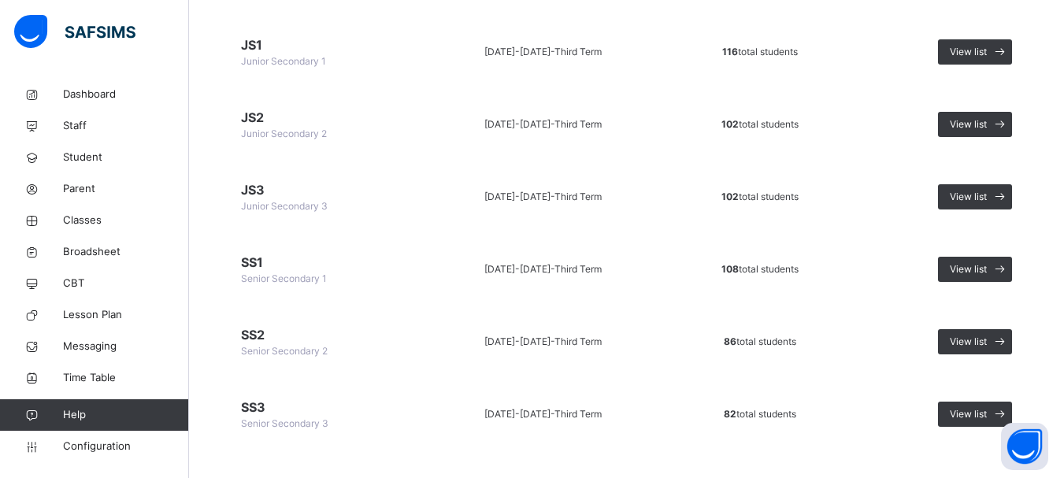
scroll to position [207, 0]
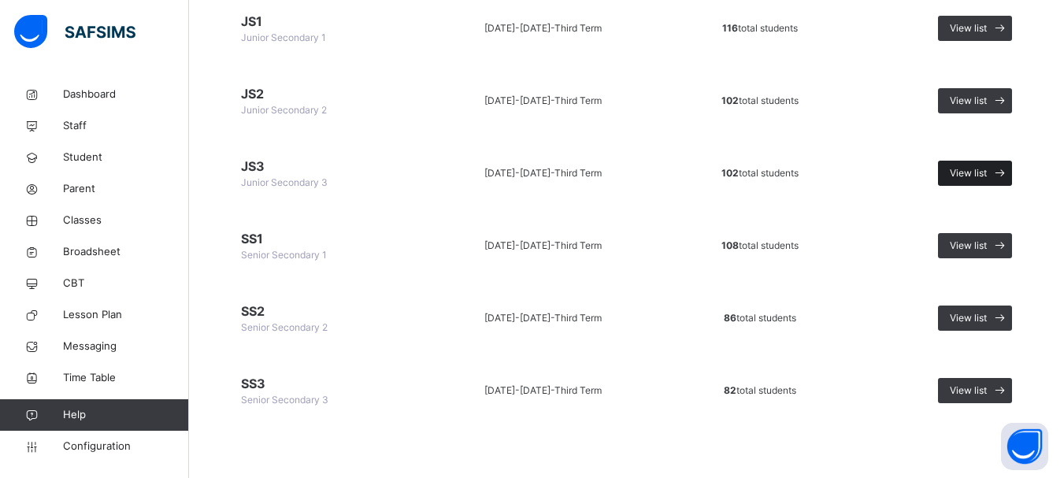
click at [987, 170] on span "View list" at bounding box center [968, 173] width 37 height 14
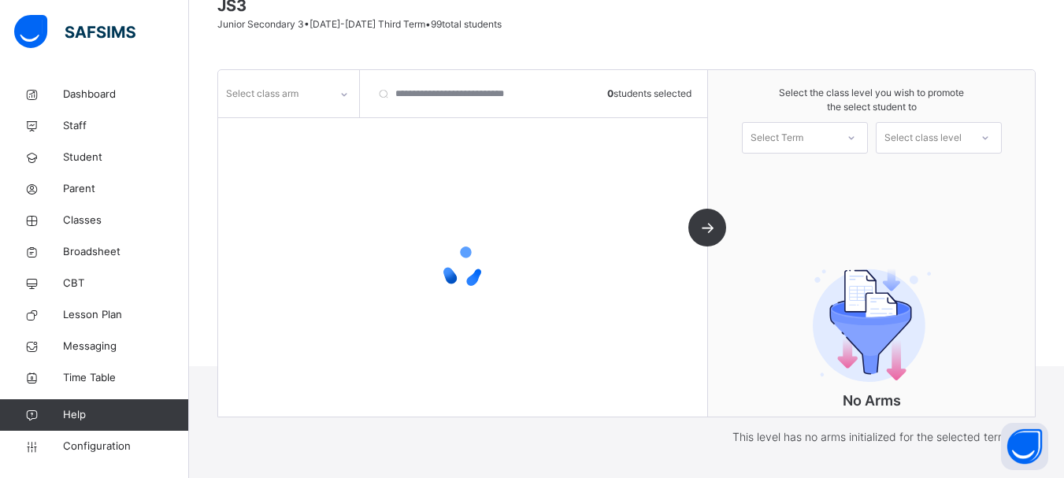
scroll to position [193, 0]
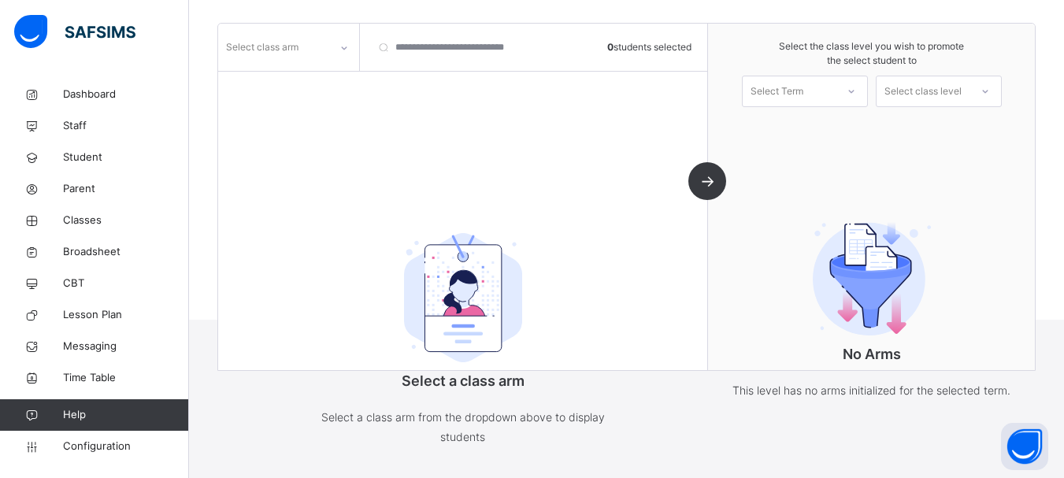
click at [343, 58] on div at bounding box center [344, 47] width 27 height 25
click at [285, 95] on div "B" at bounding box center [288, 82] width 139 height 27
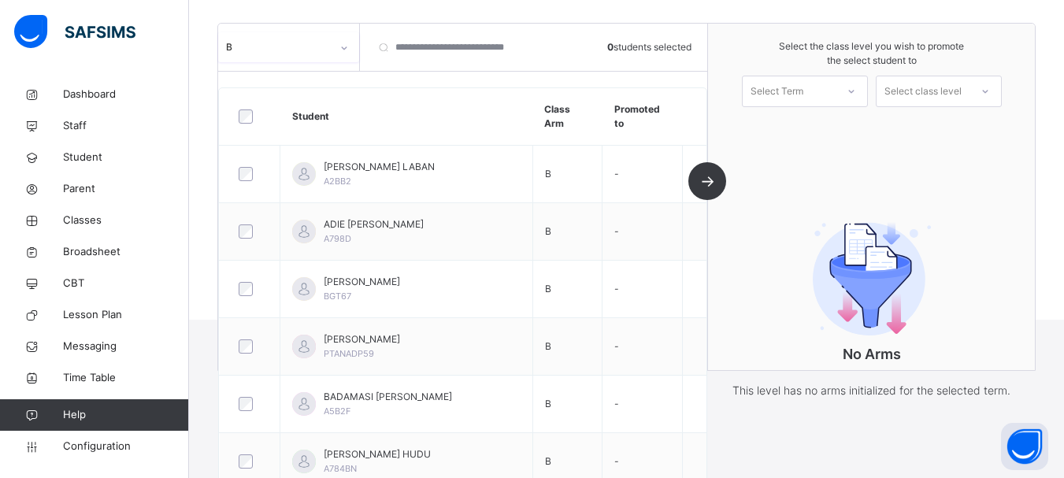
click at [340, 46] on icon at bounding box center [343, 48] width 9 height 16
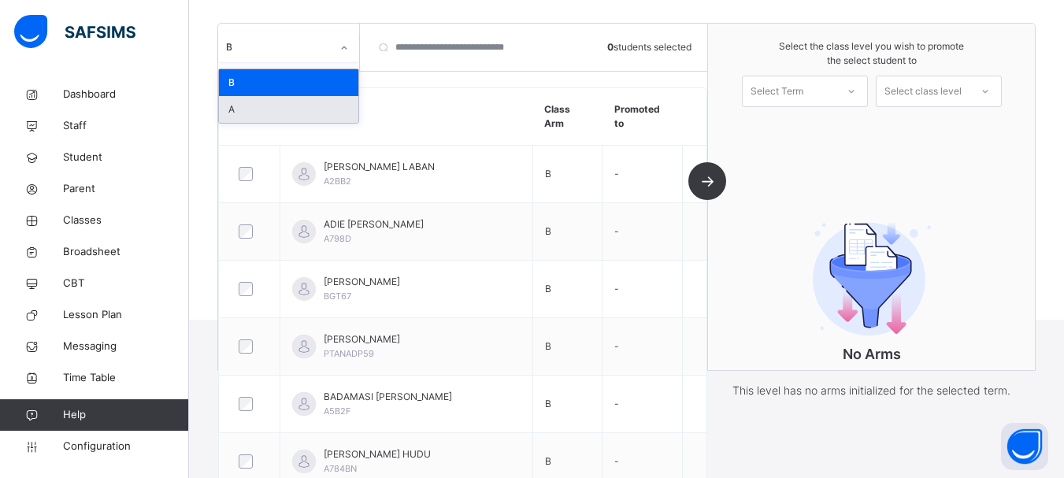
click at [264, 115] on div "A" at bounding box center [288, 109] width 139 height 27
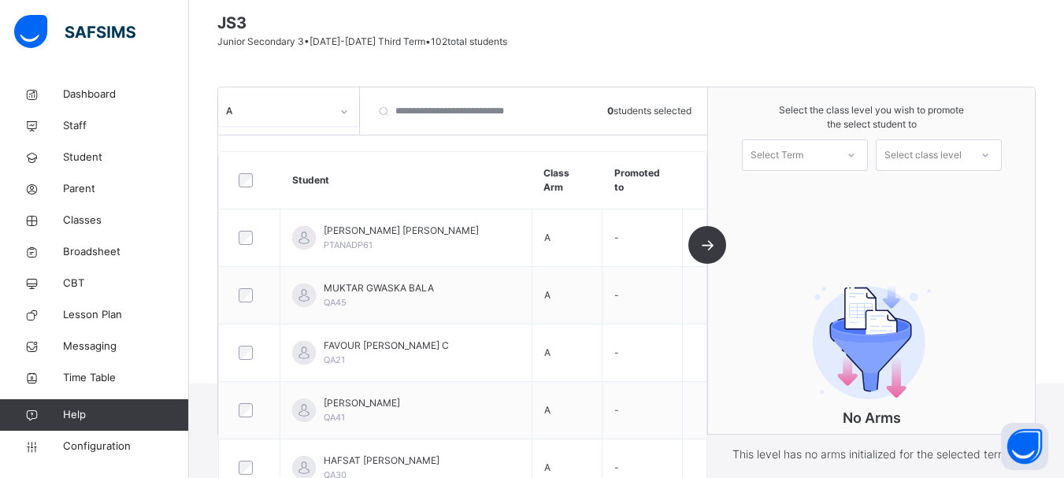
scroll to position [71, 0]
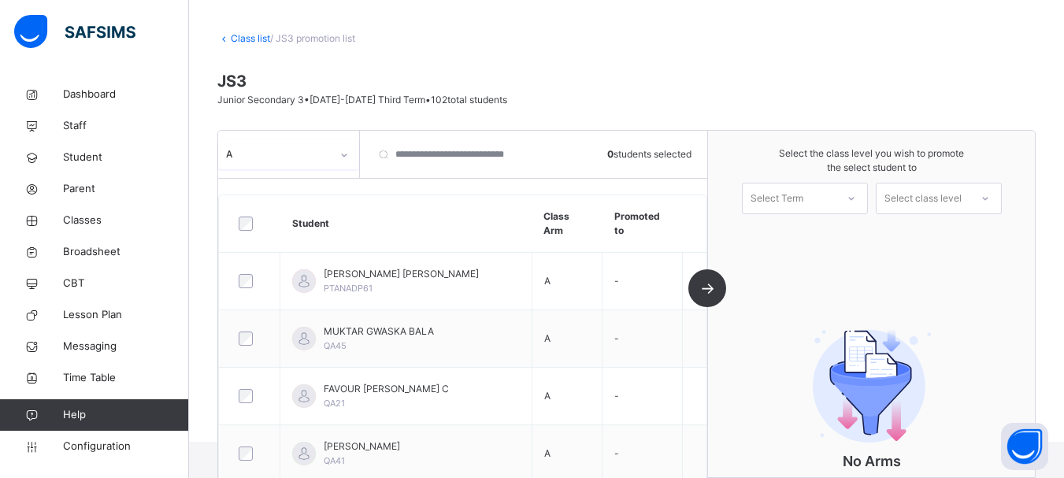
click at [243, 32] on div "Class list / JS3 promotion list" at bounding box center [626, 39] width 818 height 14
click at [248, 40] on link "Class list" at bounding box center [250, 38] width 39 height 12
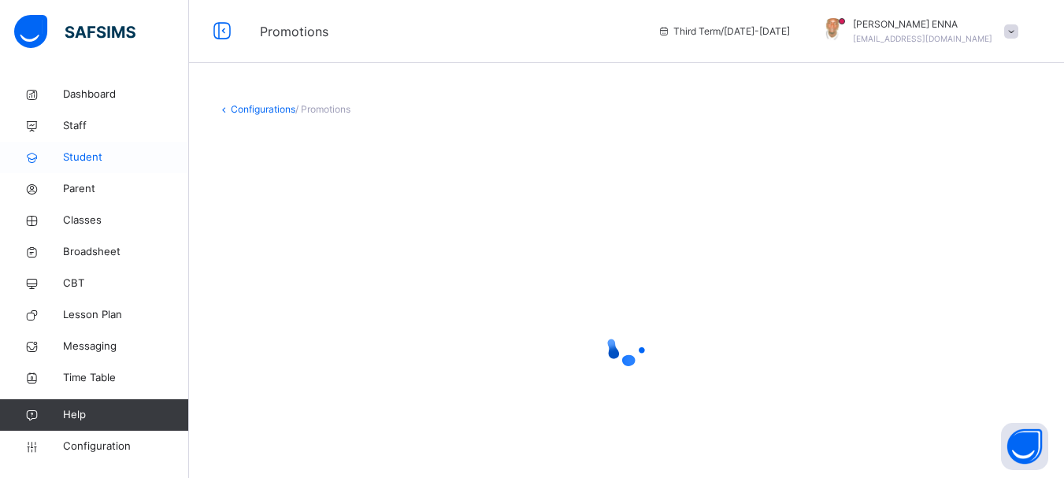
click at [86, 154] on span "Student" at bounding box center [126, 158] width 126 height 16
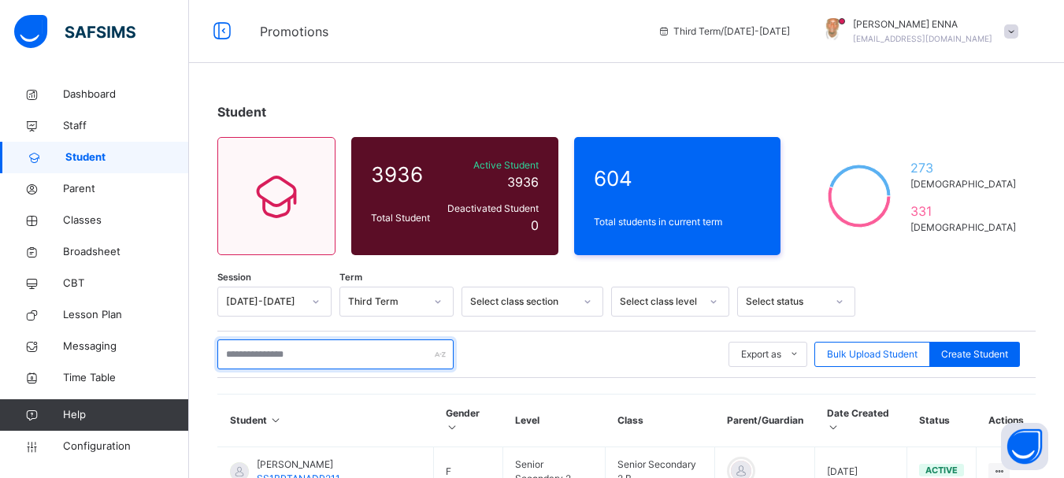
click at [282, 350] on input "text" at bounding box center [335, 354] width 236 height 30
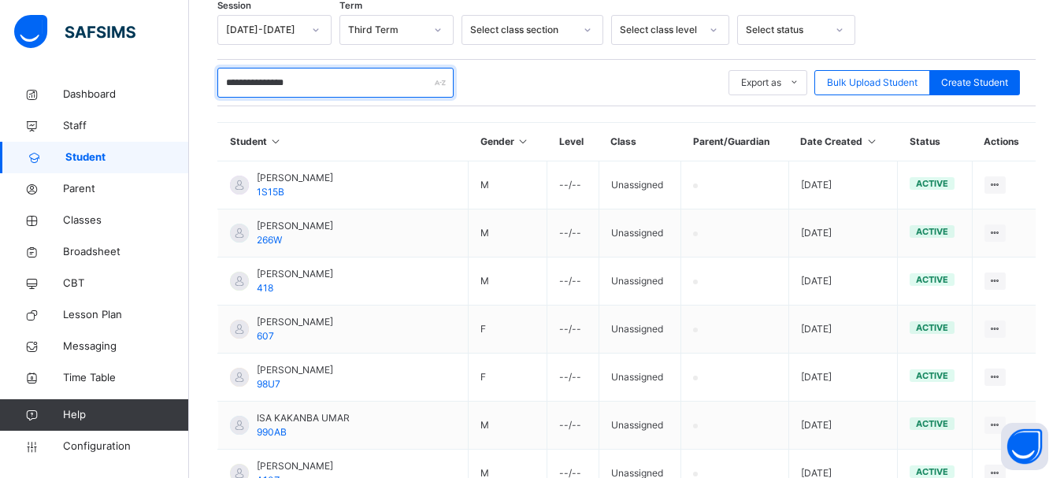
scroll to position [263, 0]
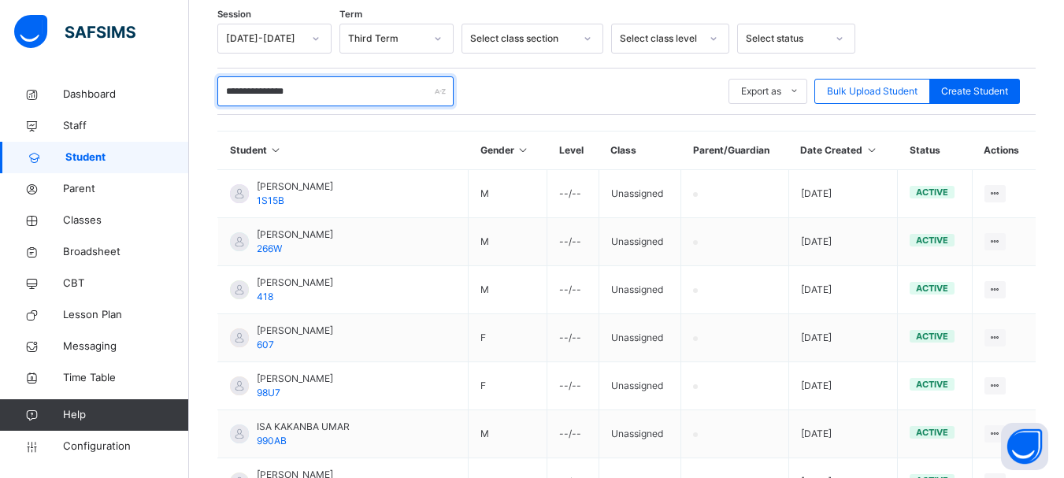
drag, startPoint x: 350, startPoint y: 102, endPoint x: 209, endPoint y: 109, distance: 141.2
click at [209, 109] on div "**********" at bounding box center [626, 280] width 875 height 929
click at [662, 93] on div "********* Export as Pdf Report Excel Report Excel Report (LMS) Bulk Upload Stud…" at bounding box center [626, 91] width 818 height 30
click at [571, 80] on div "********* Export as Pdf Report Excel Report Excel Report (LMS) Bulk Upload Stud…" at bounding box center [626, 91] width 818 height 30
click at [296, 87] on input "*********" at bounding box center [335, 91] width 236 height 30
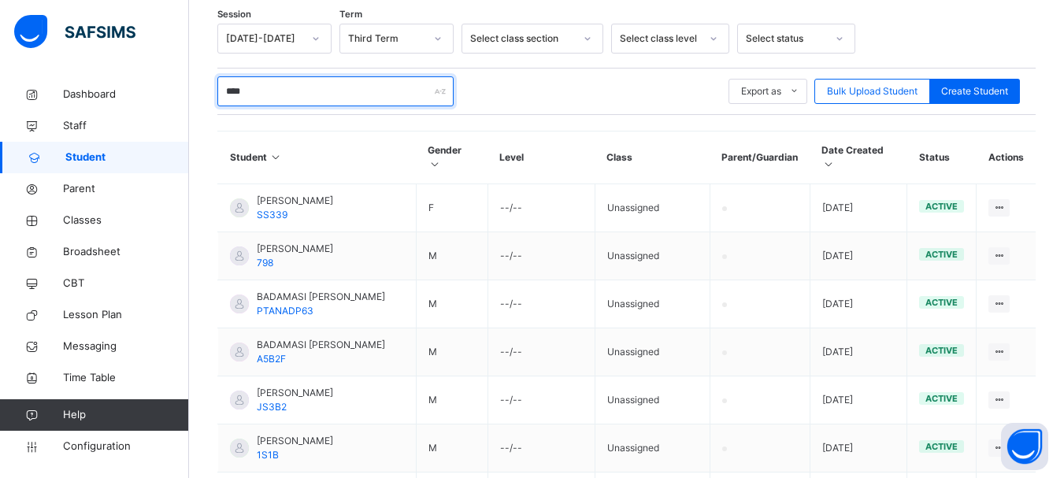
type input "****"
click at [96, 215] on span "Classes" at bounding box center [126, 221] width 126 height 16
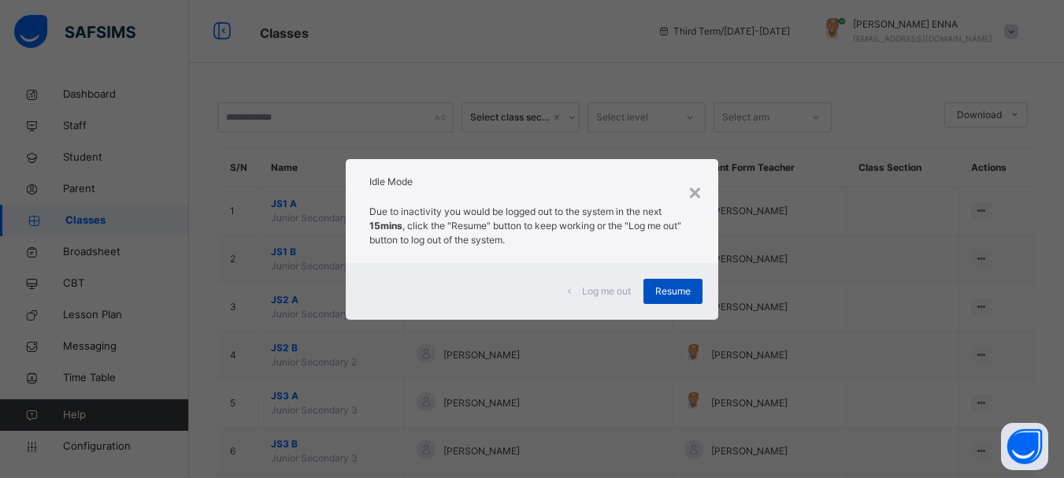
click at [671, 295] on span "Resume" at bounding box center [672, 291] width 35 height 14
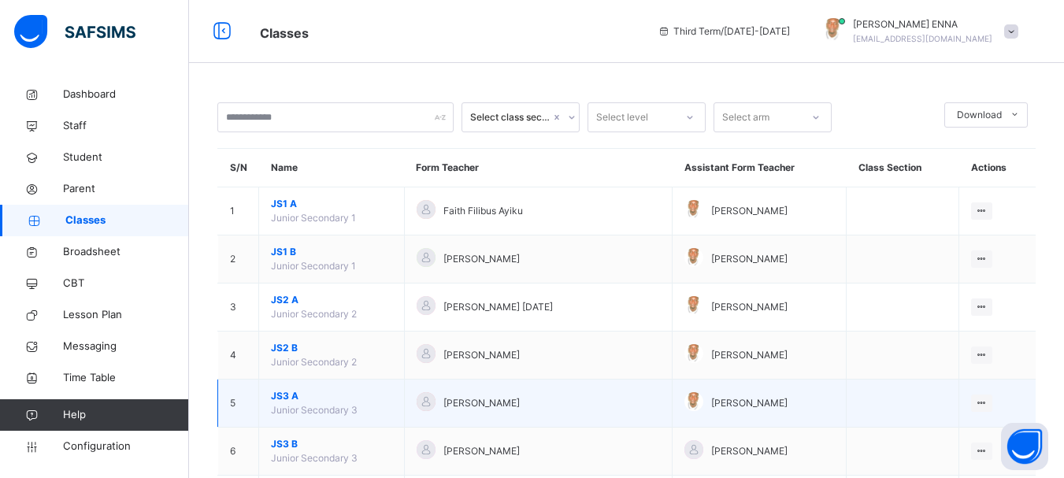
click at [286, 394] on span "JS3 A" at bounding box center [331, 396] width 121 height 14
